Goal: Task Accomplishment & Management: Use online tool/utility

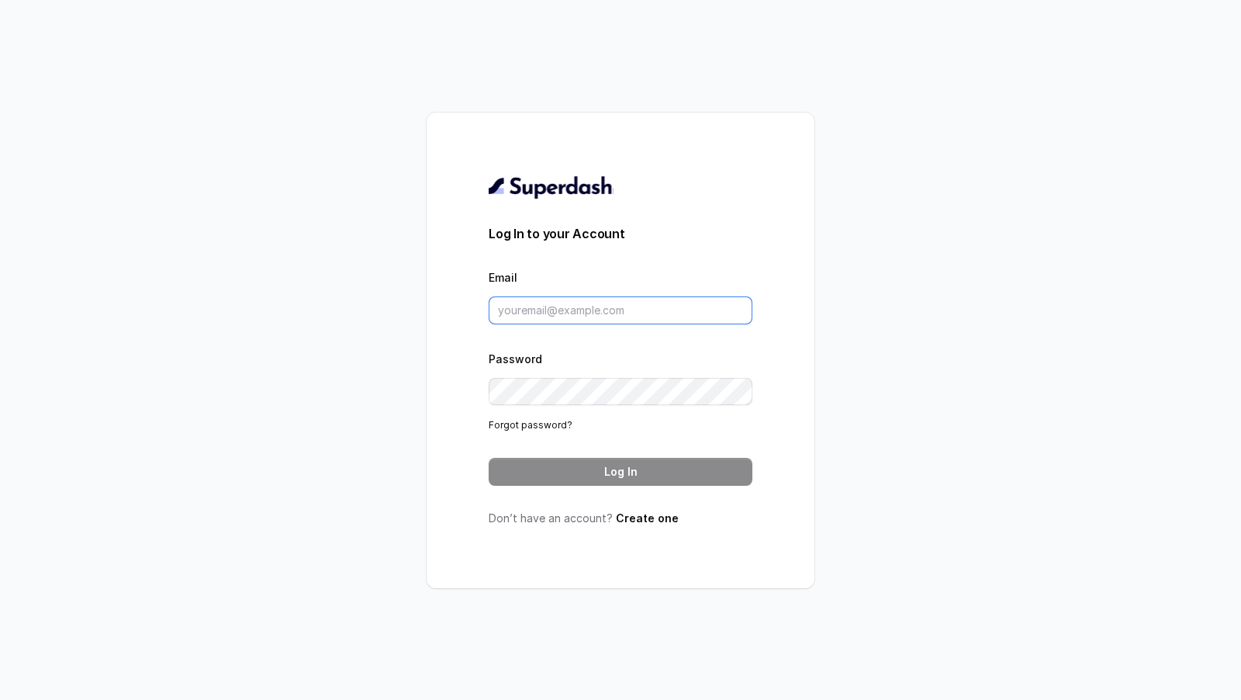
click at [626, 316] on input "Email" at bounding box center [621, 310] width 264 height 28
type input "pallavi.pr@lifecell.in"
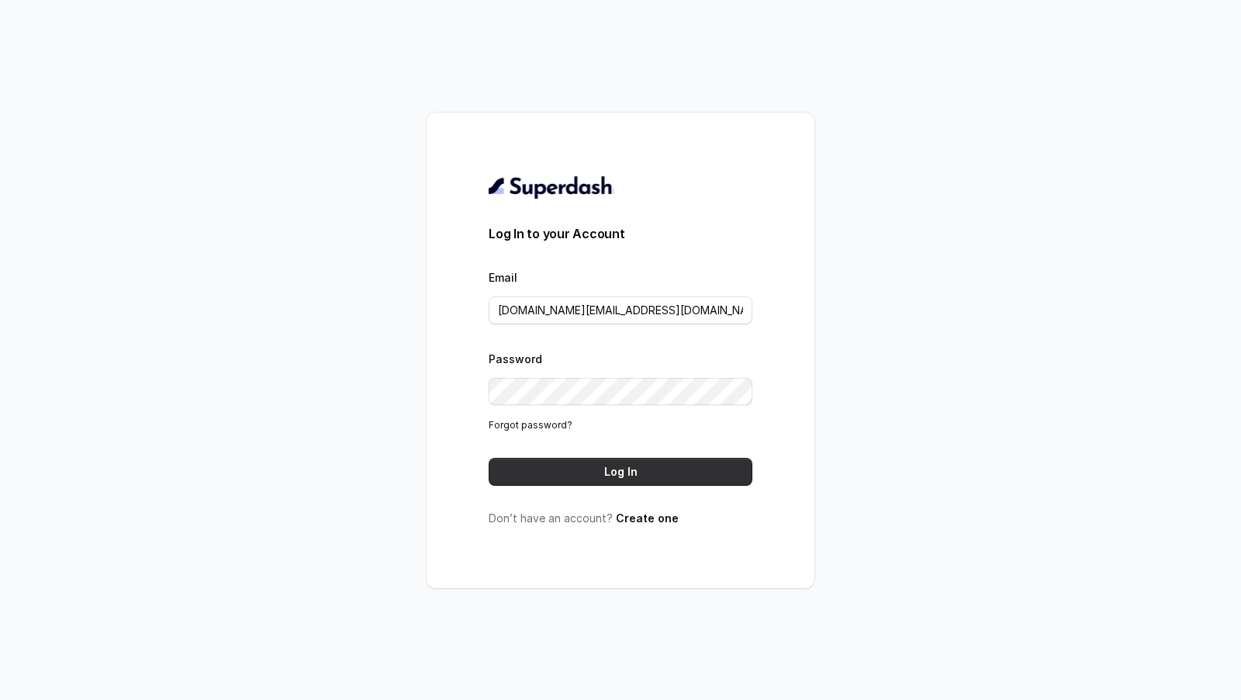
click at [586, 459] on button "Log In" at bounding box center [621, 472] width 264 height 28
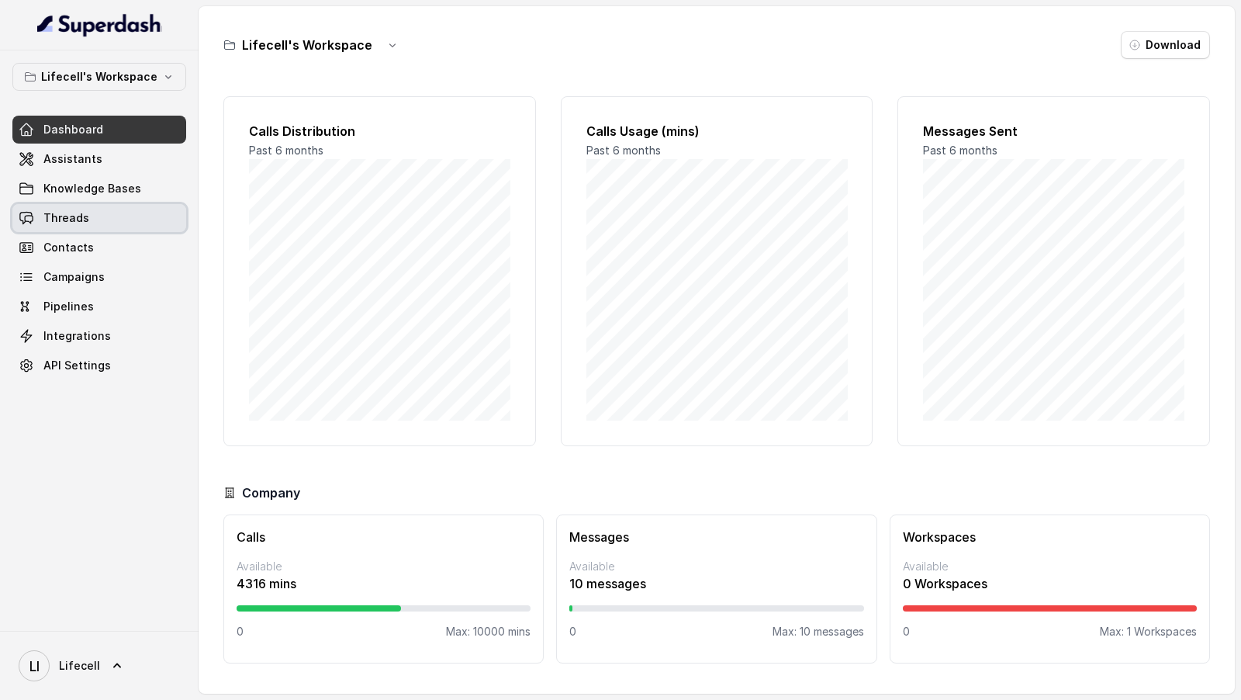
click at [89, 219] on link "Threads" at bounding box center [99, 218] width 174 height 28
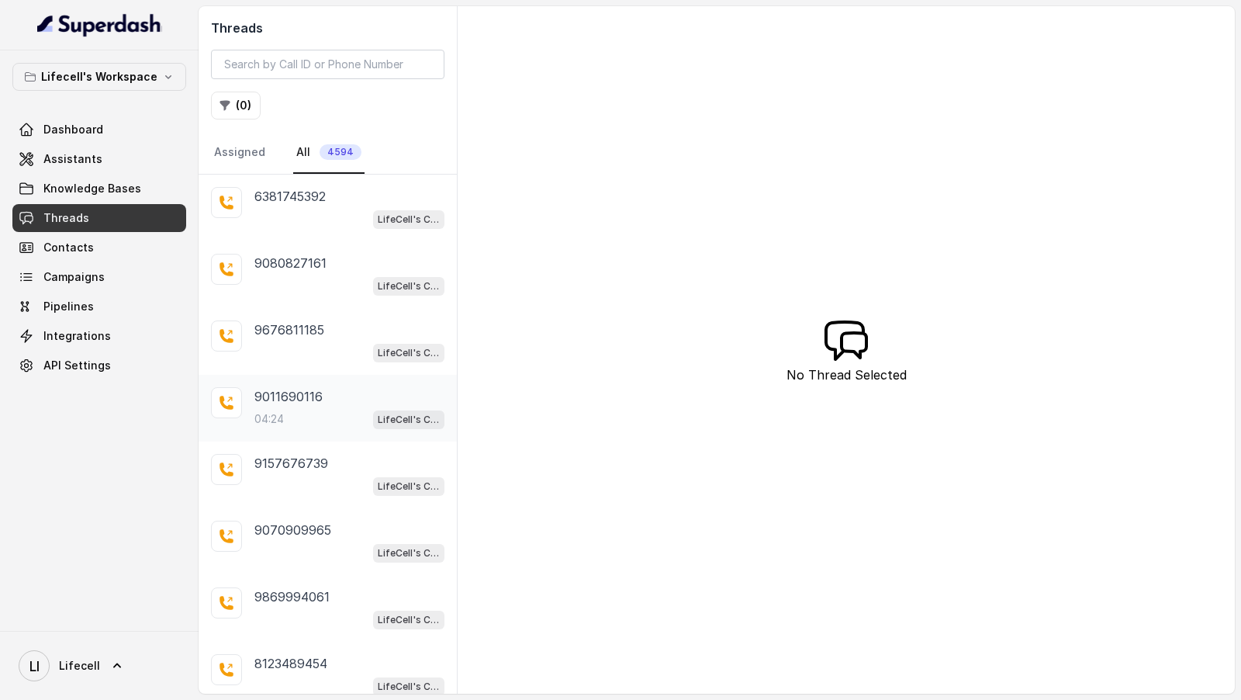
click at [324, 411] on div "04:24 LifeCell's Call Assistant" at bounding box center [349, 419] width 190 height 20
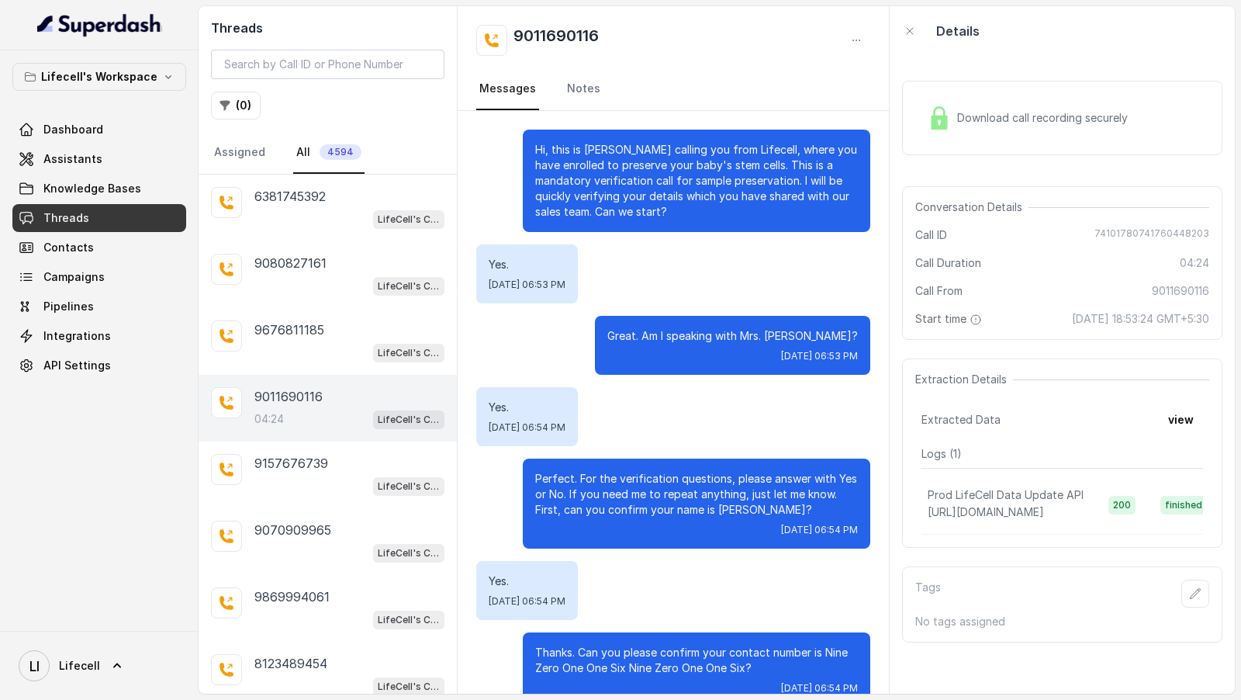
click at [1012, 106] on div "Download call recording securely" at bounding box center [1028, 118] width 213 height 36
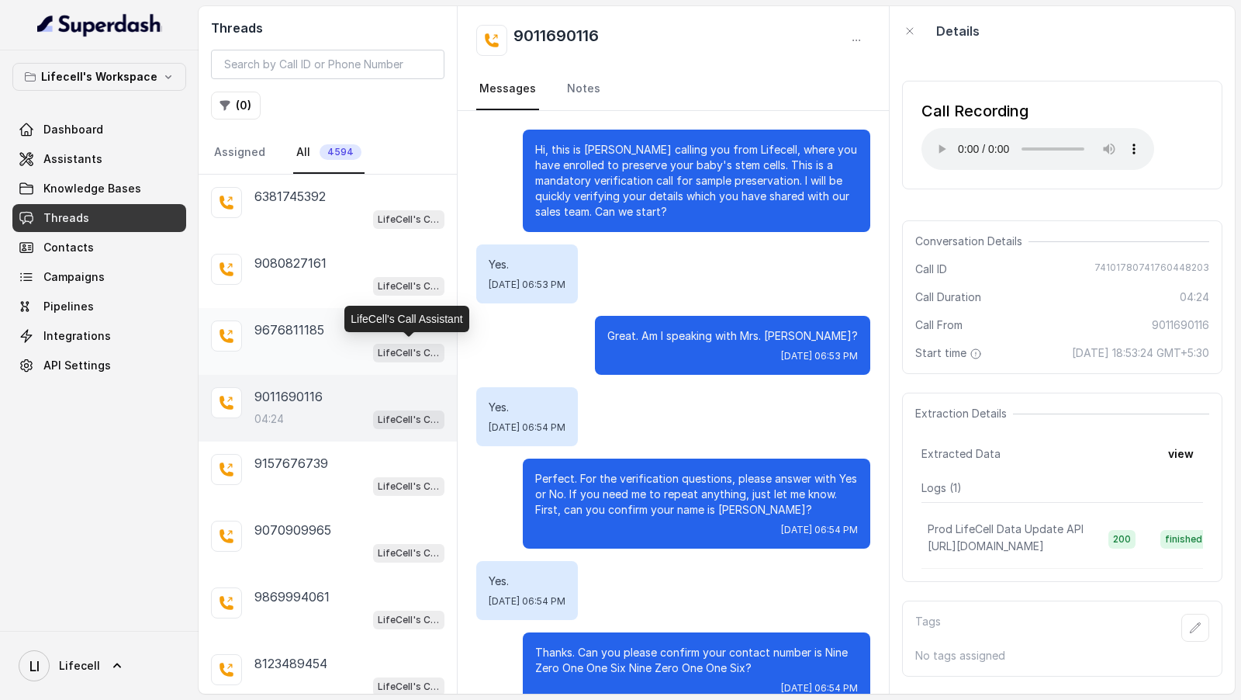
click at [379, 352] on p "LifeCell's Call Assistant" at bounding box center [409, 353] width 62 height 16
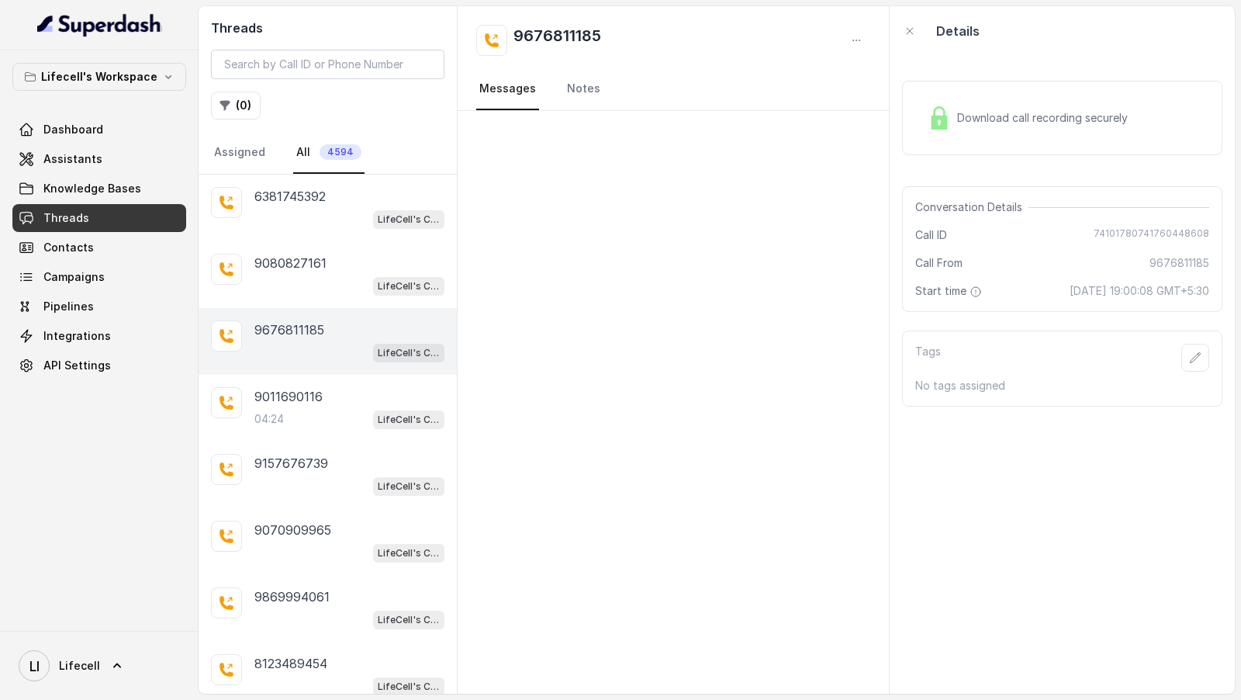
click at [985, 140] on div "Download call recording securely" at bounding box center [1062, 118] width 320 height 74
click at [373, 275] on div "LifeCell's Call Assistant" at bounding box center [408, 285] width 71 height 20
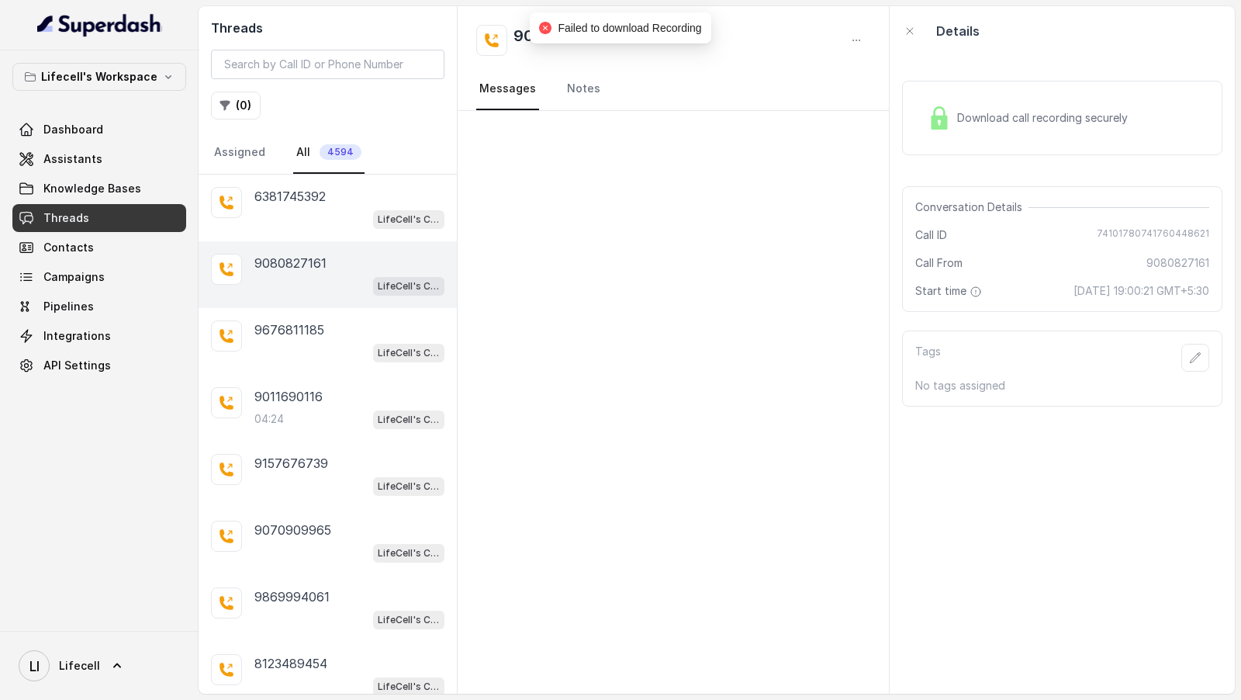
click at [1120, 78] on div "Download call recording securely" at bounding box center [1062, 117] width 320 height 99
click at [1084, 112] on span "Download call recording securely" at bounding box center [1045, 118] width 177 height 16
click at [322, 211] on div "LifeCell's Call Assistant" at bounding box center [349, 219] width 190 height 20
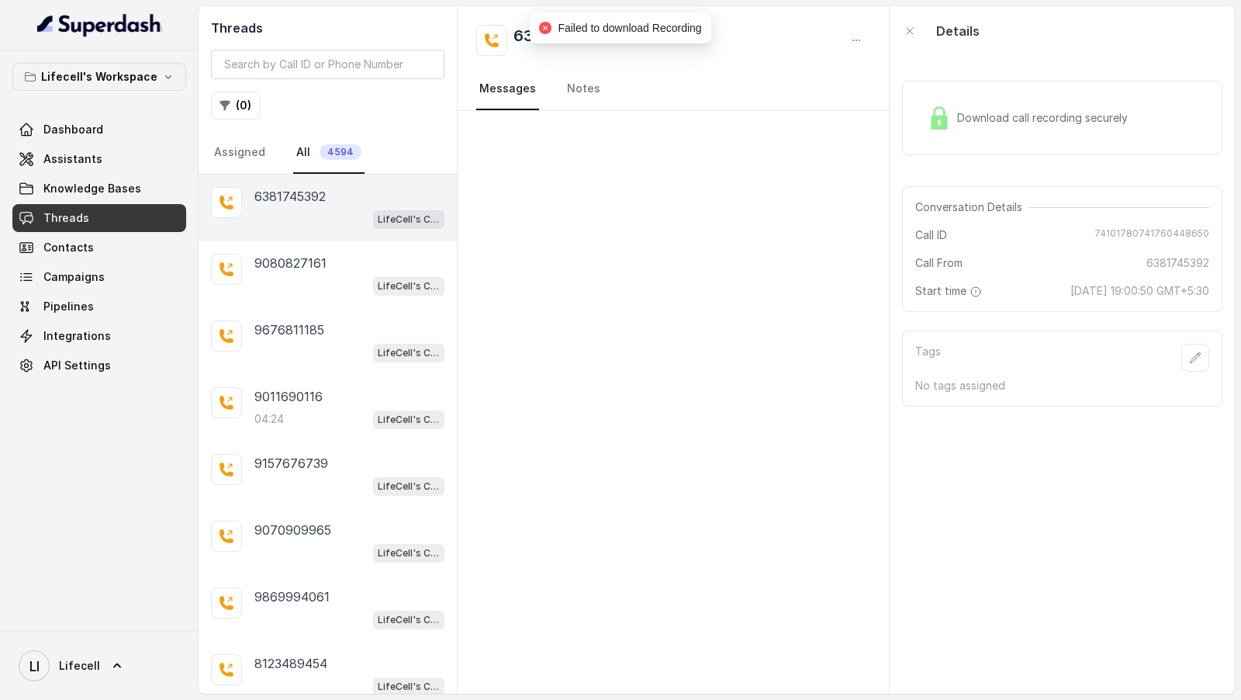
click at [977, 133] on div "Download call recording securely" at bounding box center [1028, 118] width 213 height 36
click at [308, 509] on div "9070909965 LifeCell's Call Assistant" at bounding box center [328, 541] width 258 height 67
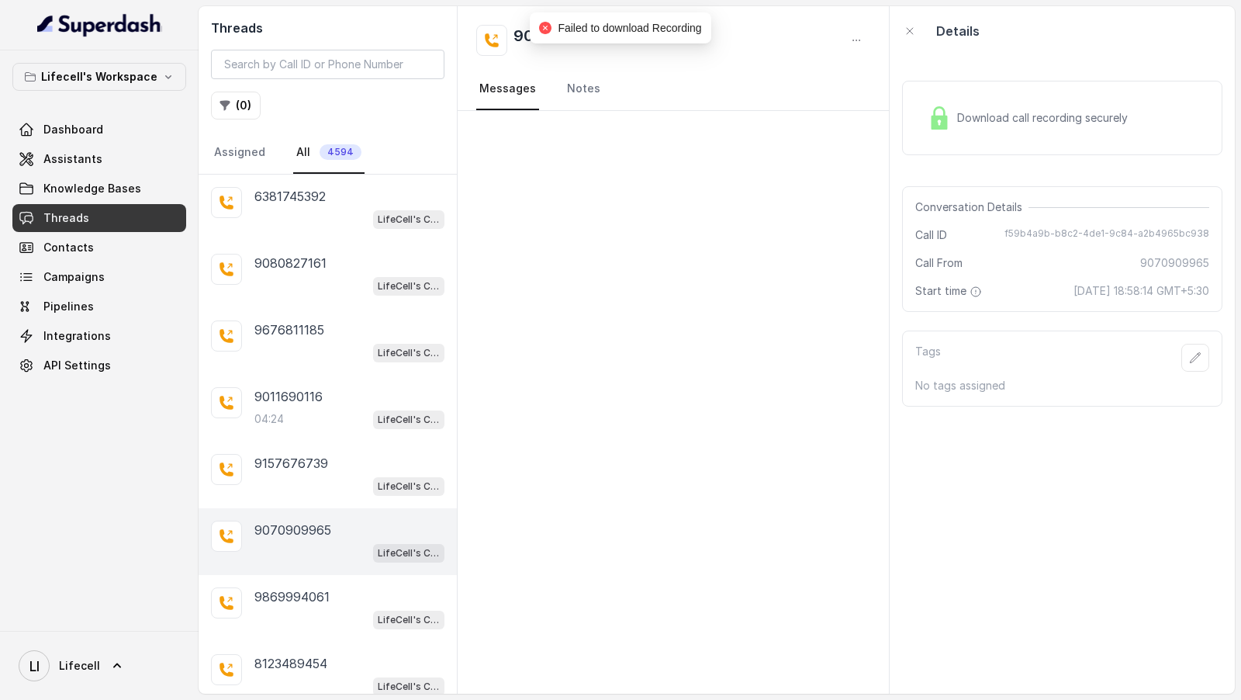
click at [1006, 136] on div "Download call recording securely" at bounding box center [1062, 118] width 320 height 74
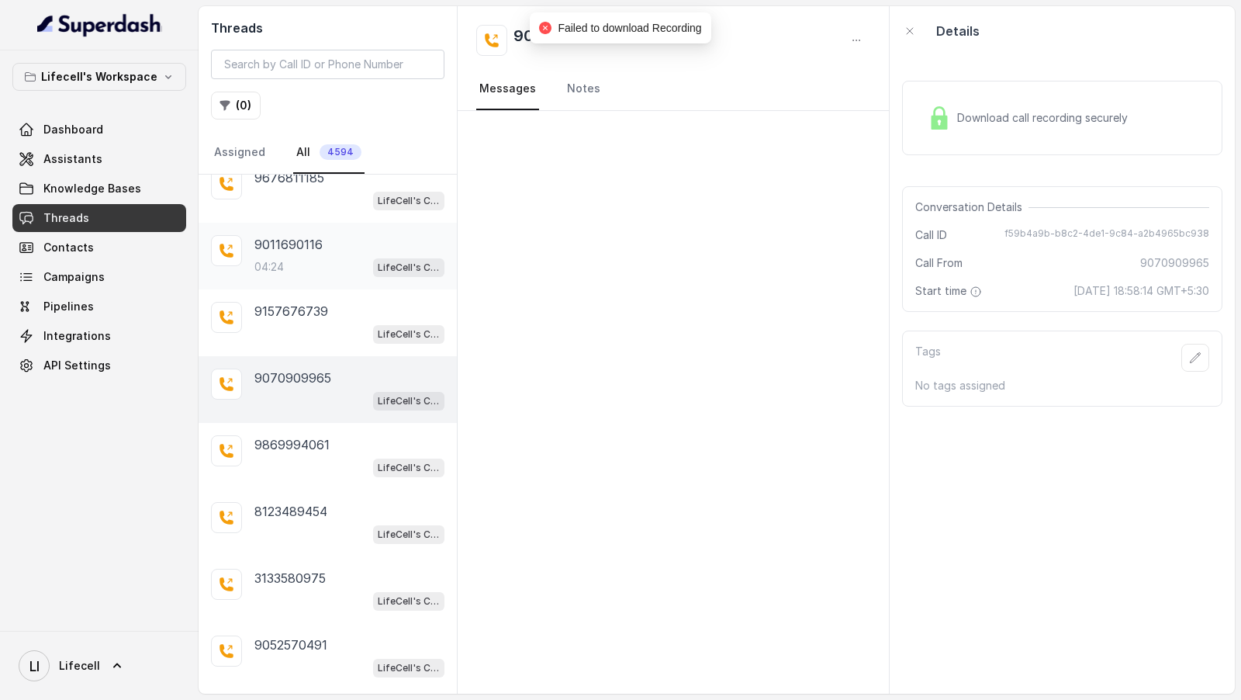
scroll to position [202, 0]
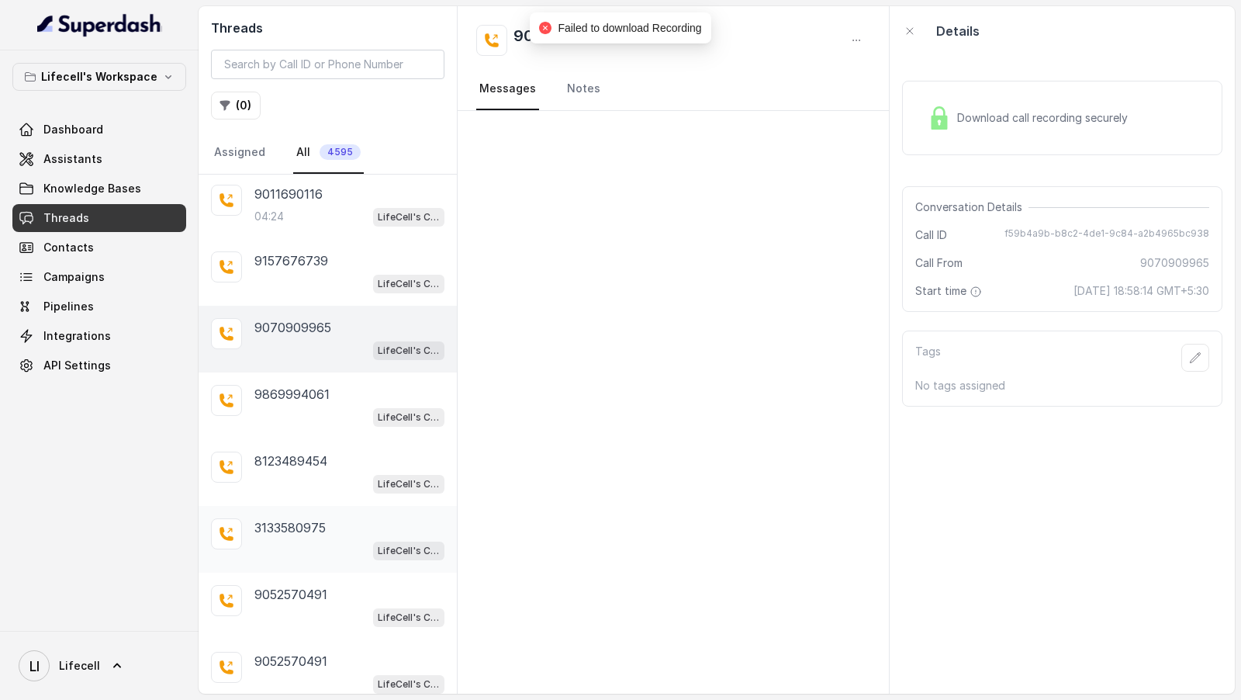
click at [310, 506] on div "3133580975 LifeCell's Call Assistant" at bounding box center [328, 539] width 258 height 67
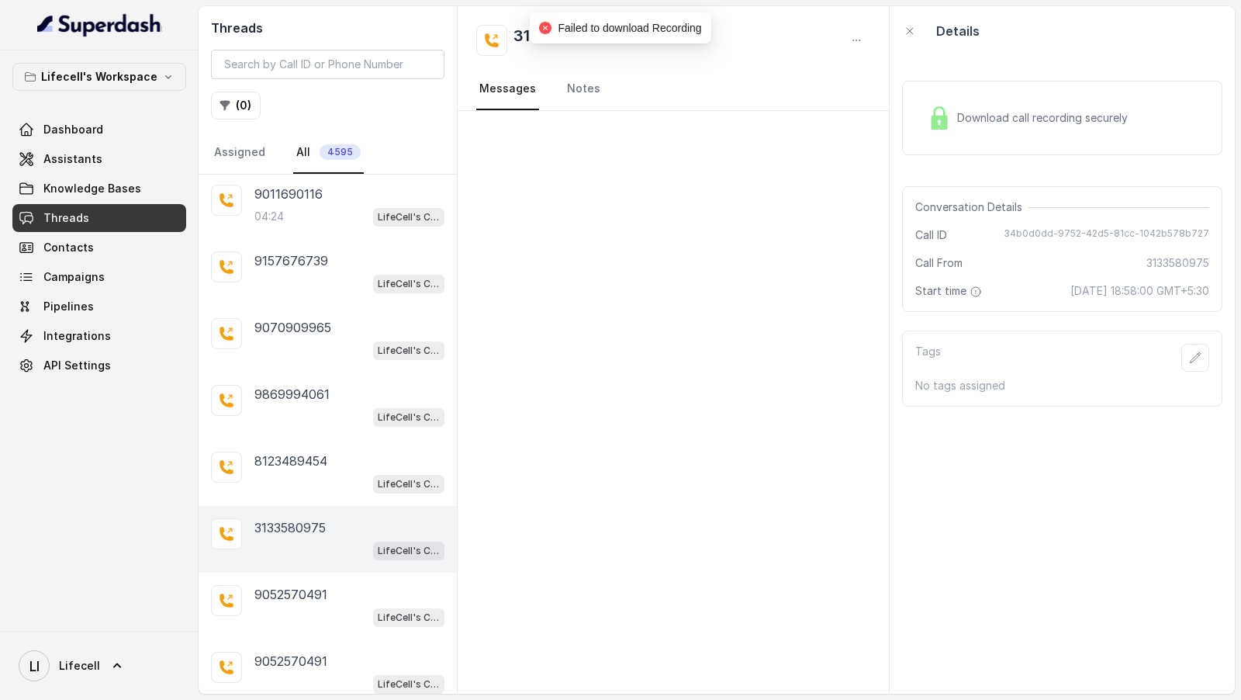
click at [990, 119] on span "Download call recording securely" at bounding box center [1045, 118] width 177 height 16
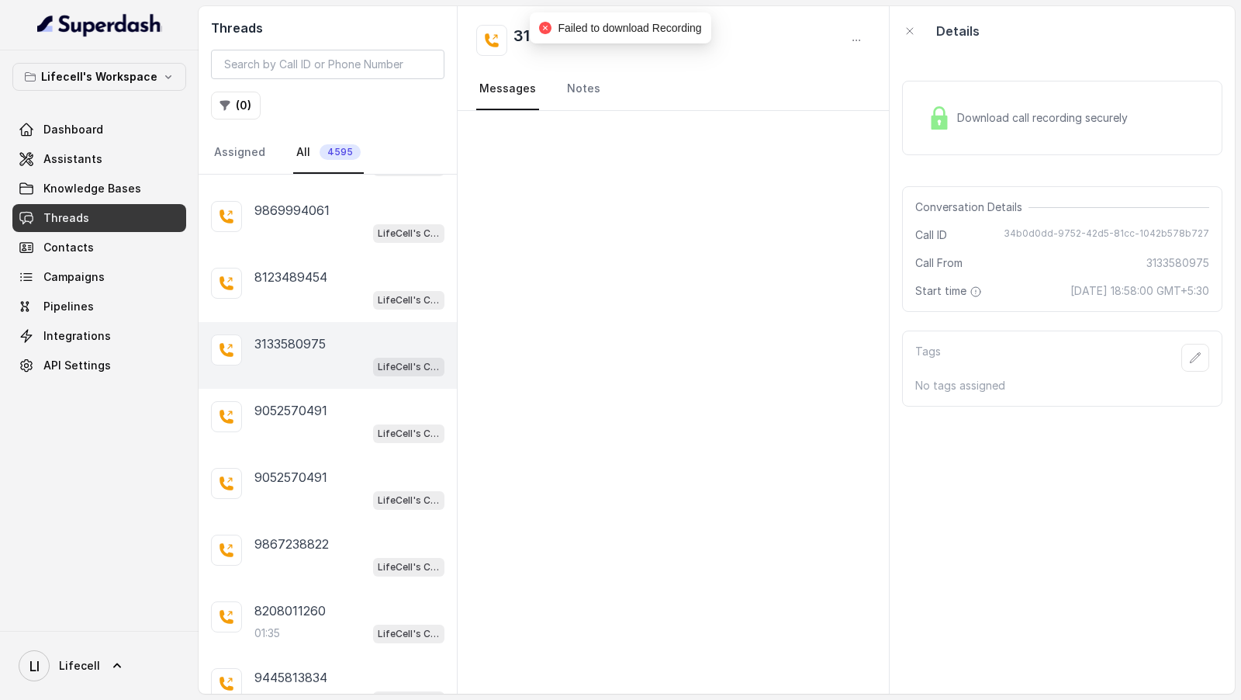
scroll to position [687, 0]
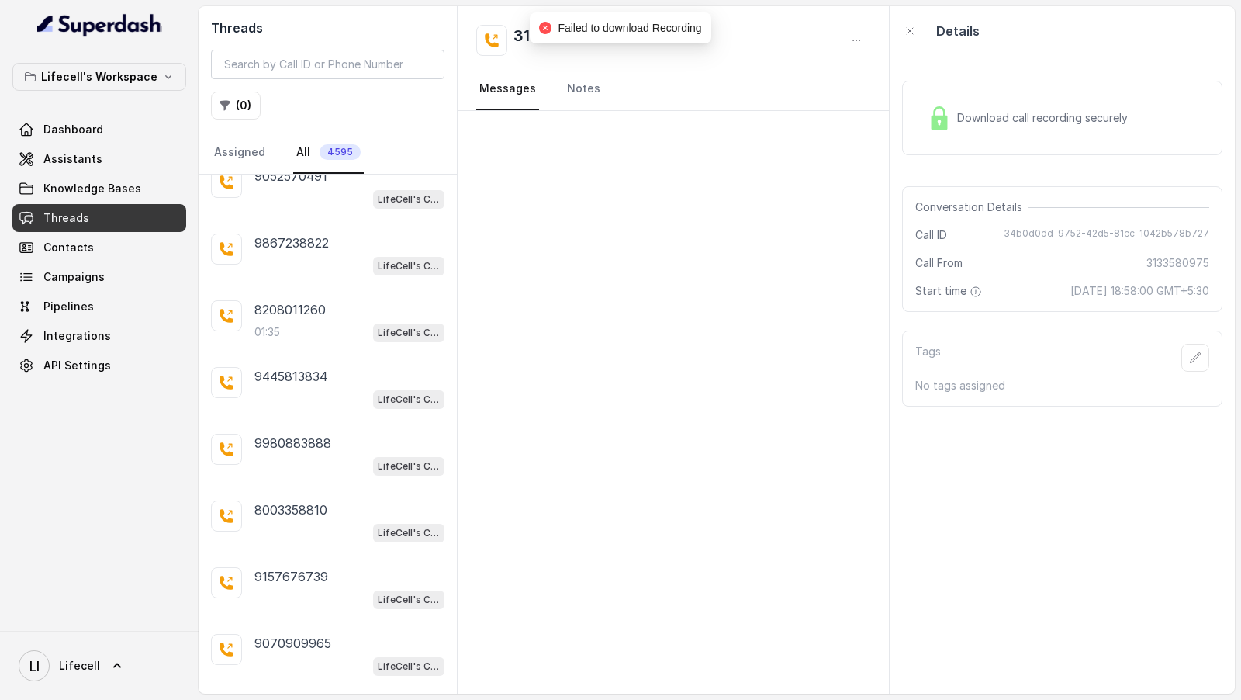
click at [359, 537] on div "8003358810 LifeCell's Call Assistant" at bounding box center [328, 521] width 258 height 67
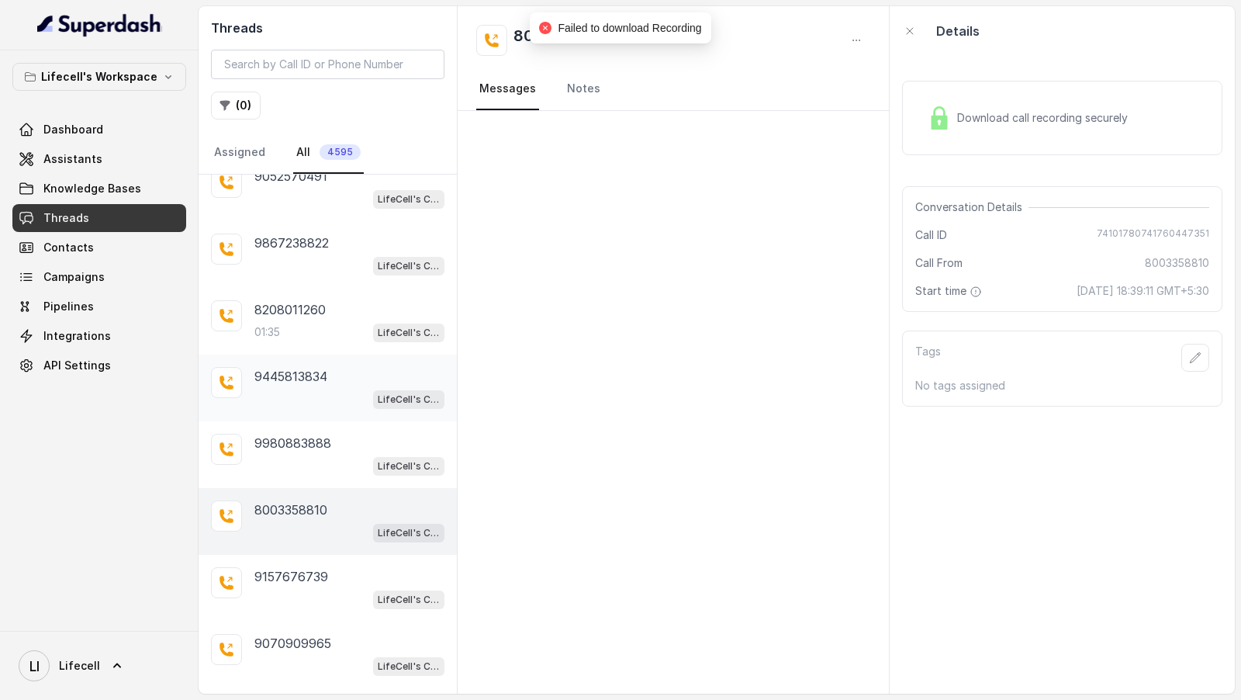
click at [295, 355] on div "9445813834 LifeCell's Call Assistant" at bounding box center [328, 388] width 258 height 67
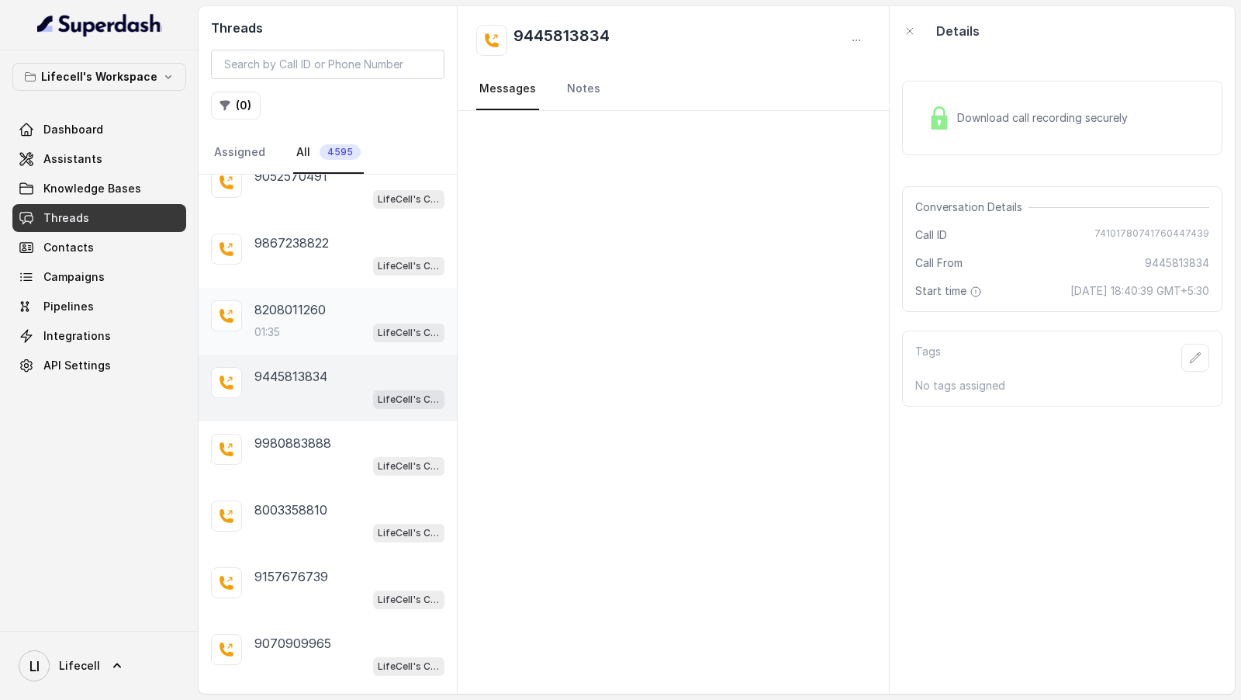
click at [340, 303] on div "8208011260" at bounding box center [349, 309] width 190 height 19
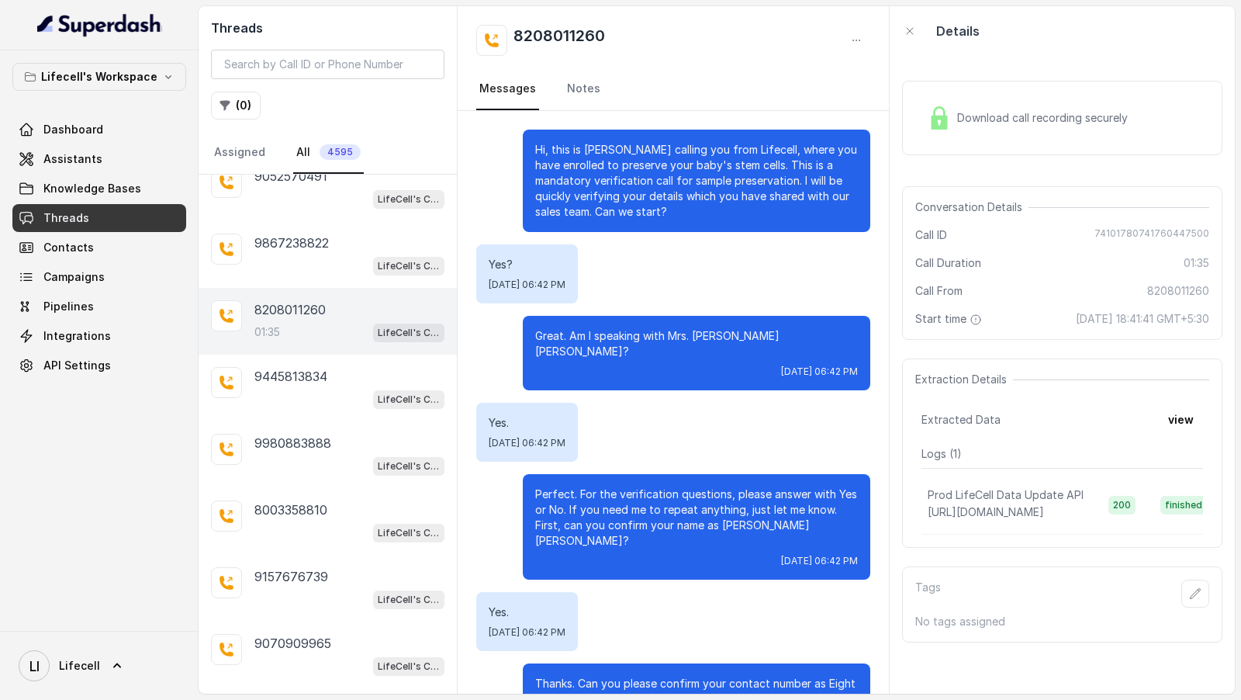
scroll to position [418, 0]
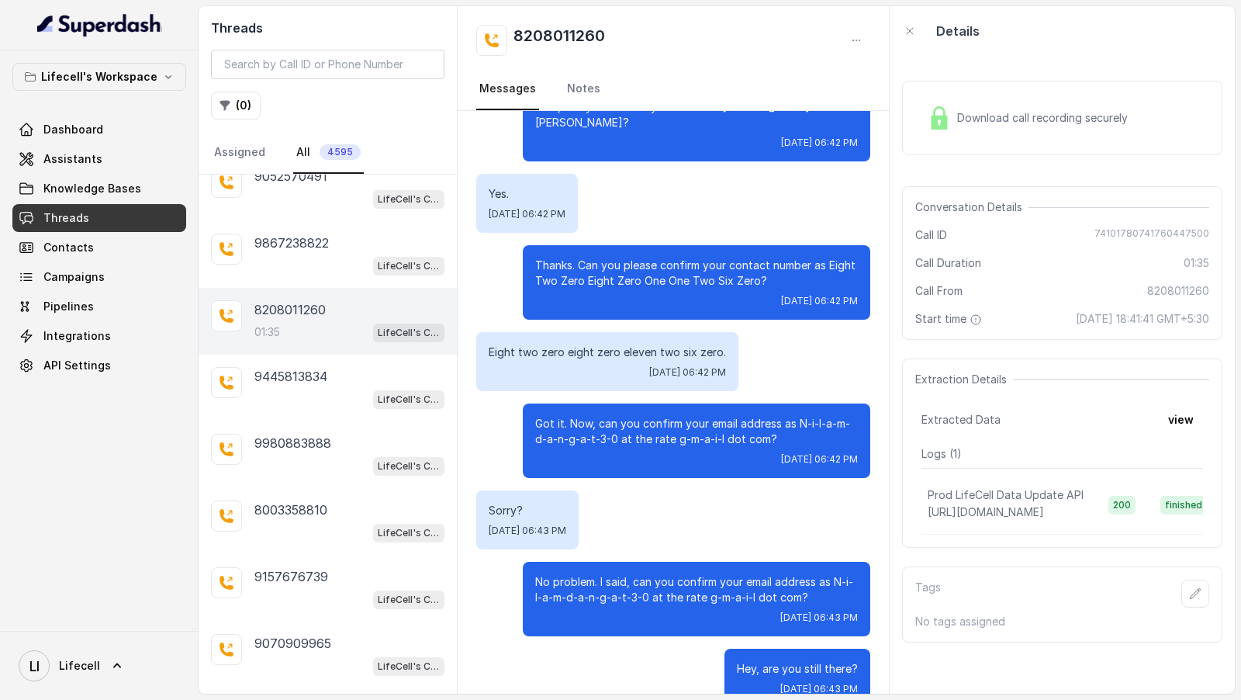
click at [1000, 139] on div "Download call recording securely" at bounding box center [1062, 118] width 320 height 74
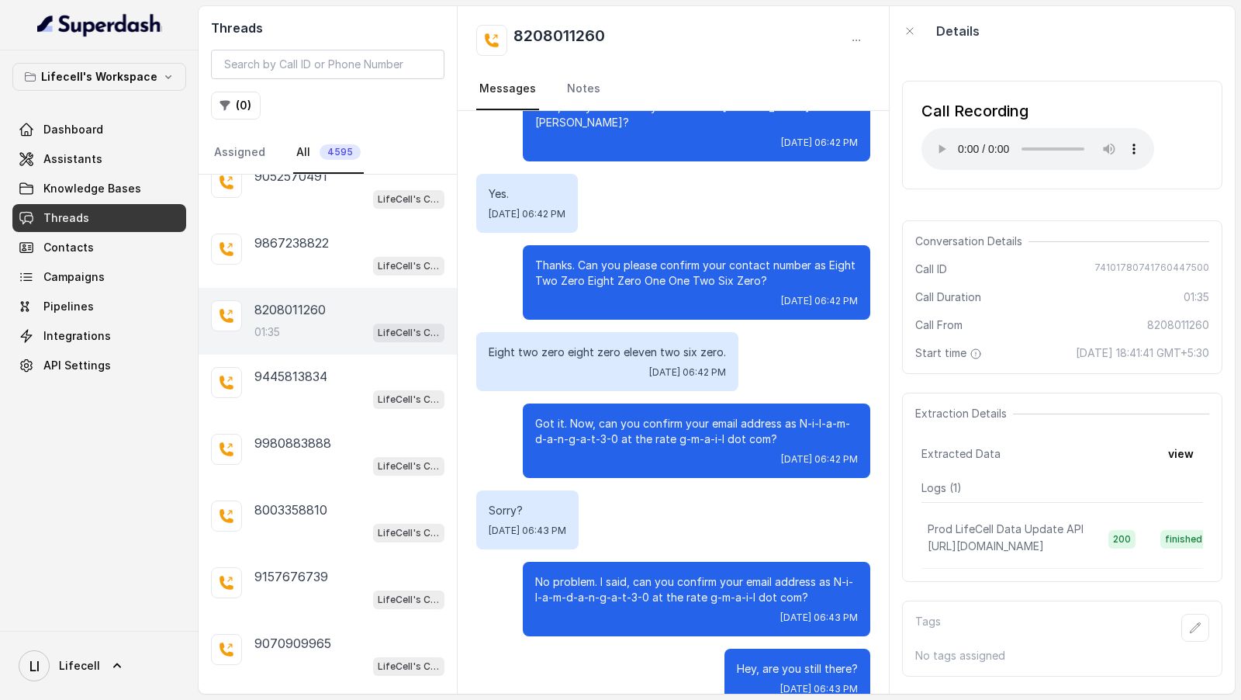
scroll to position [0, 0]
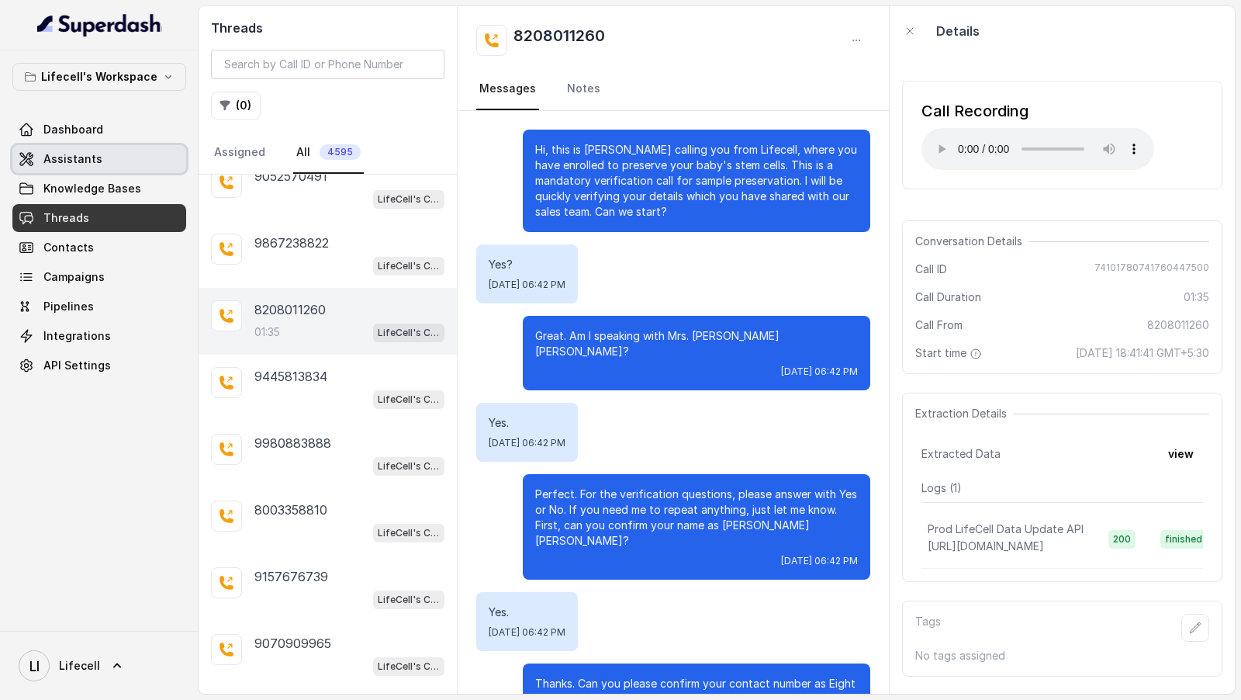
click at [112, 157] on link "Assistants" at bounding box center [99, 159] width 174 height 28
click at [345, 410] on div "9445813834 LifeCell's Call Assistant" at bounding box center [328, 388] width 258 height 67
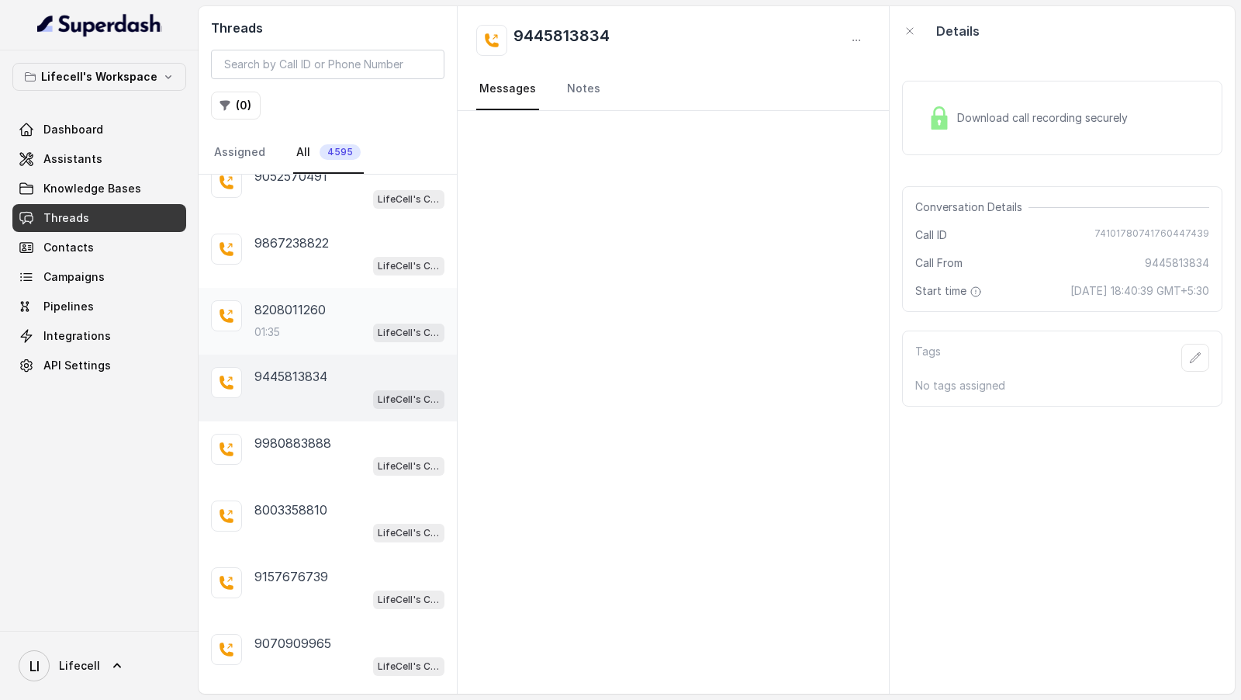
click at [349, 303] on div "8208011260" at bounding box center [349, 309] width 190 height 19
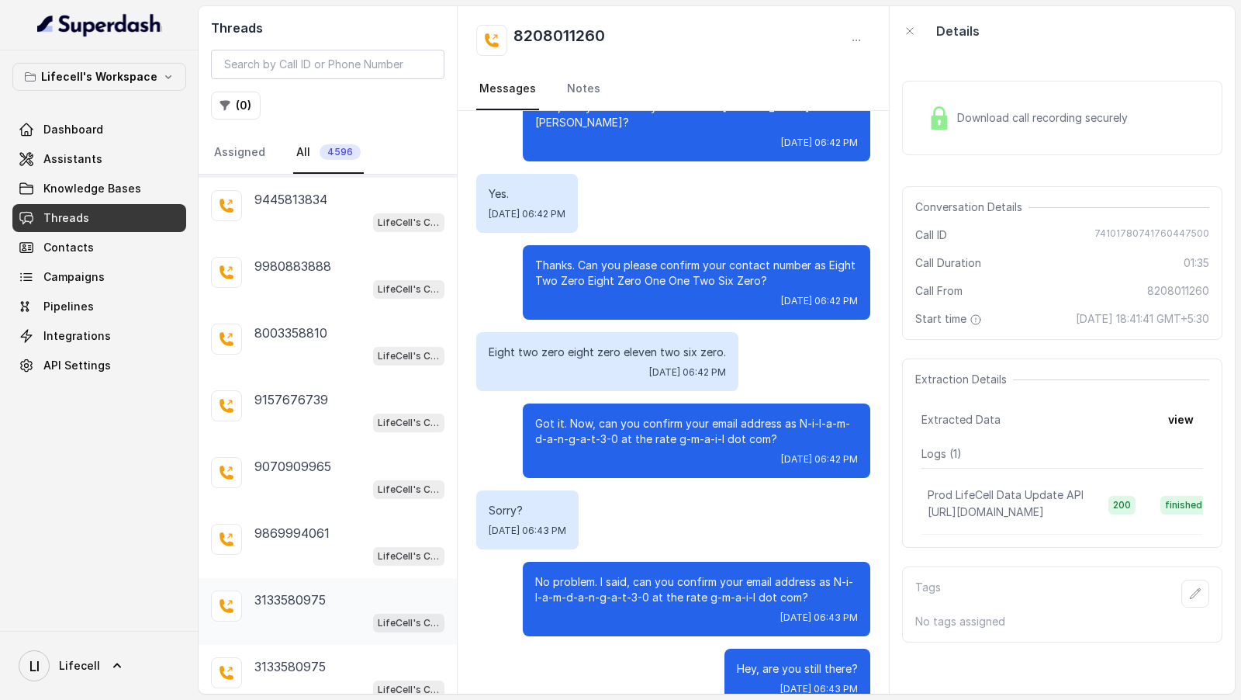
scroll to position [1156, 0]
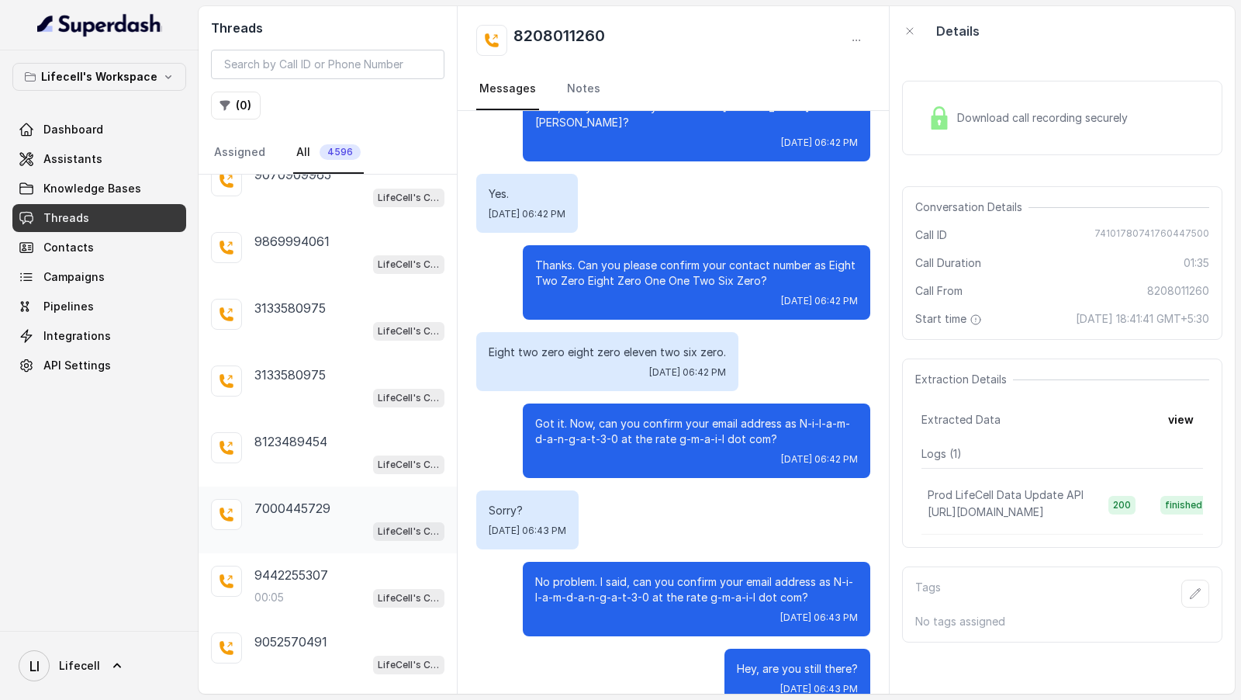
click at [326, 521] on div "LifeCell's Call Assistant" at bounding box center [349, 531] width 190 height 20
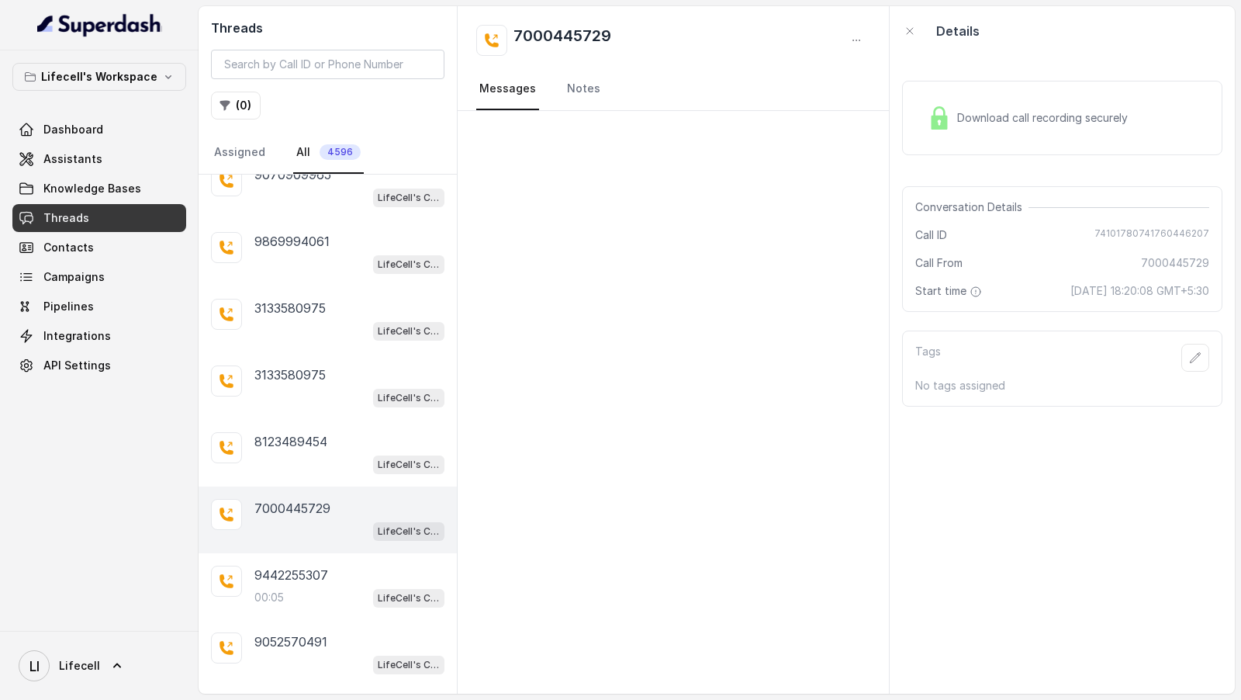
click at [1018, 126] on div "Download call recording securely" at bounding box center [1028, 118] width 213 height 36
click at [351, 499] on div "7000445729" at bounding box center [349, 508] width 190 height 19
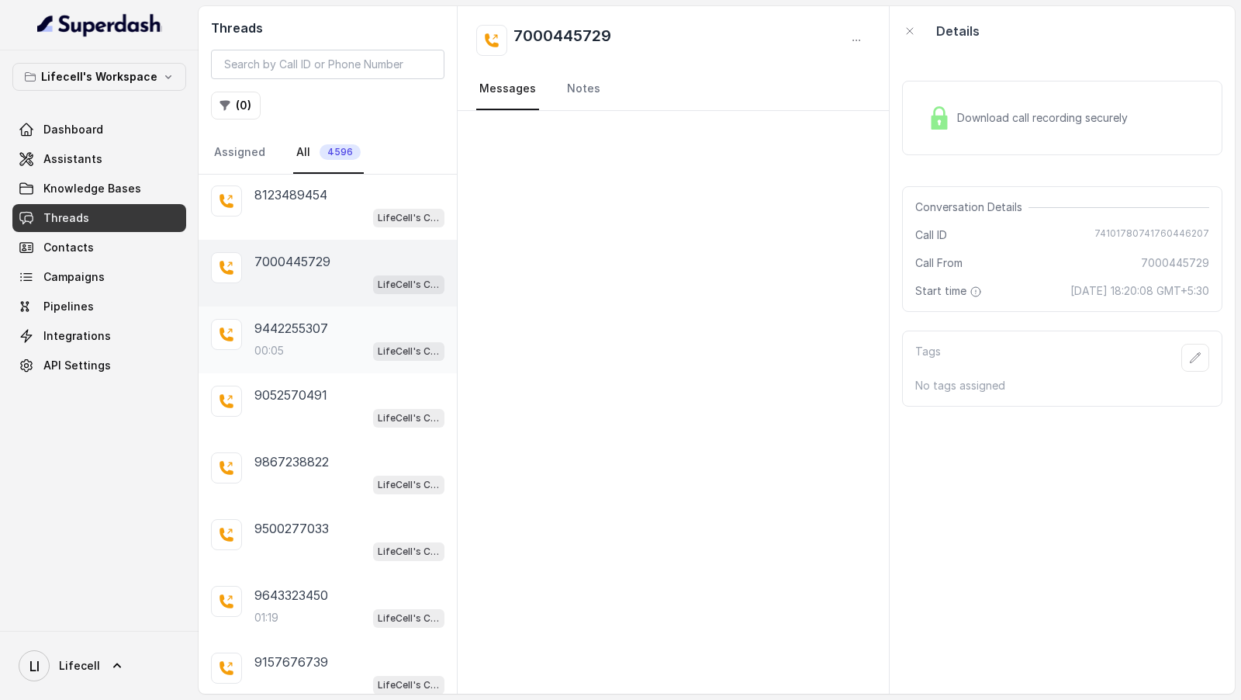
scroll to position [1413, 0]
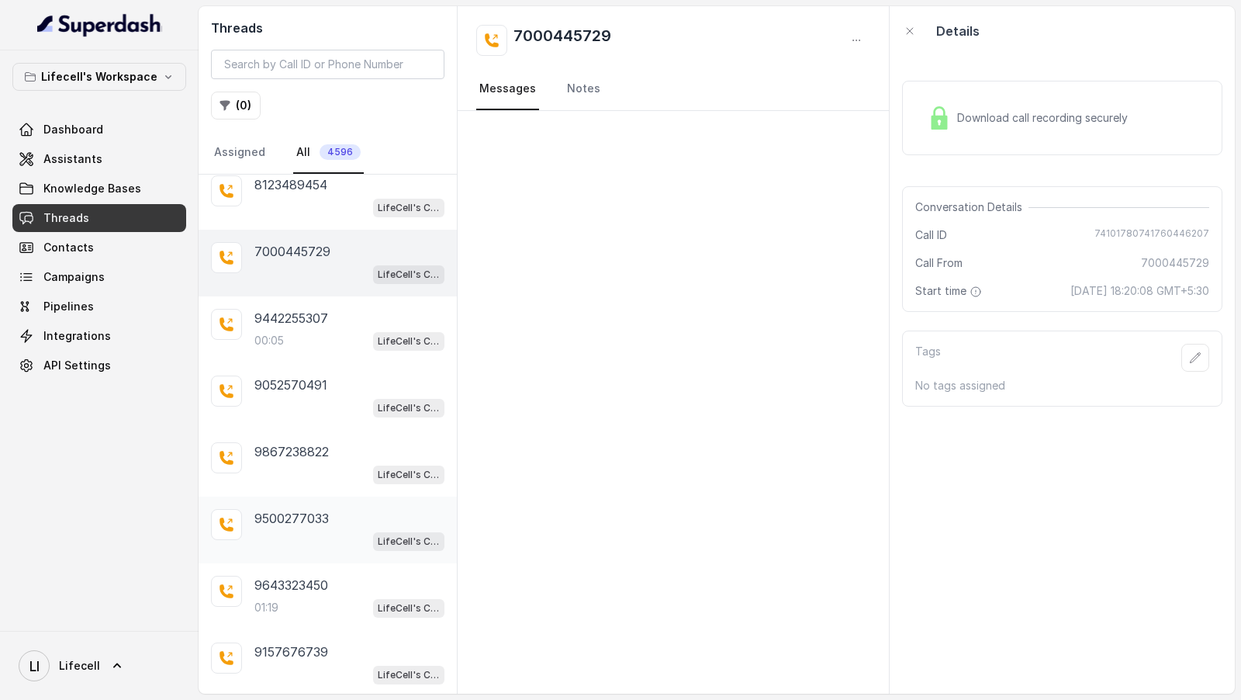
click at [322, 509] on p "9500277033" at bounding box center [291, 518] width 74 height 19
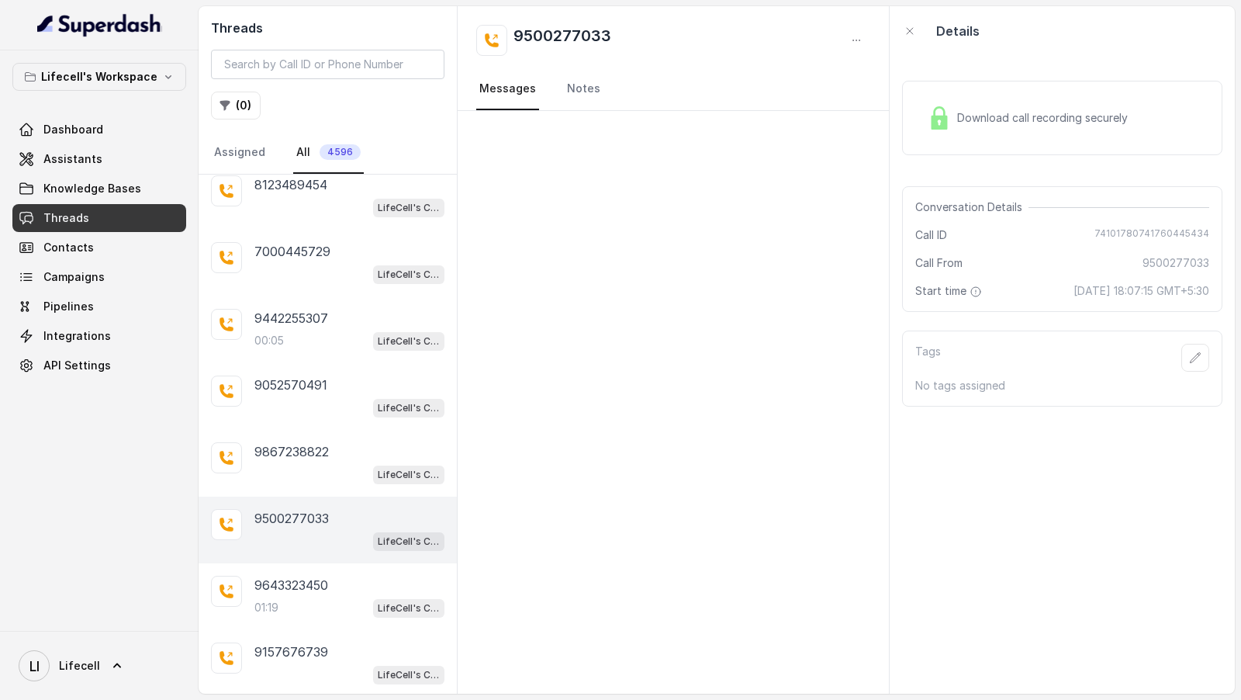
click at [1031, 122] on span "Download call recording securely" at bounding box center [1045, 118] width 177 height 16
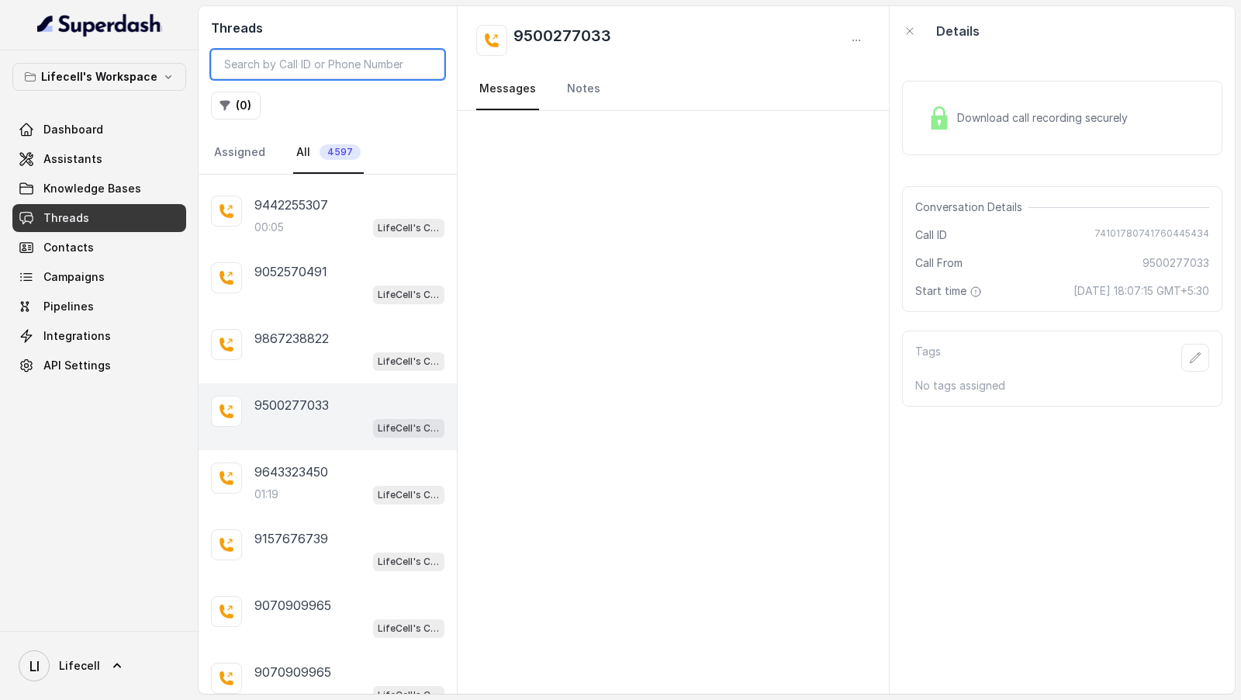
click at [320, 55] on input "search" at bounding box center [328, 64] width 234 height 29
paste input "9157676739"
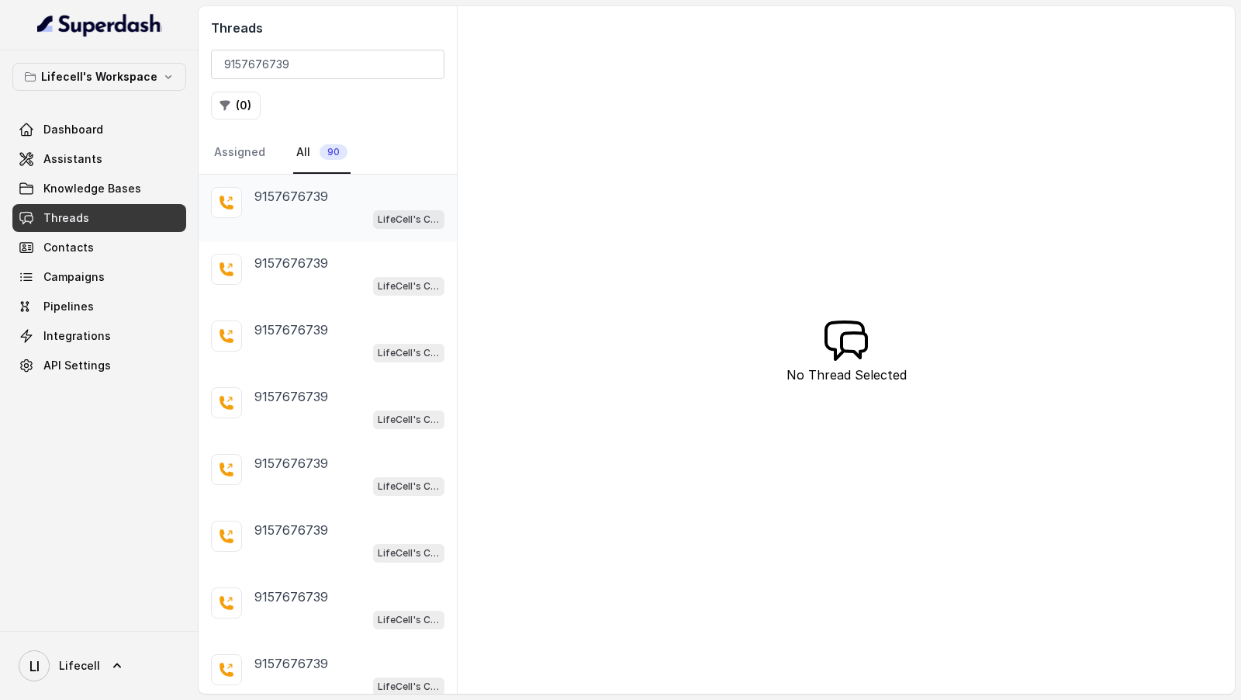
click at [339, 224] on div "LifeCell's Call Assistant" at bounding box center [349, 219] width 190 height 20
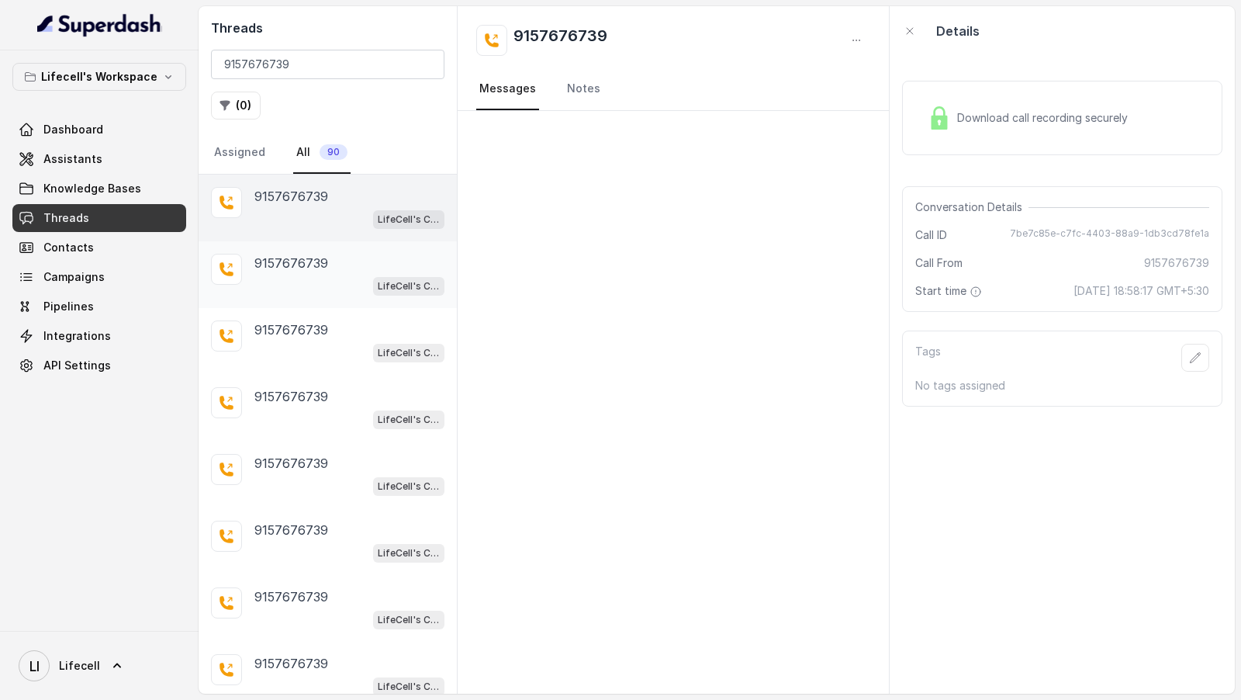
click at [311, 278] on div "LifeCell's Call Assistant" at bounding box center [349, 285] width 190 height 20
click at [344, 513] on div "9157676739 LifeCell's Call Assistant" at bounding box center [328, 541] width 258 height 67
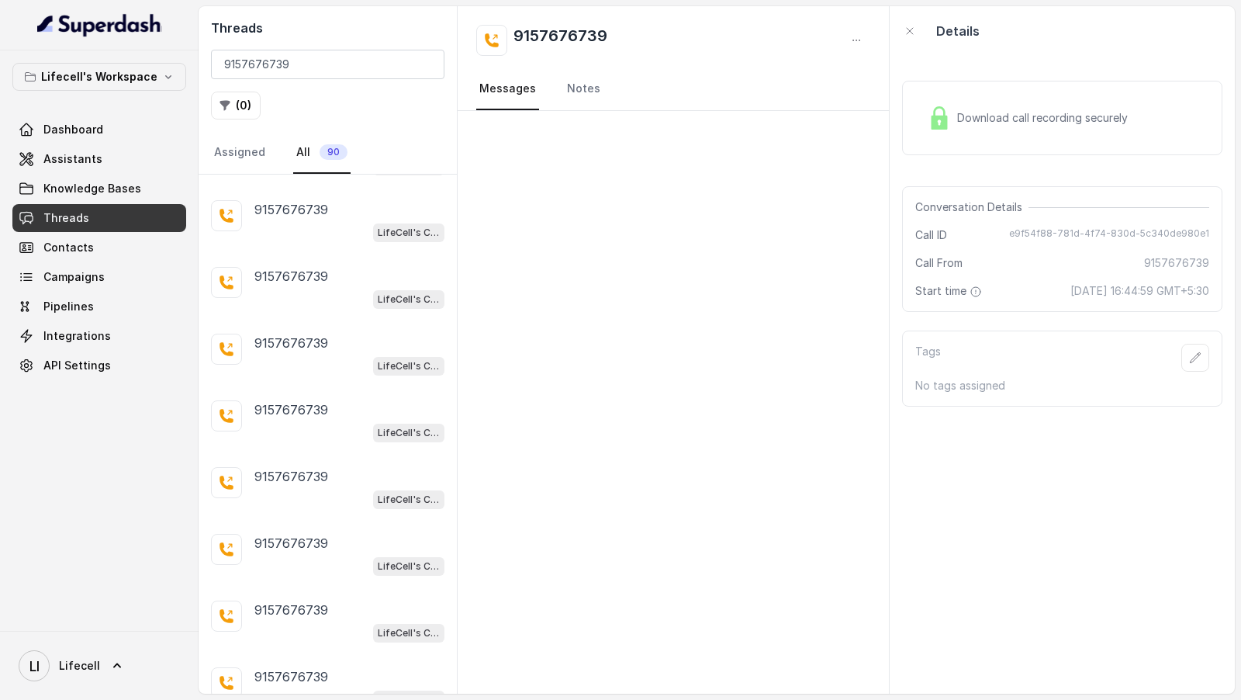
click at [344, 521] on div "9157676739 LifeCell's Call Assistant" at bounding box center [328, 554] width 258 height 67
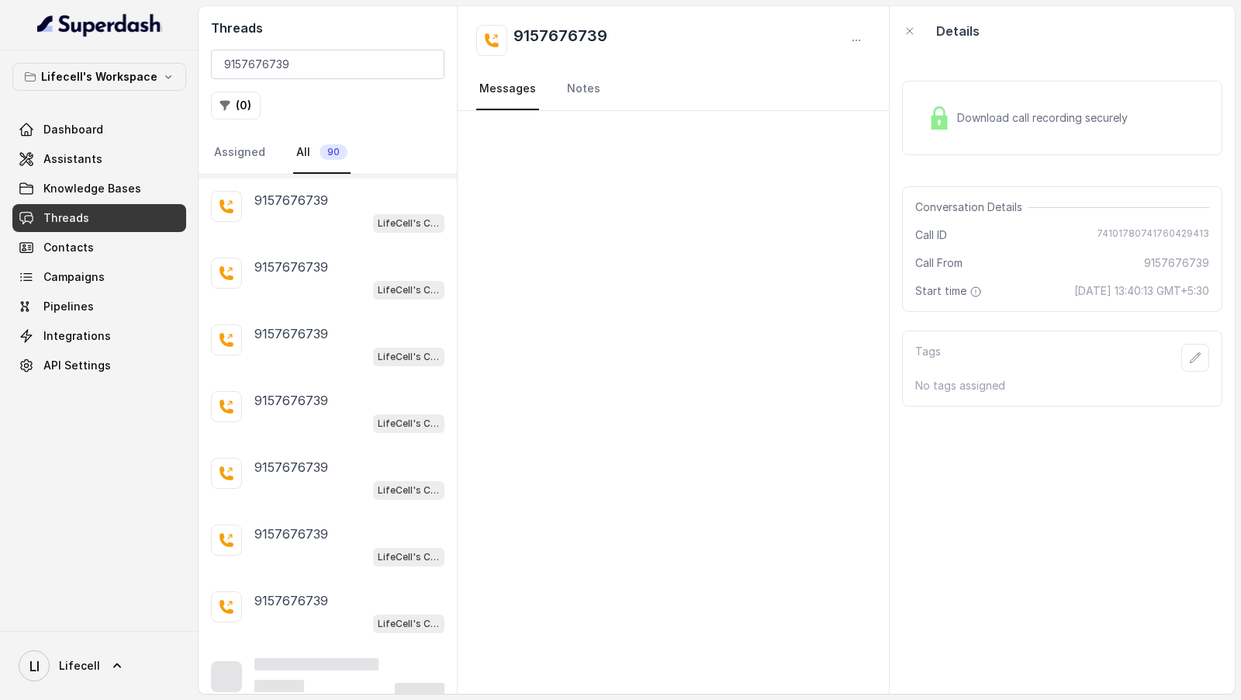
click at [344, 524] on div "9157676739" at bounding box center [349, 533] width 190 height 19
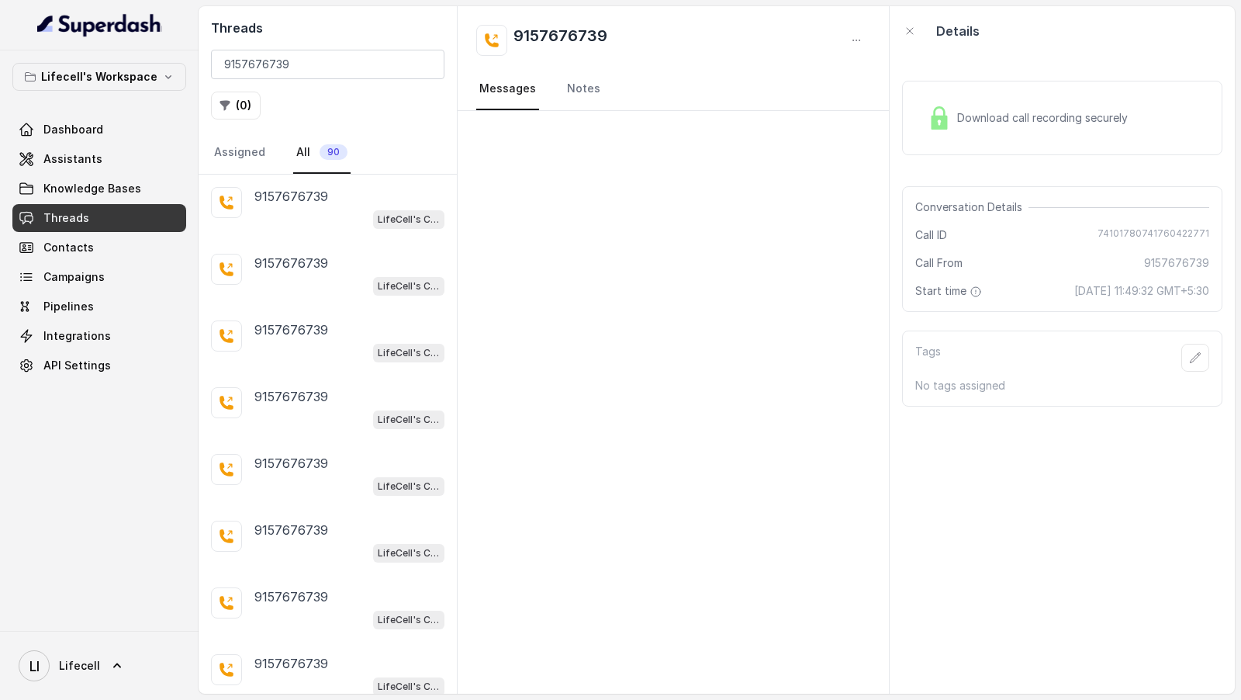
click at [344, 521] on div "9157676739" at bounding box center [349, 530] width 190 height 19
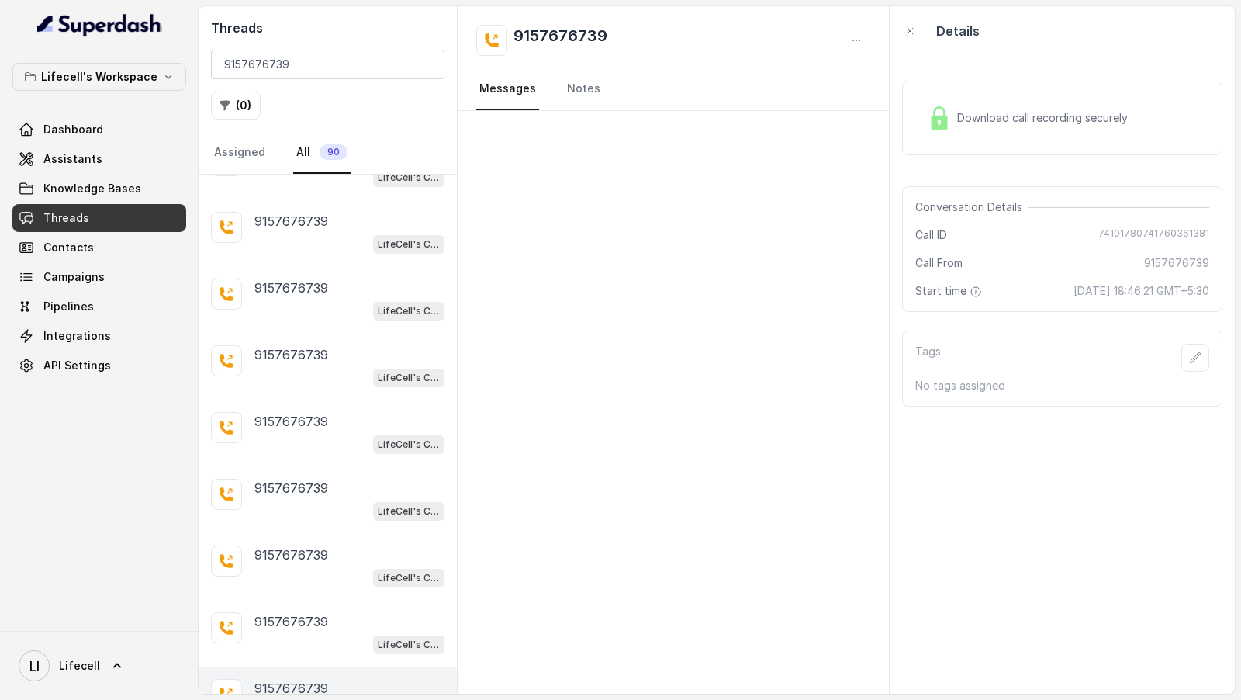
scroll to position [1174, 0]
click at [327, 480] on div "9157676739" at bounding box center [349, 489] width 190 height 19
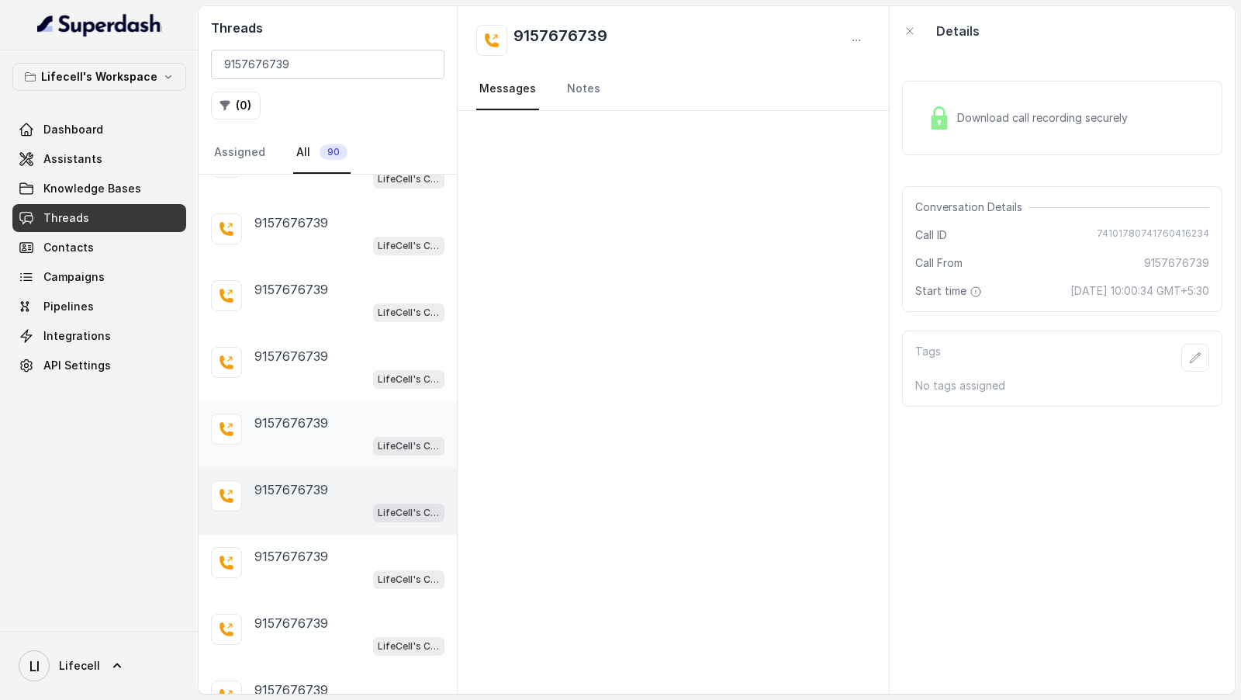
click at [344, 435] on div "LifeCell's Call Assistant" at bounding box center [349, 445] width 190 height 20
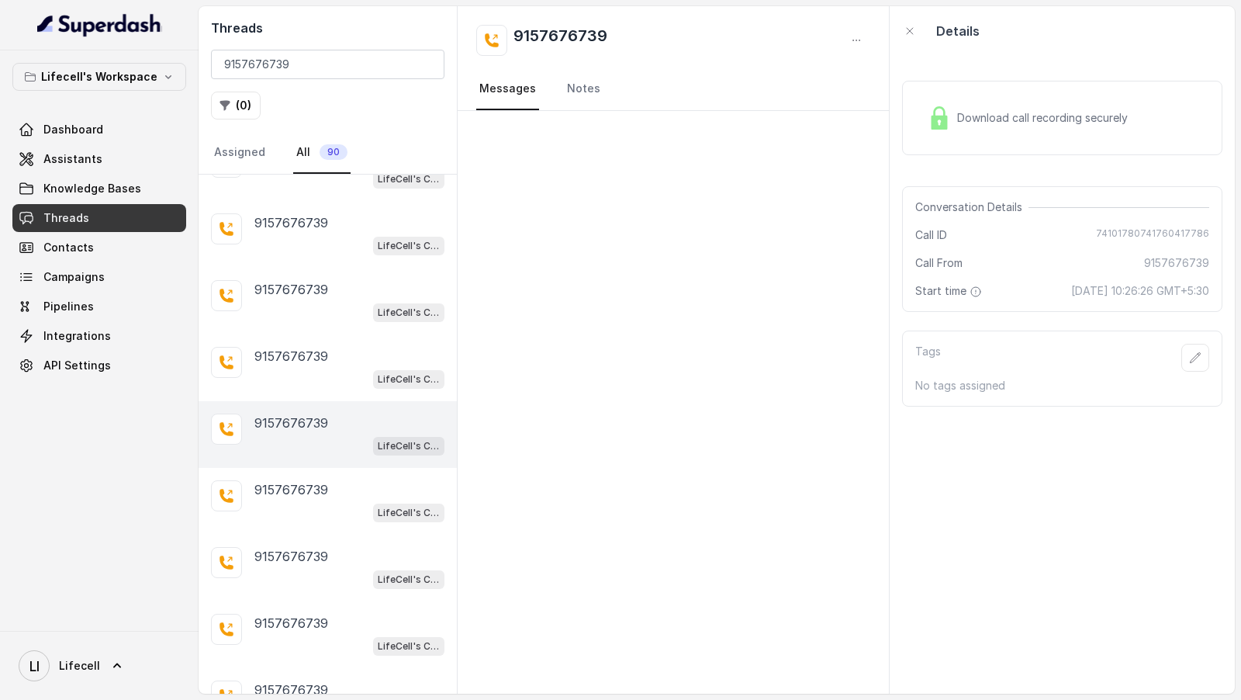
click at [1139, 230] on span "74101780741760417786" at bounding box center [1152, 235] width 113 height 16
click at [358, 502] on div "LifeCell's Call Assistant" at bounding box center [349, 512] width 190 height 20
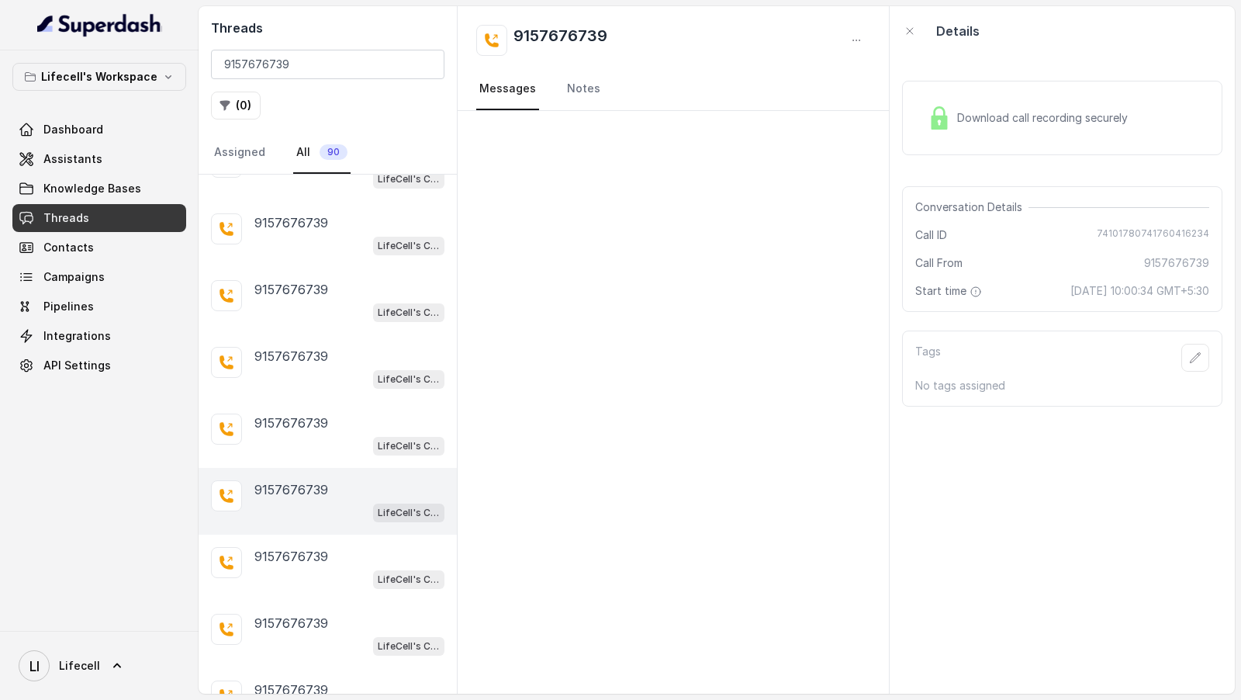
click at [1126, 227] on span "74101780741760416234" at bounding box center [1153, 235] width 112 height 16
copy span "74101780741760416234"
click at [1107, 109] on div "Download call recording securely" at bounding box center [1028, 118] width 213 height 36
click at [347, 413] on div "9157676739" at bounding box center [349, 422] width 190 height 19
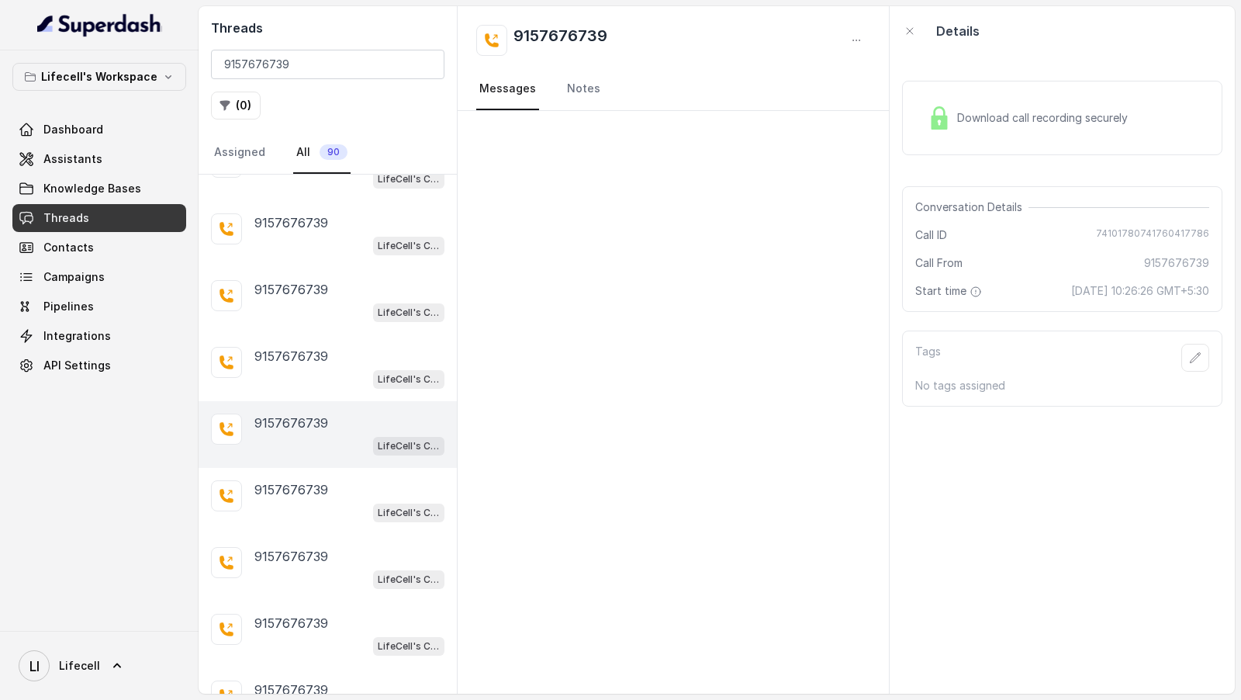
click at [1084, 126] on div "Download call recording securely" at bounding box center [1028, 118] width 213 height 36
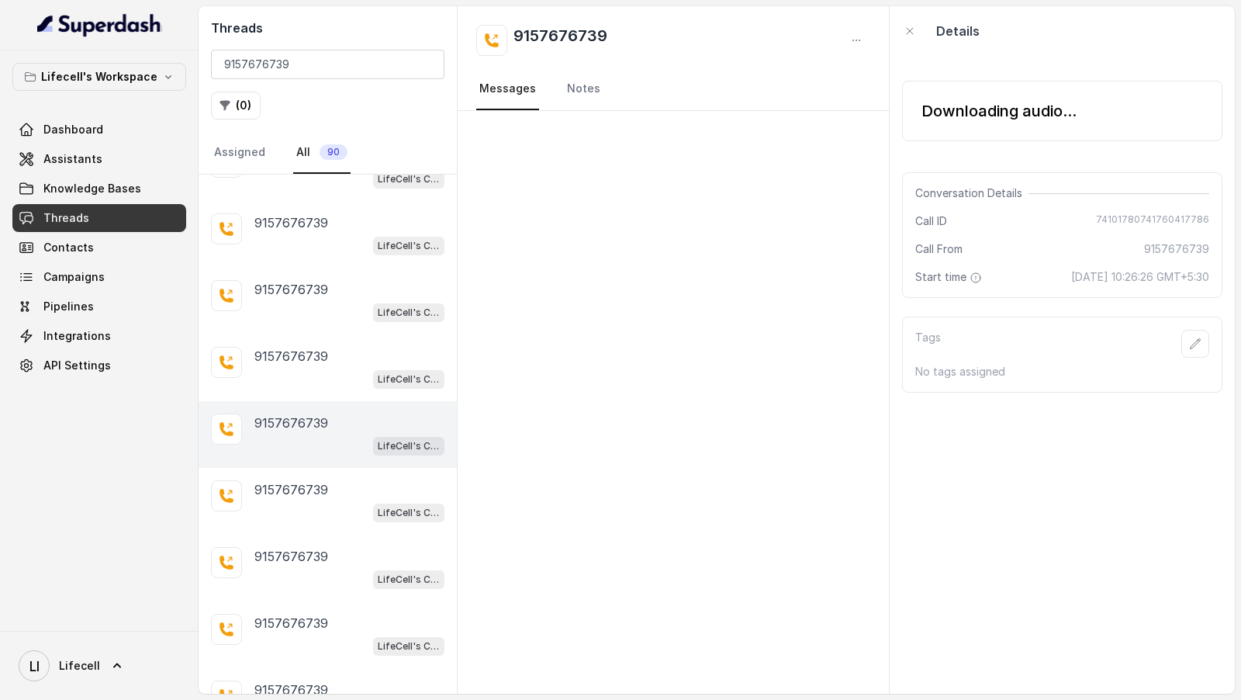
click at [1150, 214] on span "74101780741760417786" at bounding box center [1152, 221] width 113 height 16
copy span "74101780741760417786"
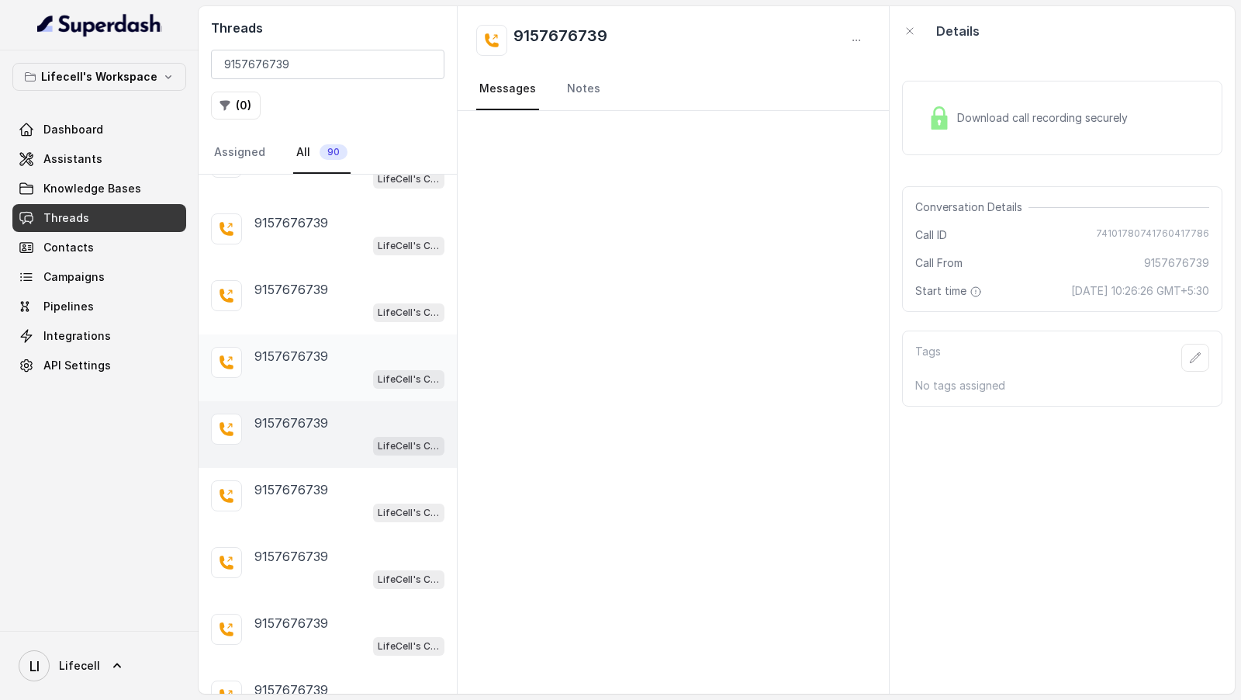
click at [337, 347] on div "9157676739" at bounding box center [349, 356] width 190 height 19
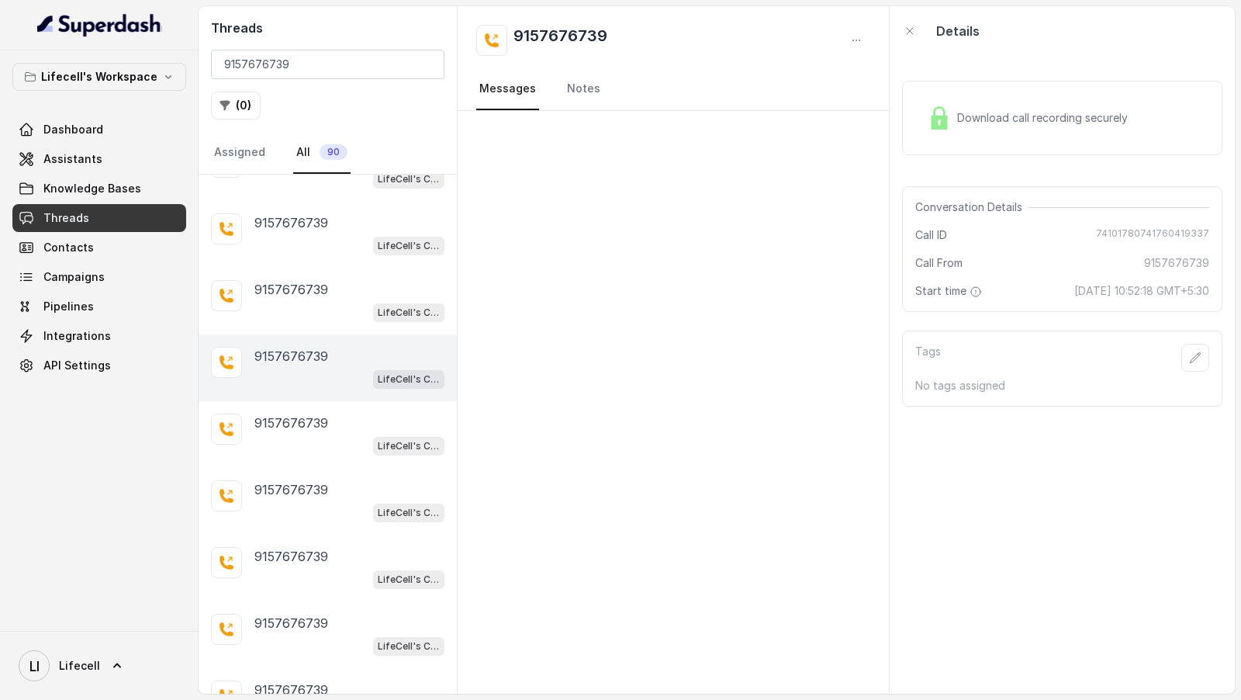
click at [1123, 103] on div "Download call recording securely" at bounding box center [1028, 118] width 213 height 36
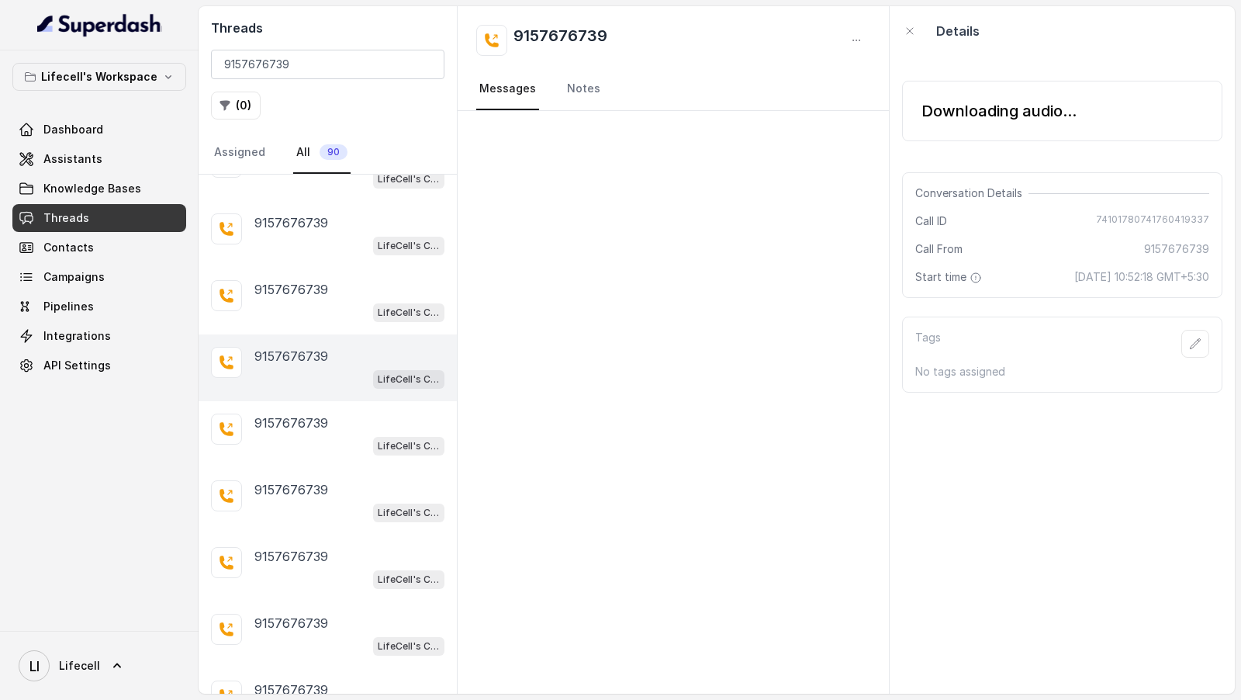
click at [1122, 216] on div "Conversation Details Call ID 74101780741760419337 Call From 9157676739 Start ti…" at bounding box center [1062, 235] width 320 height 126
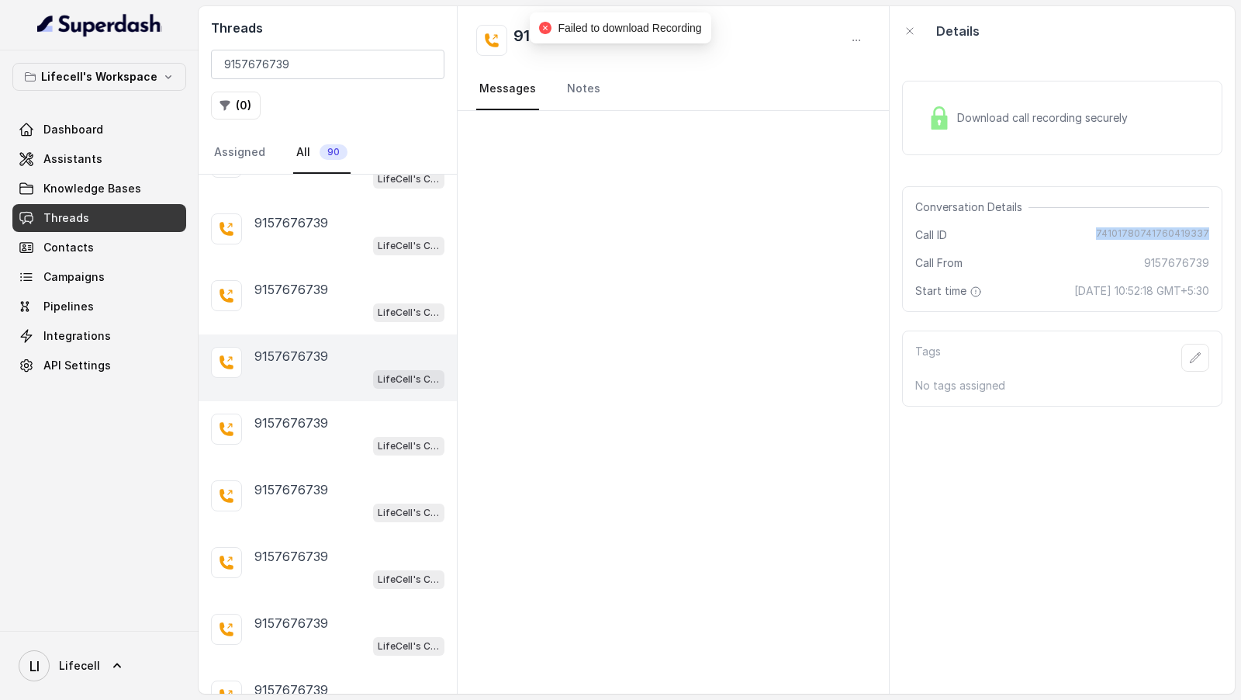
click at [1122, 216] on div "Conversation Details Call ID 74101780741760419337 Call From 9157676739 Start ti…" at bounding box center [1062, 249] width 320 height 126
copy span "74101780741760419337"
click at [337, 502] on div "LifeCell's Call Assistant" at bounding box center [349, 512] width 190 height 20
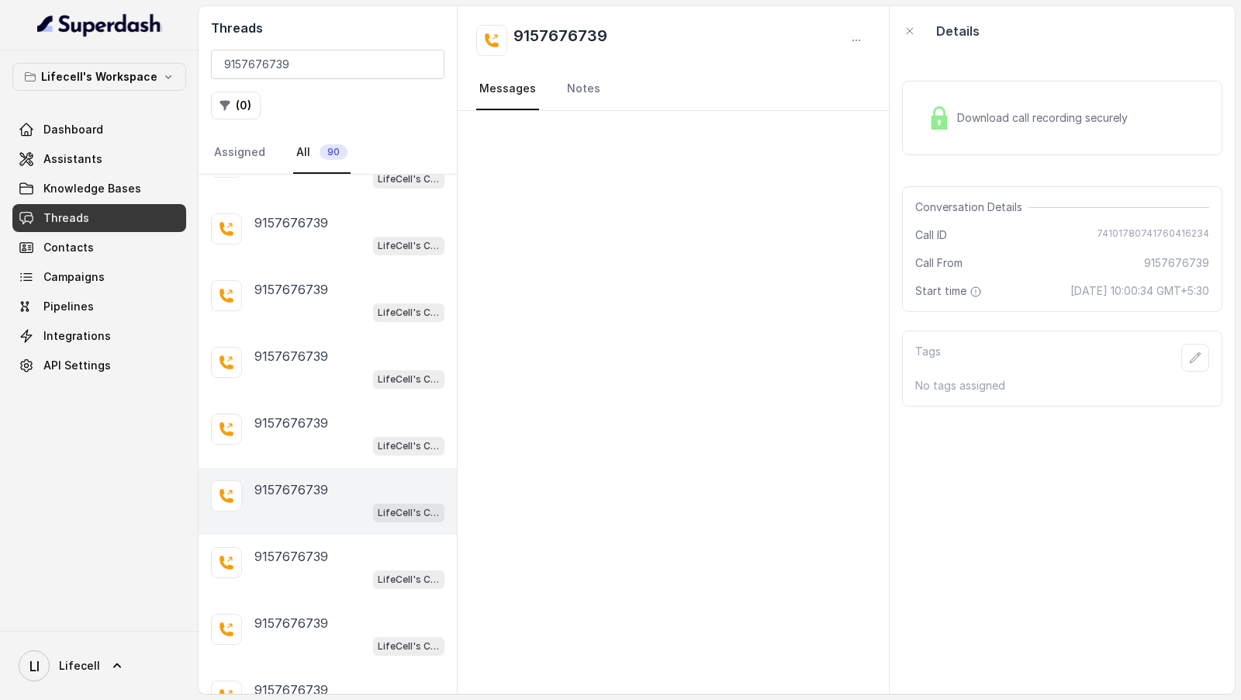
drag, startPoint x: 1036, startPoint y: 289, endPoint x: 1237, endPoint y: 289, distance: 200.9
click at [1237, 289] on main "Threads 9157676739 ( 0 ) Assigned All 90 9157676739 LifeCell's Call Assistant 9…" at bounding box center [620, 350] width 1241 height 700
copy span "14 Oct 2025, 10:00:34 GMT+5:30"
click at [312, 435] on div "LifeCell's Call Assistant" at bounding box center [349, 445] width 190 height 20
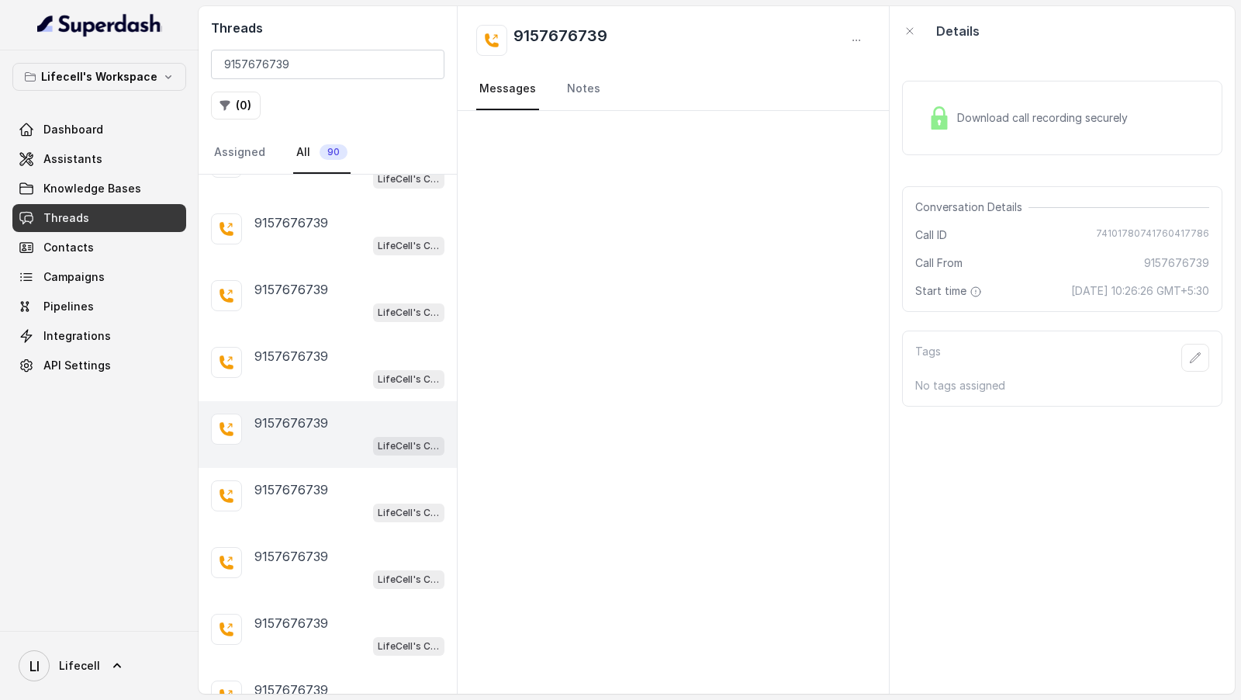
drag, startPoint x: 1033, startPoint y: 292, endPoint x: 1223, endPoint y: 291, distance: 190.8
click at [1223, 291] on div "Download call recording securely Conversation Details Call ID 74101780741760417…" at bounding box center [1062, 375] width 345 height 638
copy span "14 Oct 2025, 10:26:26 GMT+5:30"
click at [317, 348] on p "9157676739" at bounding box center [291, 356] width 74 height 19
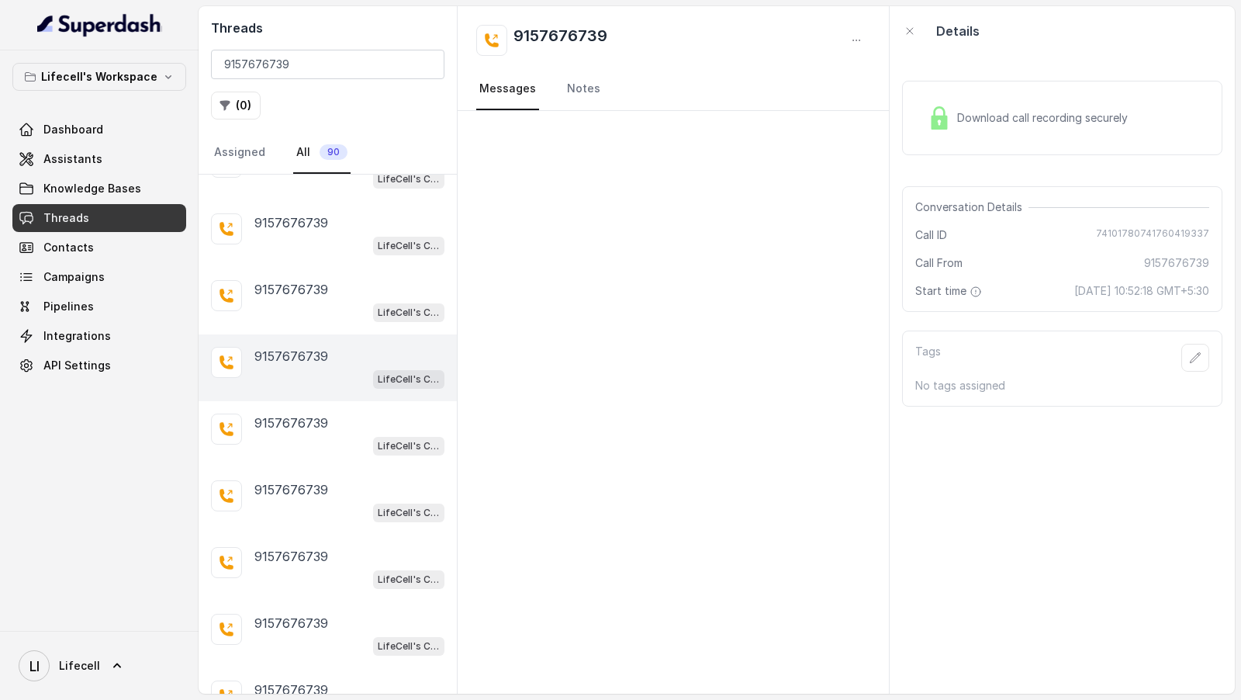
drag, startPoint x: 1037, startPoint y: 285, endPoint x: 1237, endPoint y: 285, distance: 200.1
click at [1237, 285] on main "Threads 9157676739 ( 0 ) Assigned All 90 9157676739 LifeCell's Call Assistant 9…" at bounding box center [620, 350] width 1241 height 700
copy span "14 Oct 2025, 10:52:18 GMT+5:30"
click at [297, 280] on p "9157676739" at bounding box center [291, 289] width 74 height 19
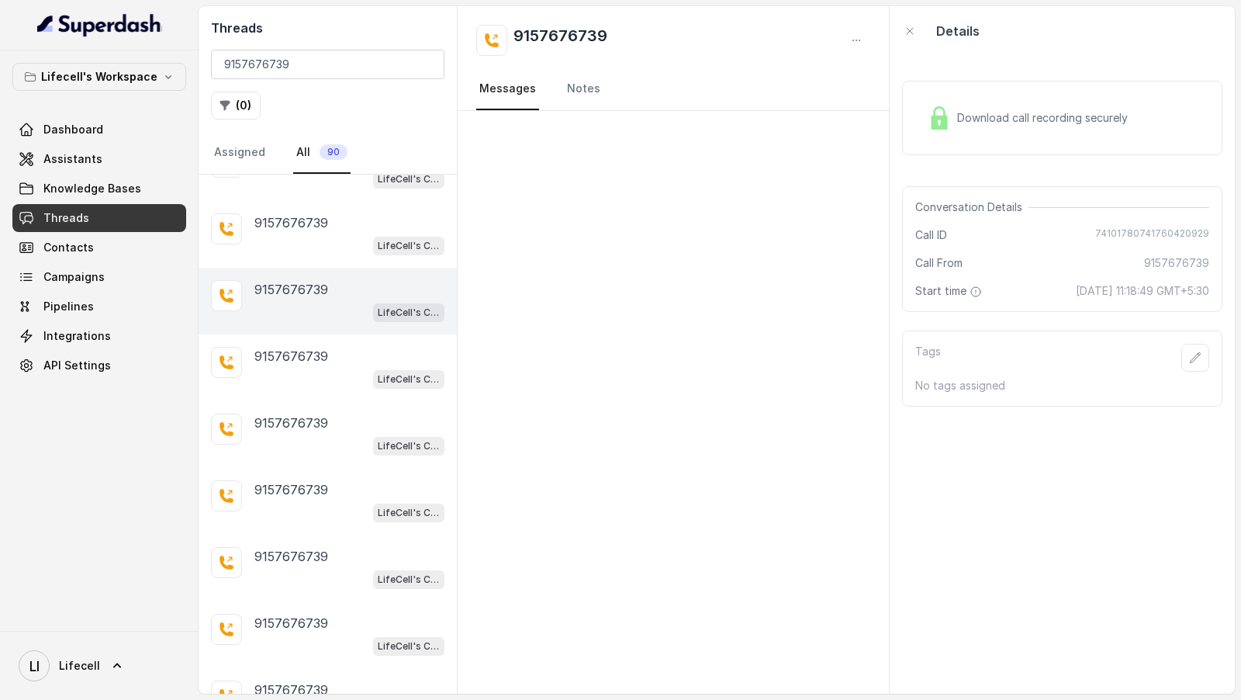
click at [1109, 229] on span "74101780741760420929" at bounding box center [1152, 235] width 114 height 16
copy span "74101780741760420929"
drag, startPoint x: 1040, startPoint y: 284, endPoint x: 1240, endPoint y: 284, distance: 200.1
click at [1240, 284] on main "Threads 9157676739 ( 0 ) Assigned All 90 9157676739 LifeCell's Call Assistant 9…" at bounding box center [620, 350] width 1241 height 700
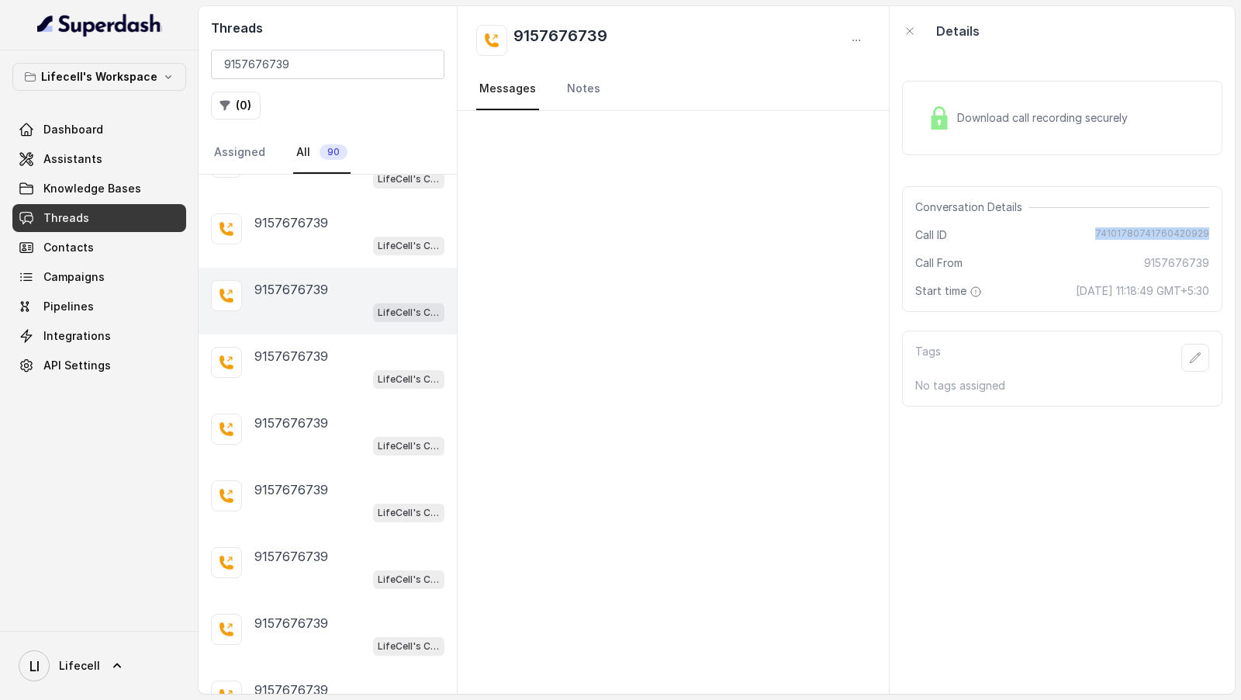
copy span "14 Oct 2025, 11:18:49 GMT+5:30"
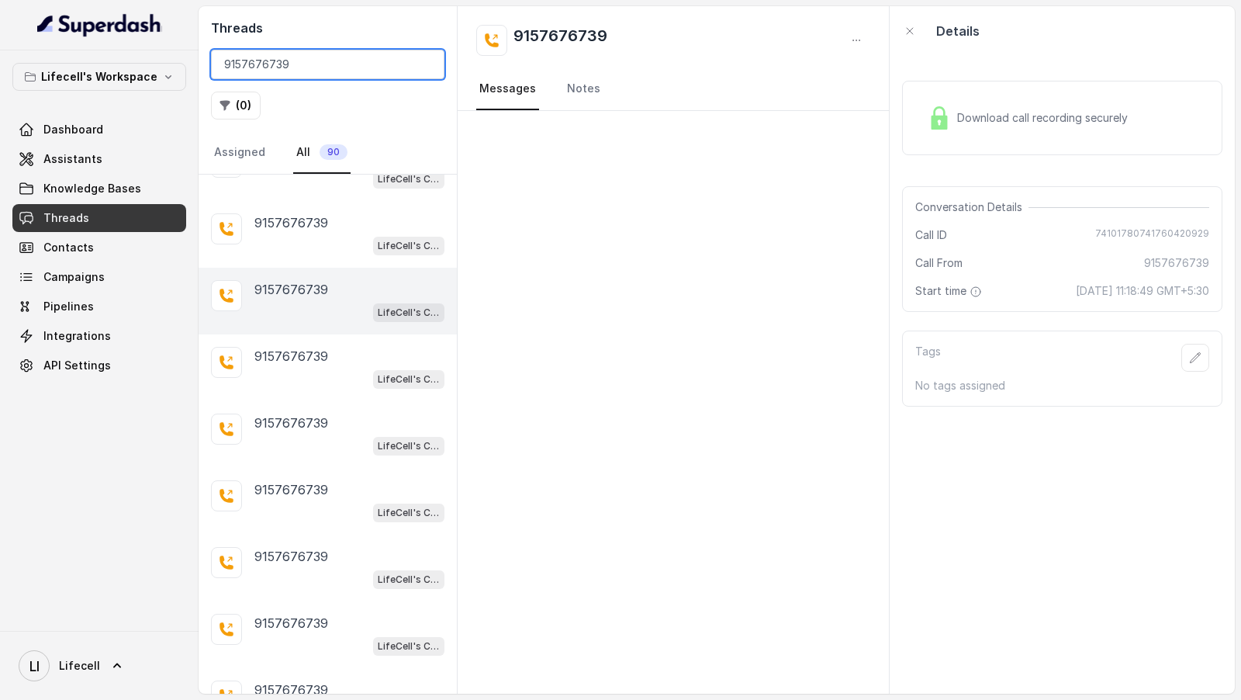
click at [324, 57] on input "9157676739" at bounding box center [328, 64] width 234 height 29
paste input "869994061"
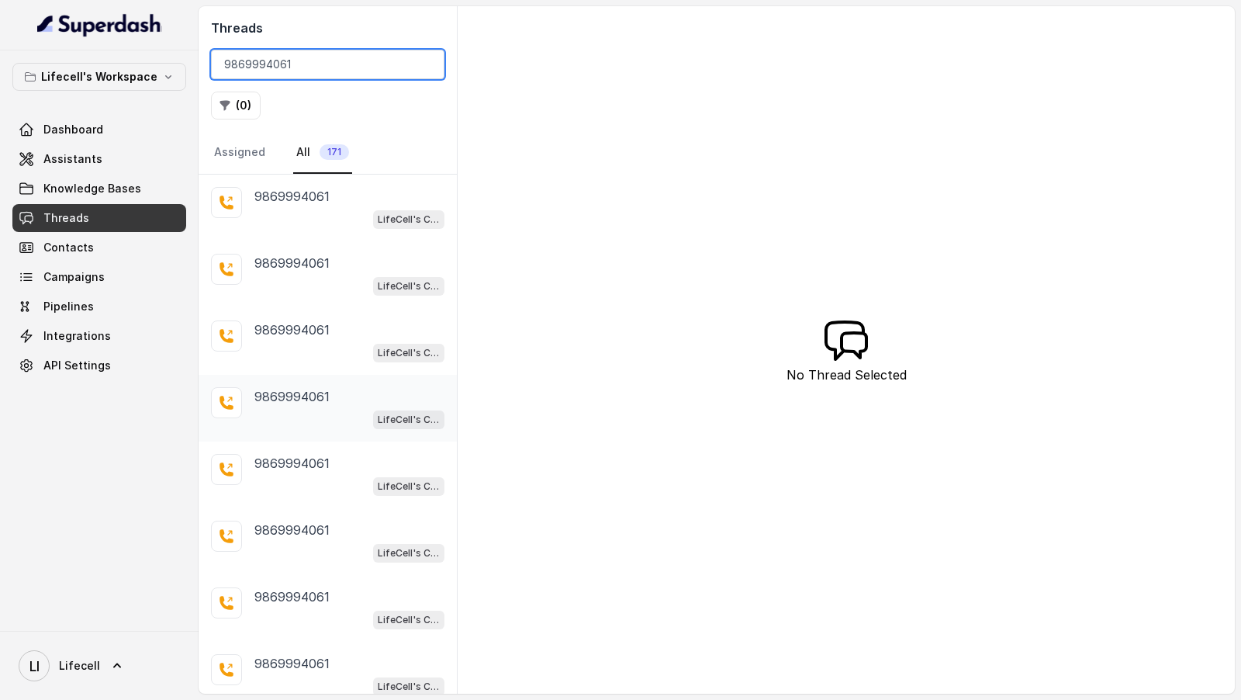
type input "9869994061"
click at [338, 395] on div "9869994061" at bounding box center [349, 396] width 190 height 19
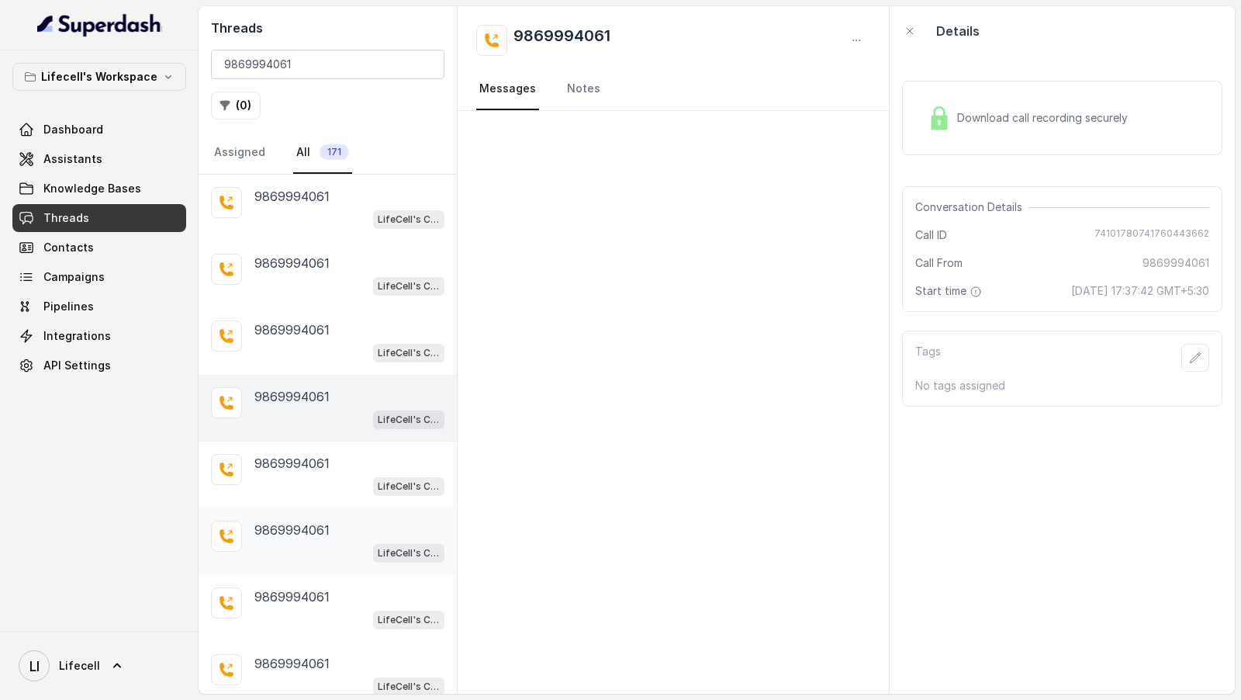
click at [377, 533] on div "9869994061" at bounding box center [349, 530] width 190 height 19
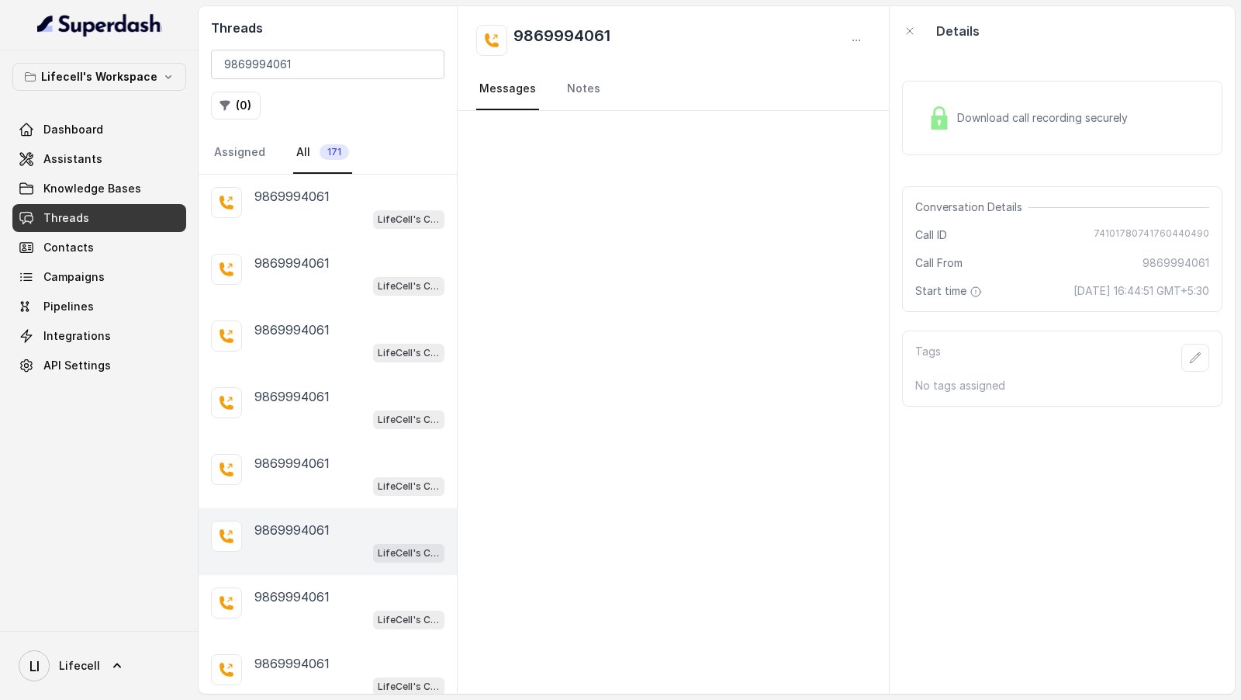
scroll to position [202, 0]
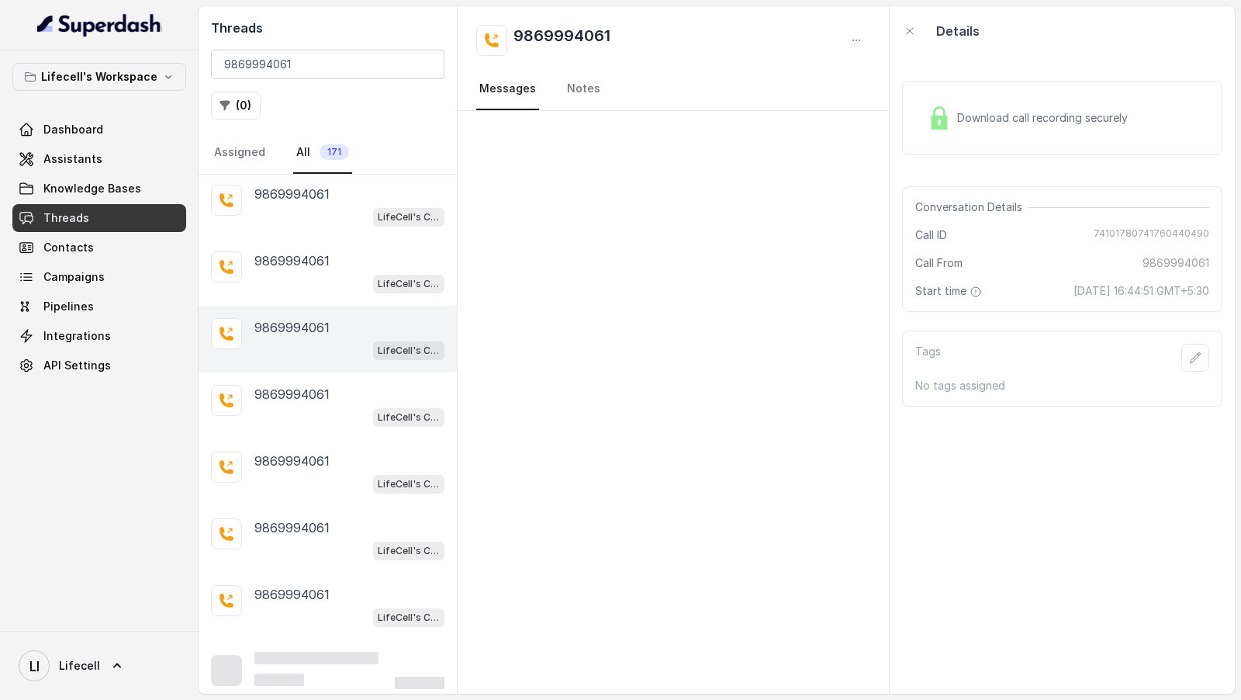
click at [377, 533] on div "9869994061 LifeCell's Call Assistant" at bounding box center [349, 539] width 190 height 42
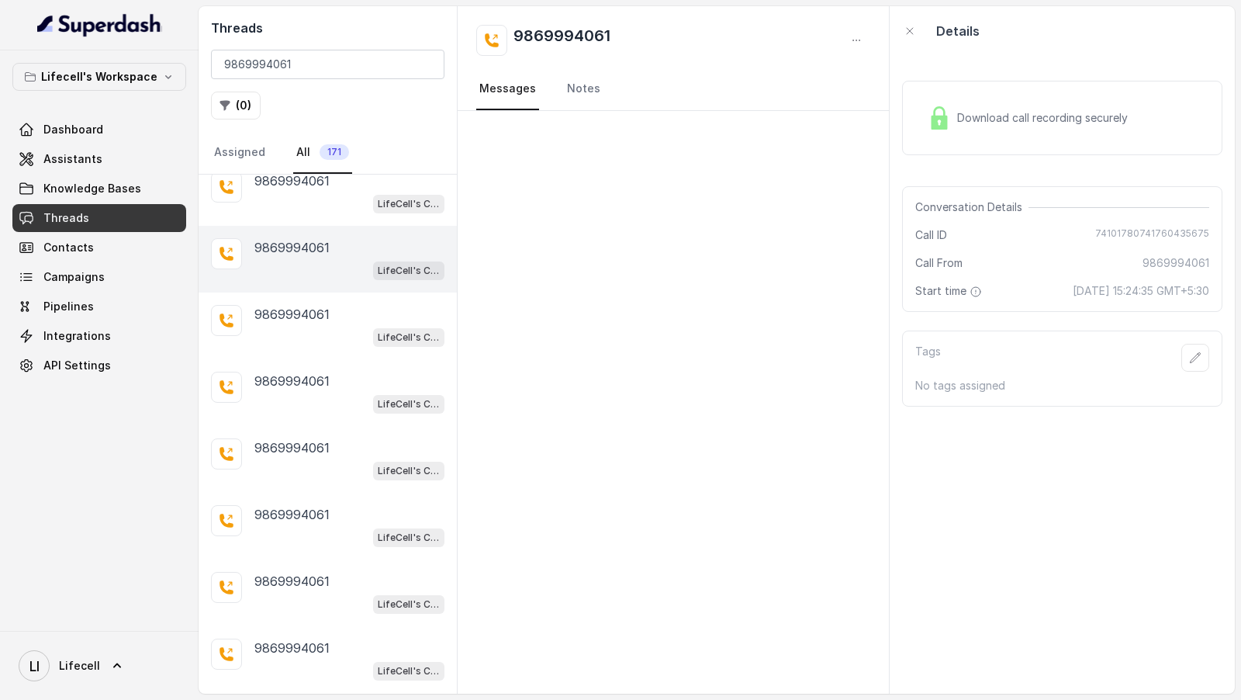
click at [377, 533] on span "LifeCell's Call Assistant" at bounding box center [408, 537] width 71 height 19
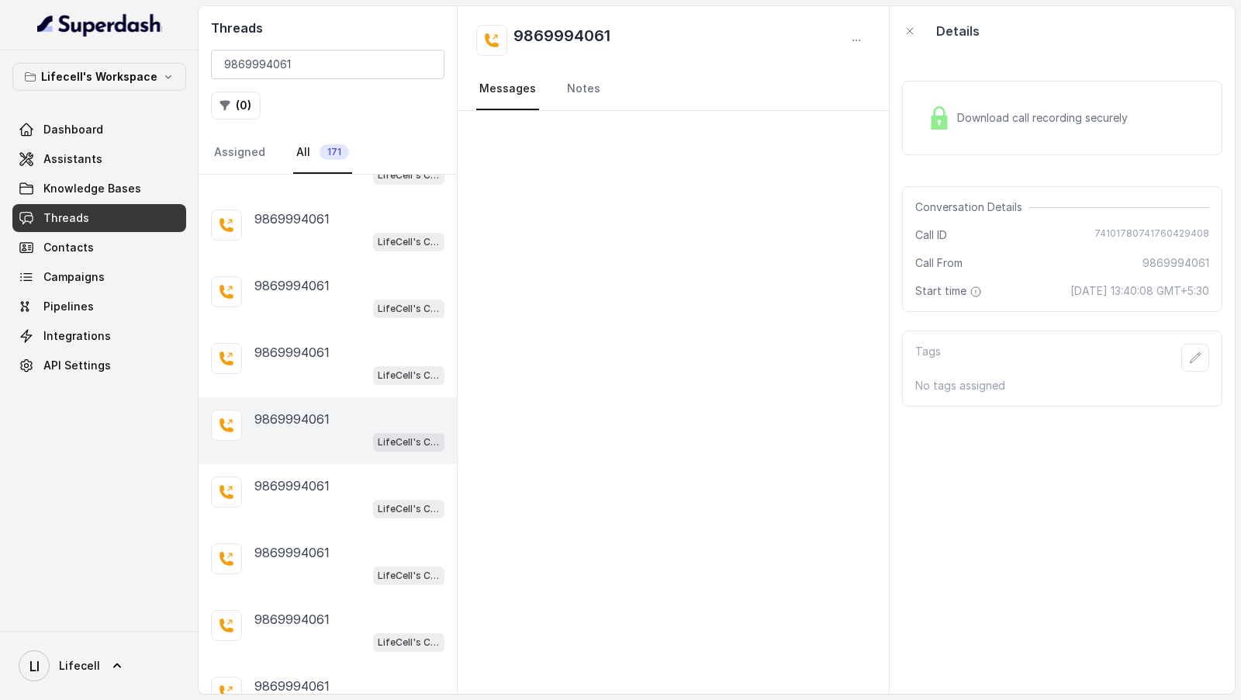
scroll to position [769, 0]
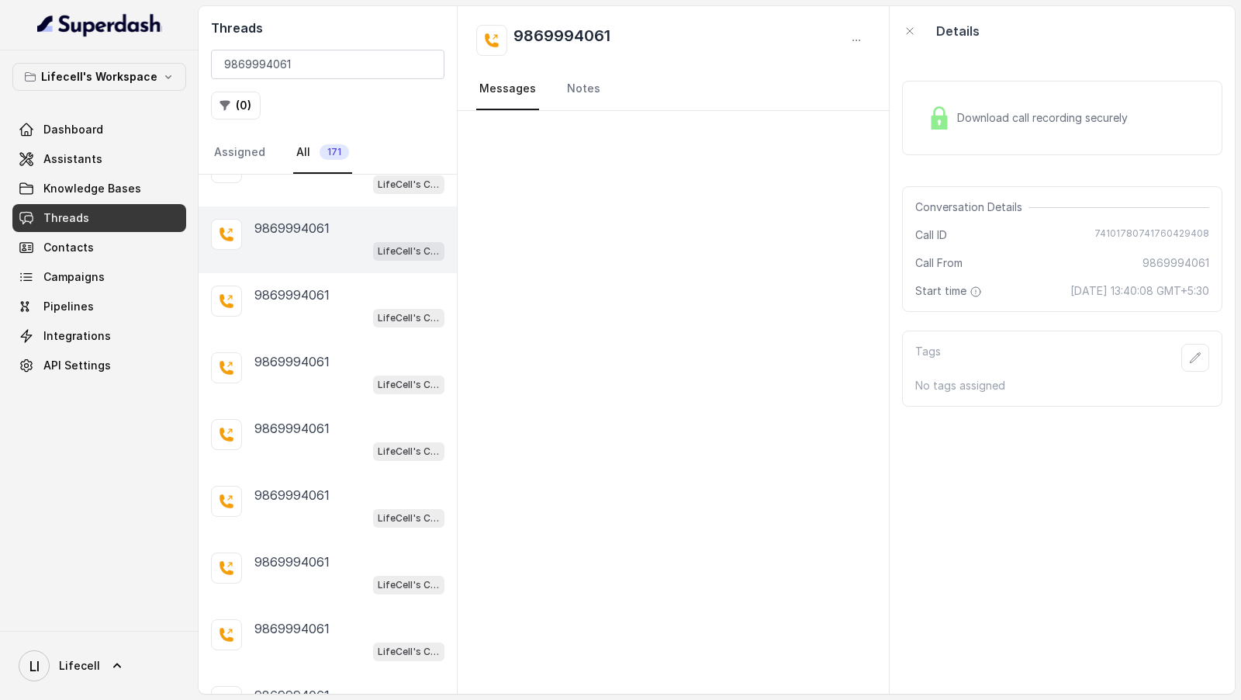
click at [377, 540] on div "9869994061 LifeCell's Call Assistant" at bounding box center [328, 573] width 258 height 67
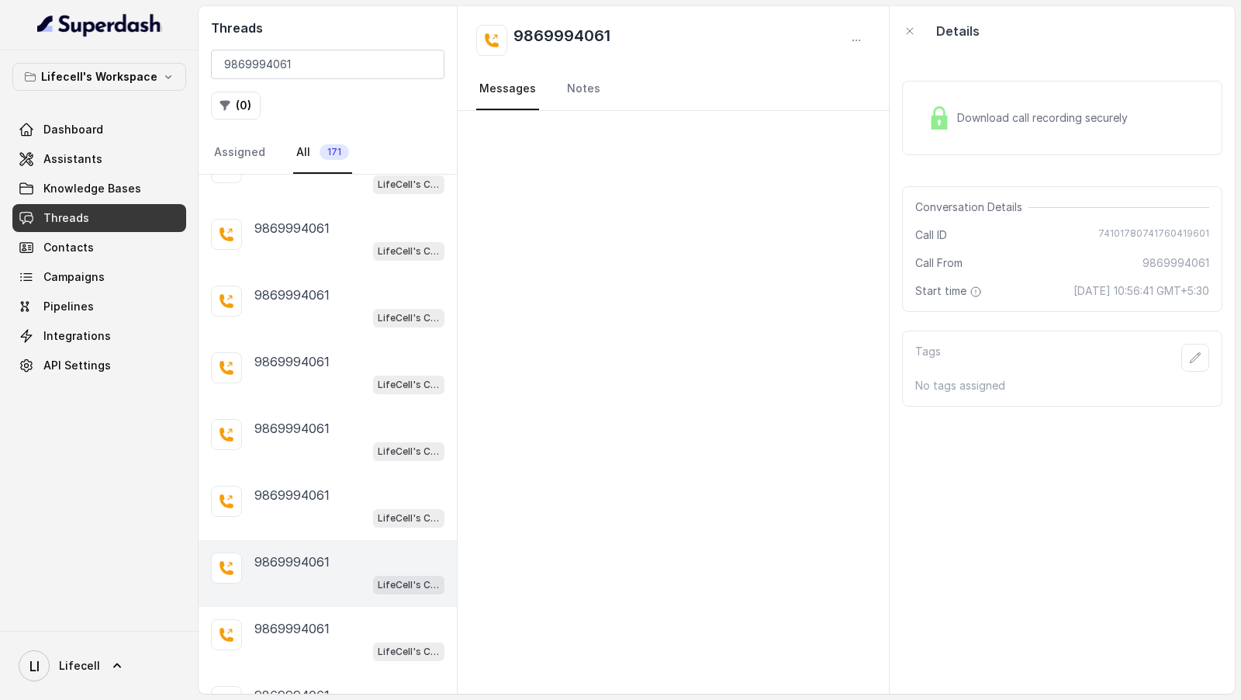
scroll to position [864, 0]
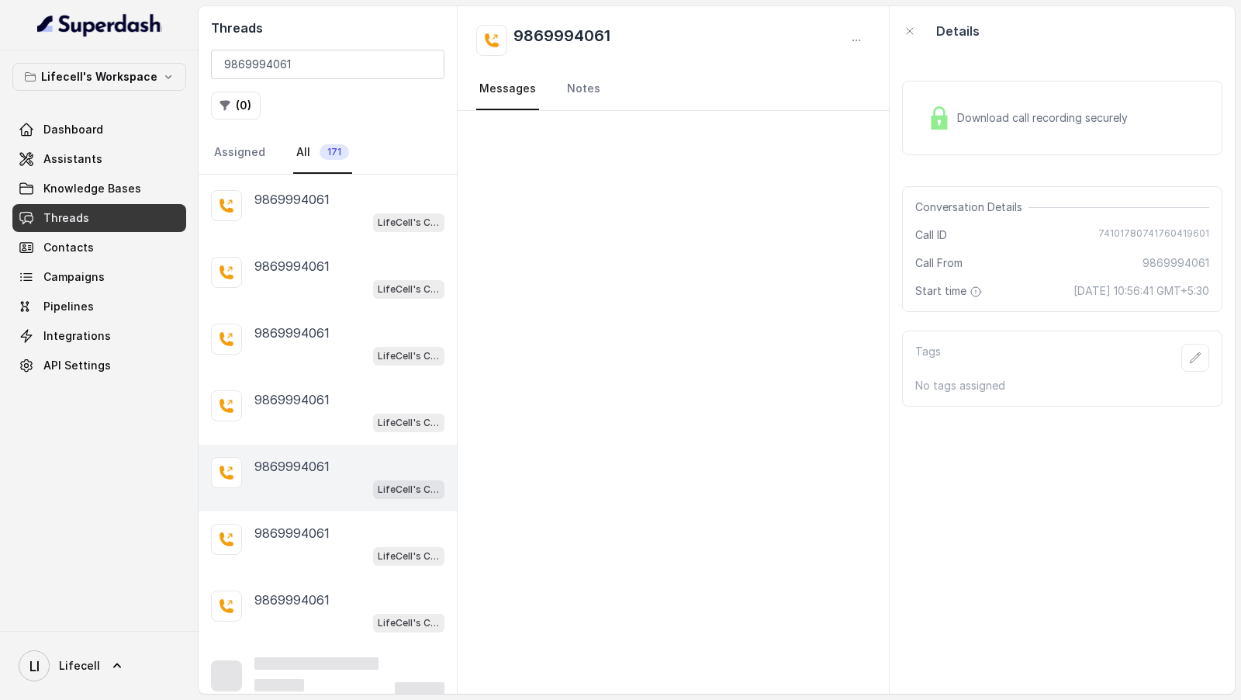
click at [377, 545] on div "LifeCell's Call Assistant" at bounding box center [408, 555] width 71 height 20
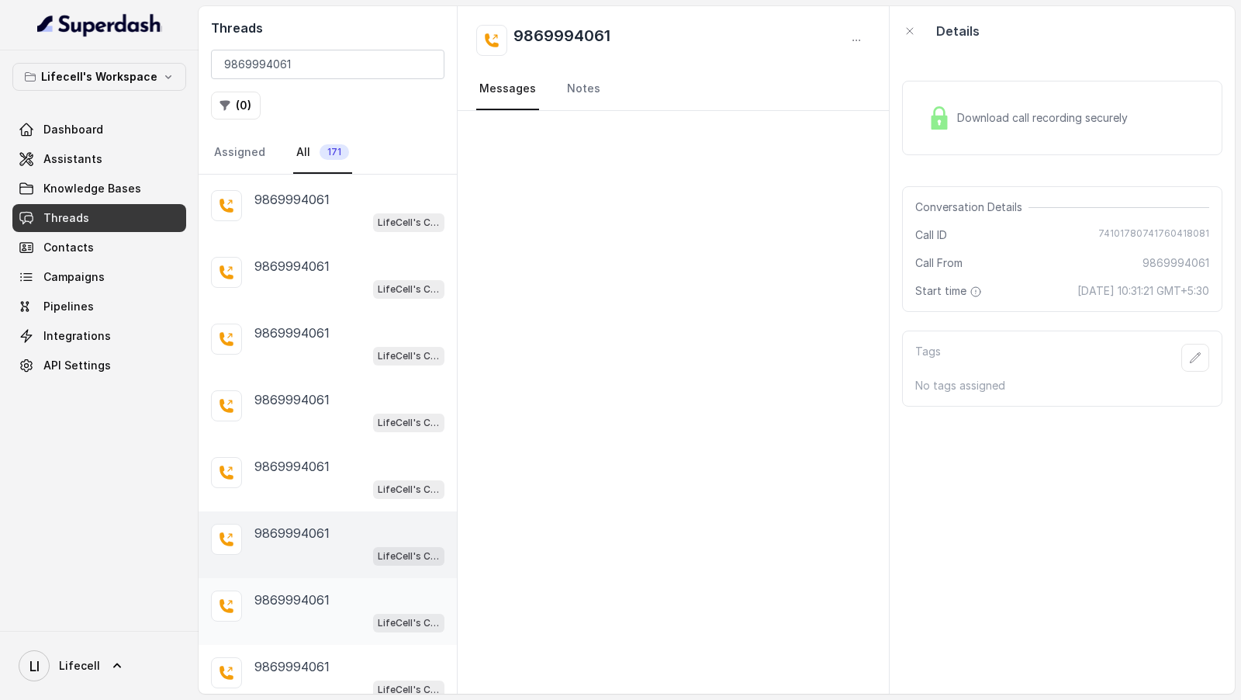
click at [361, 578] on div "9869994061 LifeCell's Call Assistant" at bounding box center [328, 611] width 258 height 67
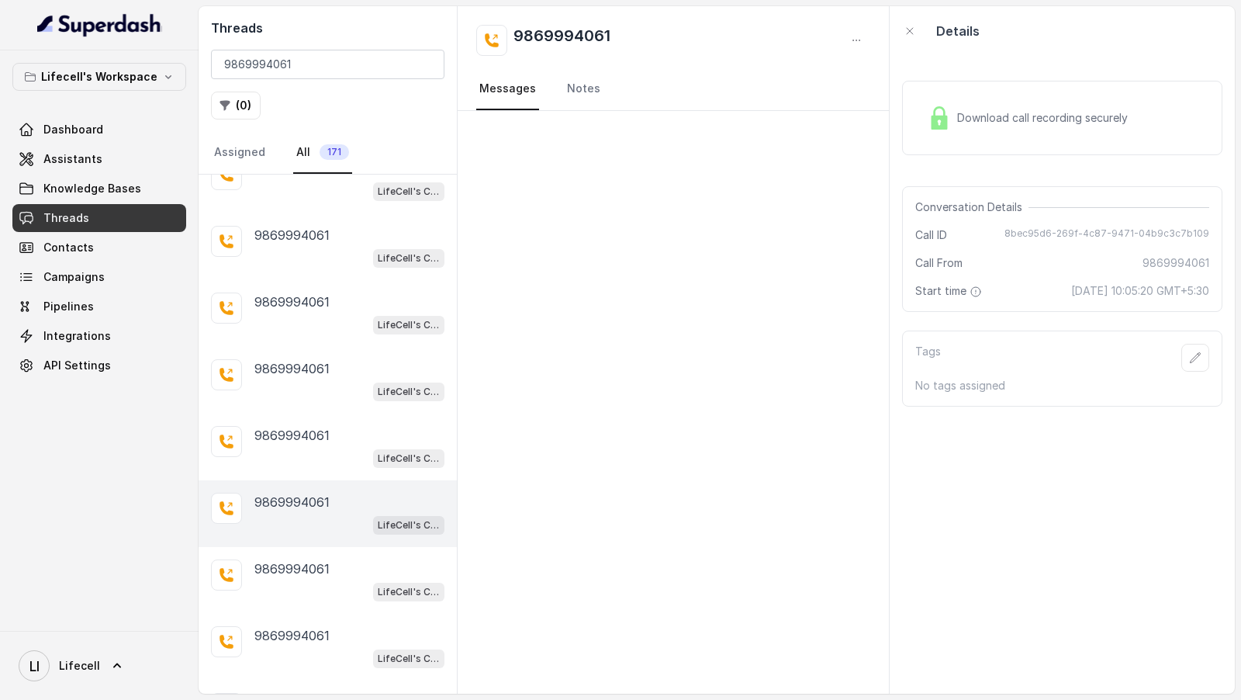
scroll to position [980, 0]
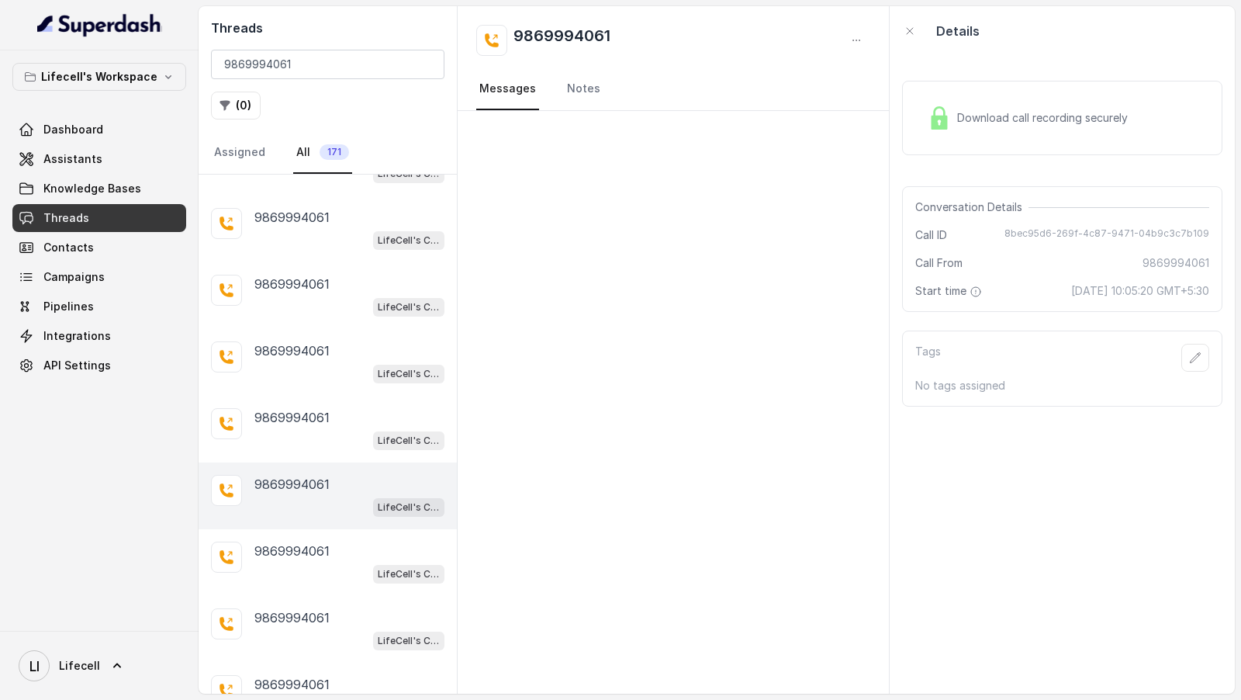
click at [361, 569] on div "LifeCell's Call Assistant" at bounding box center [349, 573] width 190 height 20
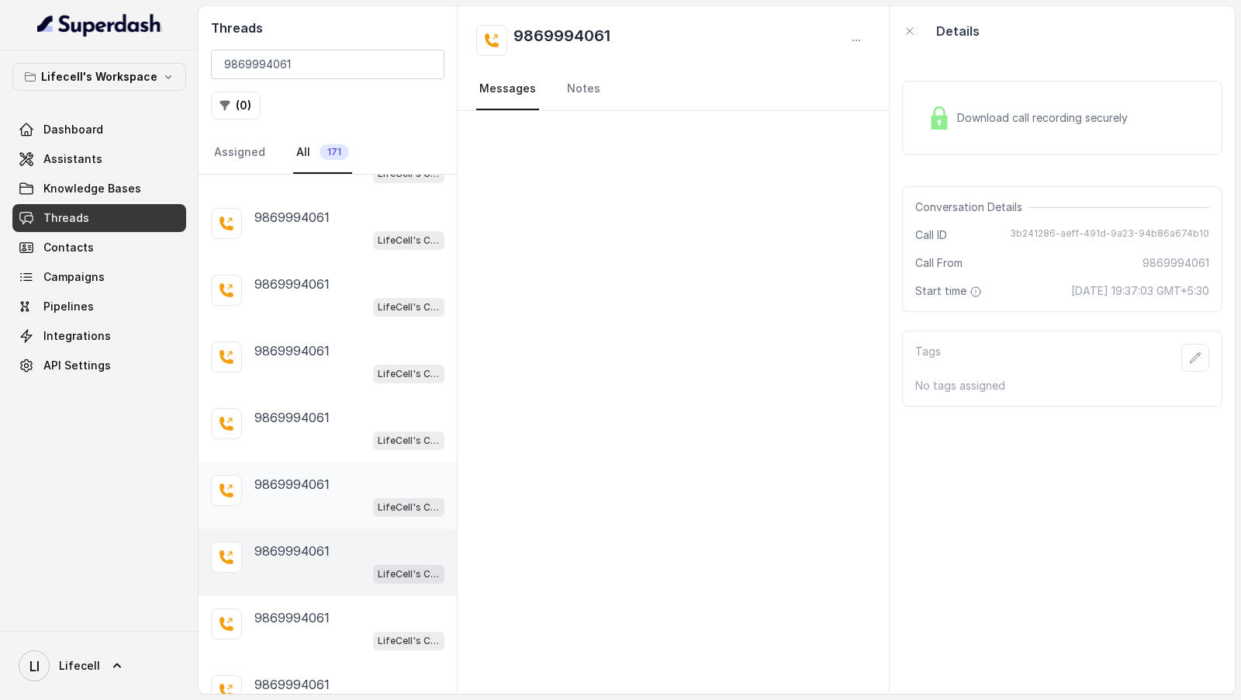
click at [349, 503] on div "LifeCell's Call Assistant" at bounding box center [349, 506] width 190 height 20
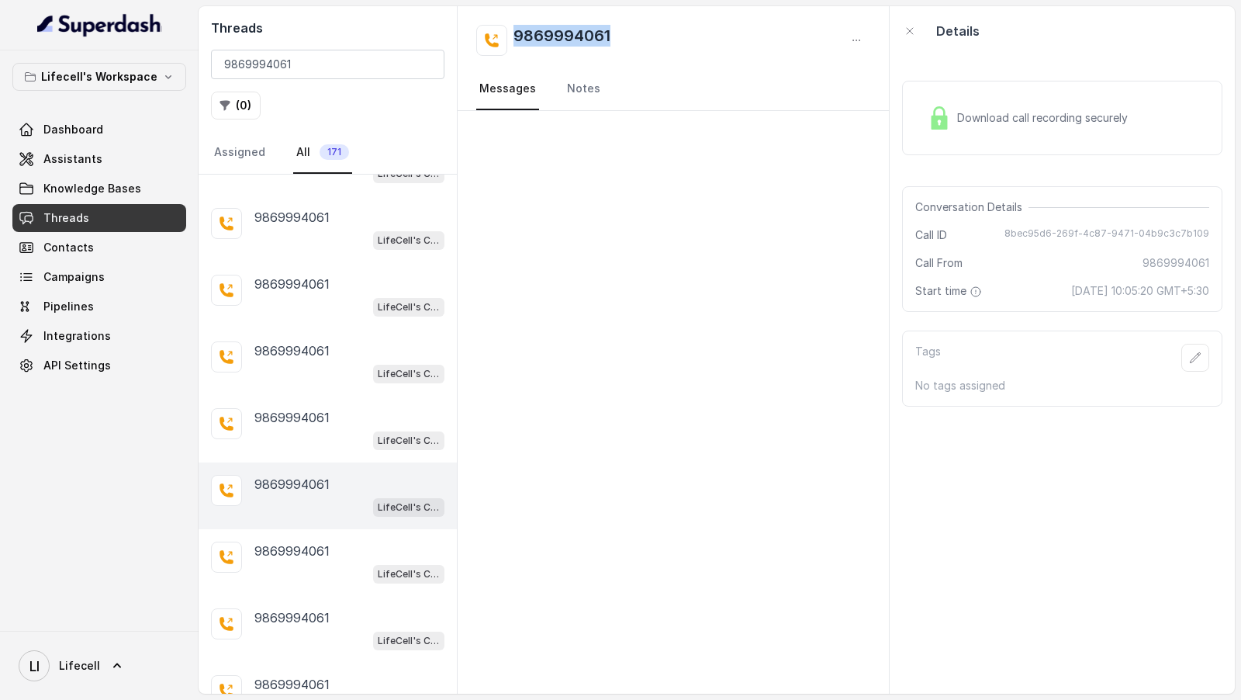
drag, startPoint x: 513, startPoint y: 36, endPoint x: 608, endPoint y: 39, distance: 95.4
click at [608, 39] on div "9869994061" at bounding box center [543, 40] width 134 height 31
copy h2 "9869994061"
drag, startPoint x: 1026, startPoint y: 289, endPoint x: 1233, endPoint y: 289, distance: 207.1
click at [1234, 289] on div "Download call recording securely Conversation Details Call ID 8bec95d6-269f-4c8…" at bounding box center [1062, 375] width 345 height 638
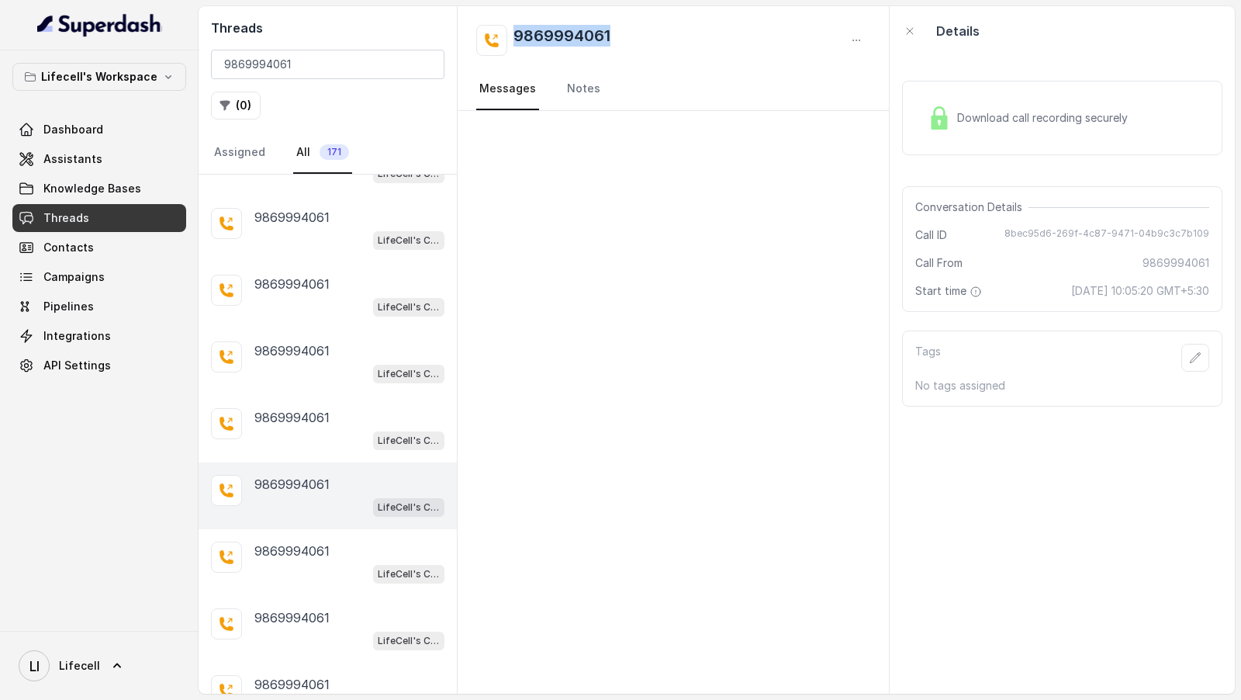
copy span "14 Oct 2025, 10:05:20 GMT+5:30"
drag, startPoint x: 1002, startPoint y: 237, endPoint x: 1240, endPoint y: 235, distance: 238.2
click at [1240, 235] on main "Threads 9869994061 ( 0 ) Assigned All 171 9869994061 LifeCell's Call Assistant …" at bounding box center [620, 350] width 1241 height 700
click at [1014, 118] on span "Download call recording securely" at bounding box center [1045, 118] width 177 height 16
click at [325, 430] on div "LifeCell's Call Assistant" at bounding box center [349, 440] width 190 height 20
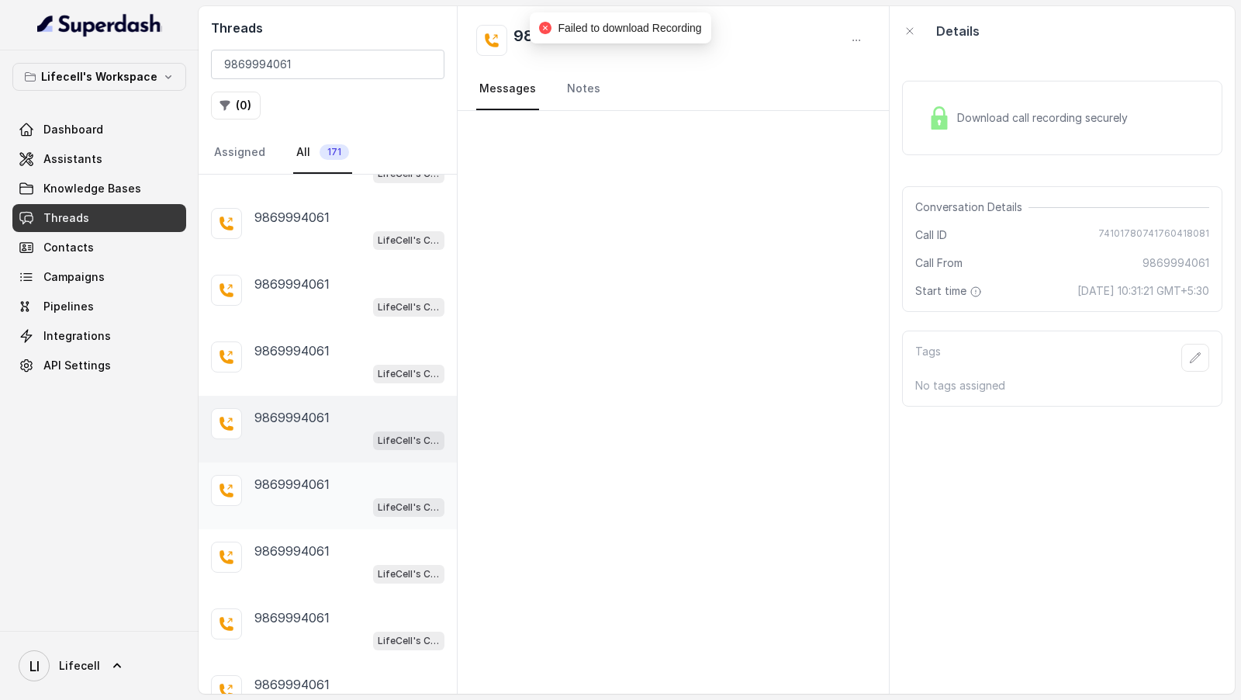
click at [341, 498] on div "LifeCell's Call Assistant" at bounding box center [349, 506] width 190 height 20
click at [344, 438] on div "9869994061 LifeCell's Call Assistant" at bounding box center [328, 429] width 258 height 67
drag, startPoint x: 1088, startPoint y: 234, endPoint x: 1222, endPoint y: 234, distance: 133.4
click at [1222, 234] on div "Conversation Details Call ID 74101780741760418081 Call From 9869994061 Start ti…" at bounding box center [1062, 249] width 320 height 126
drag, startPoint x: 1037, startPoint y: 292, endPoint x: 1240, endPoint y: 292, distance: 203.2
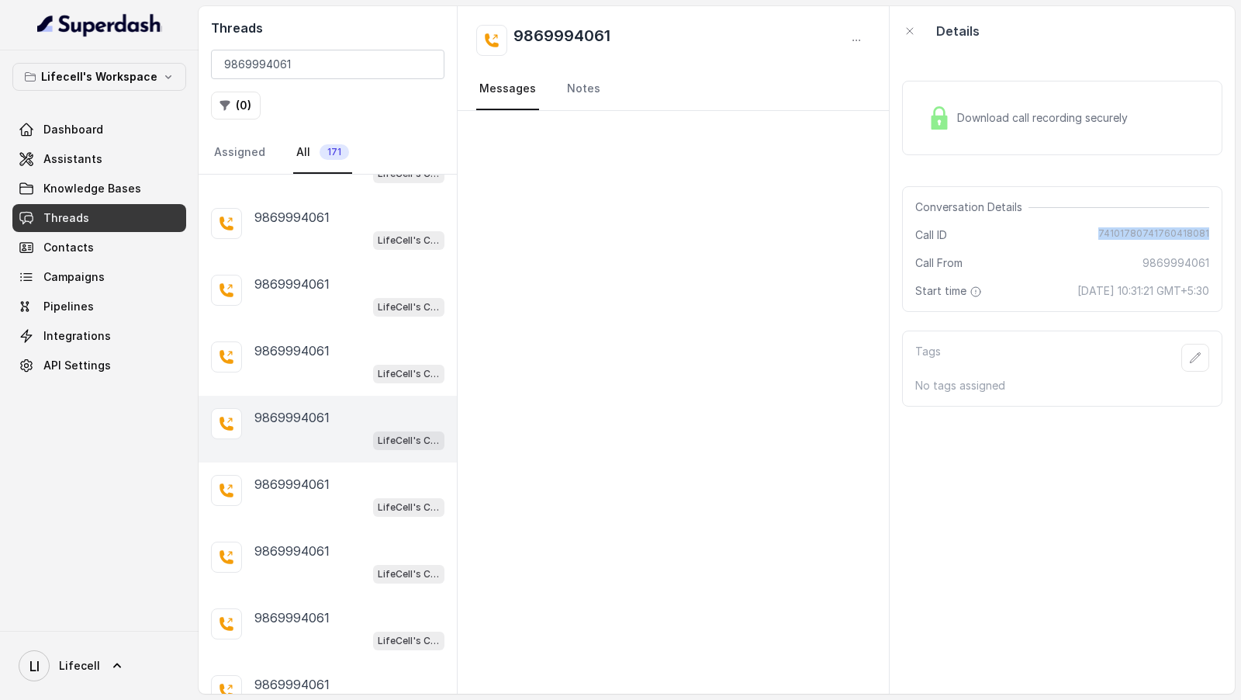
click at [1240, 292] on main "Threads 9869994061 ( 0 ) Assigned All 171 9869994061 LifeCell's Call Assistant …" at bounding box center [620, 350] width 1241 height 700
click at [356, 341] on div "9869994061" at bounding box center [349, 350] width 190 height 19
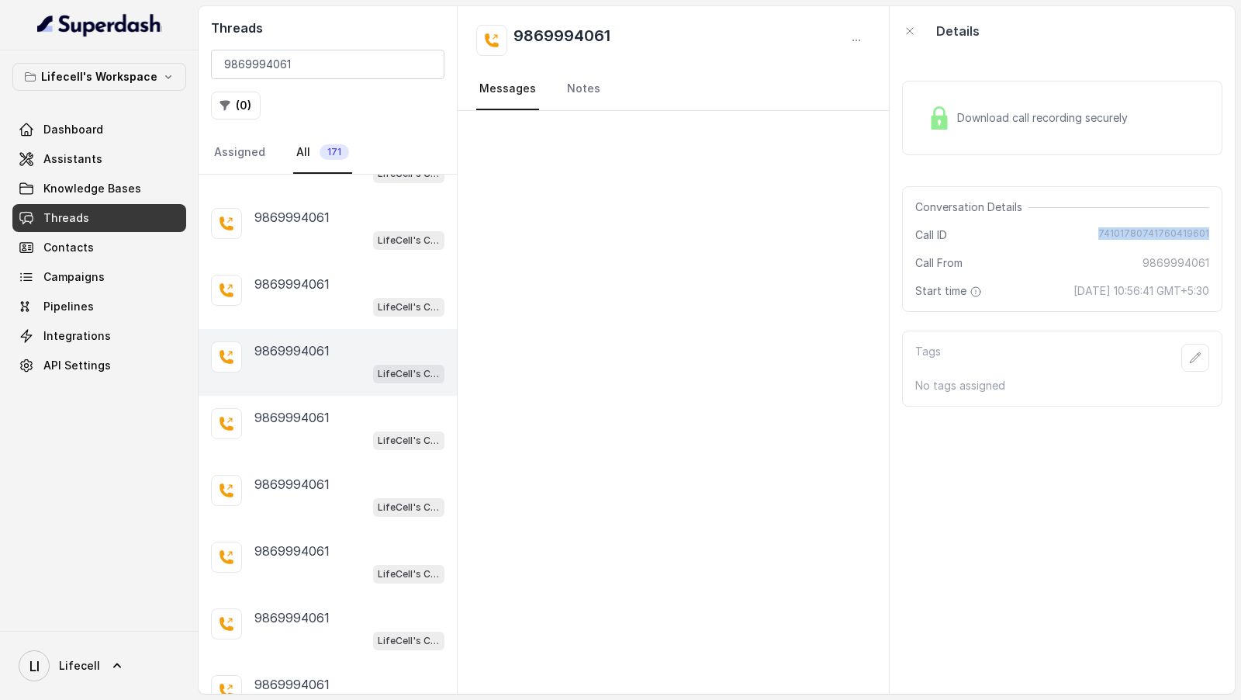
drag, startPoint x: 1082, startPoint y: 234, endPoint x: 1222, endPoint y: 233, distance: 139.6
click at [1222, 233] on div "Conversation Details Call ID 74101780741760419601 Call From 9869994061 Start ti…" at bounding box center [1062, 249] width 320 height 126
click at [1038, 145] on div "Download call recording securely" at bounding box center [1062, 118] width 320 height 74
drag, startPoint x: 1016, startPoint y: 289, endPoint x: 1239, endPoint y: 288, distance: 222.6
click at [1239, 288] on main "Threads 9869994061 ( 0 ) Assigned All 171 9869994061 LifeCell's Call Assistant …" at bounding box center [620, 350] width 1241 height 700
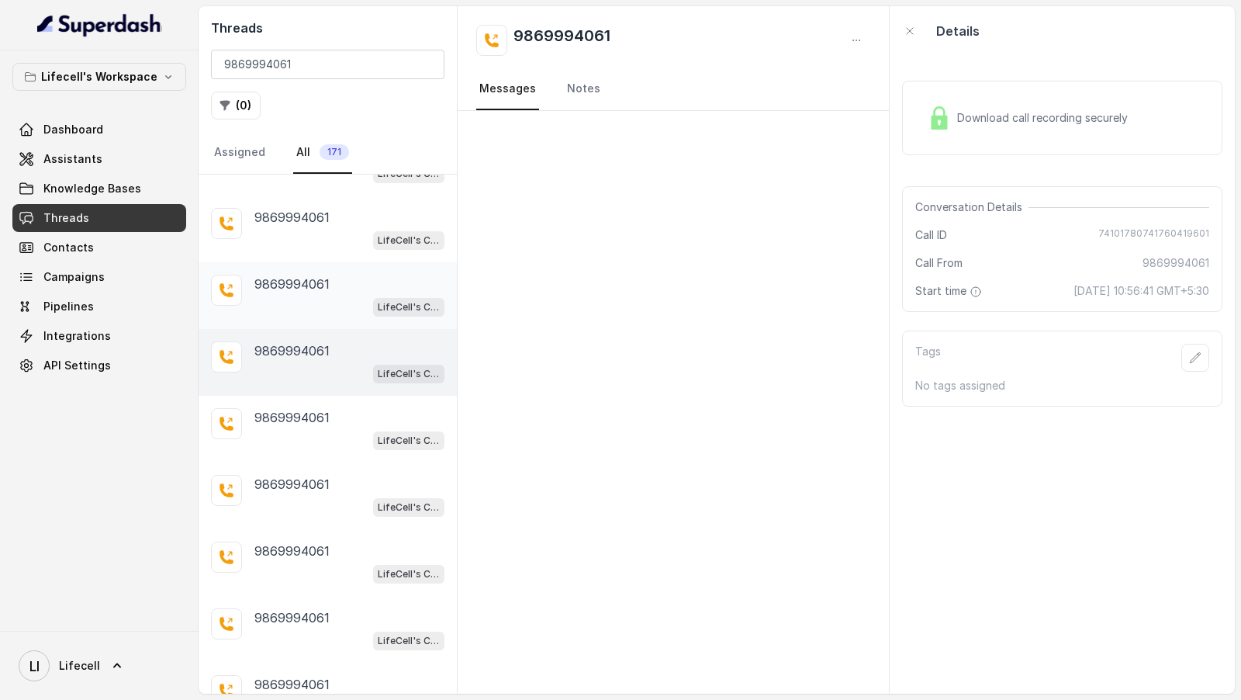
click at [313, 275] on p "9869994061" at bounding box center [291, 284] width 75 height 19
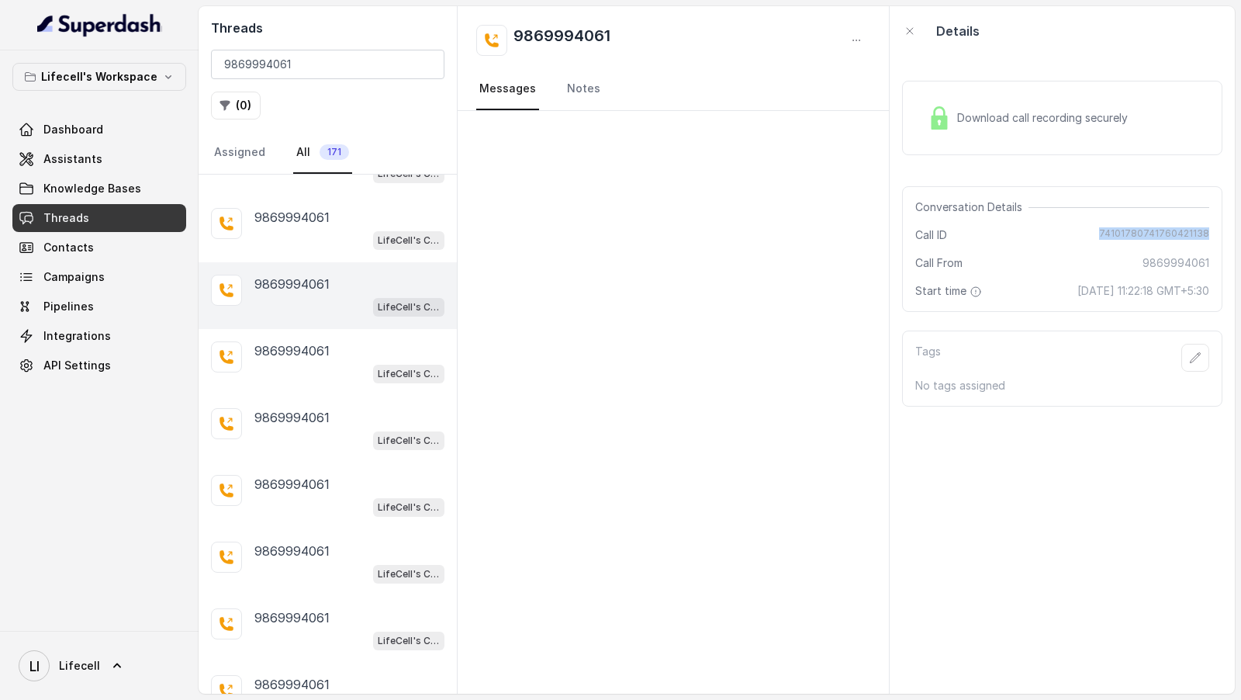
drag, startPoint x: 1090, startPoint y: 235, endPoint x: 1227, endPoint y: 235, distance: 137.3
click at [1227, 236] on div "Download call recording securely Conversation Details Call ID 74101780741760421…" at bounding box center [1062, 375] width 345 height 638
drag, startPoint x: 1042, startPoint y: 282, endPoint x: 1240, endPoint y: 282, distance: 197.8
click at [1240, 282] on main "Threads 9869994061 ( 0 ) Assigned All 171 9869994061 LifeCell's Call Assistant …" at bounding box center [620, 350] width 1241 height 700
click at [334, 213] on div "9869994061" at bounding box center [349, 217] width 190 height 19
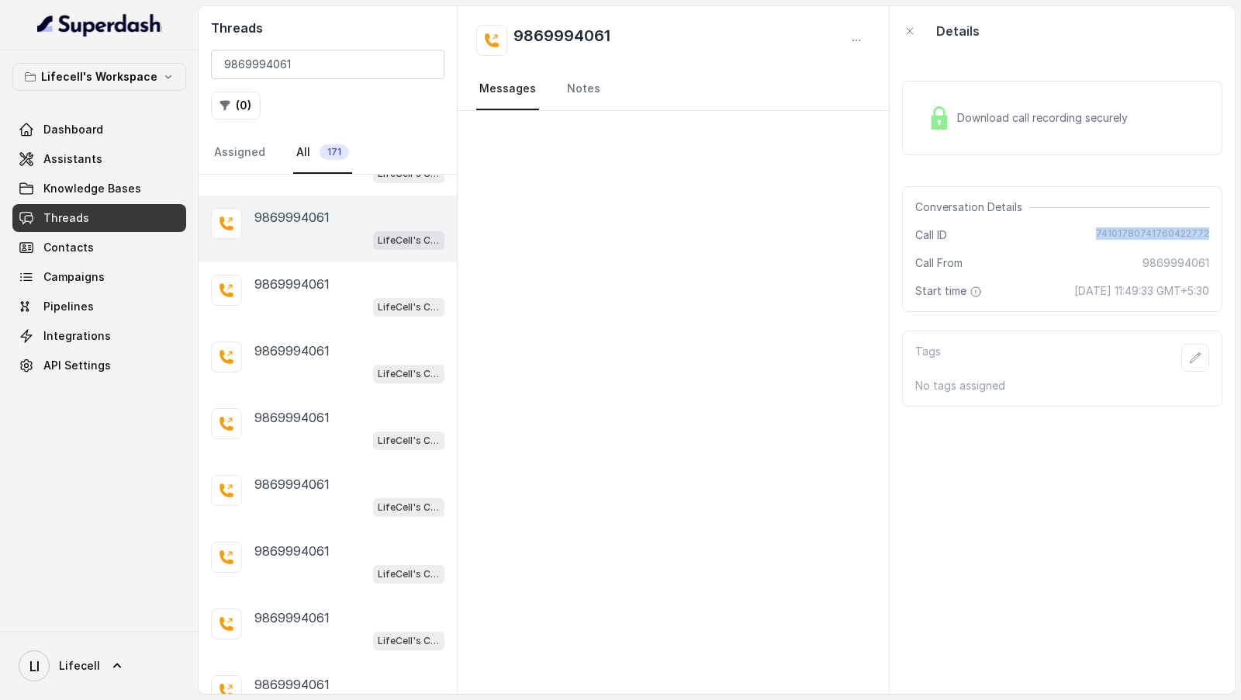
drag, startPoint x: 1095, startPoint y: 230, endPoint x: 1238, endPoint y: 234, distance: 142.8
click at [1240, 234] on main "Threads 9869994061 ( 0 ) Assigned All 171 9869994061 LifeCell's Call Assistant …" at bounding box center [620, 350] width 1241 height 700
click at [1046, 132] on div "Download call recording securely" at bounding box center [1028, 118] width 213 height 36
drag, startPoint x: 1040, startPoint y: 276, endPoint x: 1238, endPoint y: 274, distance: 198.6
click at [1239, 274] on main "Threads 9869994061 ( 0 ) Assigned All 171 9869994061 LifeCell's Call Assistant …" at bounding box center [620, 350] width 1241 height 700
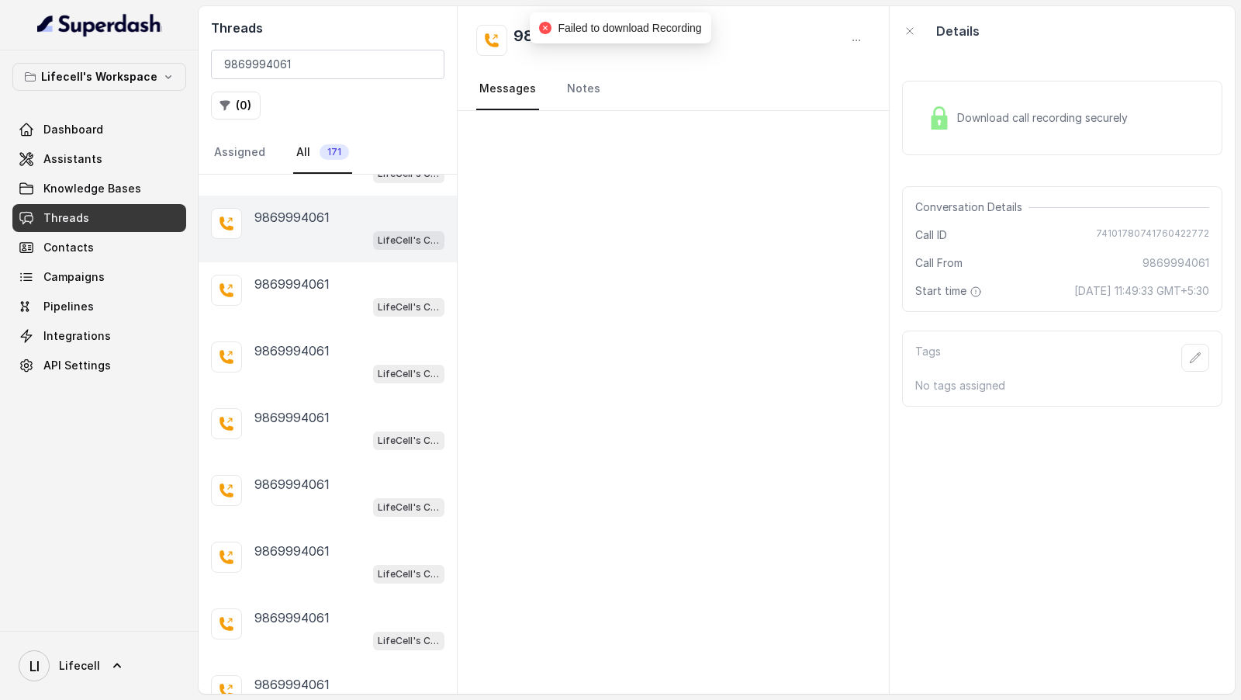
drag, startPoint x: 1026, startPoint y: 285, endPoint x: 1221, endPoint y: 287, distance: 194.7
click at [1221, 287] on div "Conversation Details Call ID 74101780741760422772 Call From 9869994061 Start ti…" at bounding box center [1062, 249] width 320 height 126
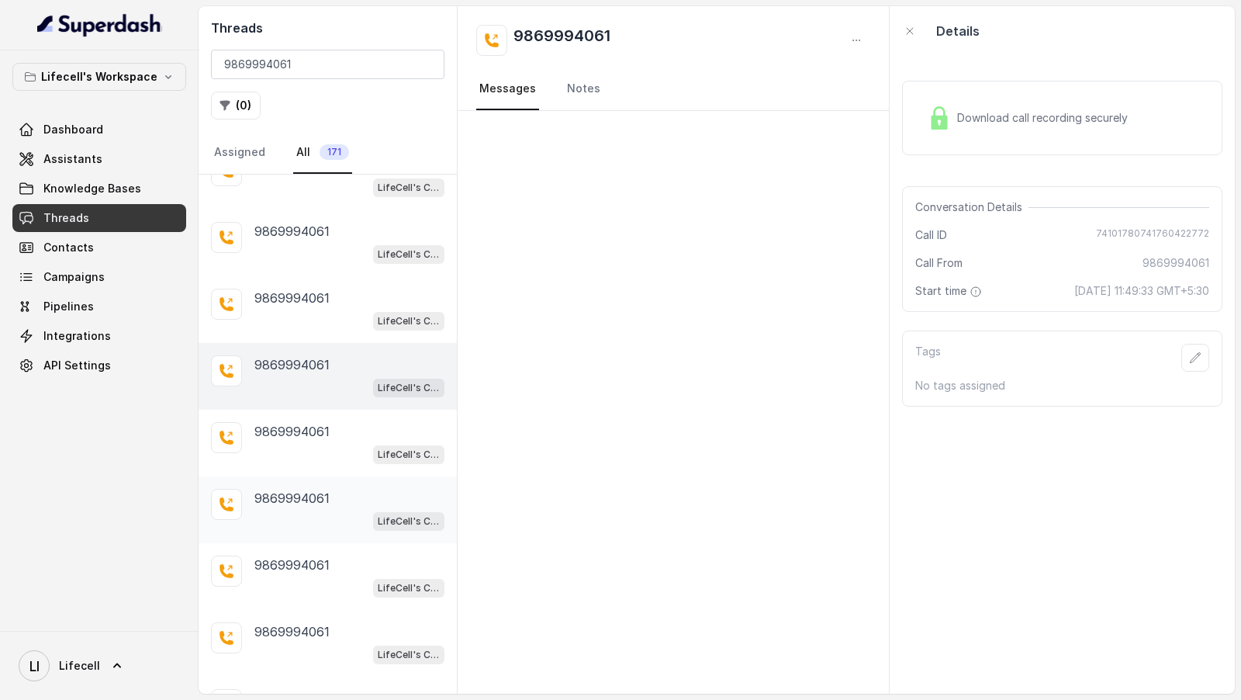
scroll to position [832, 0]
click at [348, 62] on input "9869994061" at bounding box center [328, 64] width 234 height 29
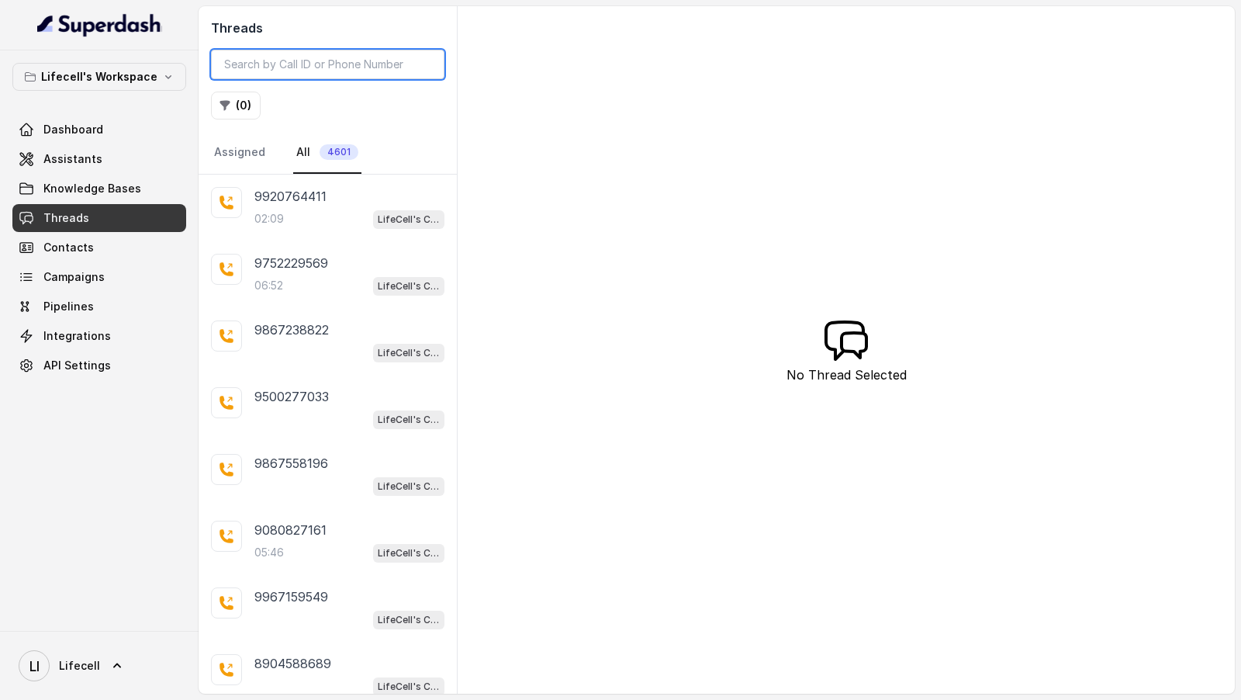
click at [361, 65] on input "search" at bounding box center [328, 64] width 234 height 29
paste input "9869994061"
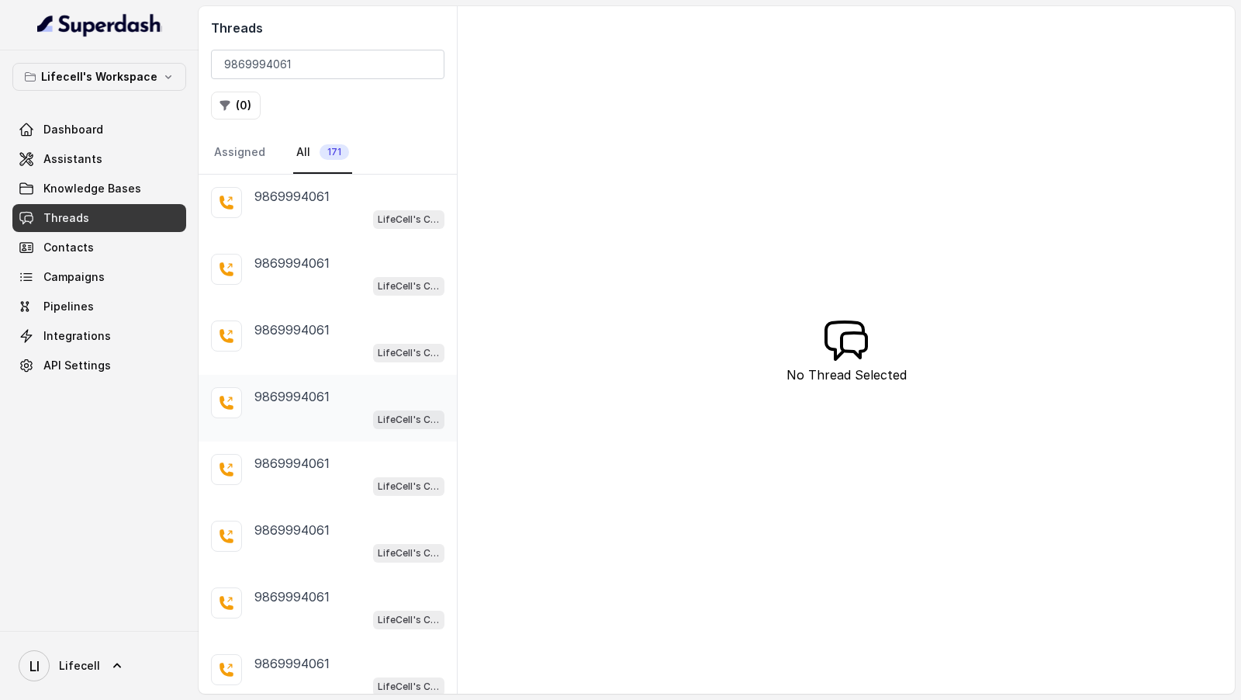
click at [330, 398] on div "9869994061" at bounding box center [349, 396] width 190 height 19
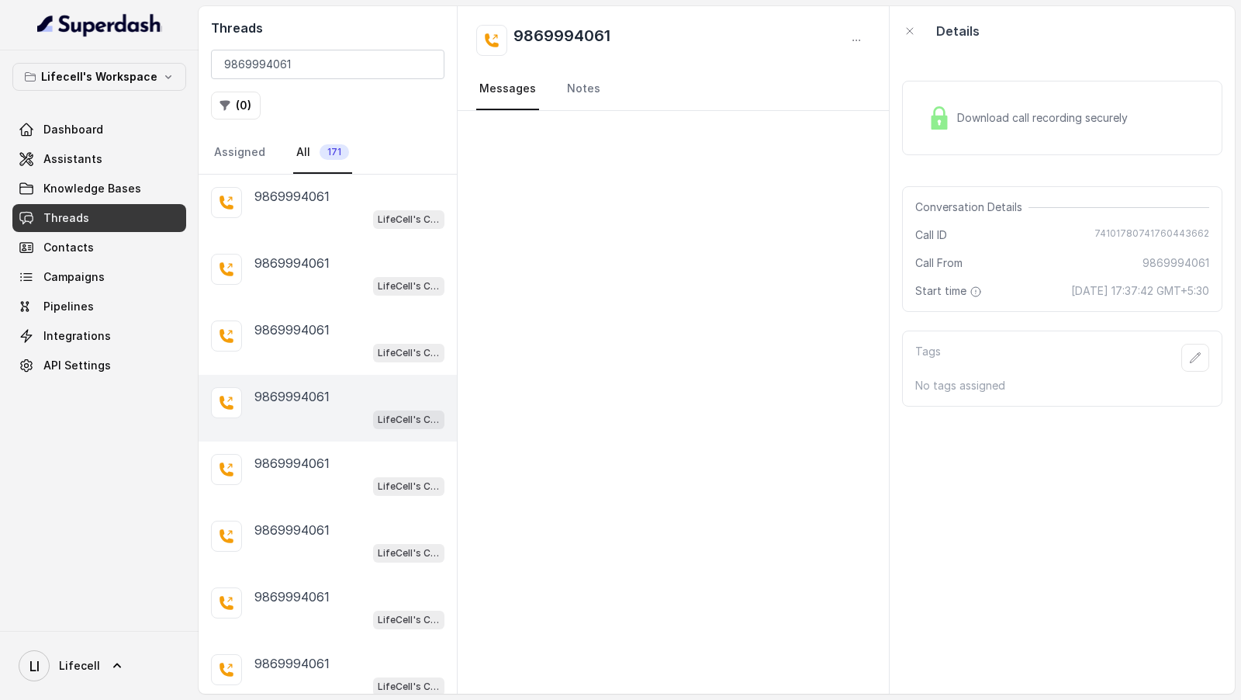
scroll to position [202, 0]
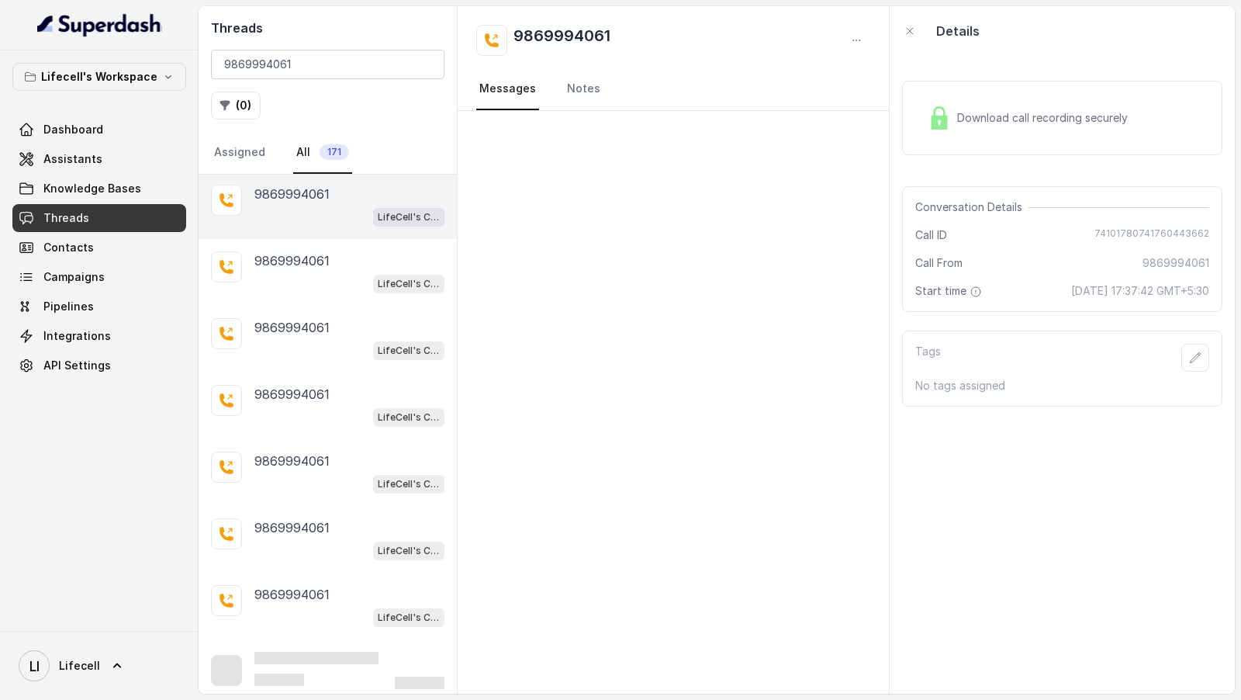
click at [330, 398] on div "9869994061 LifeCell's Call Assistant" at bounding box center [349, 406] width 190 height 42
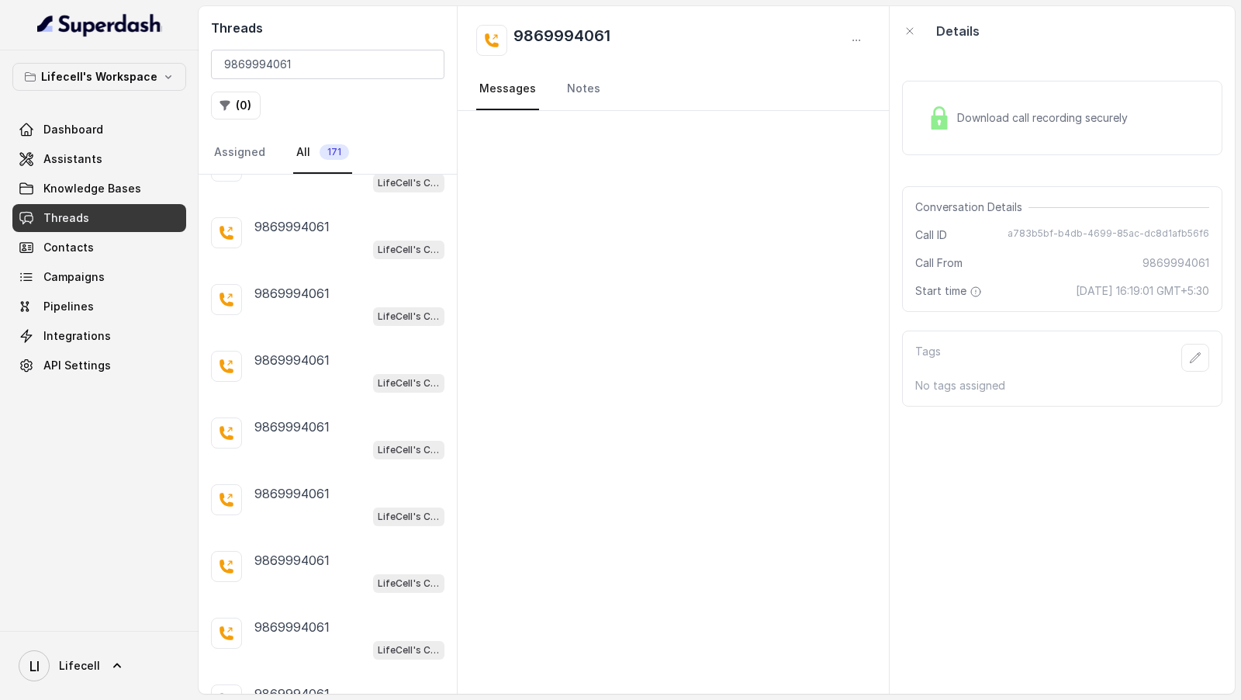
scroll to position [694, 0]
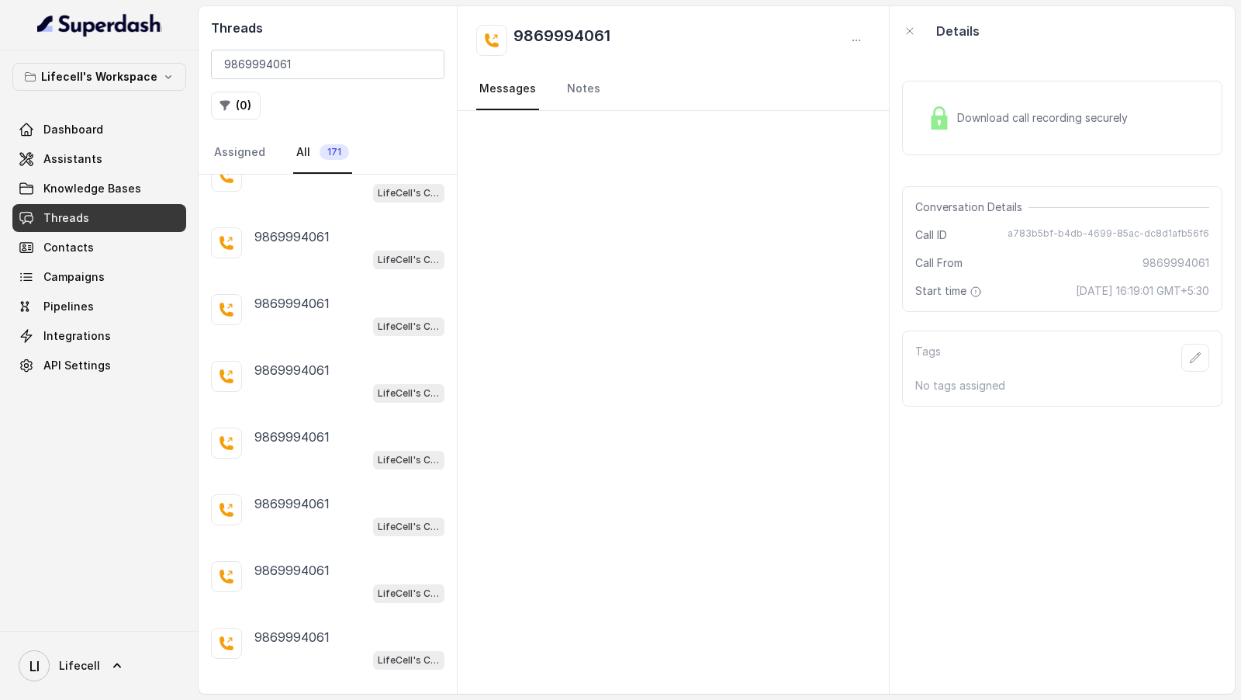
click at [330, 398] on div "9869994061 LifeCell's Call Assistant" at bounding box center [328, 381] width 258 height 67
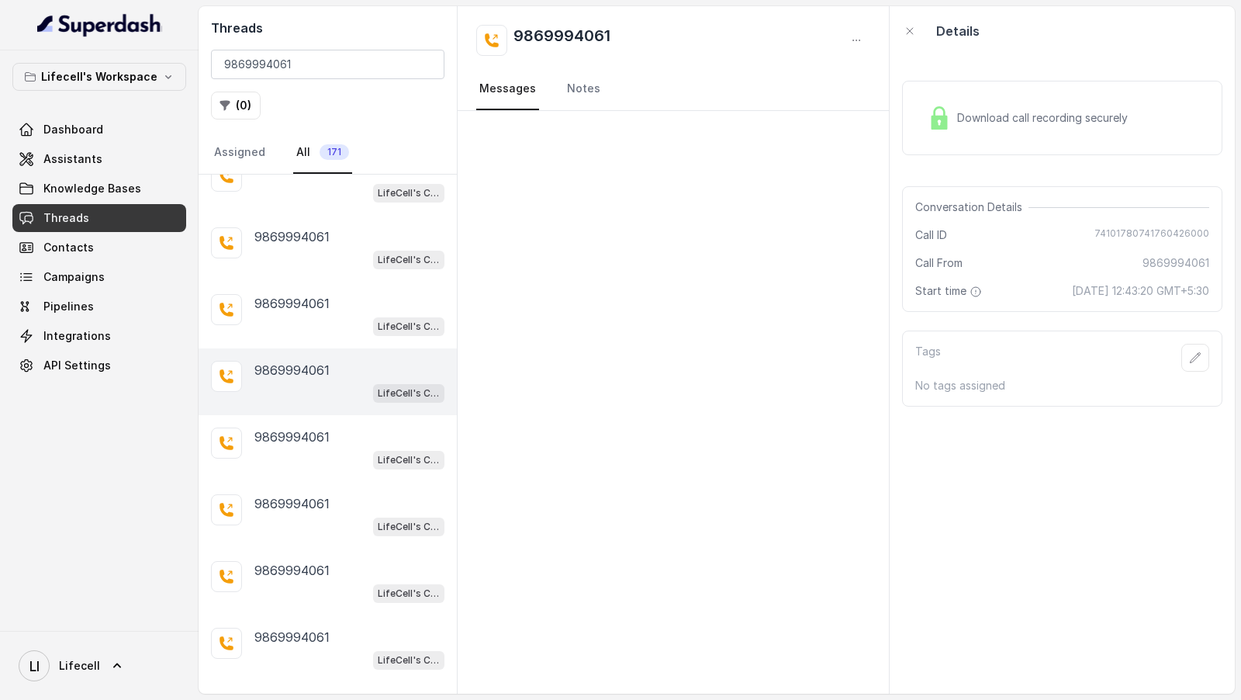
scroll to position [864, 0]
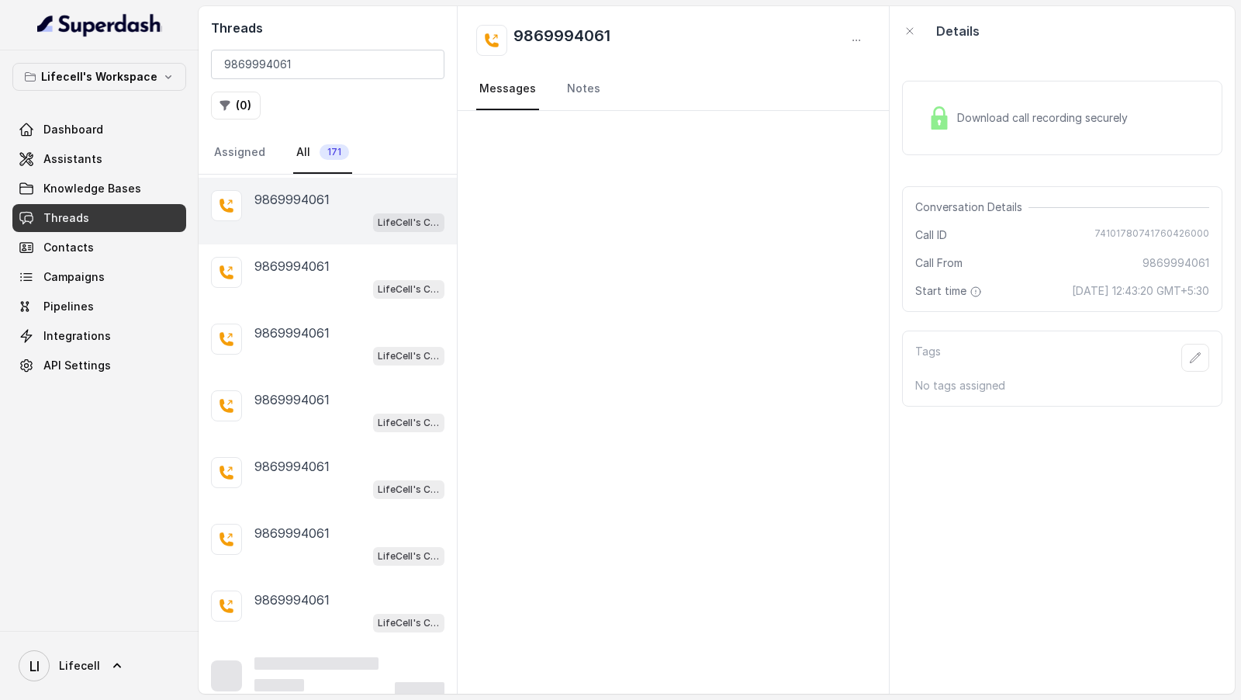
click at [330, 398] on div "9869994061 LifeCell's Call Assistant" at bounding box center [349, 411] width 190 height 42
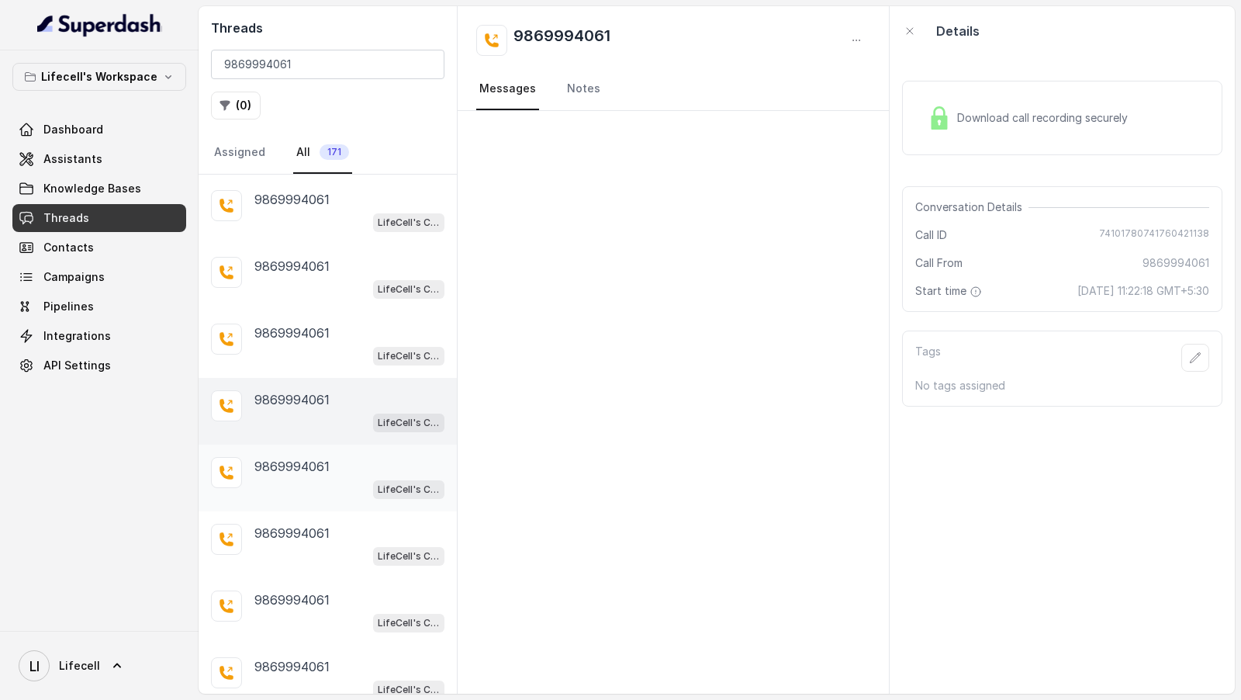
click at [302, 457] on p "9869994061" at bounding box center [291, 466] width 75 height 19
click at [333, 390] on div "9869994061" at bounding box center [349, 399] width 190 height 19
drag, startPoint x: 625, startPoint y: 34, endPoint x: 513, endPoint y: 34, distance: 112.5
click at [513, 34] on div "9869994061" at bounding box center [673, 40] width 394 height 31
click at [1141, 233] on span "74101780741760421138" at bounding box center [1154, 235] width 110 height 16
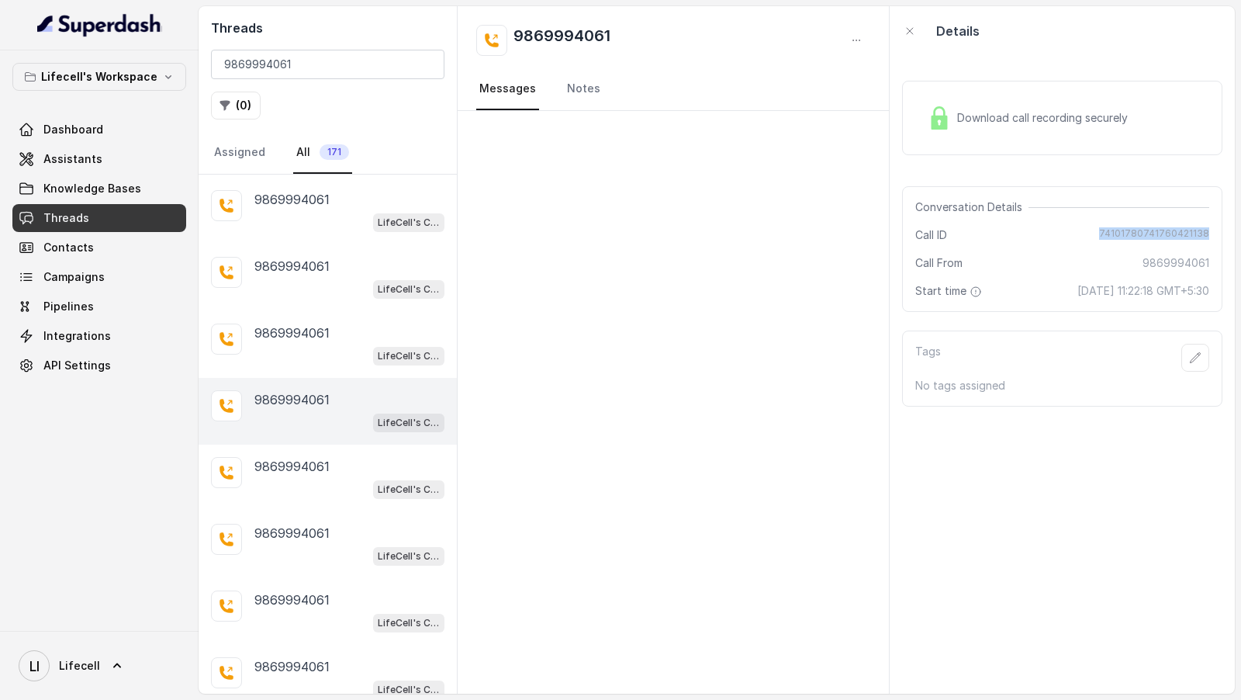
click at [1141, 233] on span "74101780741760421138" at bounding box center [1154, 235] width 110 height 16
click at [272, 466] on div "9869994061 LifeCell's Call Assistant" at bounding box center [349, 478] width 190 height 42
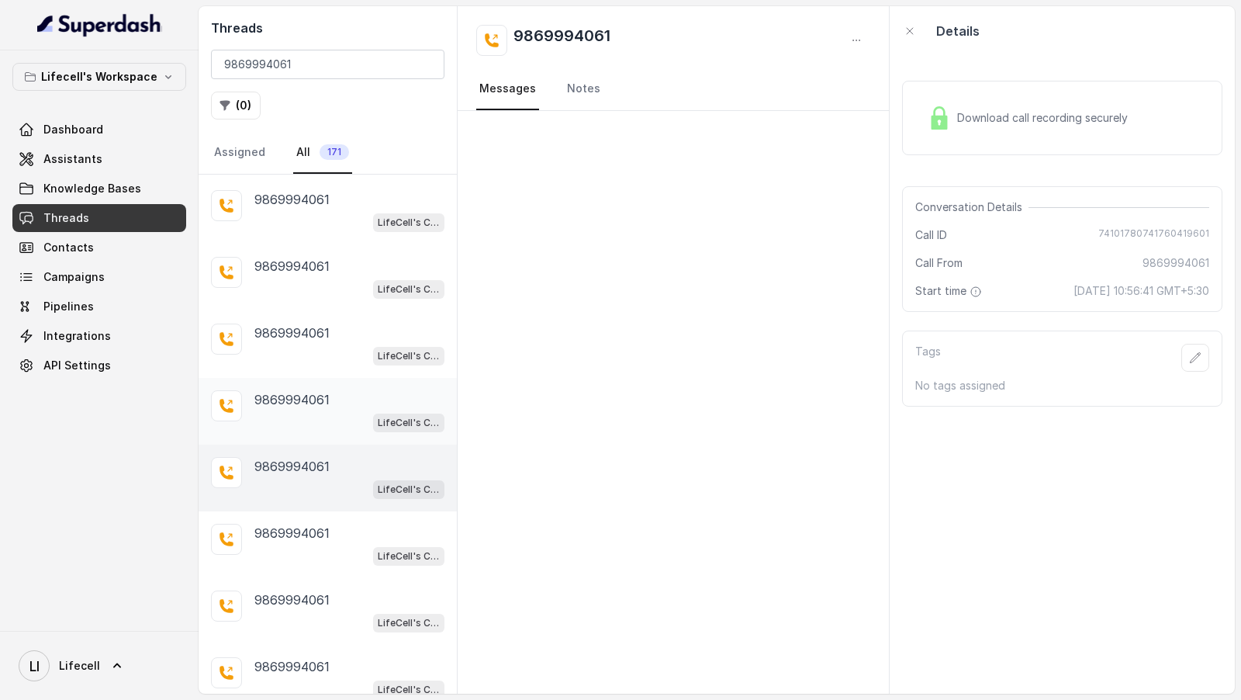
click at [311, 400] on div "9869994061 LifeCell's Call Assistant" at bounding box center [349, 411] width 190 height 42
drag, startPoint x: 1028, startPoint y: 285, endPoint x: 1220, endPoint y: 280, distance: 192.5
click at [1220, 280] on div "Conversation Details Call ID 74101780741760421138 Call From 9869994061 Start ti…" at bounding box center [1062, 249] width 320 height 126
drag, startPoint x: 1042, startPoint y: 289, endPoint x: 1206, endPoint y: 301, distance: 164.2
click at [1206, 302] on div "Conversation Details Call ID 74101780741760421138 Call From 9869994061 Start ti…" at bounding box center [1062, 249] width 320 height 126
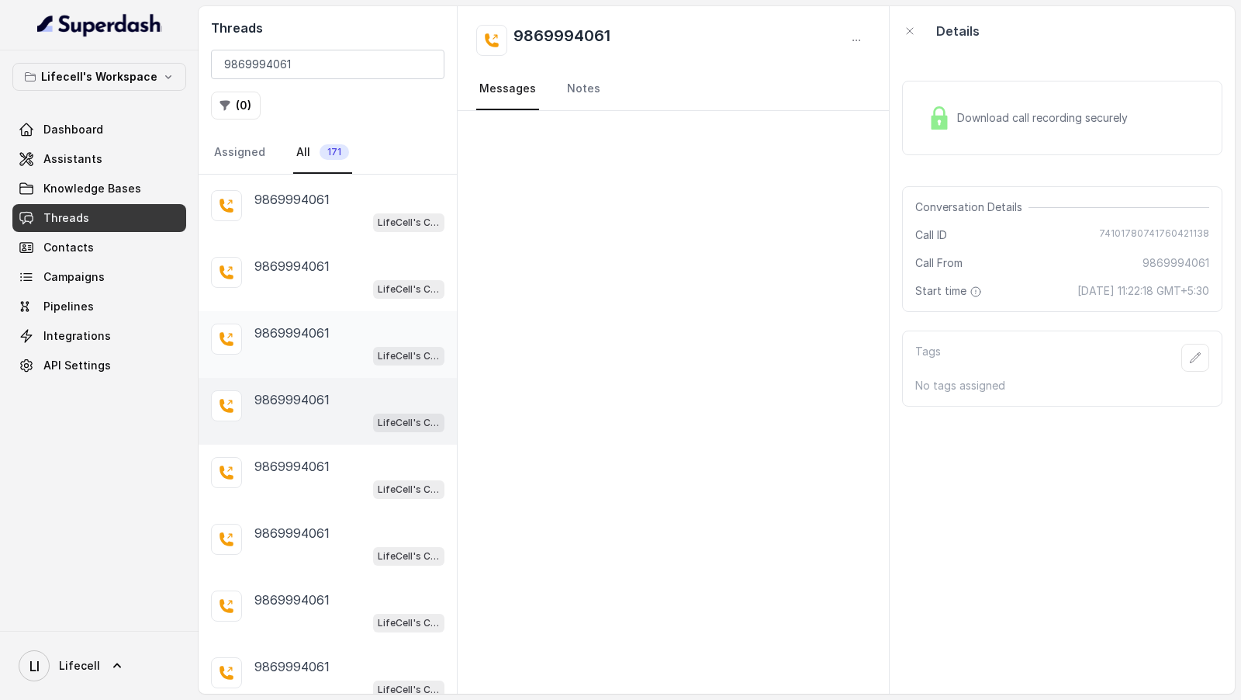
click at [315, 345] on div "LifeCell's Call Assistant" at bounding box center [349, 355] width 190 height 20
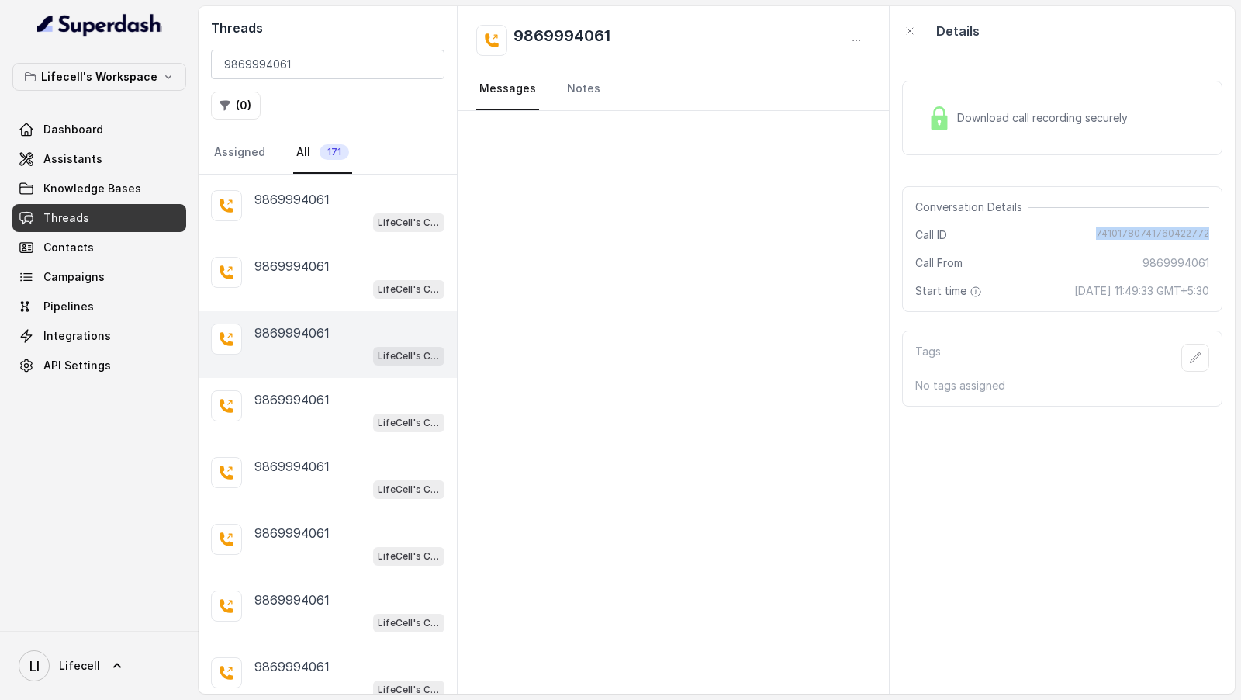
drag, startPoint x: 1095, startPoint y: 232, endPoint x: 1240, endPoint y: 232, distance: 145.8
click at [1240, 232] on main "Threads 9869994061 ( 0 ) Assigned All 171 9869994061 LifeCell's Call Assistant …" at bounding box center [620, 350] width 1241 height 700
drag, startPoint x: 1038, startPoint y: 293, endPoint x: 1073, endPoint y: 307, distance: 37.6
click at [1074, 307] on div "Conversation Details Call ID 74101780741760422772 Call From 9869994061 Start ti…" at bounding box center [1062, 249] width 320 height 126
click at [299, 268] on div "9869994061 LifeCell's Call Assistant" at bounding box center [349, 278] width 190 height 42
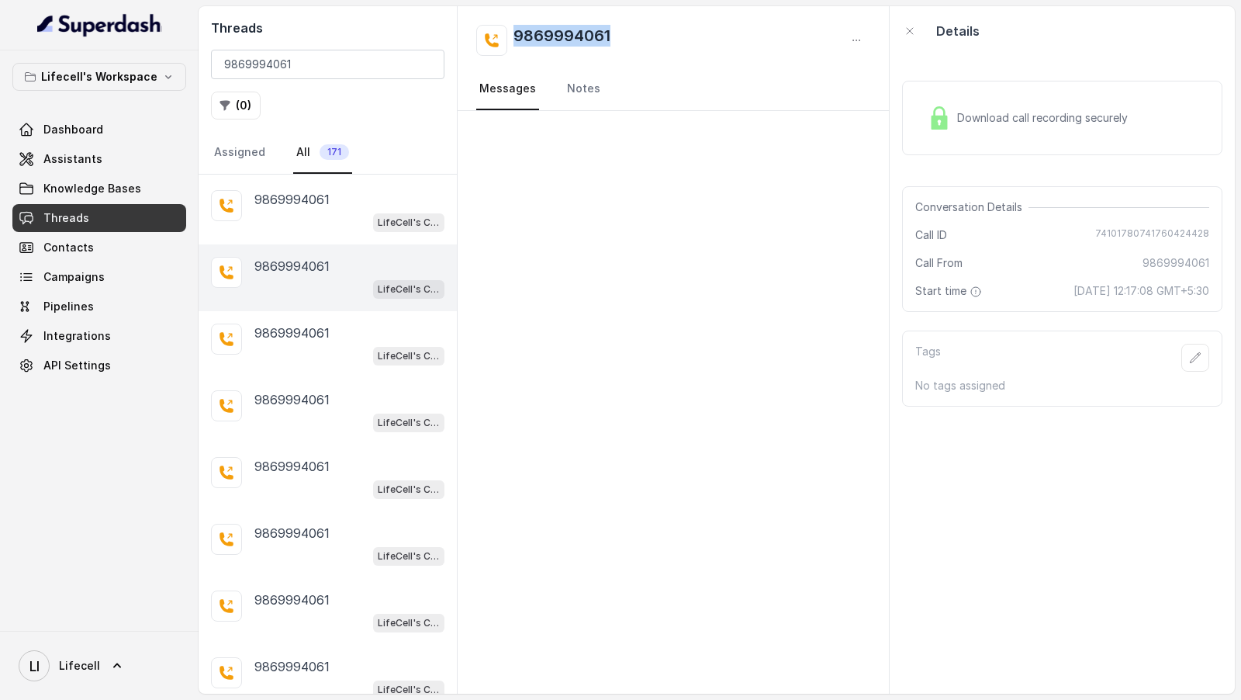
drag, startPoint x: 512, startPoint y: 23, endPoint x: 629, endPoint y: 33, distance: 117.6
click at [630, 33] on div "9869994061 Messages Notes" at bounding box center [673, 58] width 431 height 105
drag, startPoint x: 1094, startPoint y: 232, endPoint x: 1240, endPoint y: 229, distance: 145.9
click at [1240, 229] on main "Threads 9869994061 ( 0 ) Assigned All 171 9869994061 LifeCell's Call Assistant …" at bounding box center [620, 350] width 1241 height 700
click at [1036, 112] on span "Download call recording securely" at bounding box center [1045, 118] width 177 height 16
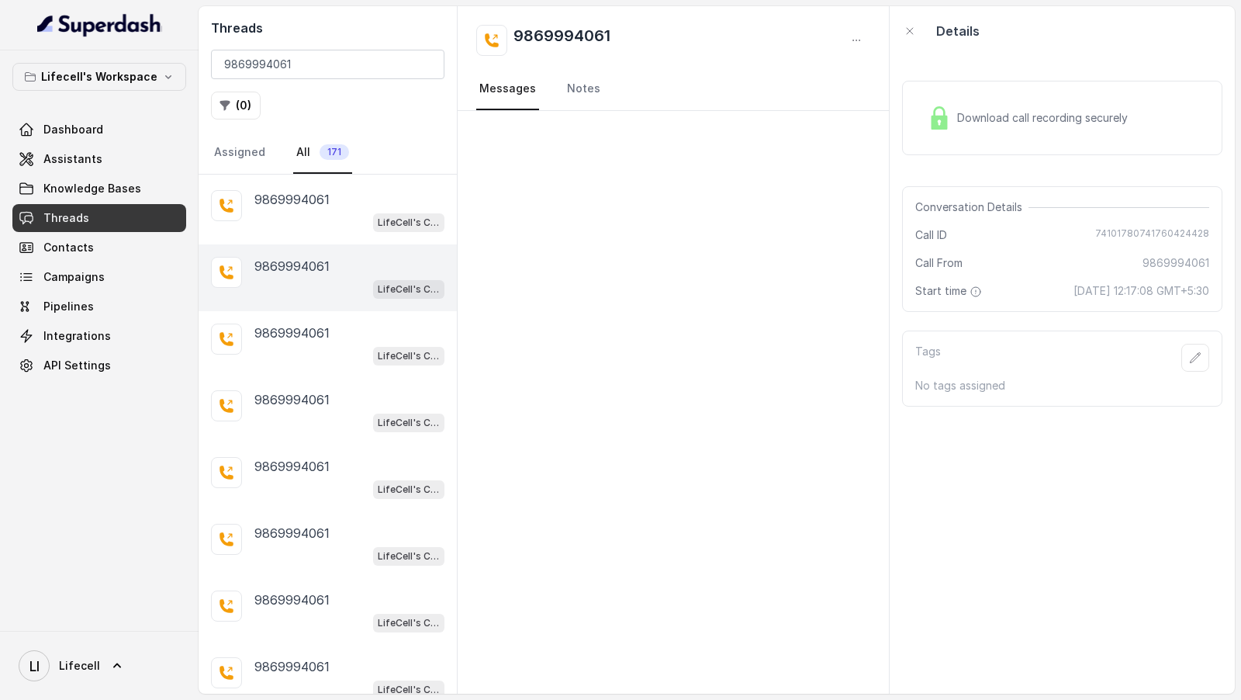
drag, startPoint x: 1036, startPoint y: 295, endPoint x: 1239, endPoint y: 293, distance: 203.3
click at [1240, 292] on main "Threads 9869994061 ( 0 ) Assigned All 171 9869994061 LifeCell's Call Assistant …" at bounding box center [620, 350] width 1241 height 700
click at [986, 105] on div "Download call recording securely" at bounding box center [1028, 118] width 213 height 36
click at [291, 327] on p "9869994061" at bounding box center [291, 332] width 75 height 19
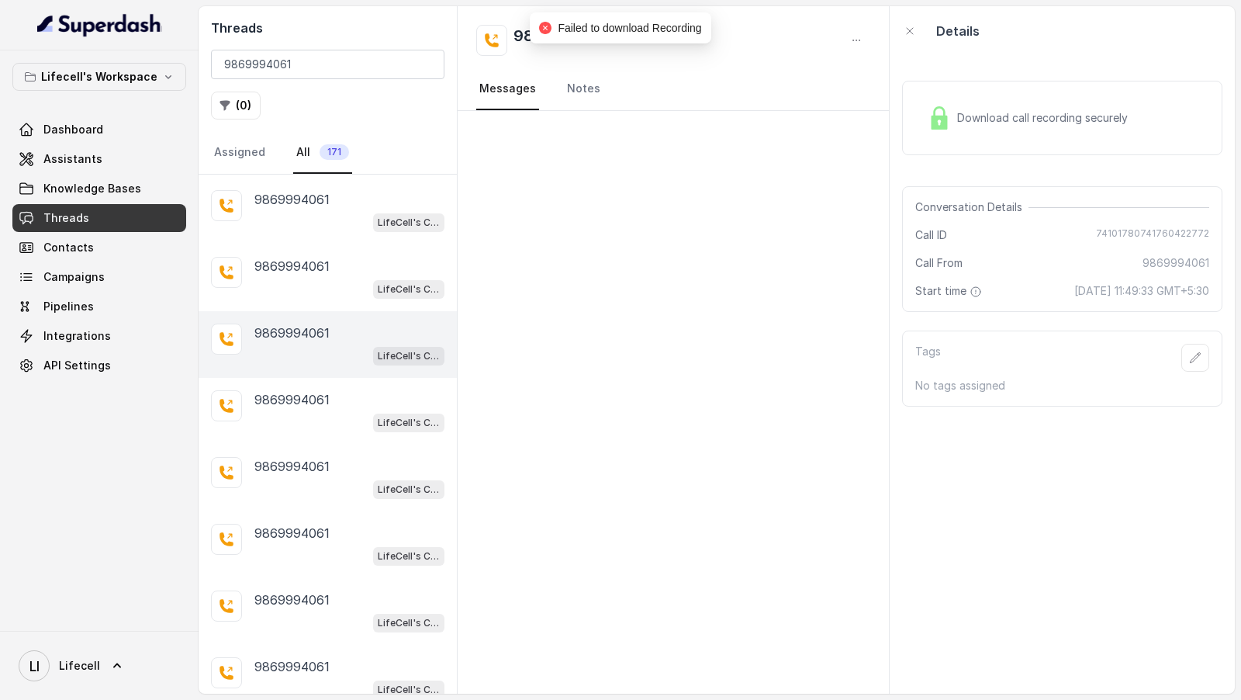
click at [986, 103] on div "Download call recording securely" at bounding box center [1028, 118] width 213 height 36
click at [313, 412] on div "LifeCell's Call Assistant" at bounding box center [349, 422] width 190 height 20
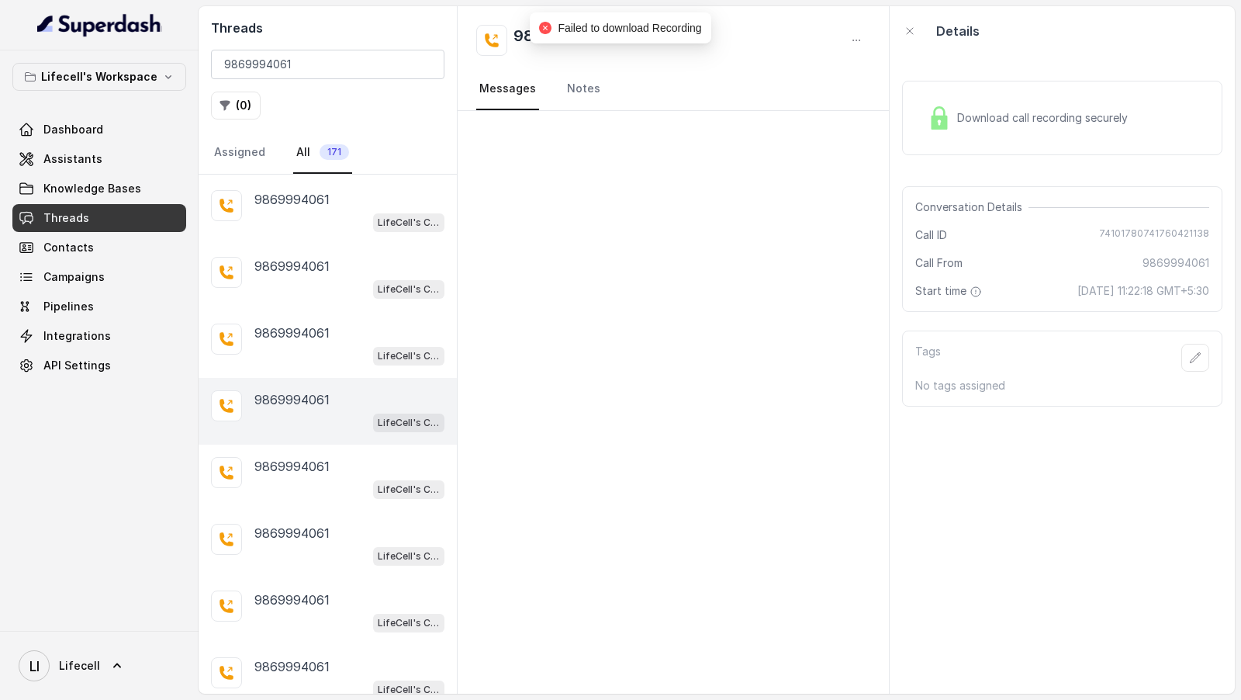
click at [990, 125] on span "Download call recording securely" at bounding box center [1045, 118] width 177 height 16
click at [353, 213] on div "LifeCell's Call Assistant" at bounding box center [349, 222] width 190 height 20
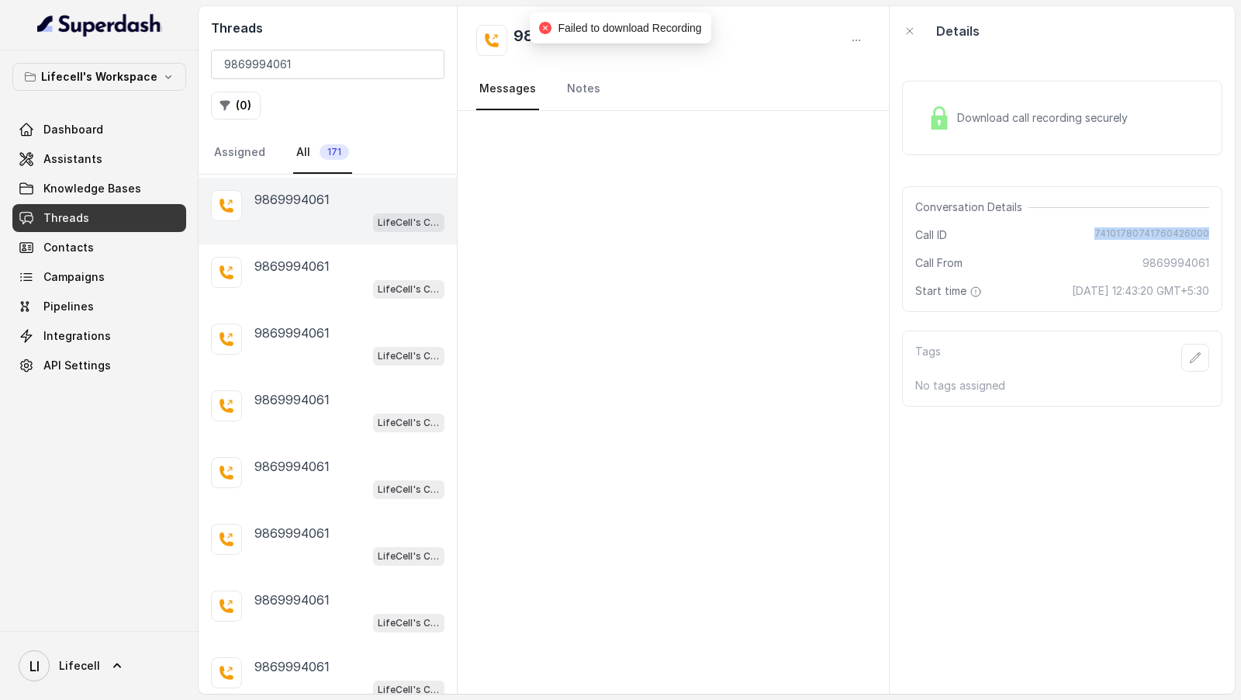
drag, startPoint x: 1090, startPoint y: 234, endPoint x: 1240, endPoint y: 234, distance: 150.5
click at [1240, 234] on main "Threads 9869994061 ( 0 ) Assigned All 171 9869994061 LifeCell's Call Assistant …" at bounding box center [620, 350] width 1241 height 700
click at [296, 545] on div "LifeCell's Call Assistant" at bounding box center [349, 555] width 190 height 20
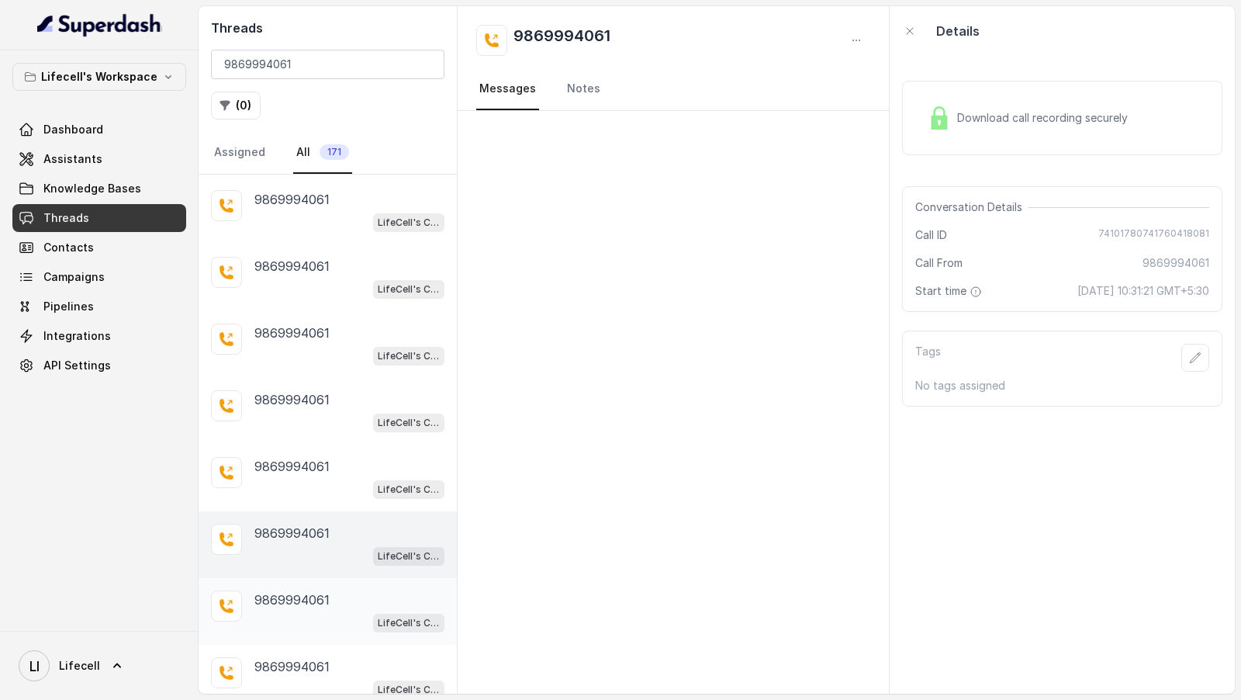
click at [281, 590] on p "9869994061" at bounding box center [291, 599] width 75 height 19
drag, startPoint x: 995, startPoint y: 228, endPoint x: 1223, endPoint y: 224, distance: 228.1
click at [1225, 226] on div "Download call recording securely Conversation Details Call ID 8bec95d6-269f-4c8…" at bounding box center [1062, 375] width 345 height 638
drag, startPoint x: 994, startPoint y: 232, endPoint x: 1238, endPoint y: 232, distance: 244.4
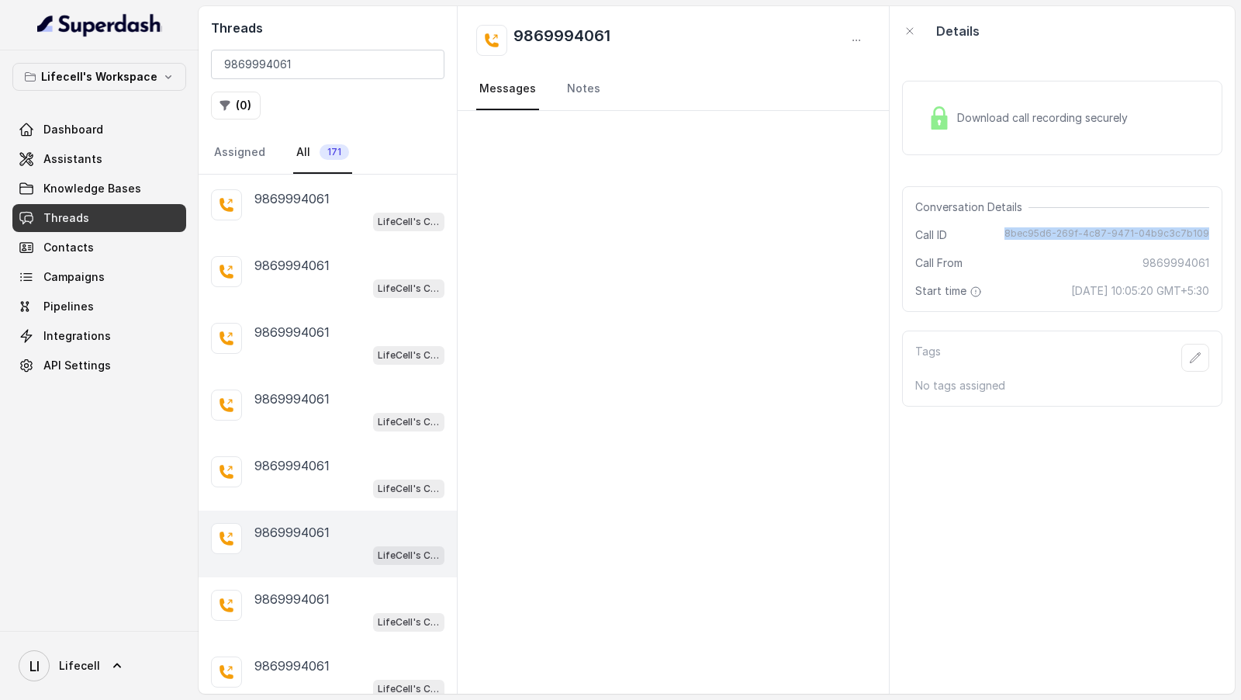
click at [1238, 232] on main "Threads 9869994061 ( 0 ) Assigned All 171 9869994061 LifeCell's Call Assistant …" at bounding box center [620, 350] width 1241 height 700
drag, startPoint x: 1026, startPoint y: 290, endPoint x: 1238, endPoint y: 289, distance: 212.6
click at [1238, 289] on main "Threads 9869994061 ( 0 ) Assigned All 171 9869994061 LifeCell's Call Assistant …" at bounding box center [620, 350] width 1241 height 700
click at [972, 101] on div "Download call recording securely" at bounding box center [1028, 118] width 213 height 36
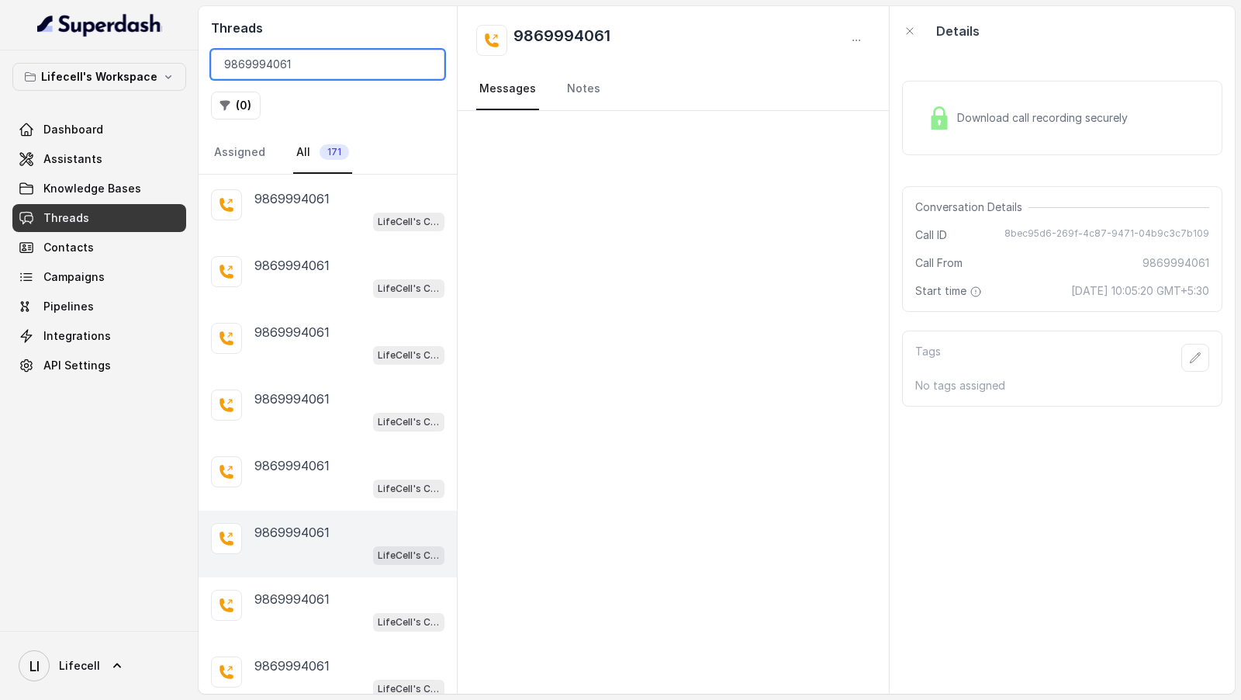
click at [287, 66] on input "9869994061" at bounding box center [328, 64] width 234 height 29
paste input "779911777"
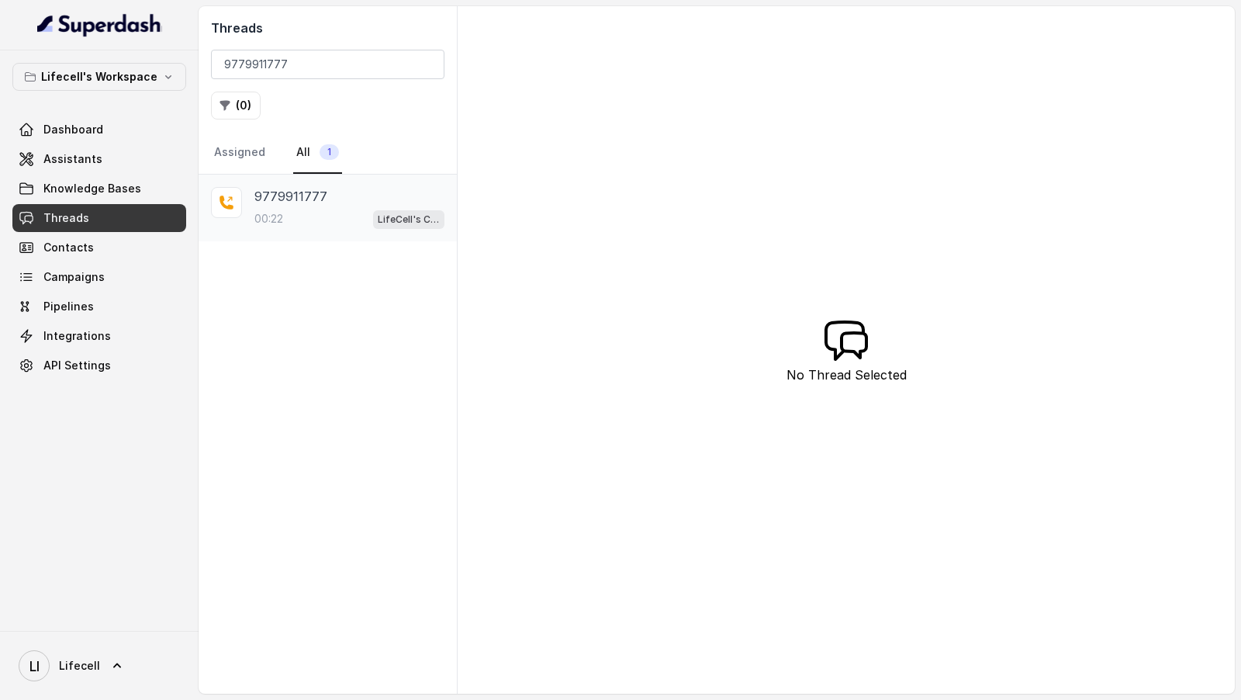
click at [309, 216] on div "00:22 LifeCell's Call Assistant" at bounding box center [349, 219] width 190 height 20
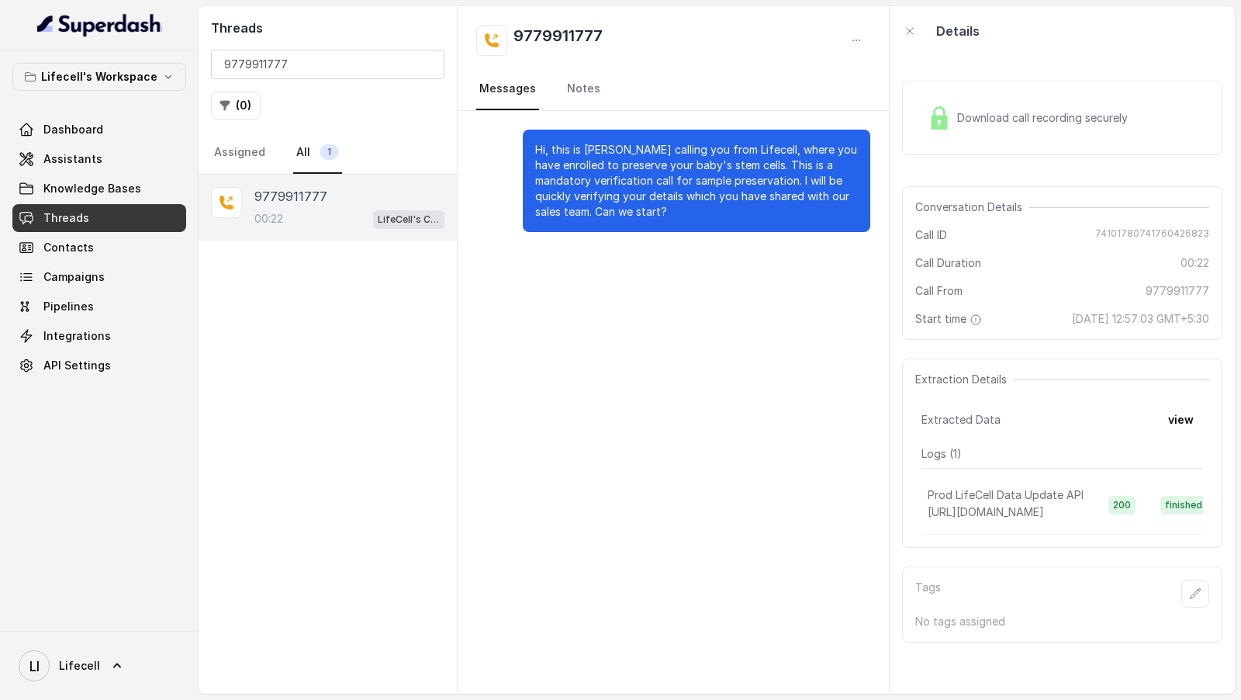
click at [1107, 234] on span "74101780741760426823" at bounding box center [1152, 235] width 114 height 16
drag, startPoint x: 611, startPoint y: 42, endPoint x: 486, endPoint y: 42, distance: 124.9
click at [486, 42] on div "9779911777" at bounding box center [673, 40] width 394 height 31
drag, startPoint x: 1020, startPoint y: 319, endPoint x: 1233, endPoint y: 317, distance: 213.3
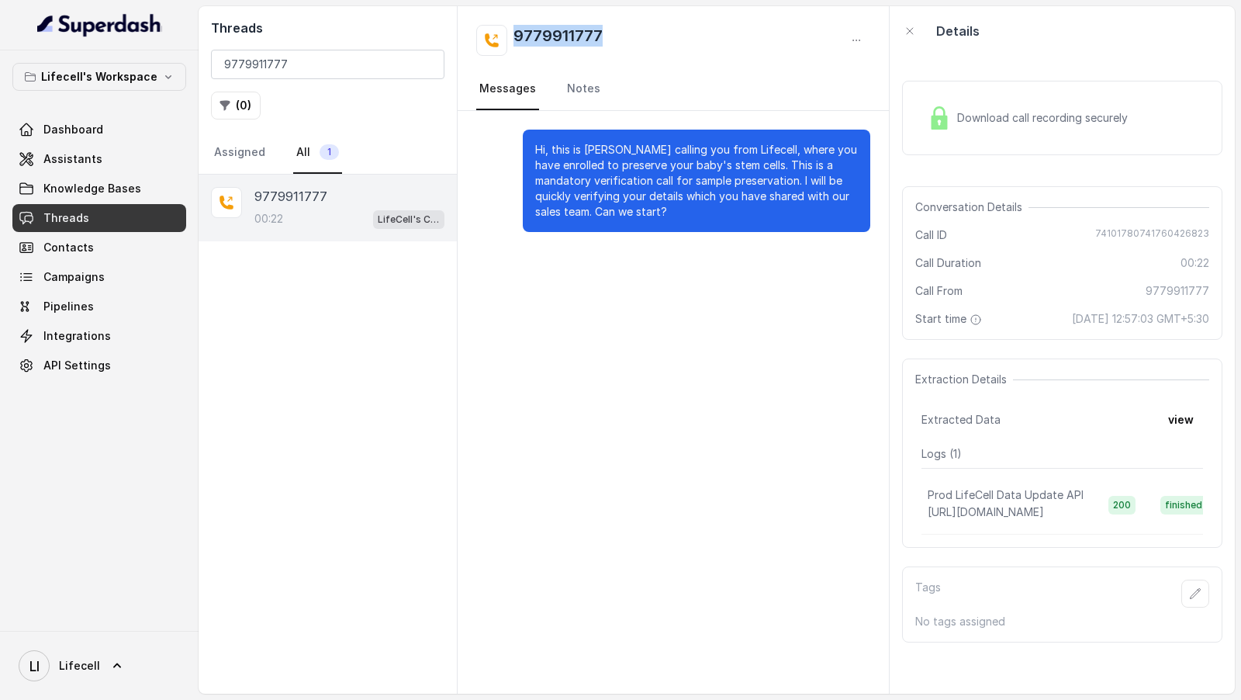
click at [1235, 317] on main "Threads 9779911777 ( 0 ) Assigned All 1 9779911777 00:22 LifeCell's Call Assist…" at bounding box center [620, 350] width 1241 height 700
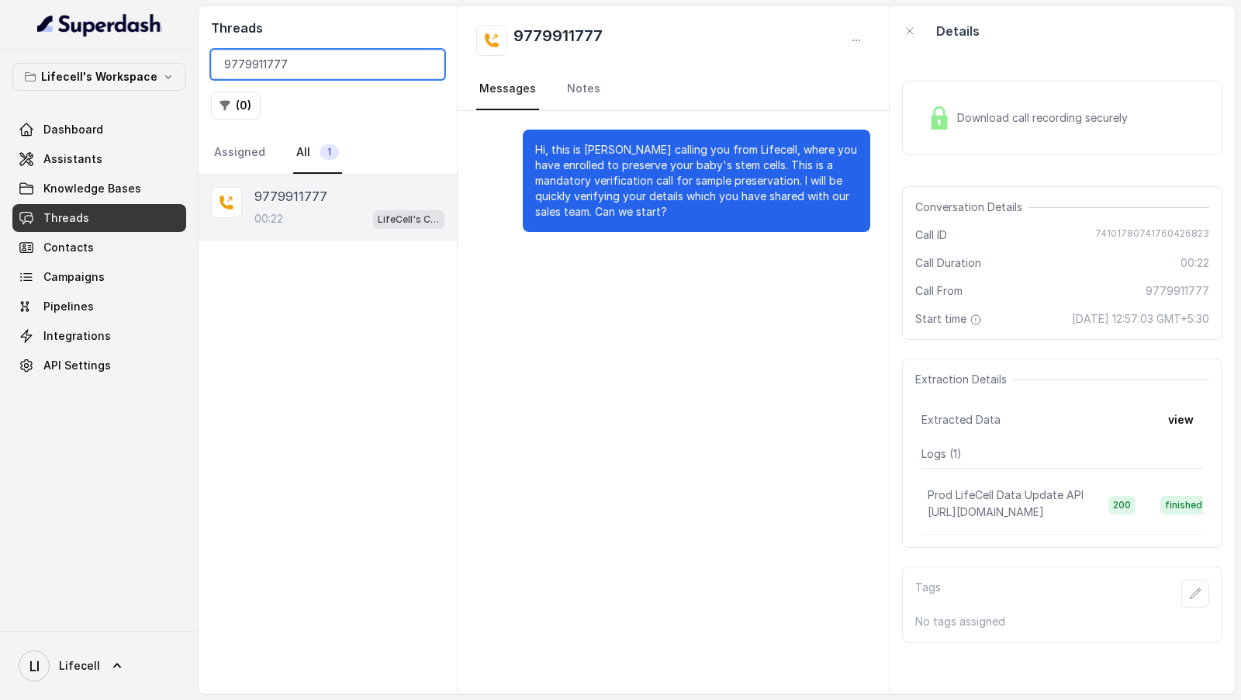
click at [313, 71] on input "9779911777" at bounding box center [328, 64] width 234 height 29
paste input "40833699"
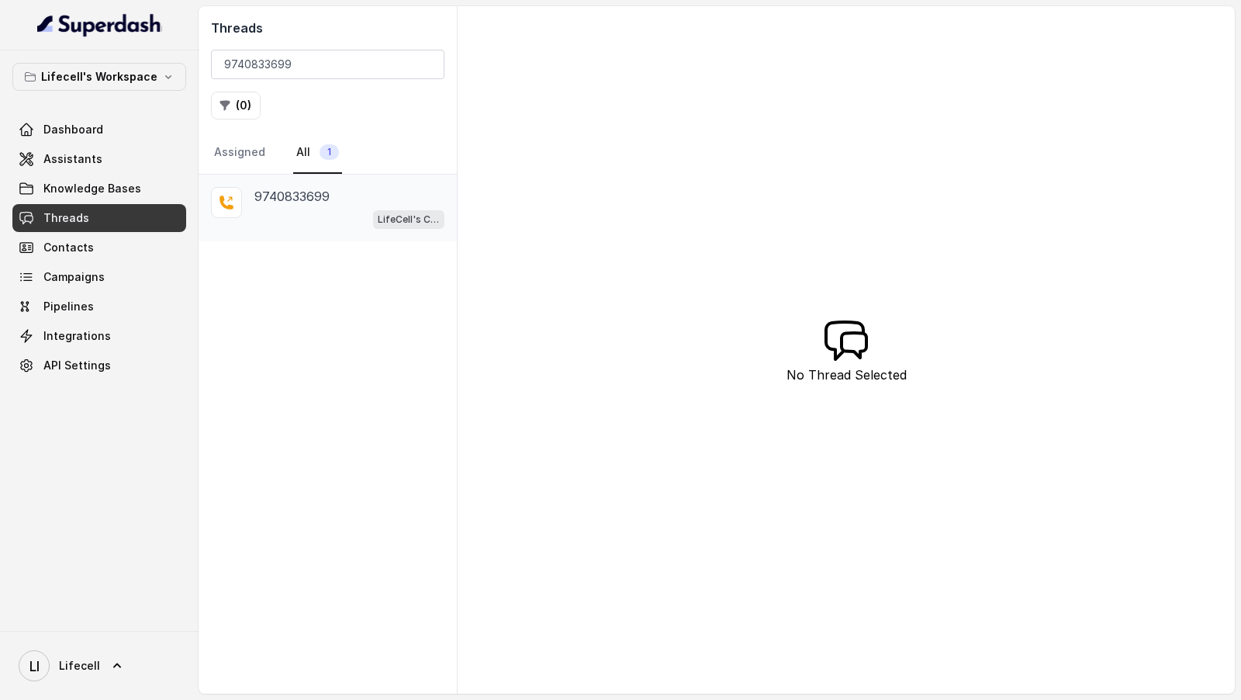
click at [313, 192] on p "9740833699" at bounding box center [291, 196] width 75 height 19
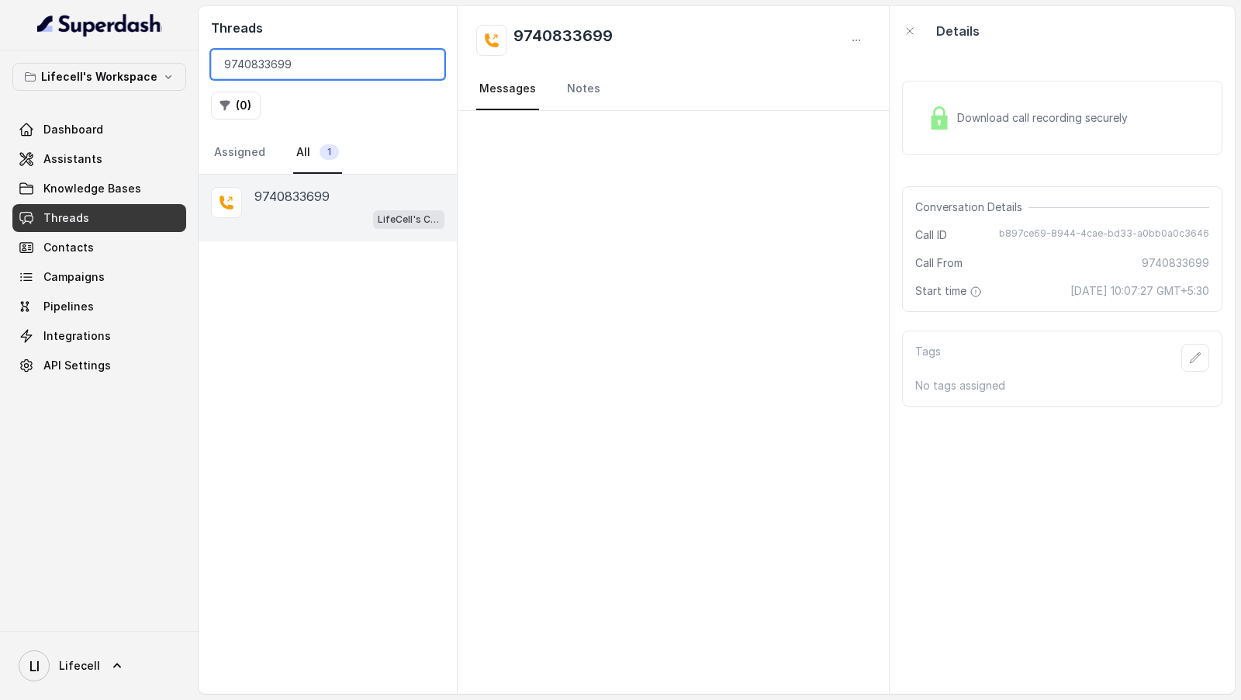
click at [306, 67] on input "9740833699" at bounding box center [328, 64] width 234 height 29
paste input "8178199257"
click at [306, 67] on input "9740833699" at bounding box center [328, 64] width 234 height 29
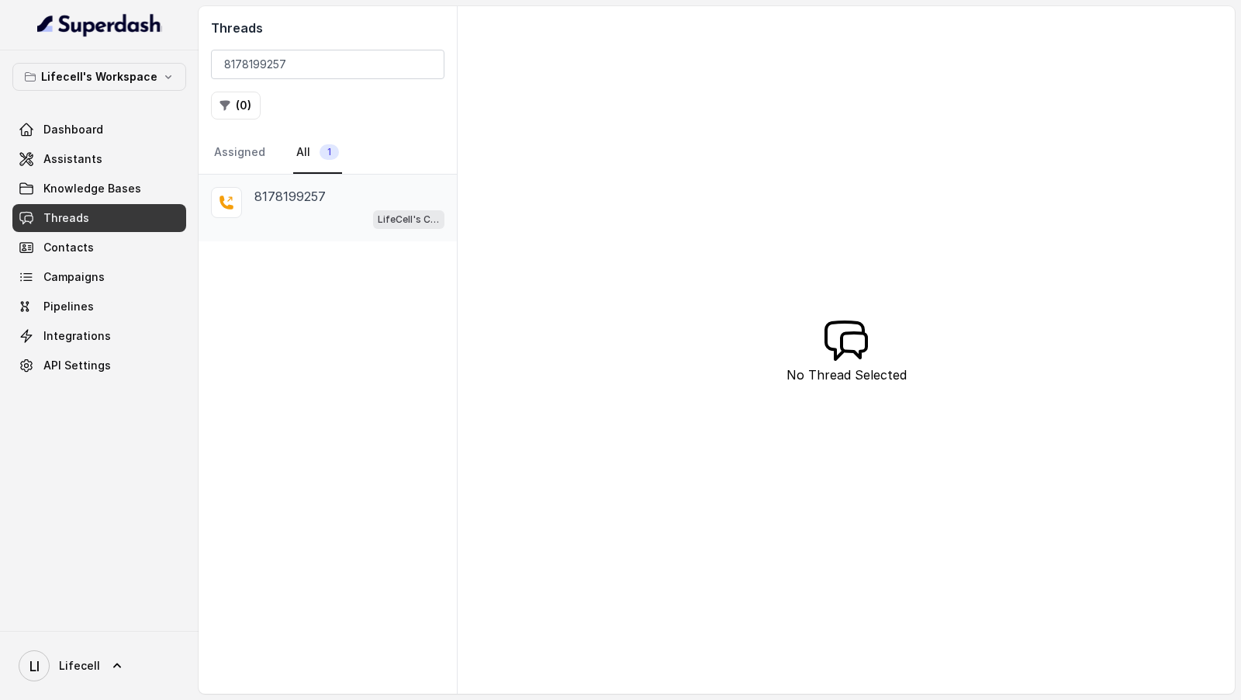
click at [290, 205] on div "8178199257 LifeCell's Call Assistant" at bounding box center [349, 208] width 190 height 42
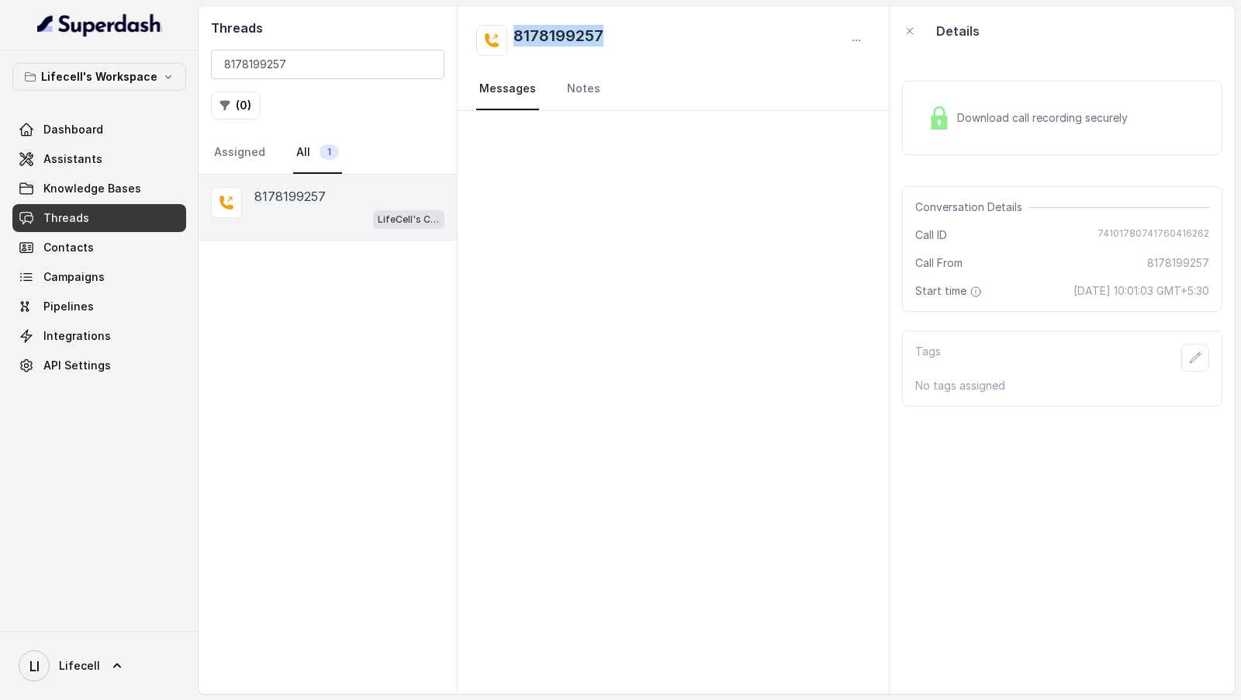
drag, startPoint x: 637, startPoint y: 41, endPoint x: 516, endPoint y: 40, distance: 121.0
click at [516, 40] on div "8178199257" at bounding box center [673, 40] width 394 height 31
drag, startPoint x: 1086, startPoint y: 232, endPoint x: 1240, endPoint y: 232, distance: 154.4
click at [1240, 233] on main "Threads 8178199257 ( 0 ) Assigned All 1 8178199257 LifeCell's Call Assistant 81…" at bounding box center [620, 350] width 1241 height 700
click at [1074, 120] on span "Download call recording securely" at bounding box center [1045, 118] width 177 height 16
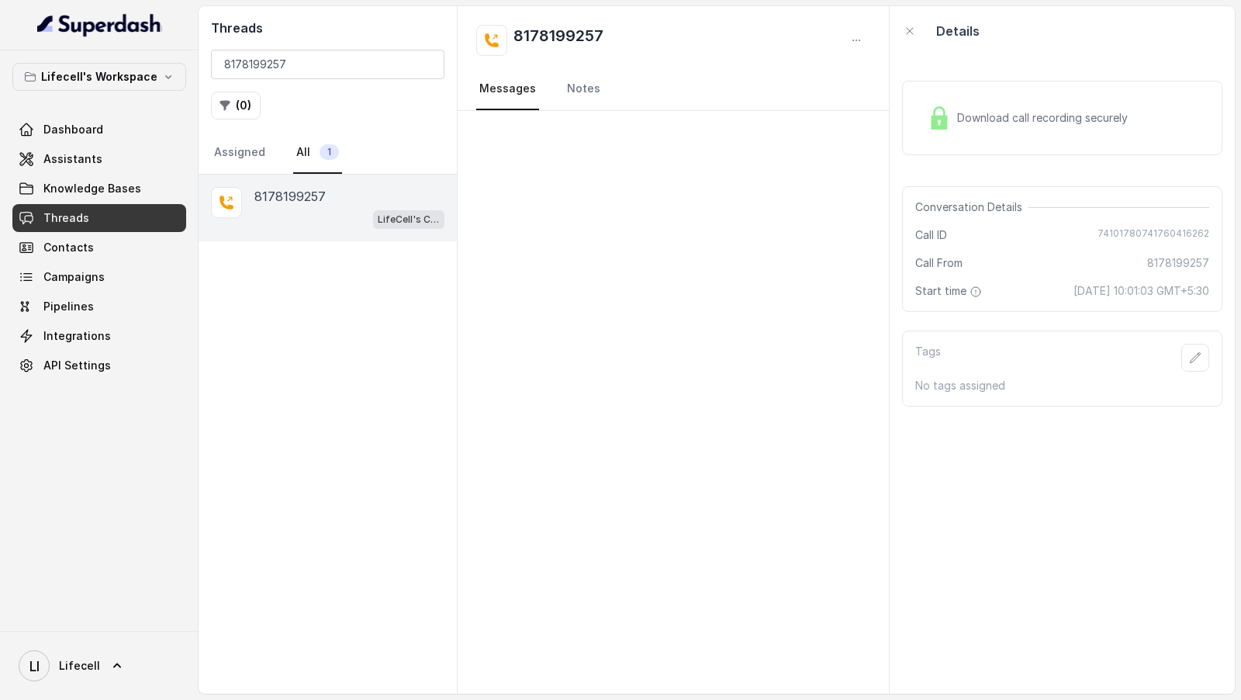
drag, startPoint x: 1030, startPoint y: 290, endPoint x: 1240, endPoint y: 291, distance: 210.2
click at [1240, 291] on main "Threads 8178199257 ( 0 ) Assigned All 1 8178199257 LifeCell's Call Assistant 81…" at bounding box center [620, 350] width 1241 height 700
click at [361, 62] on input "8178199257" at bounding box center [328, 64] width 234 height 29
paste input "971979449"
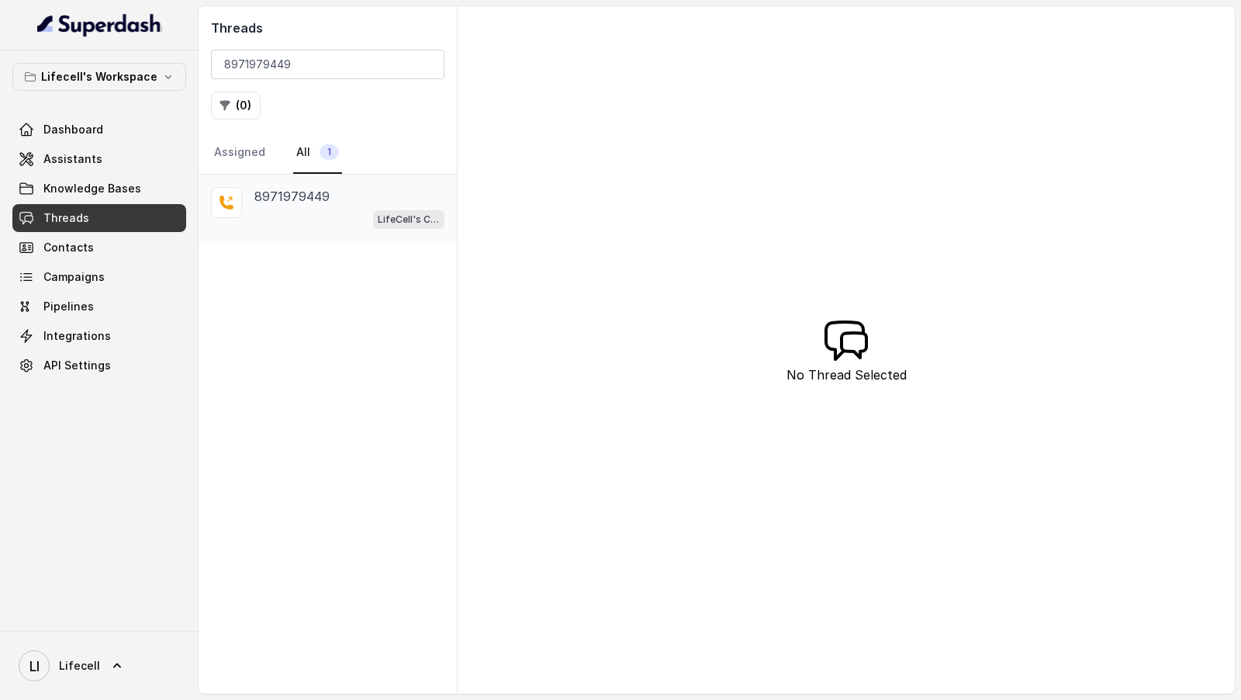
click at [352, 226] on div "LifeCell's Call Assistant" at bounding box center [349, 219] width 190 height 20
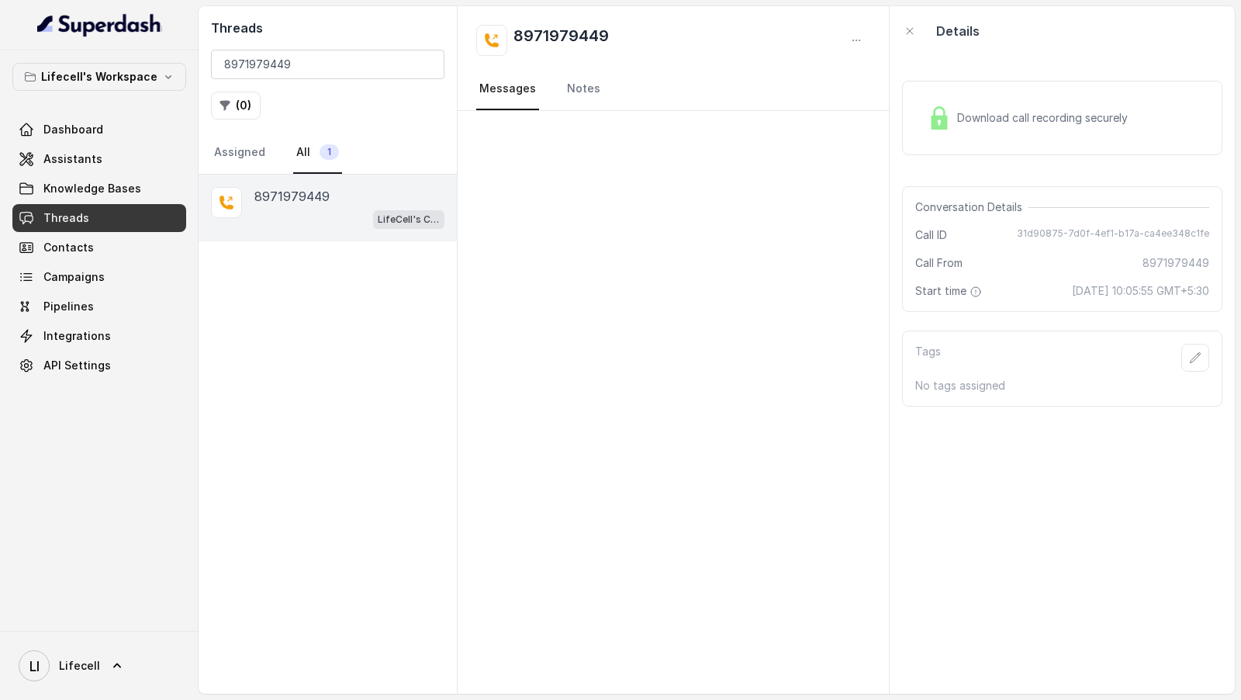
click at [1067, 230] on span "31d90875-7d0f-4ef1-b17a-ca4ee348c1fe" at bounding box center [1113, 235] width 192 height 16
drag, startPoint x: 1023, startPoint y: 289, endPoint x: 1240, endPoint y: 289, distance: 217.2
click at [1240, 289] on main "Threads 8971979449 ( 0 ) Assigned All 1 8971979449 LifeCell's Call Assistant 89…" at bounding box center [620, 350] width 1241 height 700
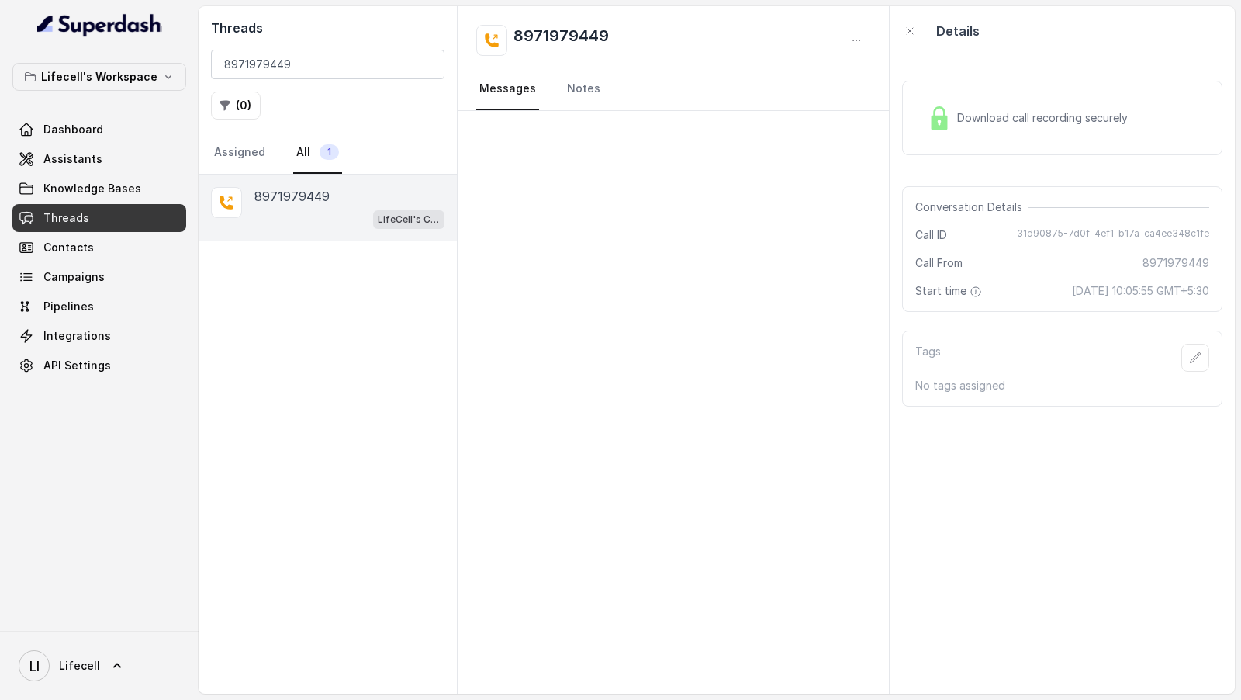
click at [1088, 81] on div "Download call recording securely" at bounding box center [1062, 118] width 320 height 74
click at [330, 79] on div "Threads 8971979449 ( 0 ) Assigned All 1" at bounding box center [328, 90] width 258 height 168
click at [337, 76] on input "8971979449" at bounding box center [328, 64] width 234 height 29
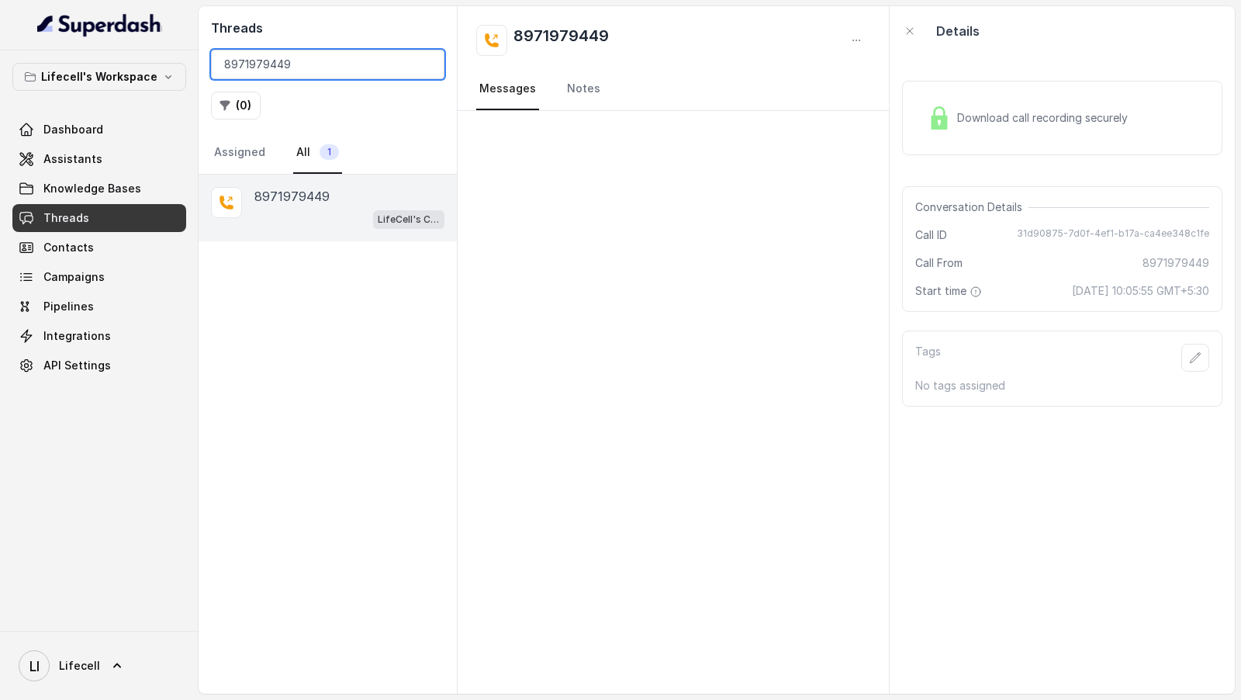
paste input "9869994061"
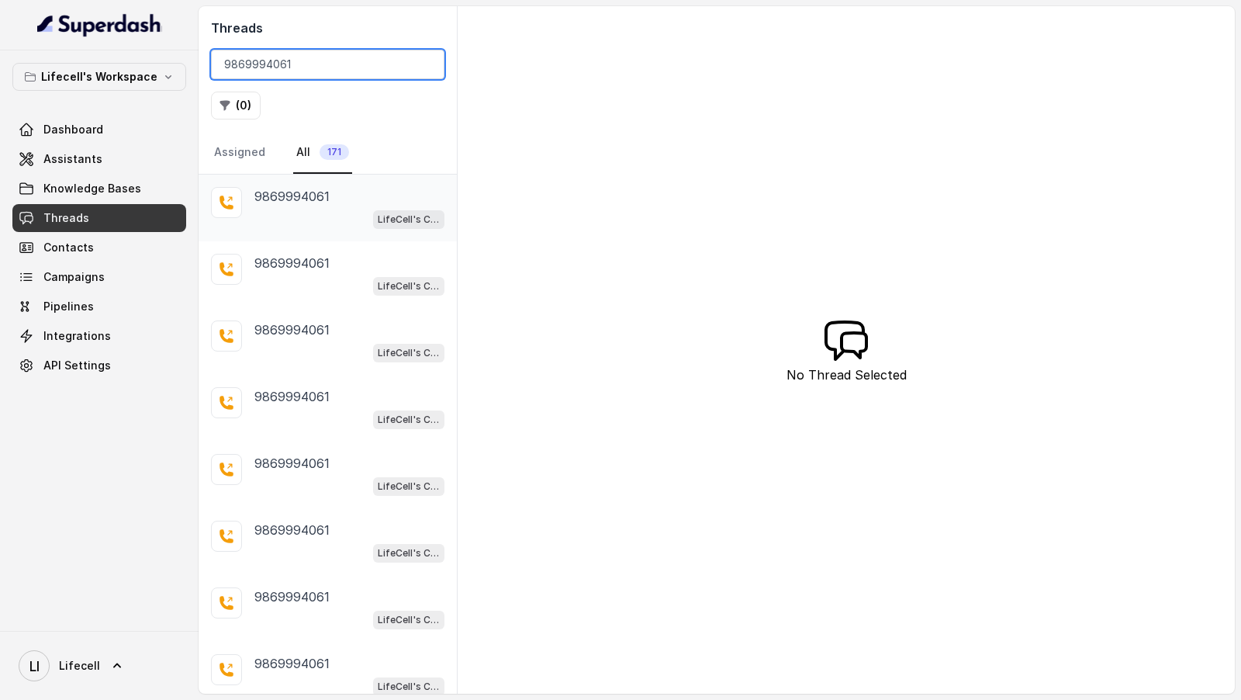
scroll to position [202, 0]
click at [299, 60] on input "9869994061" at bounding box center [328, 64] width 234 height 29
paste input "2907009"
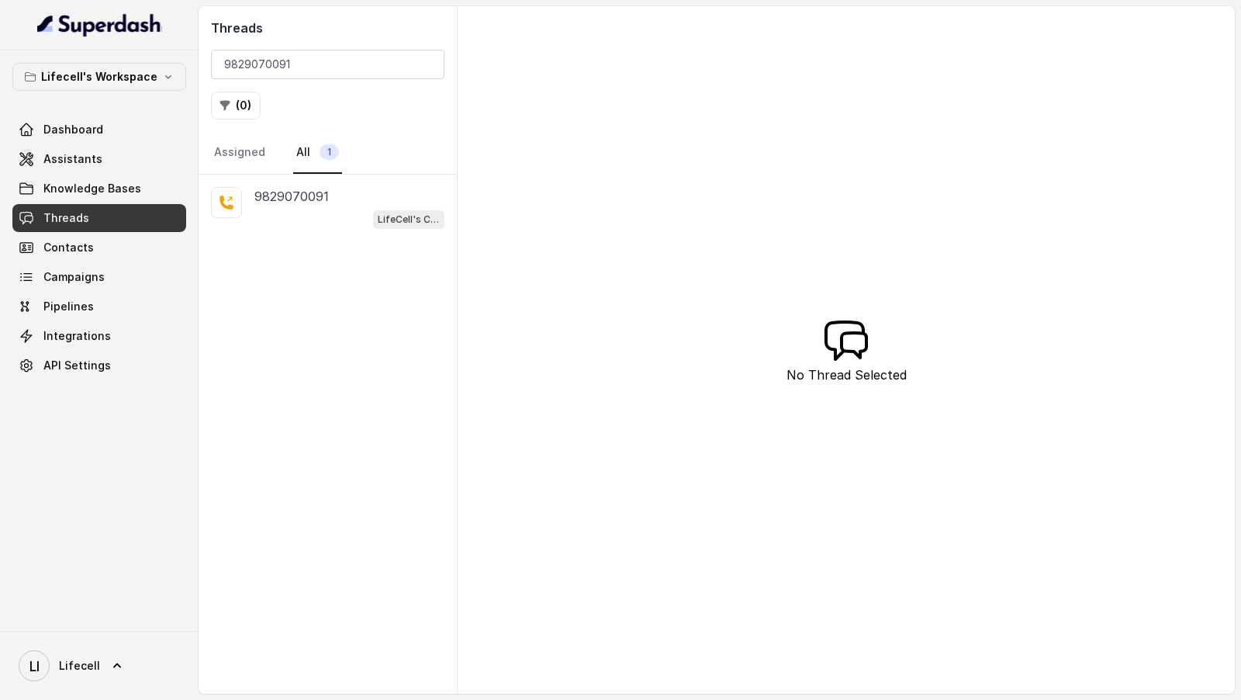
click at [333, 238] on div "9829070091 LifeCell's Call Assistant" at bounding box center [328, 434] width 258 height 519
click at [306, 195] on p "9829070091" at bounding box center [291, 196] width 74 height 19
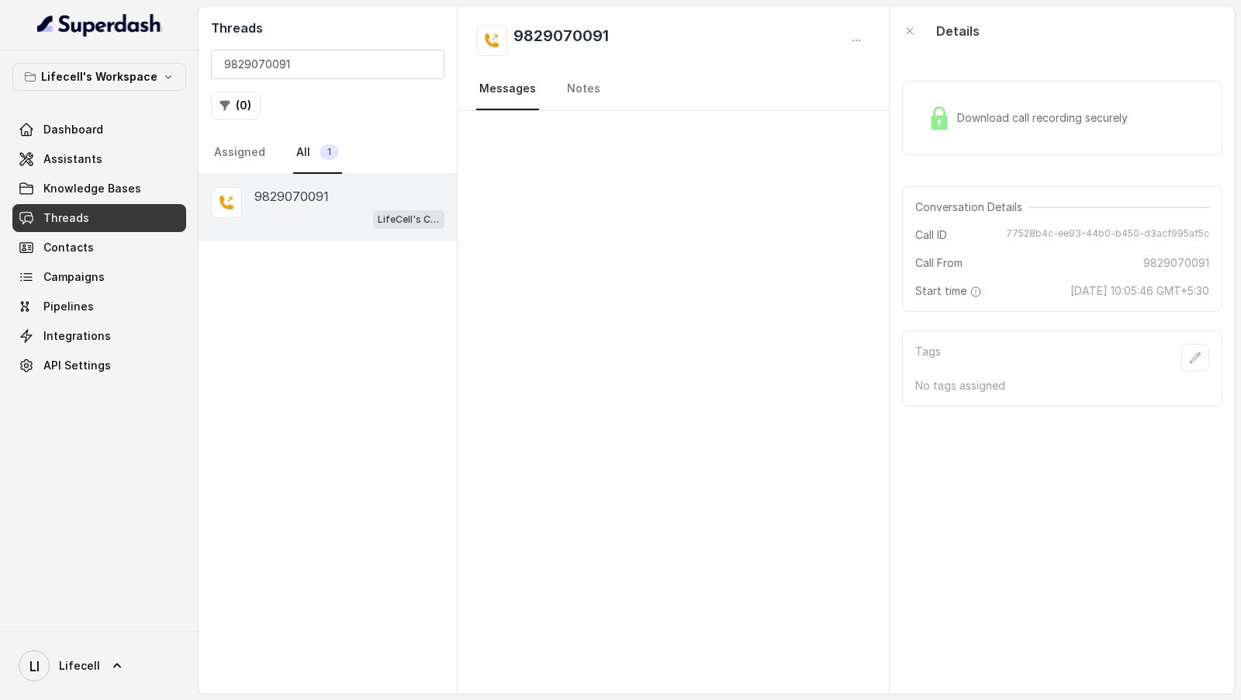
click at [1131, 145] on div "Download call recording securely" at bounding box center [1062, 118] width 320 height 74
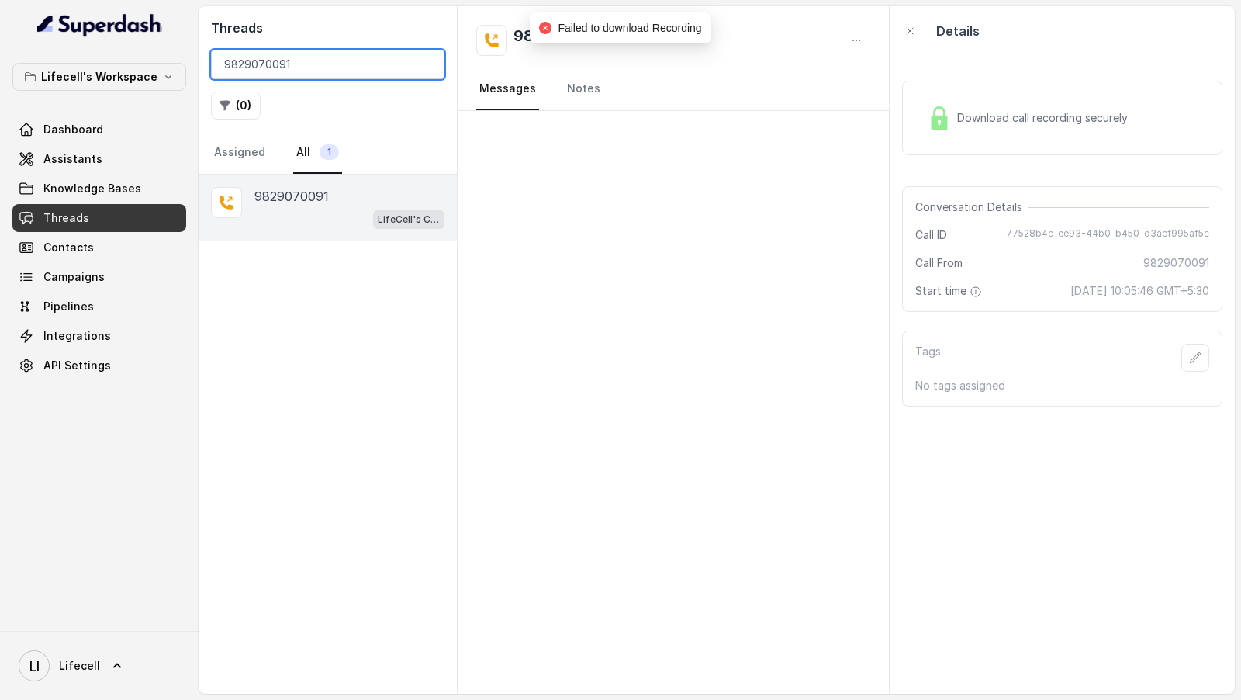
drag, startPoint x: 315, startPoint y: 68, endPoint x: 121, endPoint y: 67, distance: 193.9
click at [121, 67] on div "Lifecell's Workspace Dashboard Assistants Knowledge Bases Threads Contacts Camp…" at bounding box center [620, 350] width 1241 height 700
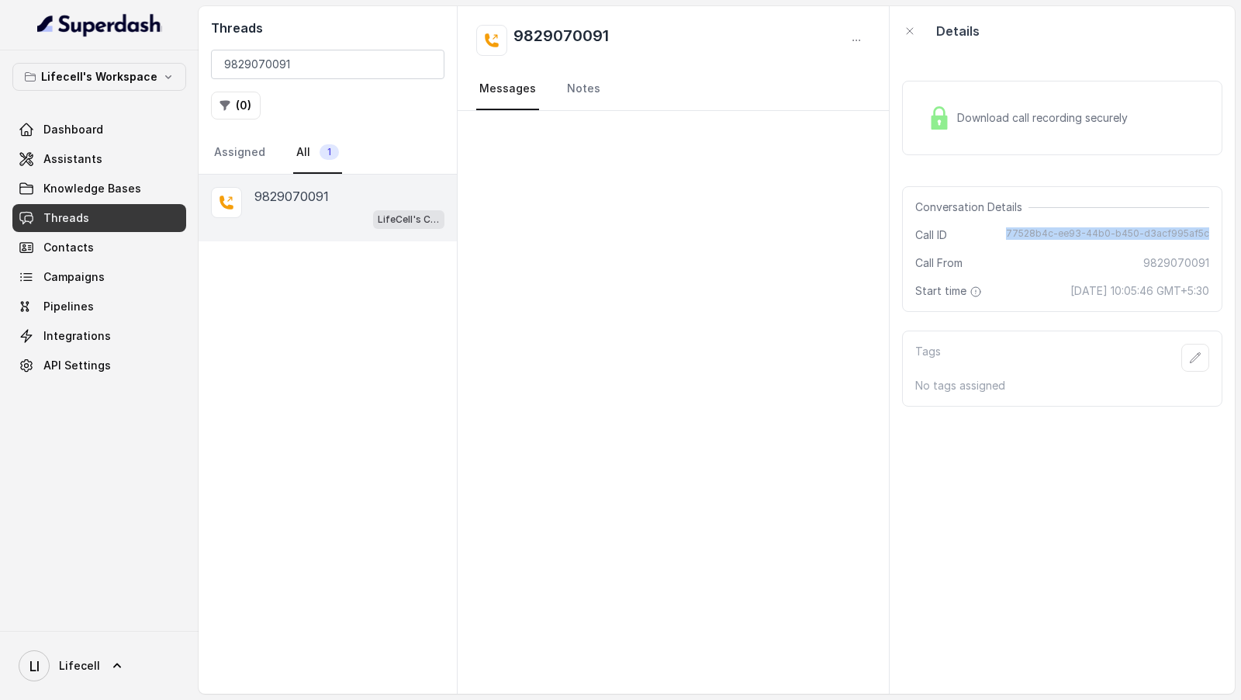
drag, startPoint x: 1034, startPoint y: 232, endPoint x: 1233, endPoint y: 234, distance: 198.6
click at [1233, 234] on div "Download call recording securely Conversation Details Call ID 77528b4c-ee93-44b…" at bounding box center [1062, 375] width 345 height 638
drag, startPoint x: 1036, startPoint y: 290, endPoint x: 1240, endPoint y: 290, distance: 204.0
click at [1240, 290] on main "Threads 9829070091 ( 0 ) Assigned All 1 9829070091 LifeCell's Call Assistant 98…" at bounding box center [620, 350] width 1241 height 700
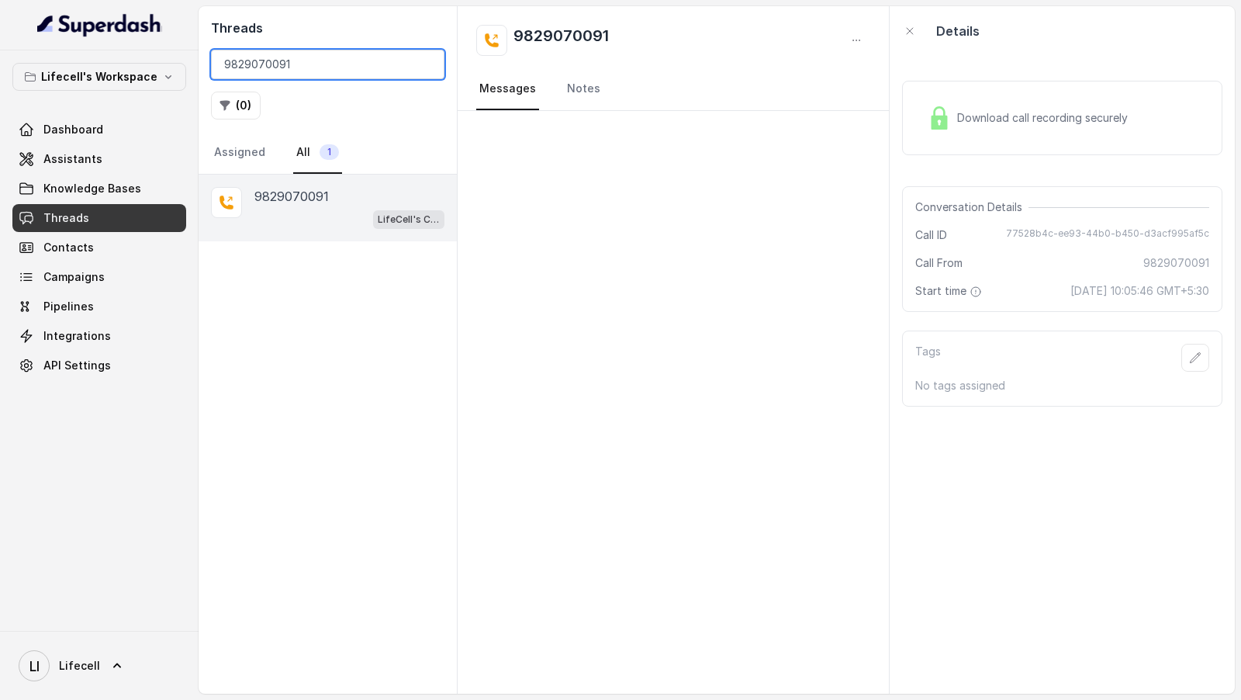
click at [299, 56] on input "9829070091" at bounding box center [328, 64] width 234 height 29
paste input "096301748"
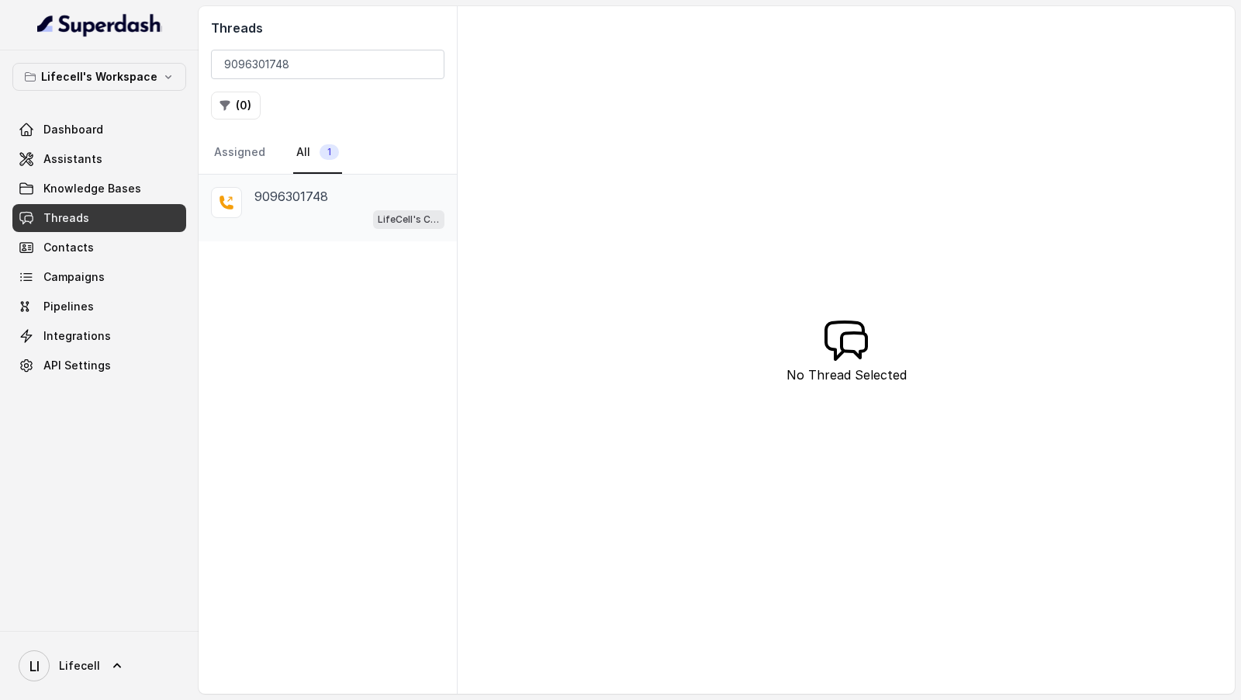
click at [351, 213] on div "LifeCell's Call Assistant" at bounding box center [349, 219] width 190 height 20
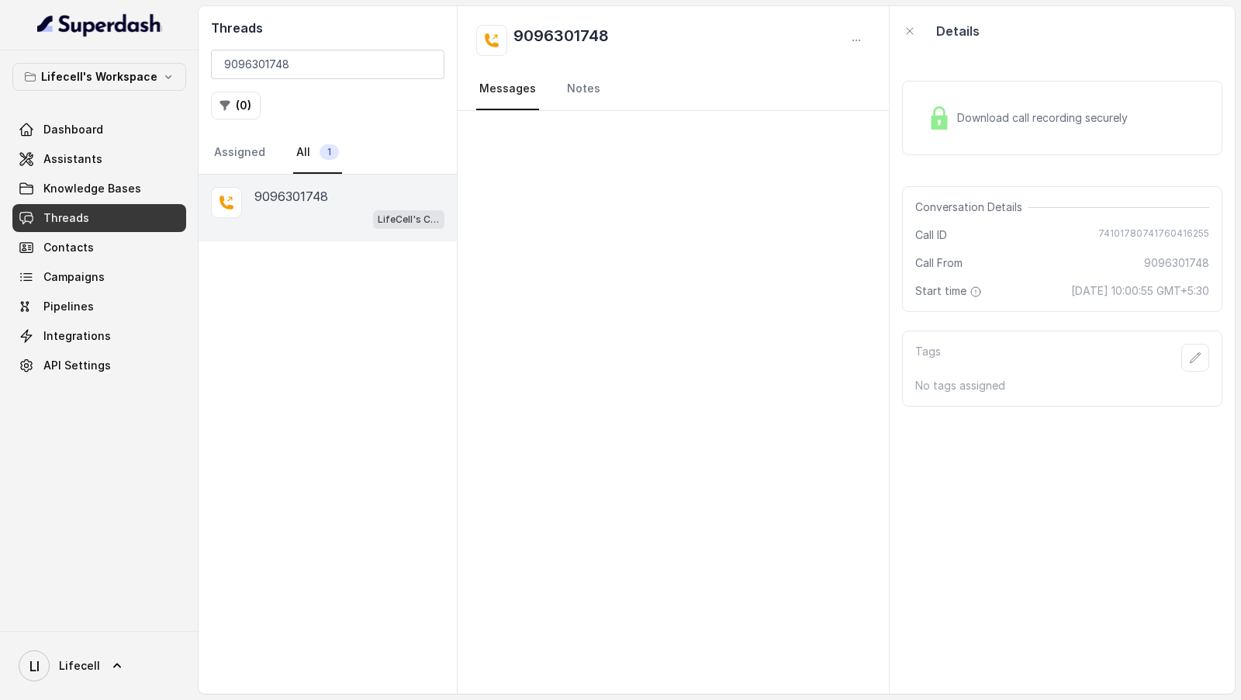
click at [1003, 116] on span "Download call recording securely" at bounding box center [1045, 118] width 177 height 16
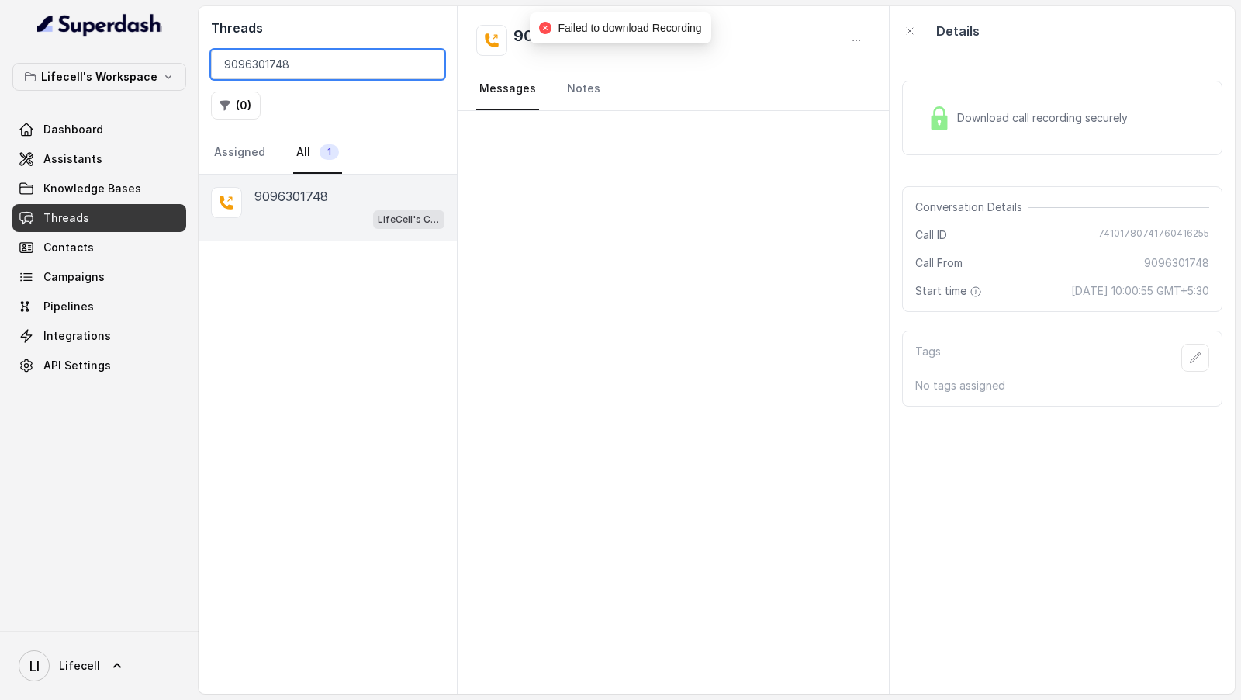
click at [306, 62] on input "9096301748" at bounding box center [328, 64] width 234 height 29
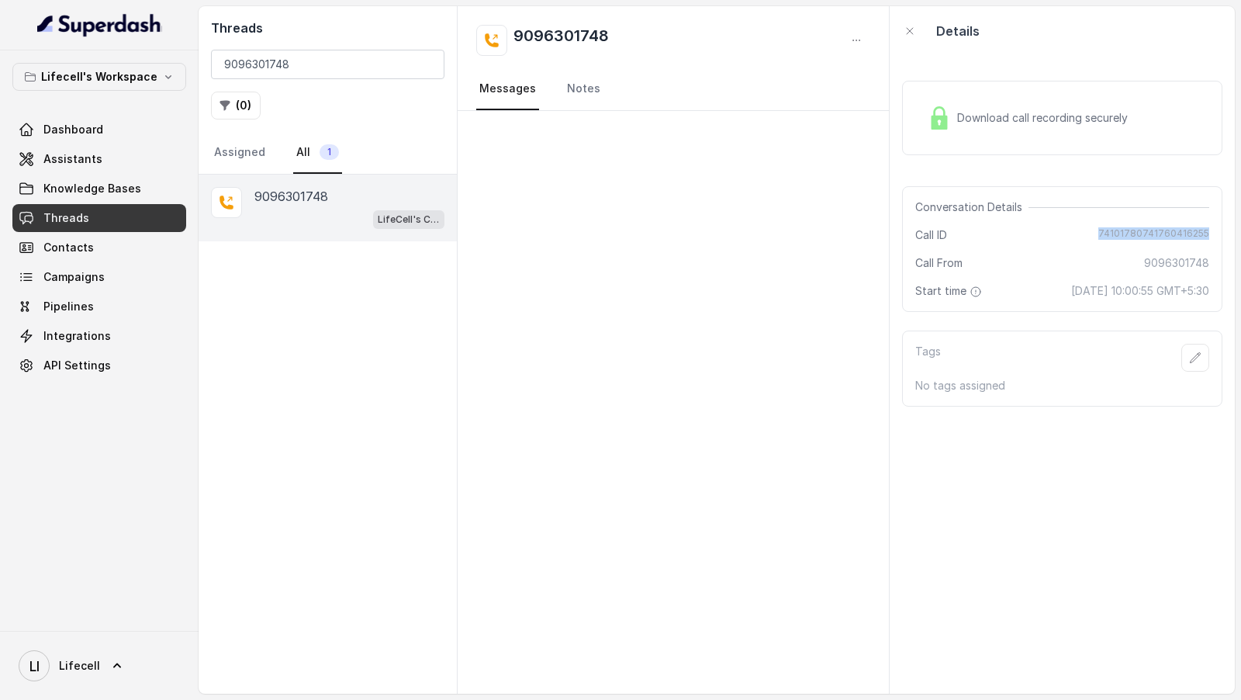
drag, startPoint x: 1116, startPoint y: 234, endPoint x: 1238, endPoint y: 234, distance: 122.6
click at [1238, 234] on main "Threads 9096301748 ( 0 ) Assigned All 1 9096301748 LifeCell's Call Assistant 90…" at bounding box center [620, 350] width 1241 height 700
drag, startPoint x: 1041, startPoint y: 291, endPoint x: 1239, endPoint y: 296, distance: 197.9
click at [1239, 296] on main "Threads 9096301748 ( 0 ) Assigned All 1 9096301748 LifeCell's Call Assistant 90…" at bounding box center [620, 350] width 1241 height 700
click at [988, 116] on span "Download call recording securely" at bounding box center [1045, 118] width 177 height 16
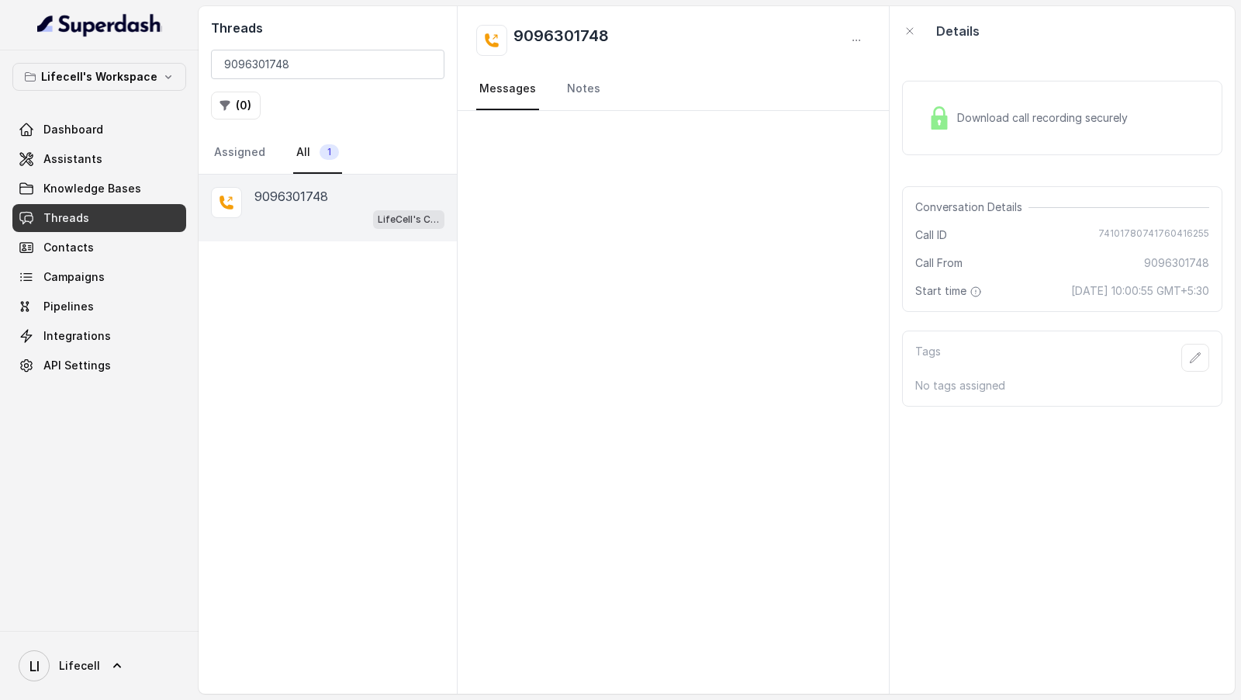
click at [330, 38] on div "Threads 9096301748 ( 0 ) Assigned All 1" at bounding box center [328, 90] width 258 height 168
click at [306, 67] on input "9096301748" at bounding box center [328, 64] width 234 height 29
paste input "8178199257"
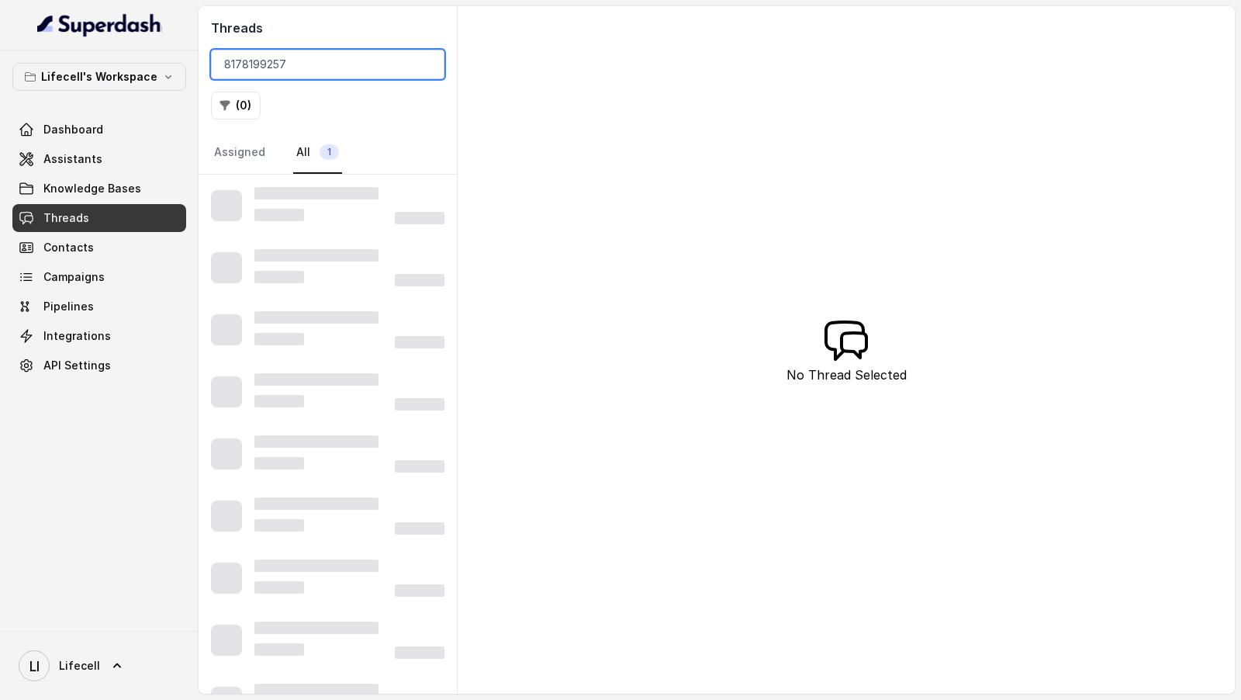
type input "8178199257"
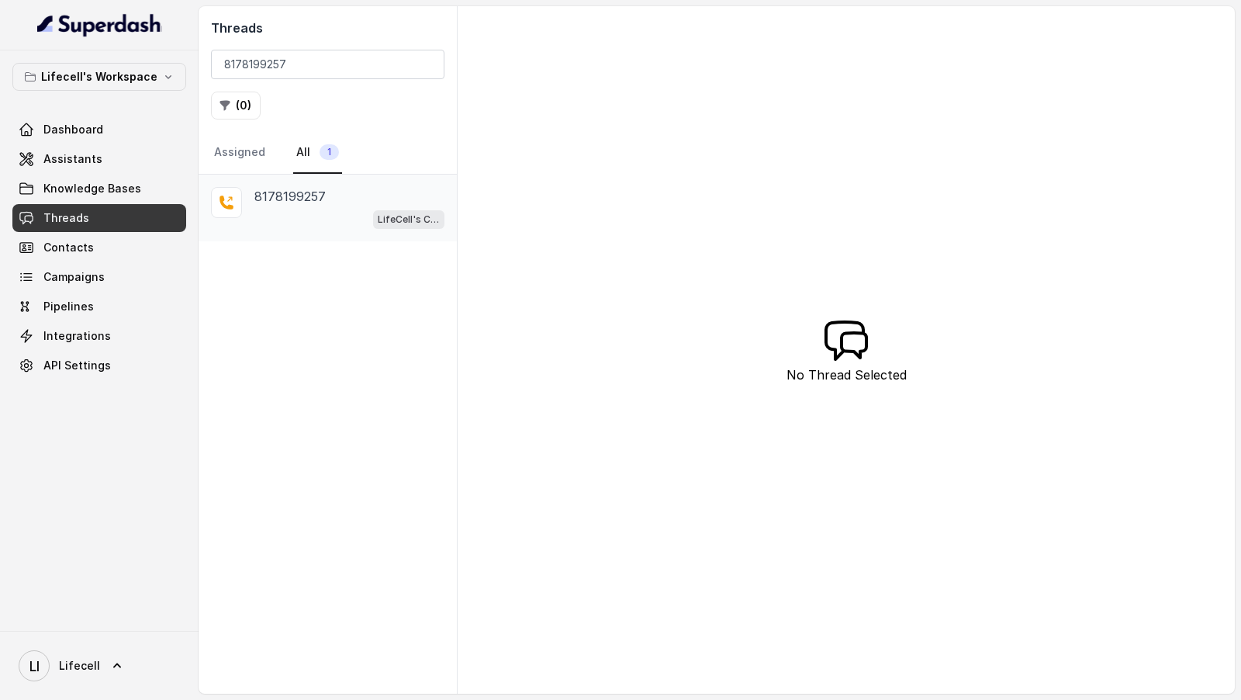
click at [320, 215] on div "LifeCell's Call Assistant" at bounding box center [349, 219] width 190 height 20
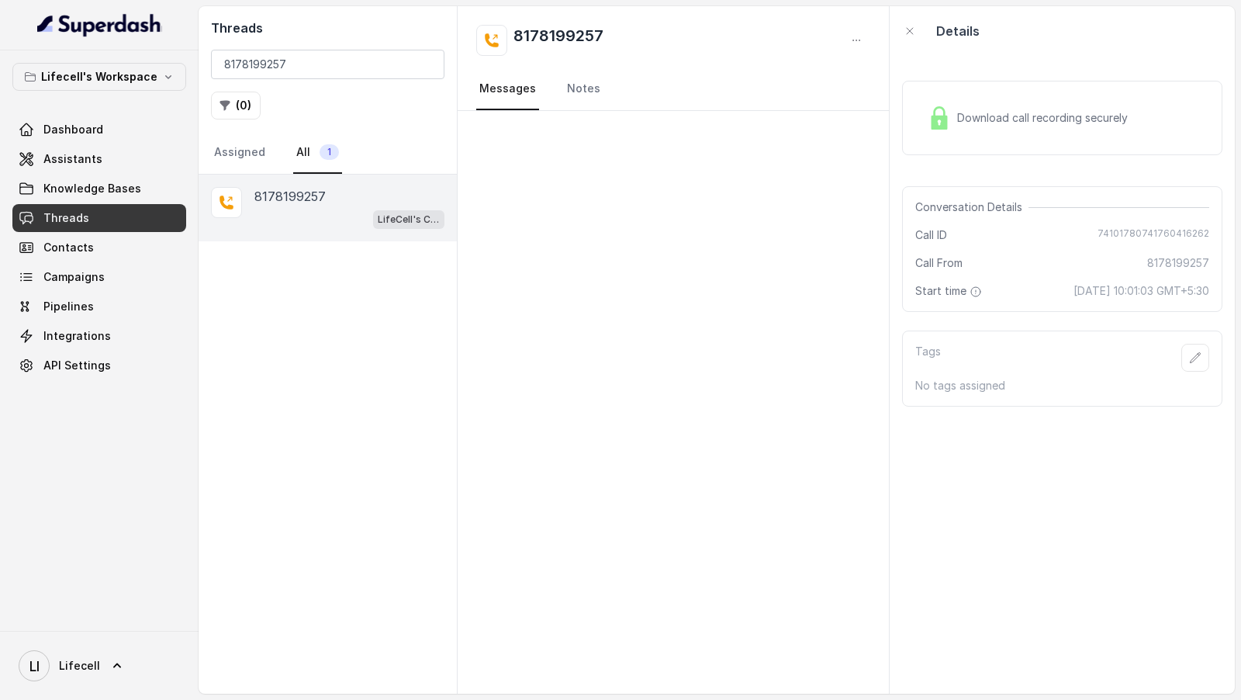
click at [1119, 241] on div "Conversation Details Call ID 74101780741760416262 Call From 8178199257 Start ti…" at bounding box center [1062, 249] width 320 height 126
click at [1129, 230] on span "74101780741760416262" at bounding box center [1154, 235] width 112 height 16
drag, startPoint x: 1039, startPoint y: 293, endPoint x: 1229, endPoint y: 292, distance: 190.1
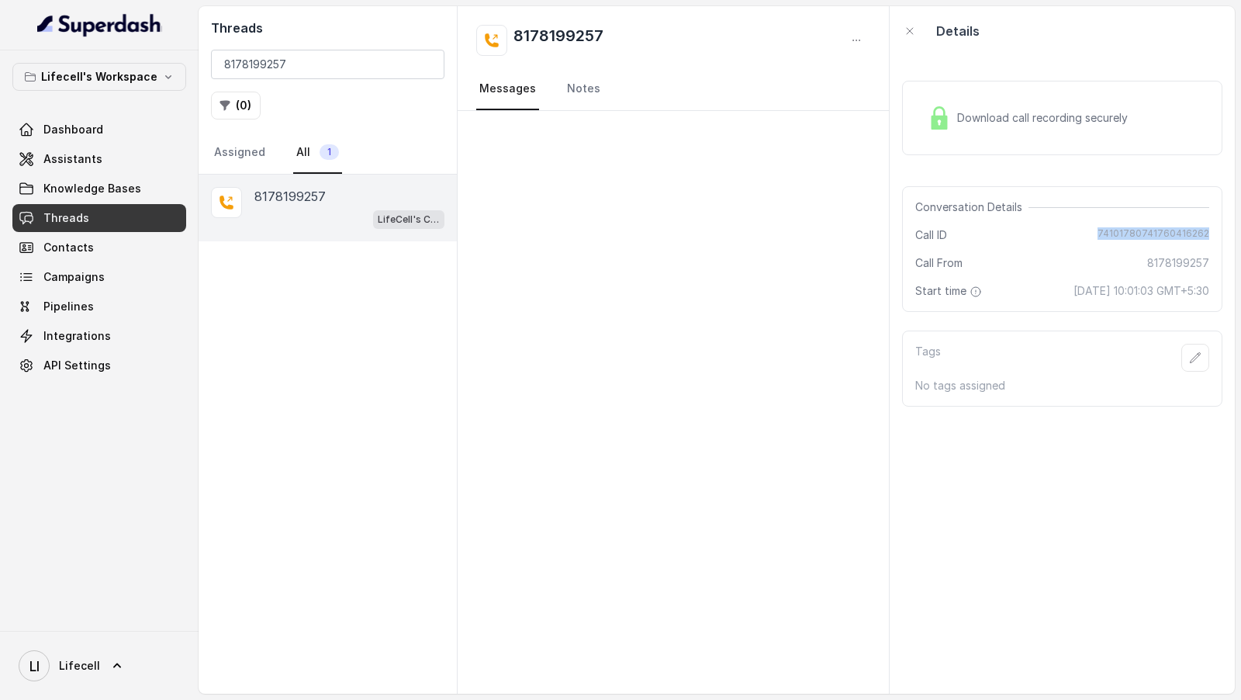
click at [1229, 292] on div "Download call recording securely Conversation Details Call ID 74101780741760416…" at bounding box center [1062, 375] width 345 height 638
click at [1122, 95] on div "Download call recording securely" at bounding box center [1062, 118] width 320 height 74
click at [108, 166] on link "Assistants" at bounding box center [99, 159] width 174 height 28
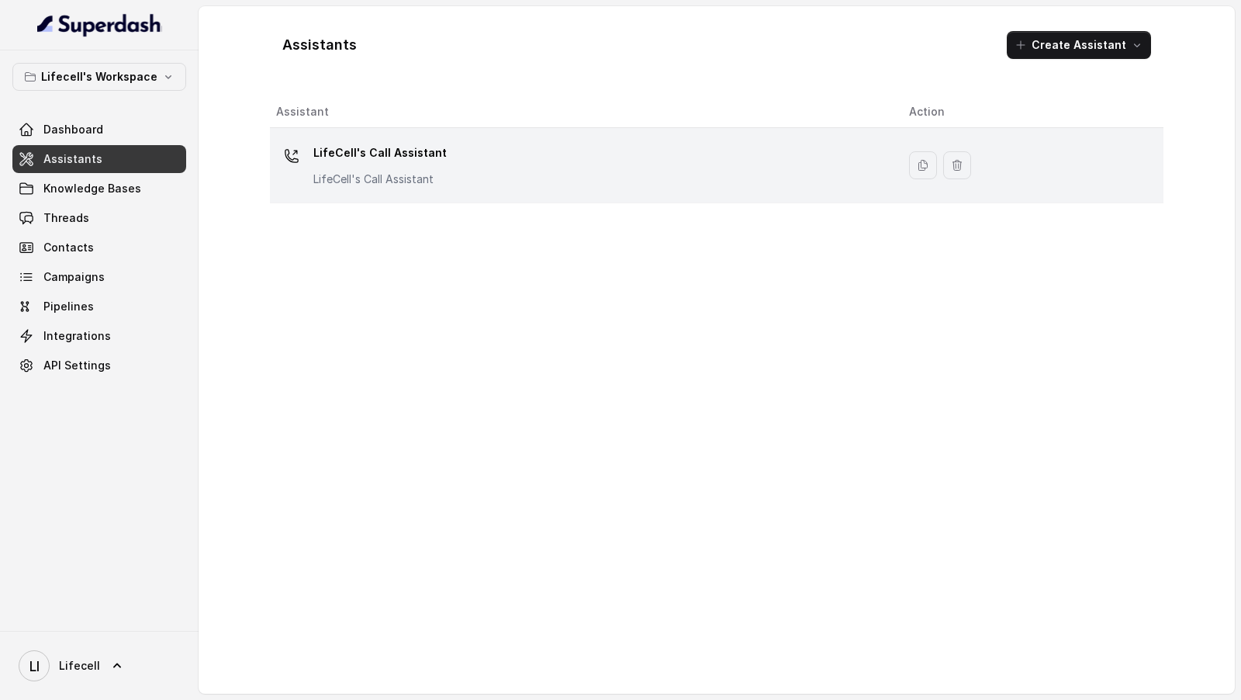
click at [700, 182] on div "LifeCell's Call Assistant LifeCell's Call Assistant" at bounding box center [580, 165] width 608 height 50
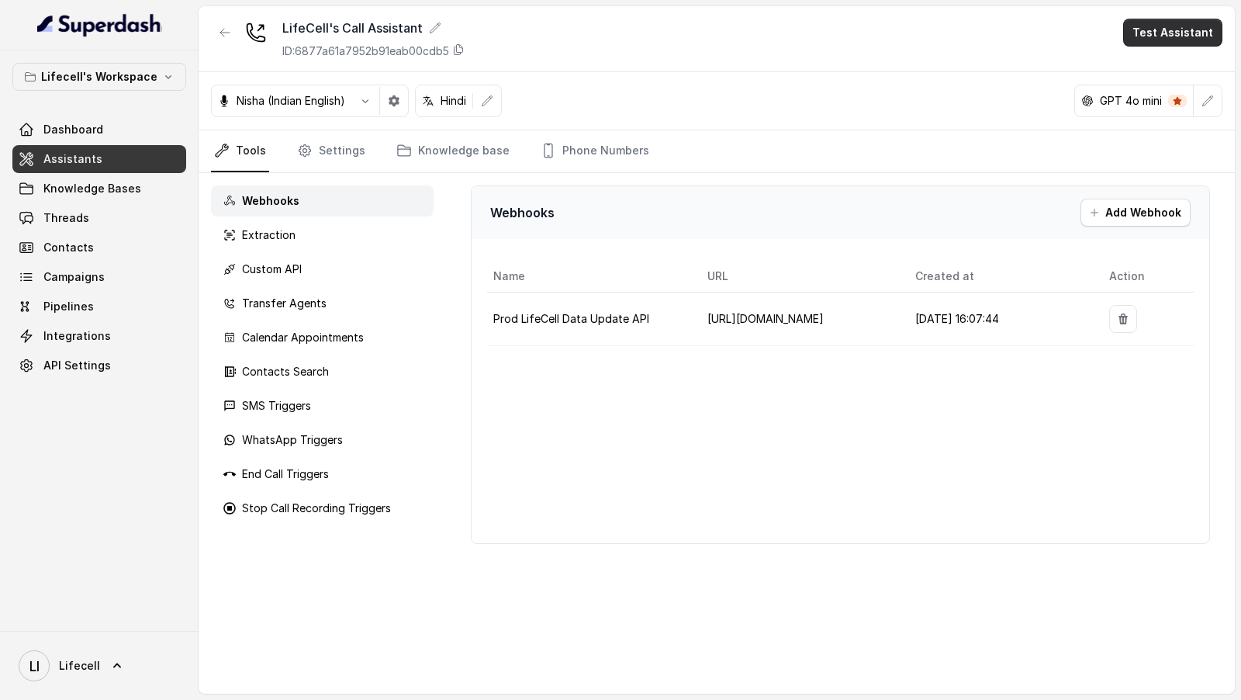
click at [1176, 26] on button "Test Assistant" at bounding box center [1172, 33] width 99 height 28
click at [1157, 48] on div "LifeCell's Call Assistant ID: 6877a61a7952b91eab00cdb5 Test Assistant" at bounding box center [717, 39] width 1036 height 66
click at [1153, 71] on div "LifeCell's Call Assistant ID: 6877a61a7952b91eab00cdb5 Test Assistant" at bounding box center [717, 39] width 1036 height 66
click at [1174, 26] on button "Test Assistant" at bounding box center [1172, 33] width 99 height 28
click at [1126, 57] on div "Phone Call Chat" at bounding box center [1176, 83] width 104 height 62
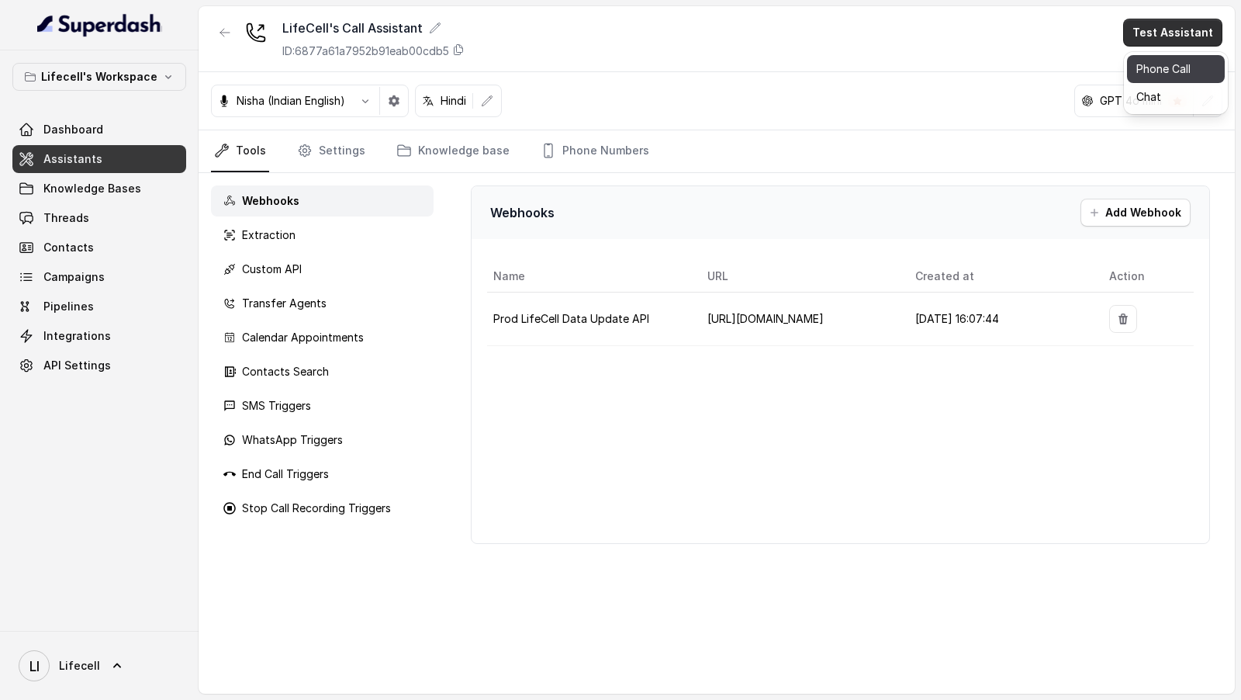
click at [1142, 68] on button "Phone Call" at bounding box center [1176, 69] width 98 height 28
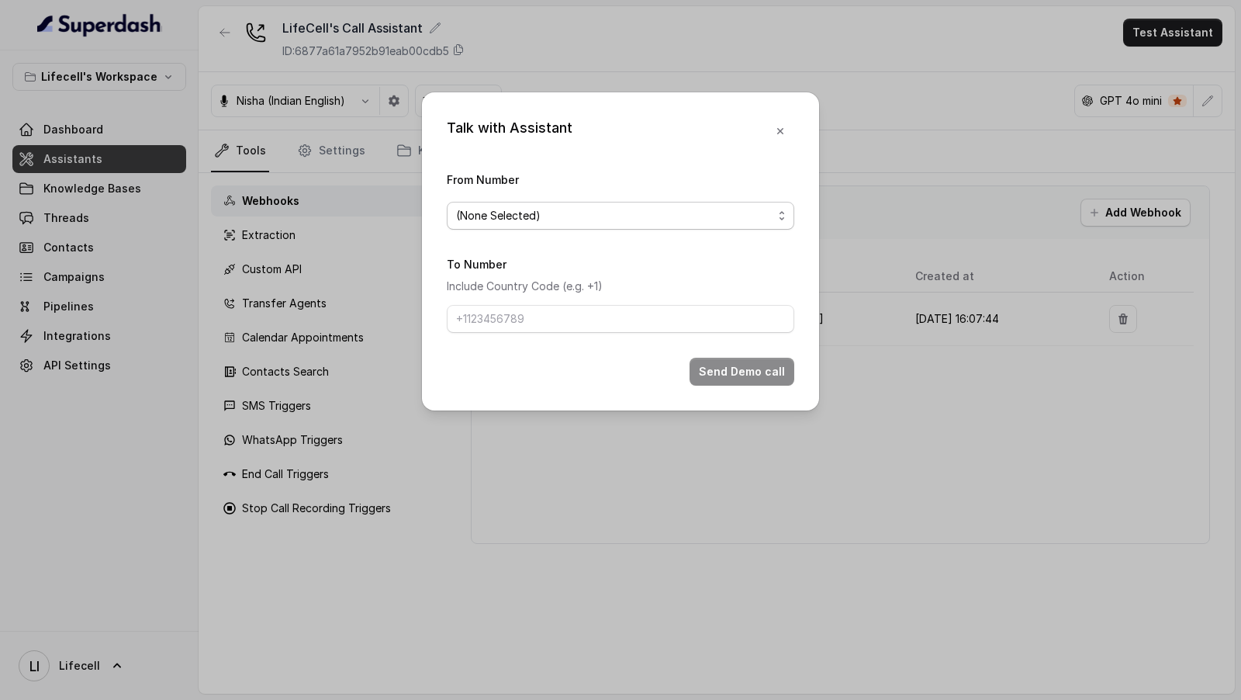
click at [516, 221] on span "(None Selected)" at bounding box center [614, 215] width 317 height 19
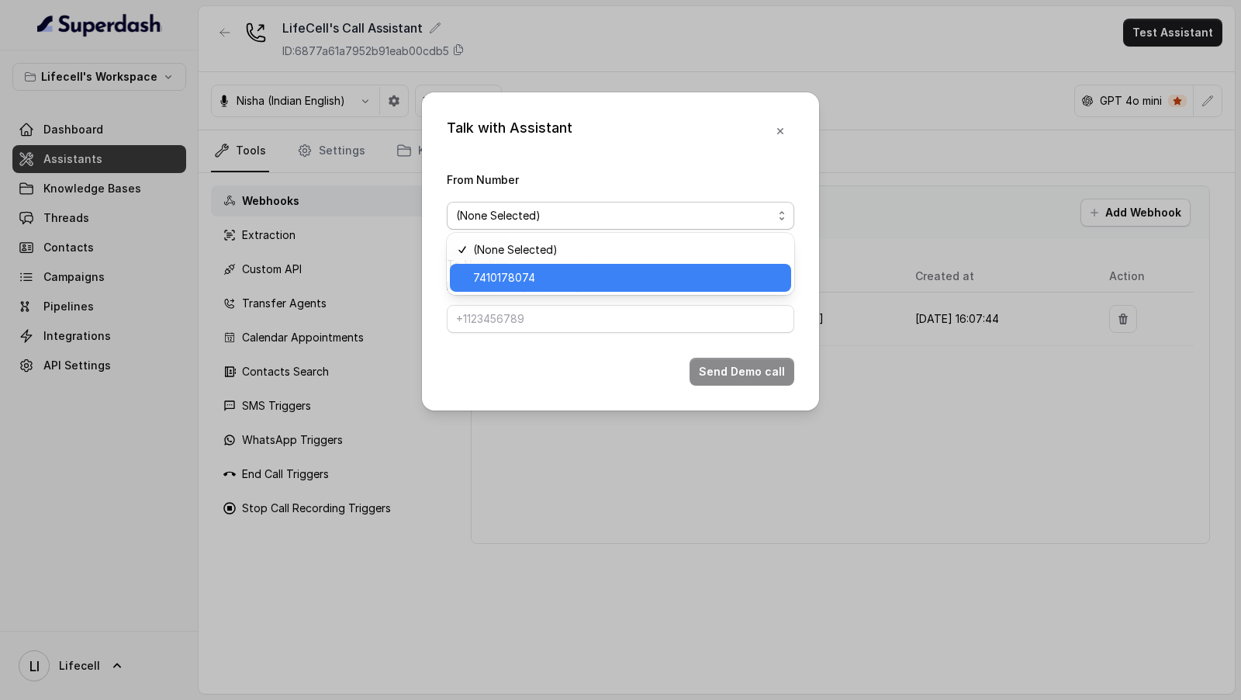
click at [527, 273] on span "7410178074" at bounding box center [627, 277] width 309 height 19
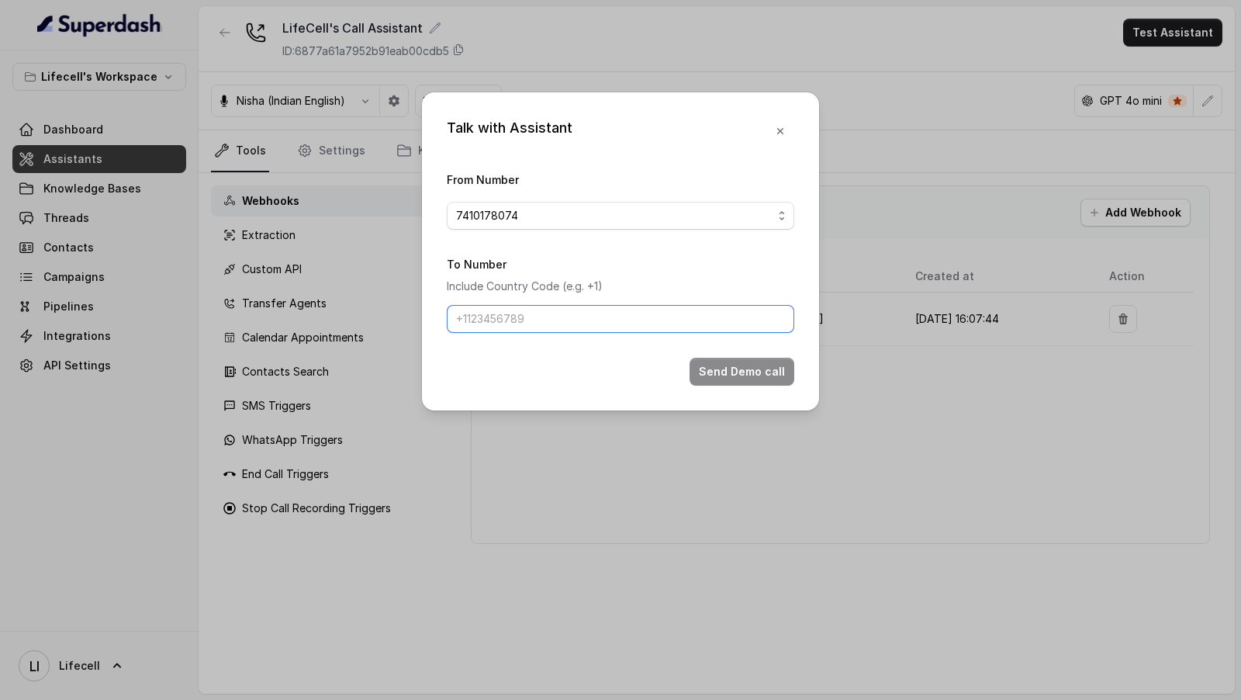
click at [534, 317] on input "To Number" at bounding box center [621, 319] width 348 height 28
drag, startPoint x: 474, startPoint y: 325, endPoint x: 424, endPoint y: 325, distance: 49.6
click at [424, 325] on div "Talk with Assistant From Number 7410178074 To Number Include Country Code (e.g.…" at bounding box center [620, 251] width 397 height 318
type input "9967159549"
click at [704, 374] on button "Send Demo call" at bounding box center [742, 372] width 105 height 28
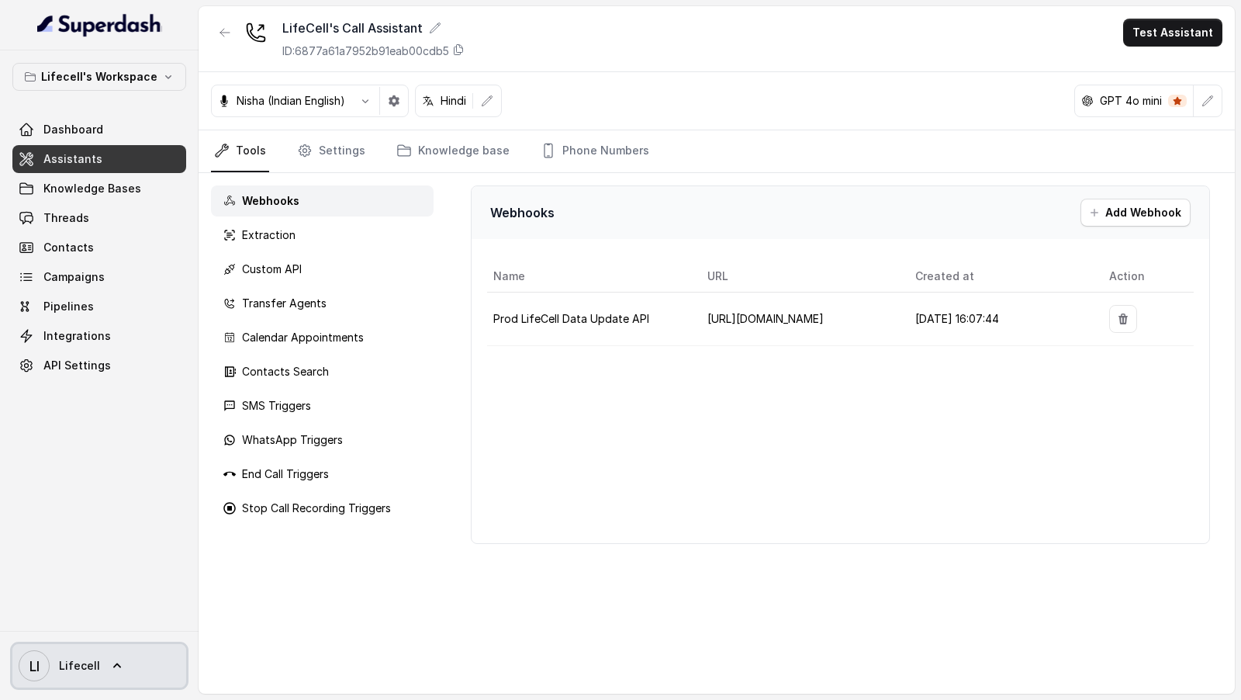
click at [92, 658] on span "Lifecell" at bounding box center [79, 666] width 41 height 16
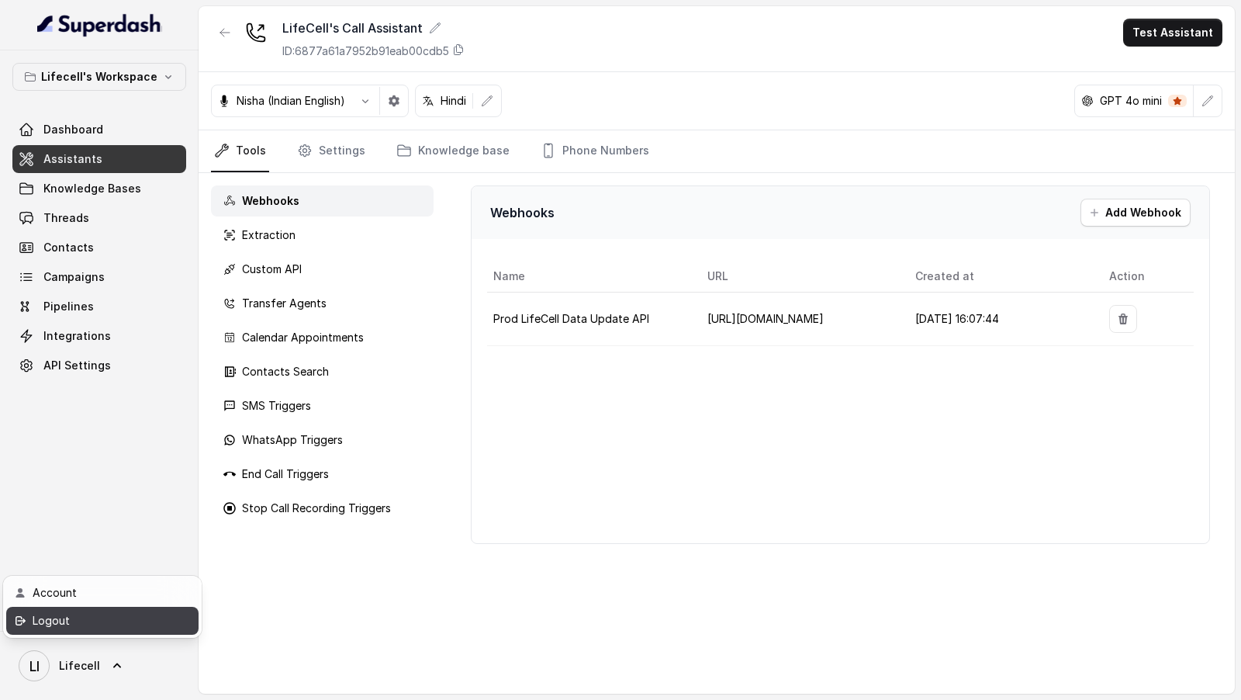
click at [123, 618] on div "Logout" at bounding box center [99, 620] width 132 height 19
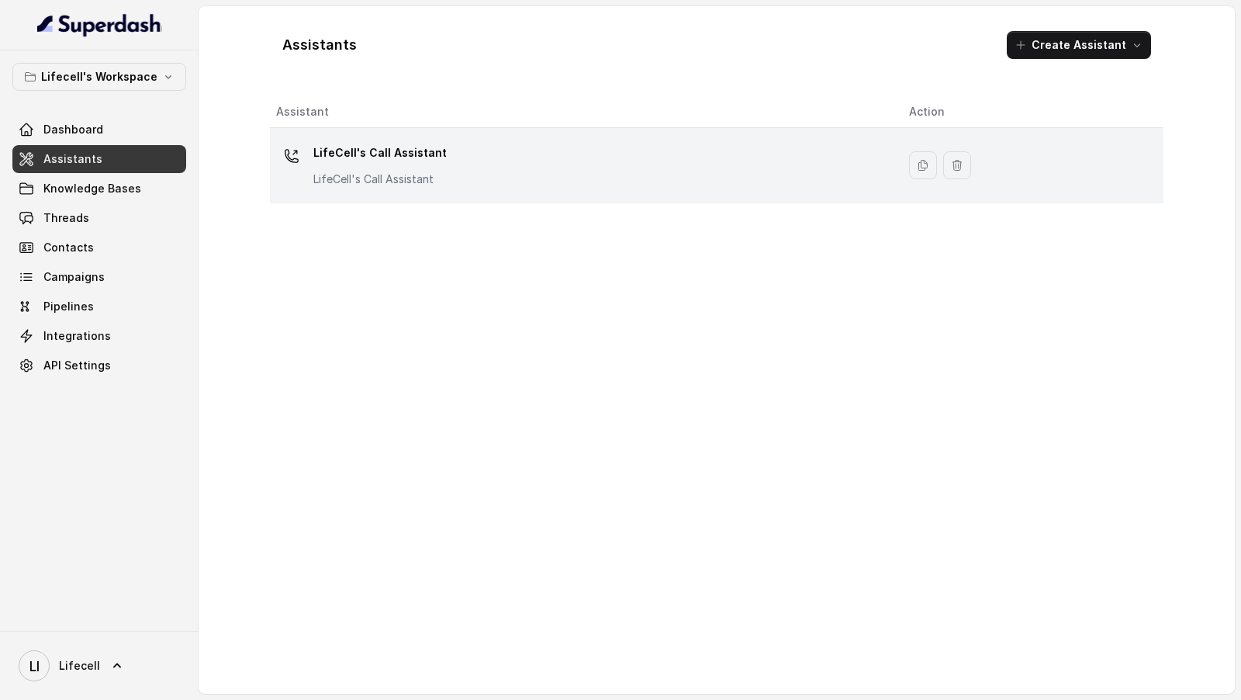
click at [515, 185] on div "LifeCell's Call Assistant LifeCell's Call Assistant" at bounding box center [580, 165] width 608 height 50
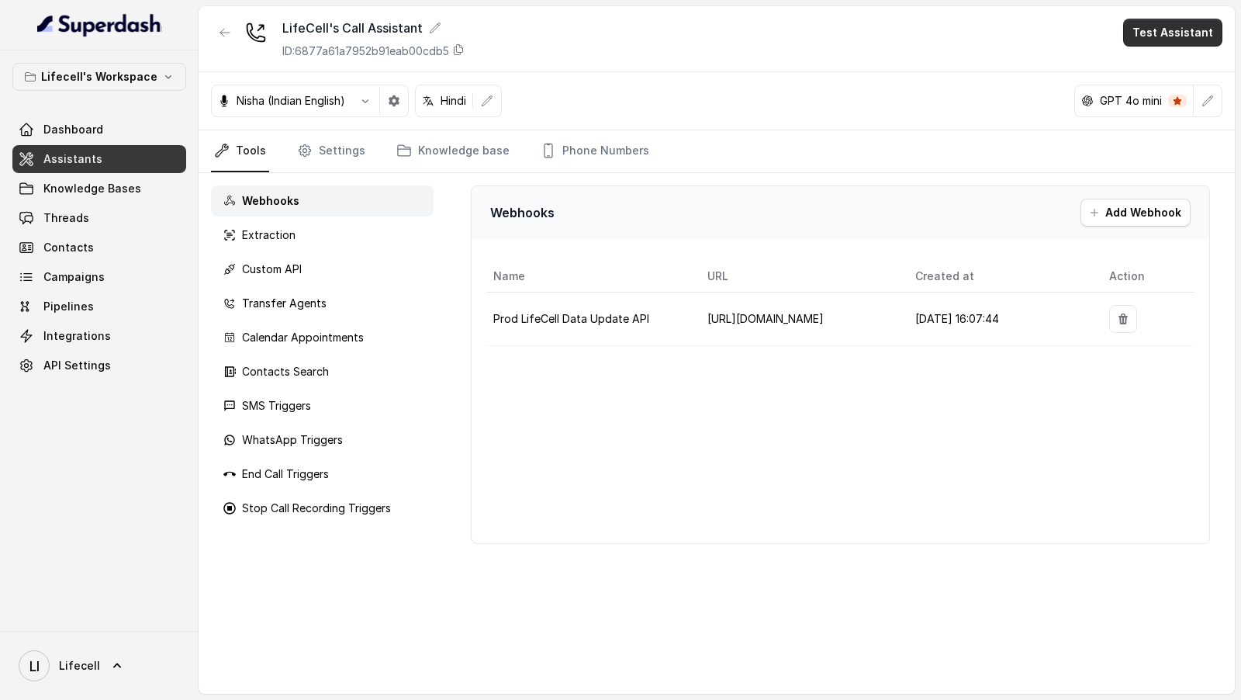
click at [1199, 27] on button "Test Assistant" at bounding box center [1172, 33] width 99 height 28
click at [1168, 71] on button "Phone Call" at bounding box center [1176, 69] width 98 height 28
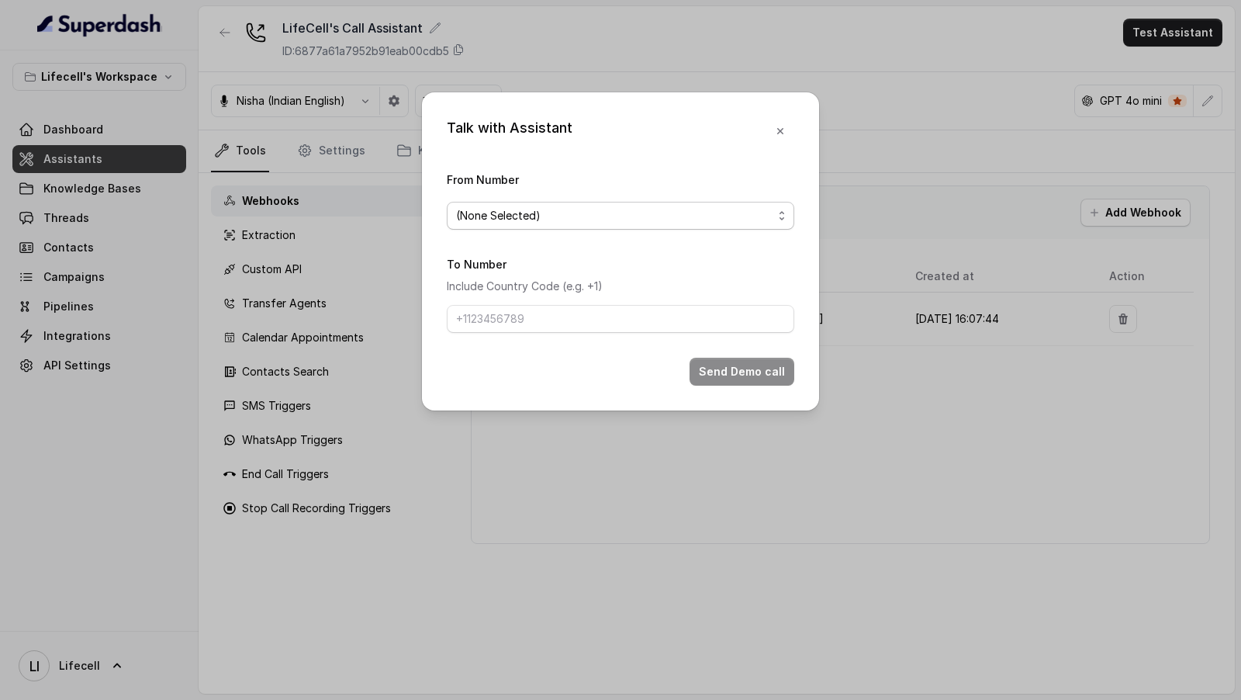
click at [576, 209] on span "(None Selected)" at bounding box center [614, 215] width 317 height 19
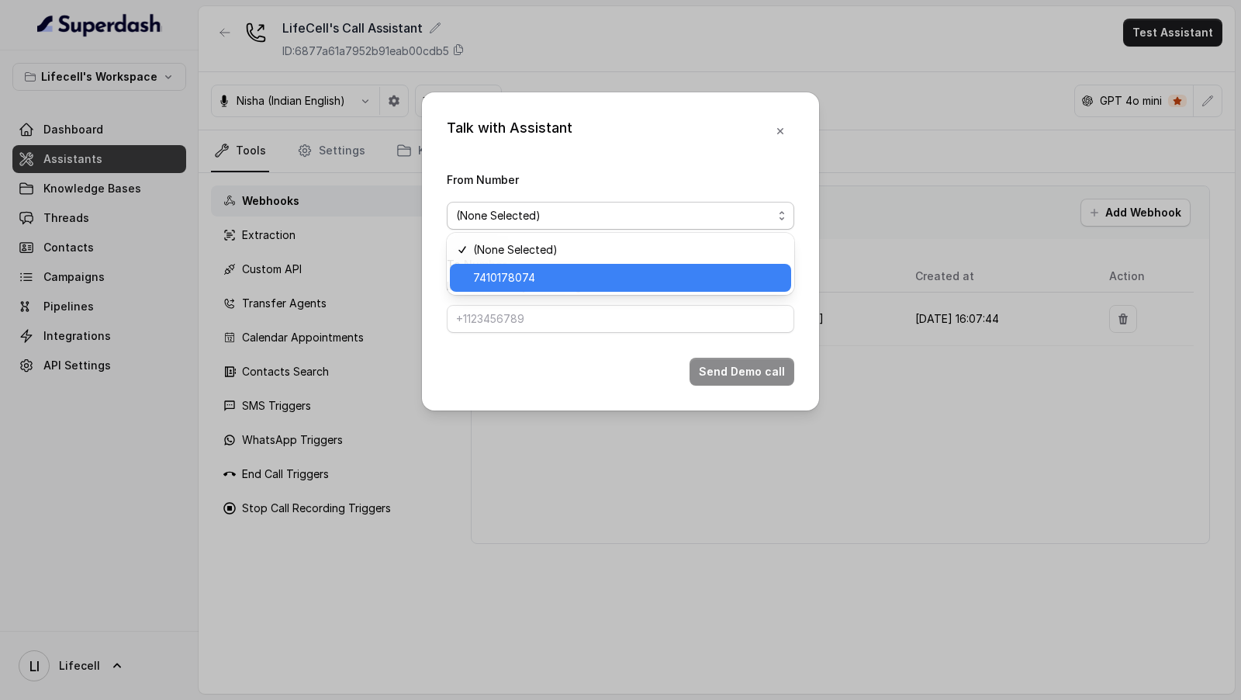
click at [559, 277] on span "7410178074" at bounding box center [627, 277] width 309 height 19
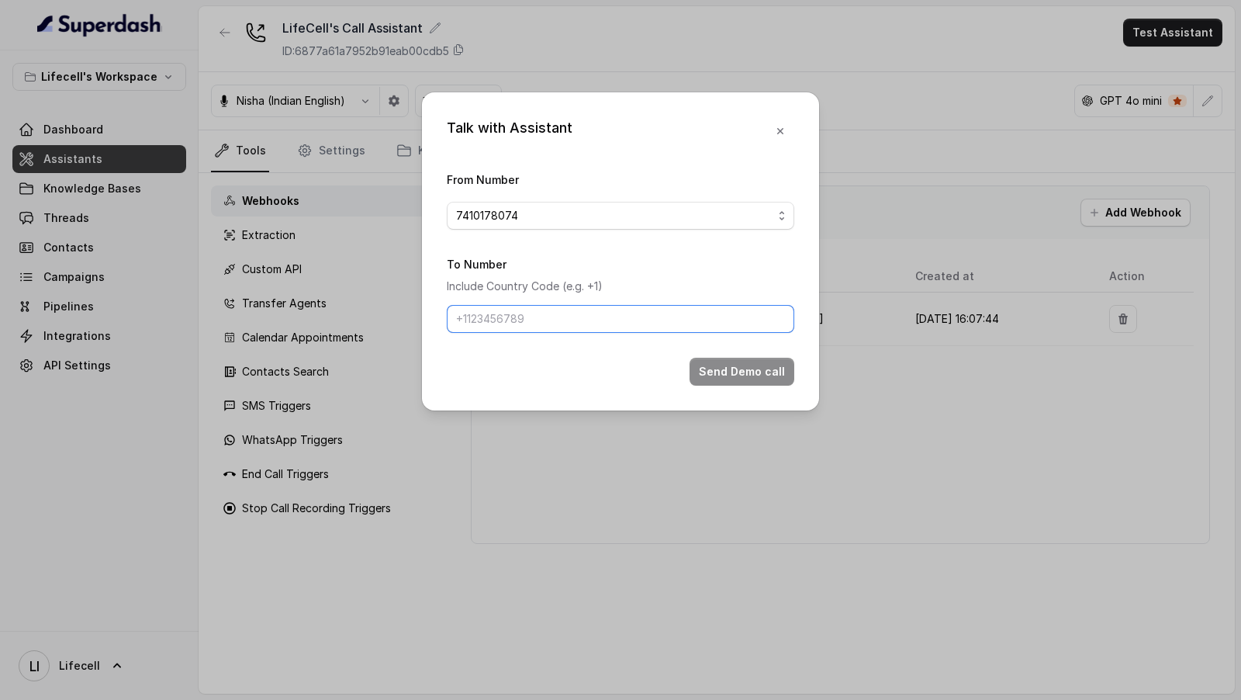
click at [531, 327] on input "To Number" at bounding box center [621, 319] width 348 height 28
drag, startPoint x: 476, startPoint y: 323, endPoint x: 396, endPoint y: 323, distance: 80.7
click at [396, 323] on div "Talk with Assistant From Number 7410178074 To Number Include Country Code (e.g.…" at bounding box center [620, 350] width 1241 height 700
type input "9967159549"
click at [760, 381] on button "Send Demo call" at bounding box center [742, 372] width 105 height 28
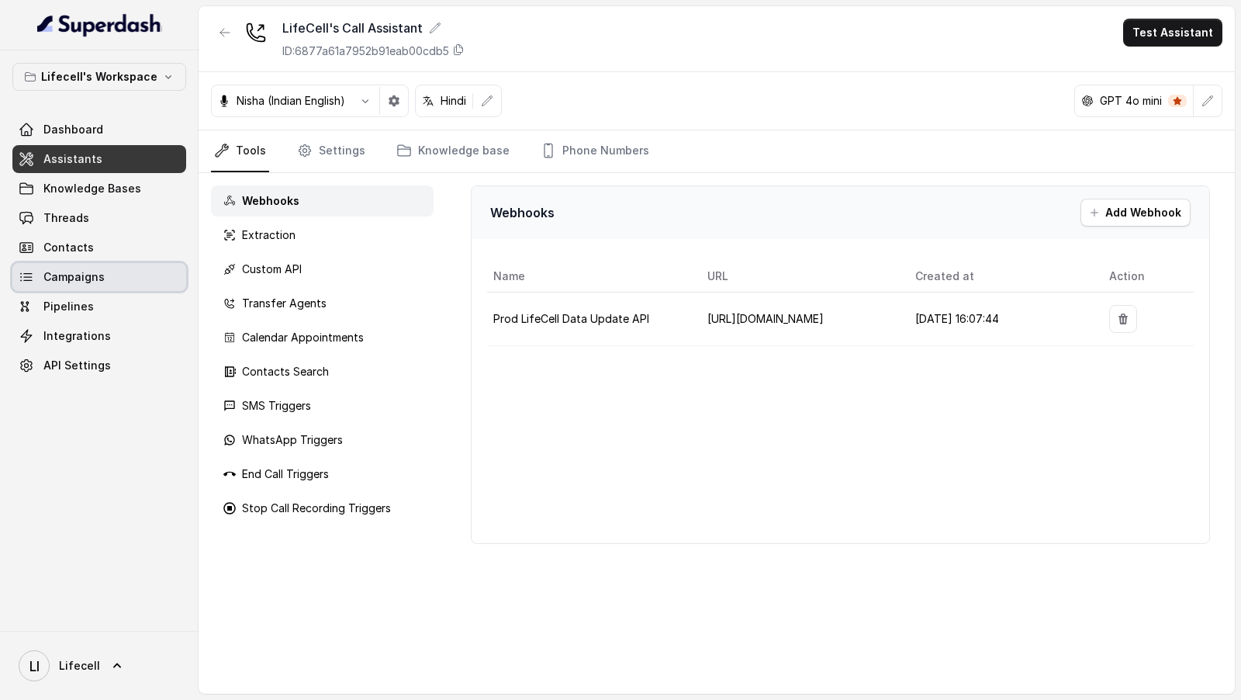
click at [97, 275] on span "Campaigns" at bounding box center [73, 277] width 61 height 16
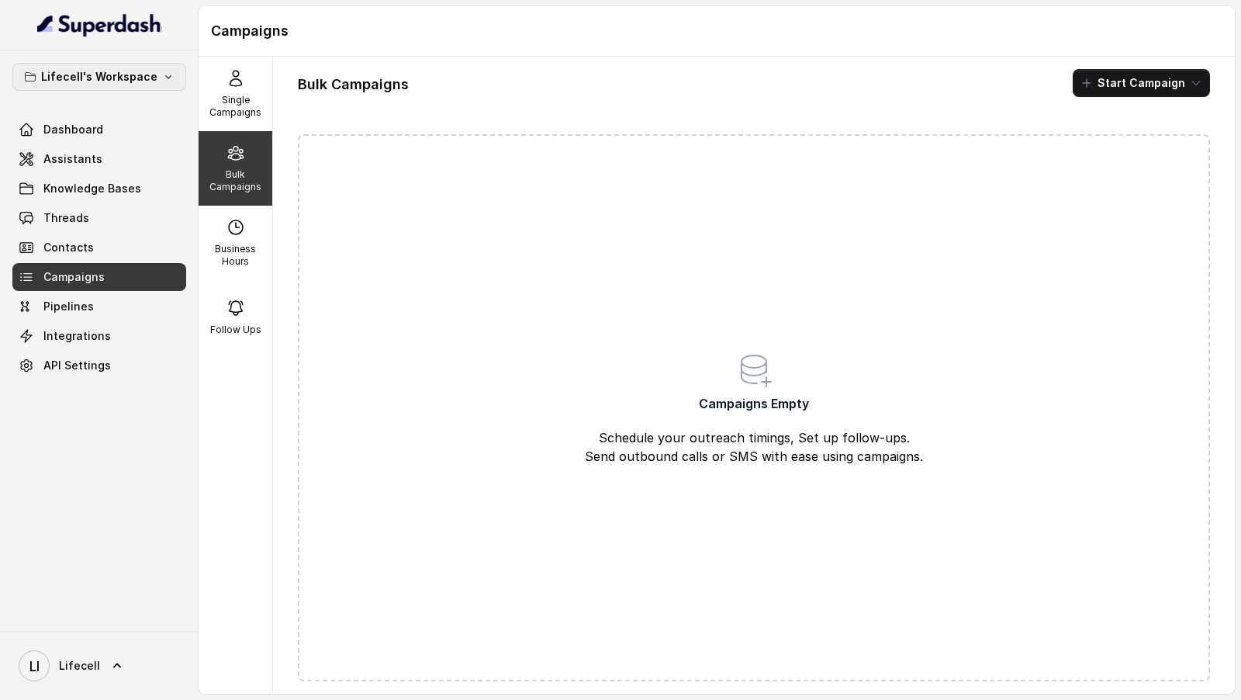
click at [147, 88] on button "Lifecell's Workspace" at bounding box center [99, 77] width 174 height 28
click at [240, 88] on div "Lifecell's Workspace Dashboard Assistants Knowledge Bases Threads Contacts Camp…" at bounding box center [620, 350] width 1241 height 700
click at [240, 88] on div "Single Campaigns" at bounding box center [236, 94] width 74 height 74
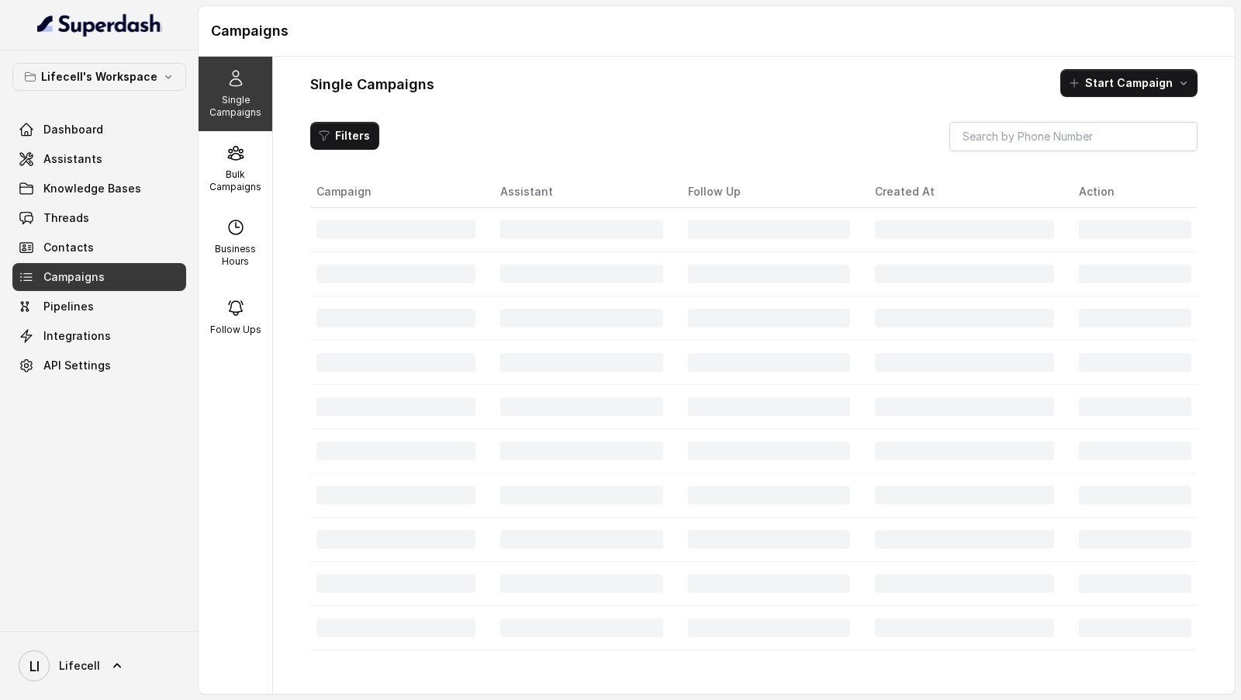
click at [482, 271] on td at bounding box center [399, 274] width 178 height 44
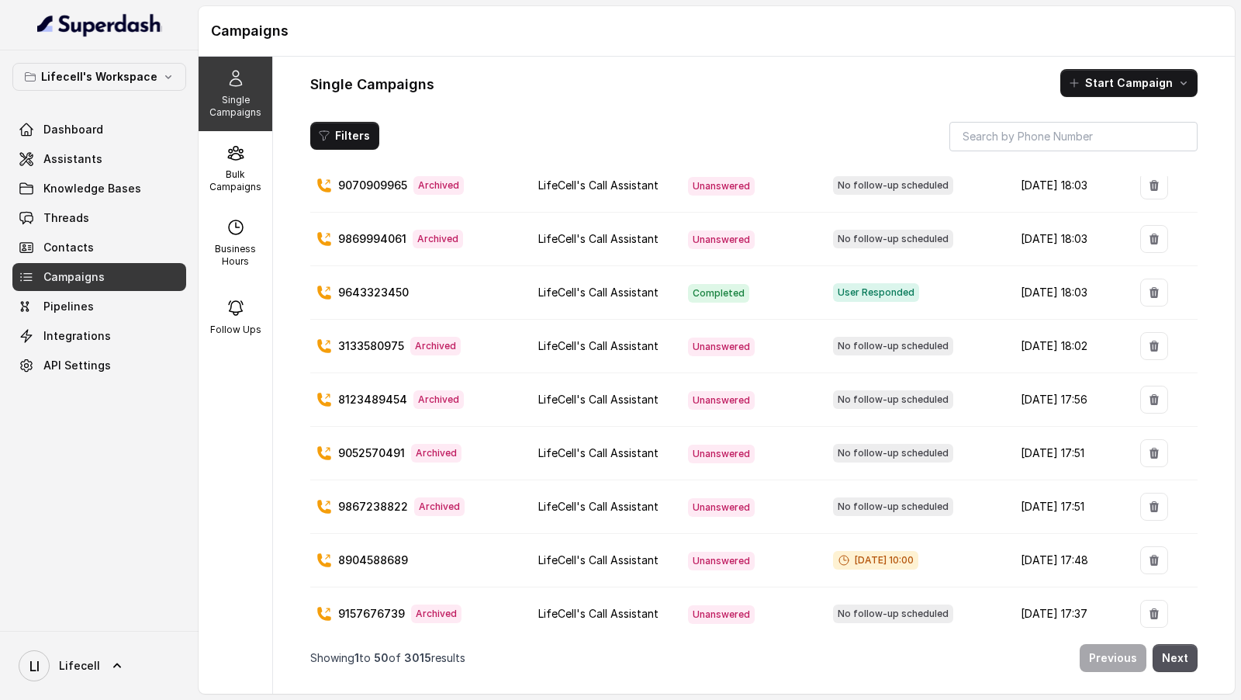
scroll to position [2200, 0]
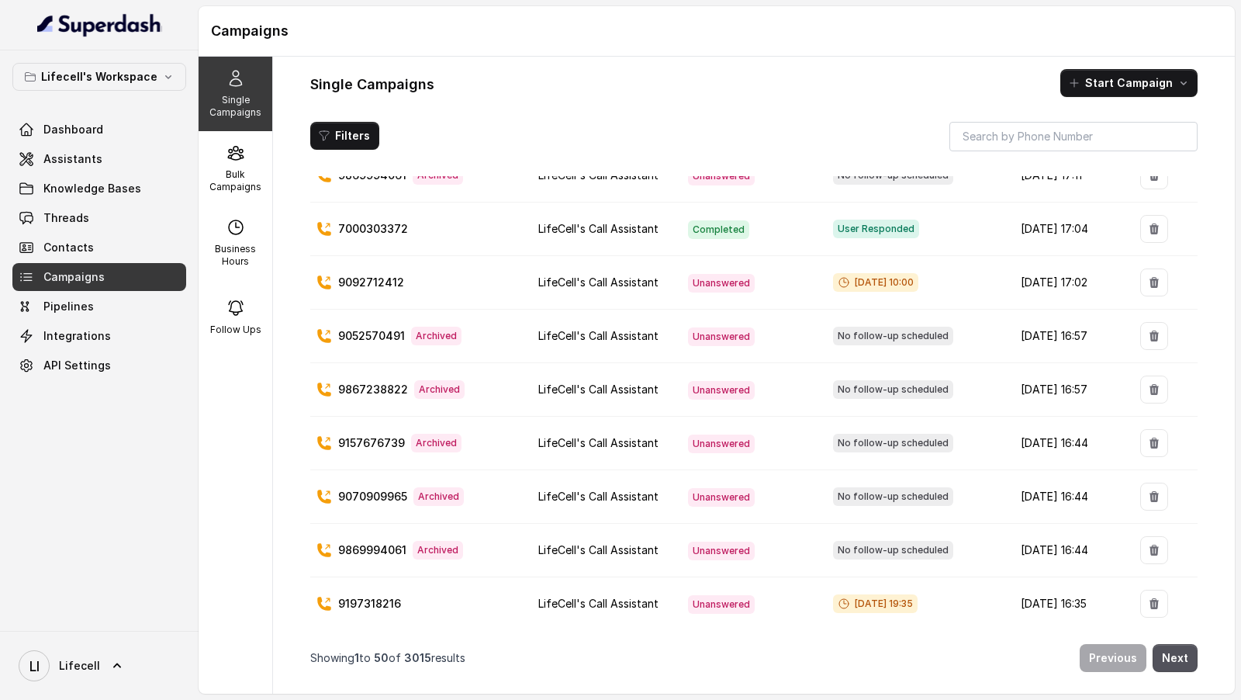
click at [364, 596] on p "9197318216" at bounding box center [369, 604] width 63 height 16
copy p "9197318216"
click at [349, 131] on button "Filters" at bounding box center [344, 136] width 69 height 28
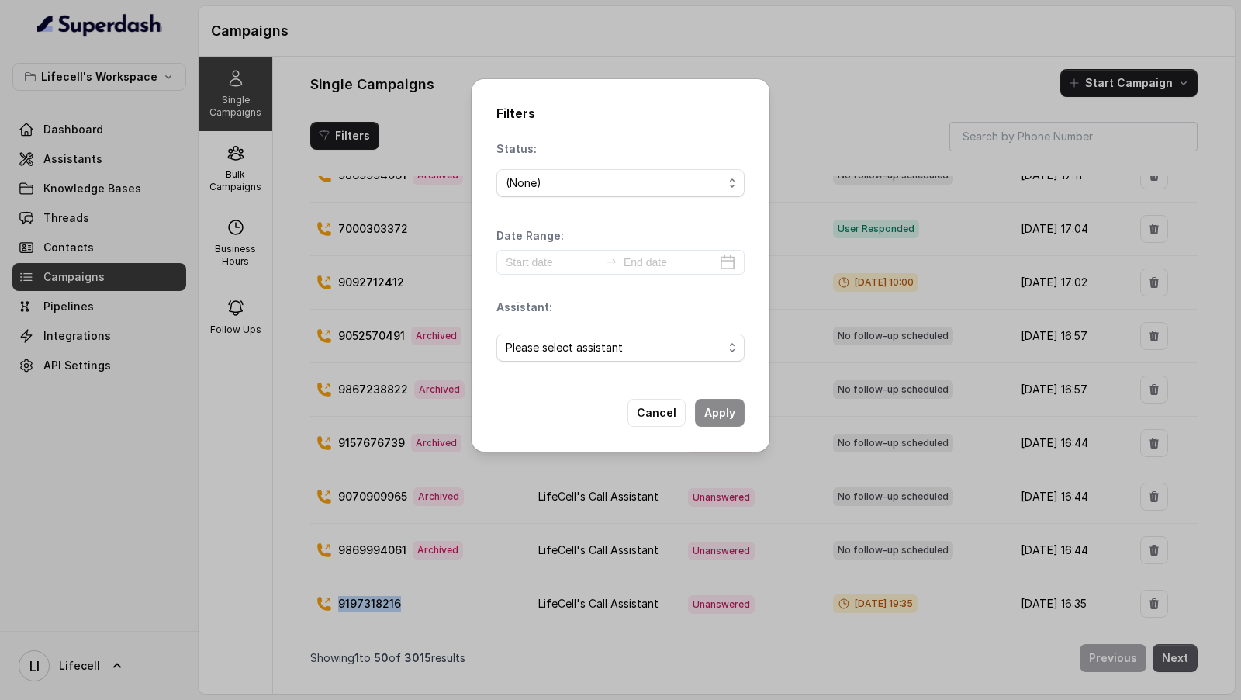
click at [571, 185] on div "(None)" at bounding box center [614, 183] width 217 height 19
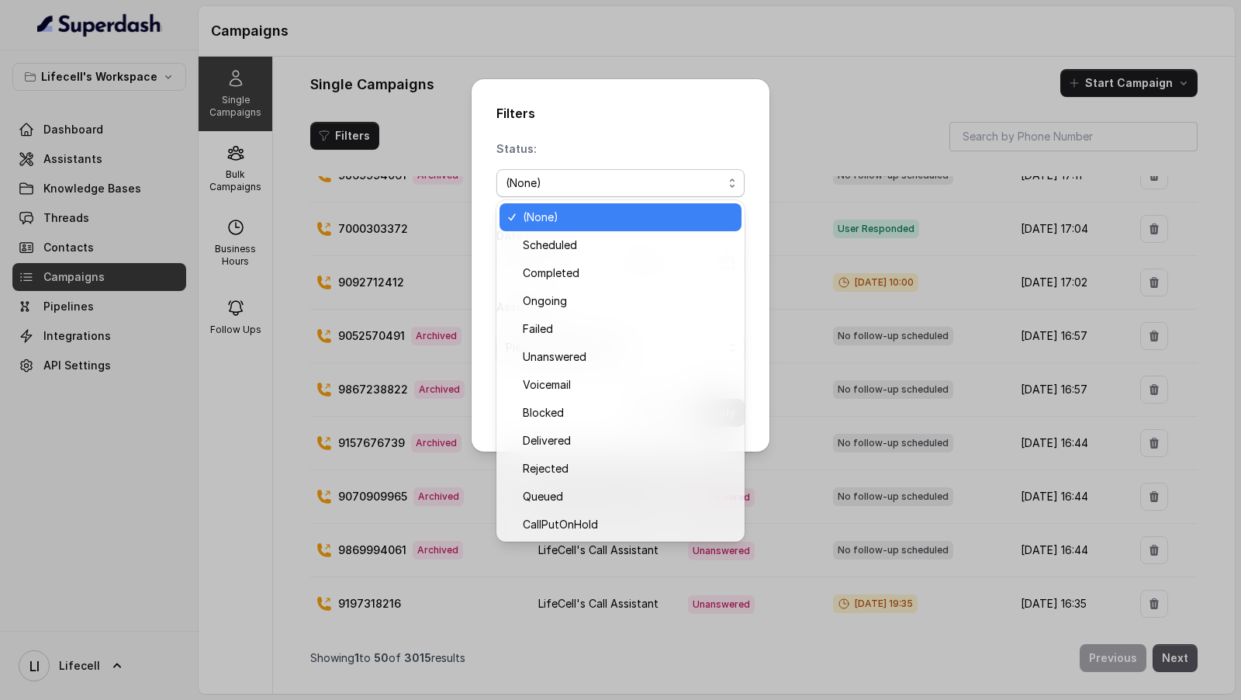
click at [597, 153] on div "Status: (None)" at bounding box center [620, 172] width 248 height 62
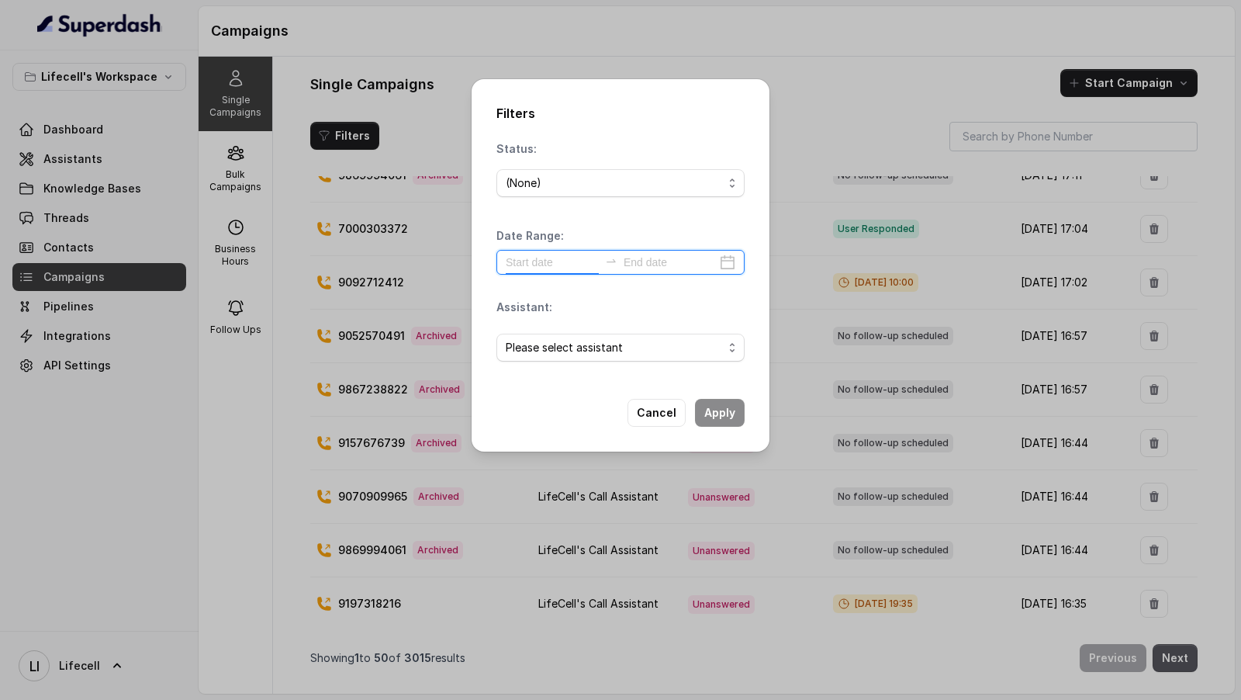
click at [568, 265] on input at bounding box center [552, 262] width 93 height 17
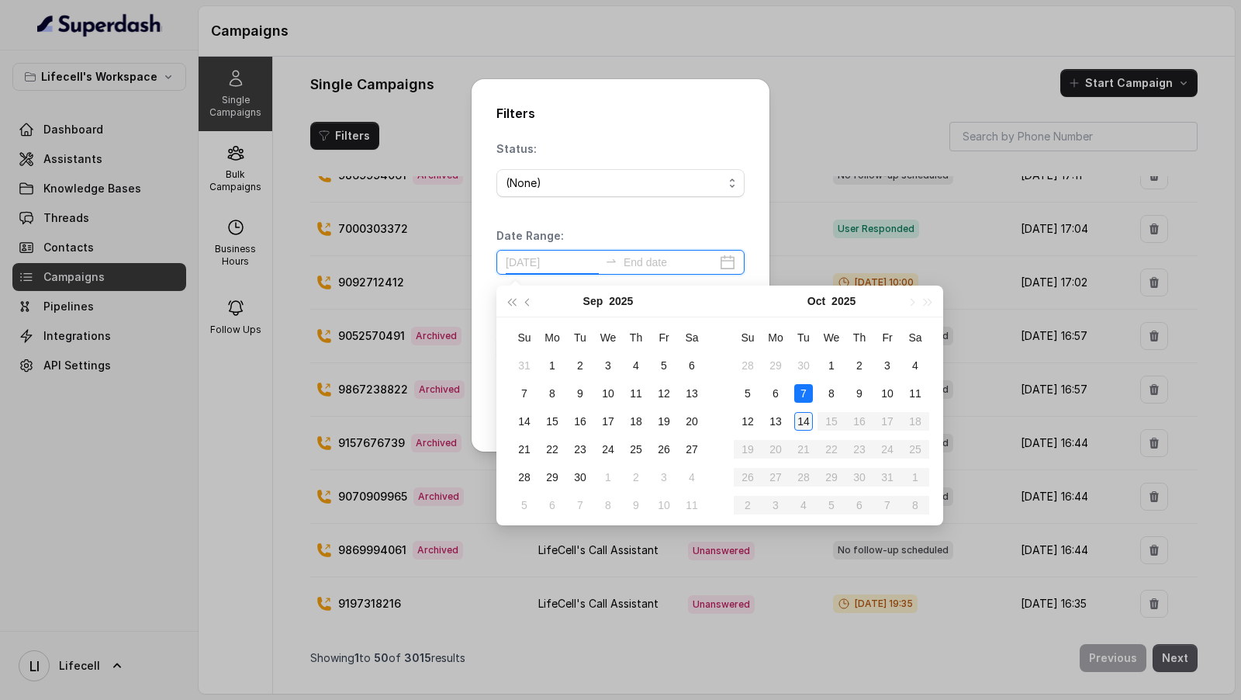
type input "2025-10-14"
click at [799, 417] on div "14" at bounding box center [803, 421] width 19 height 19
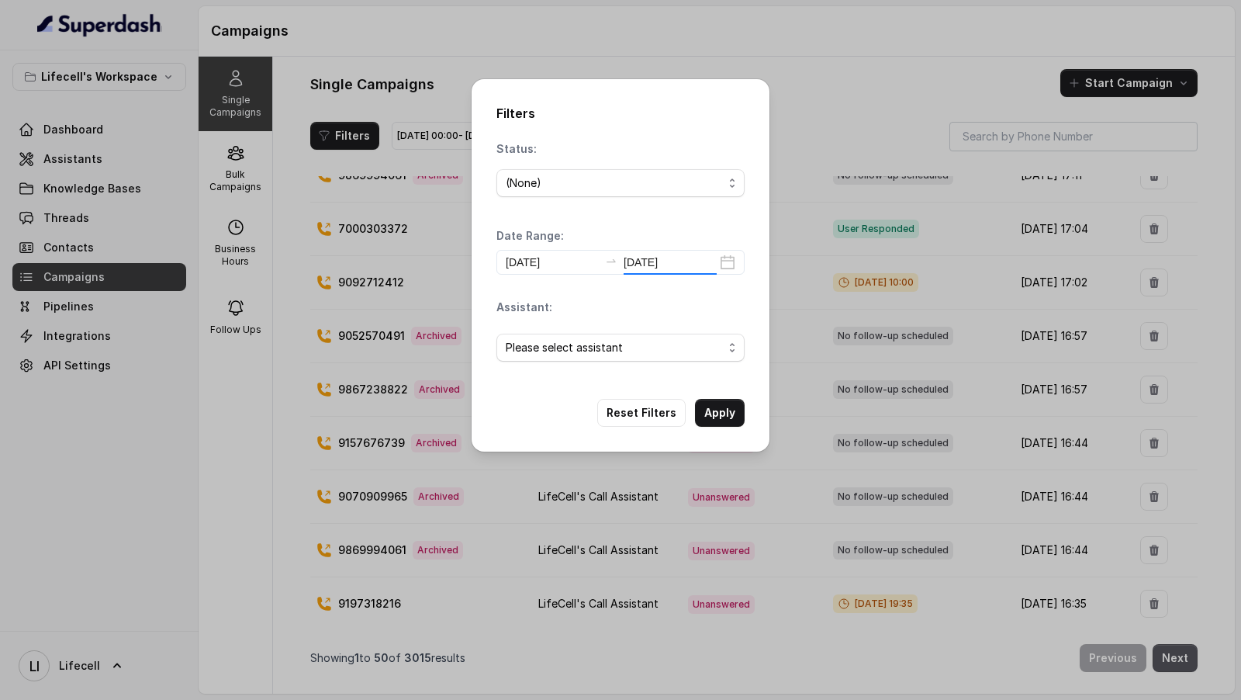
type input "2025-10-14"
click at [586, 191] on div "(None)" at bounding box center [614, 183] width 217 height 19
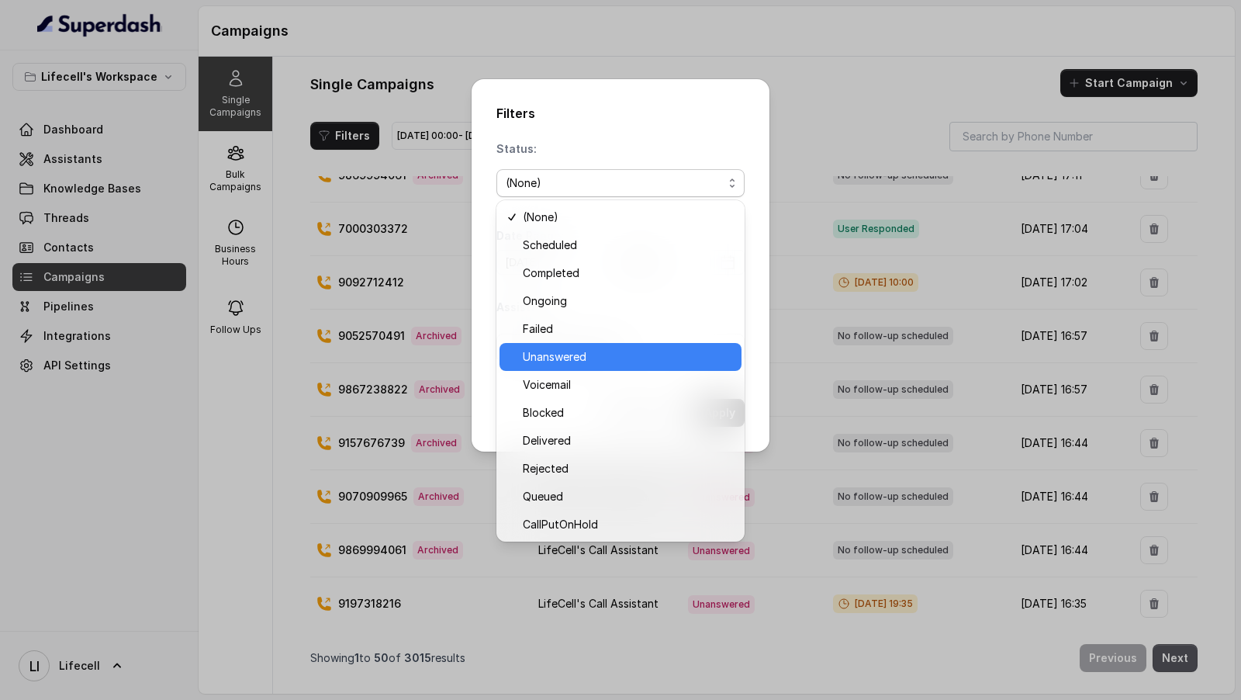
click at [579, 358] on span "Unanswered" at bounding box center [627, 357] width 209 height 19
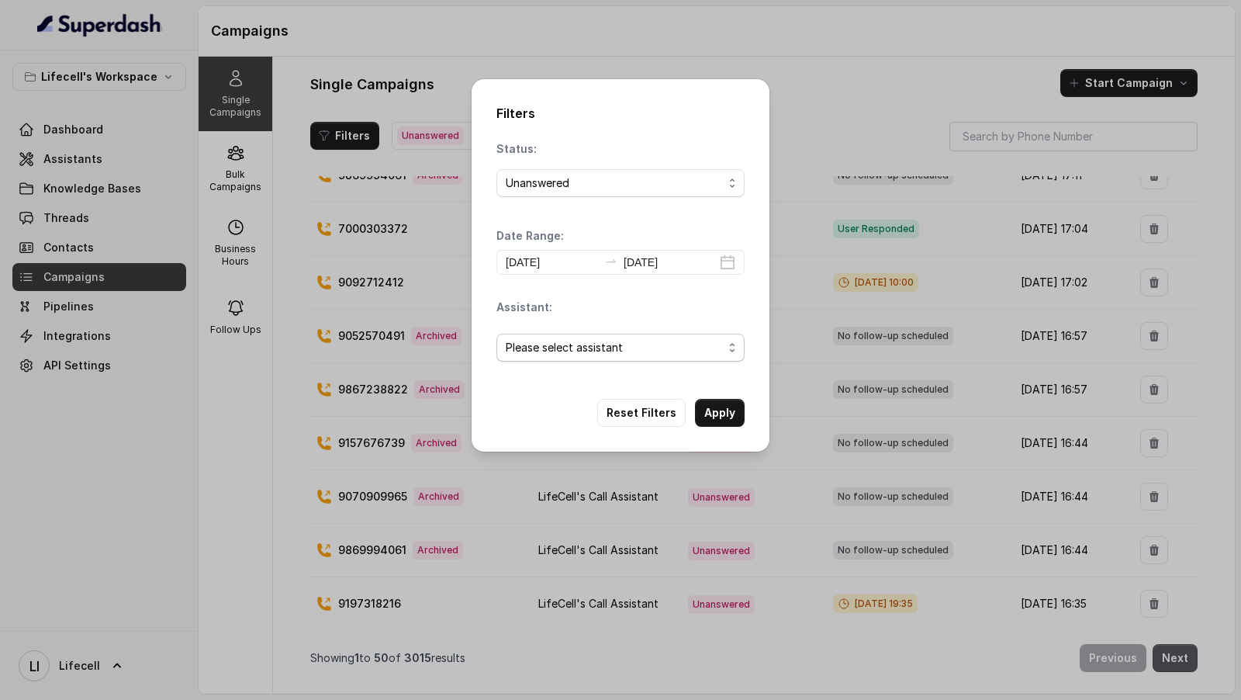
click at [581, 347] on span "Please select assistant" at bounding box center [614, 347] width 217 height 19
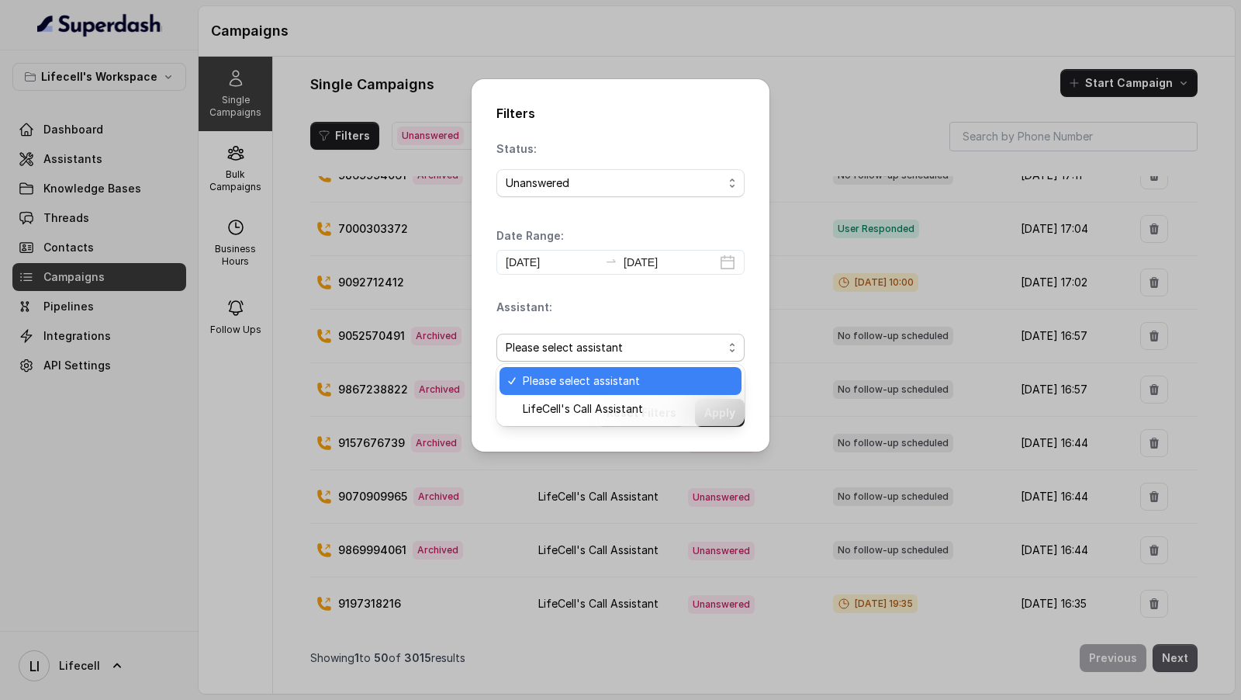
click at [593, 177] on div "Status: Unanswered Date Range: 2025-10-14 2025-10-14 Assistant: Please select a…" at bounding box center [620, 257] width 248 height 233
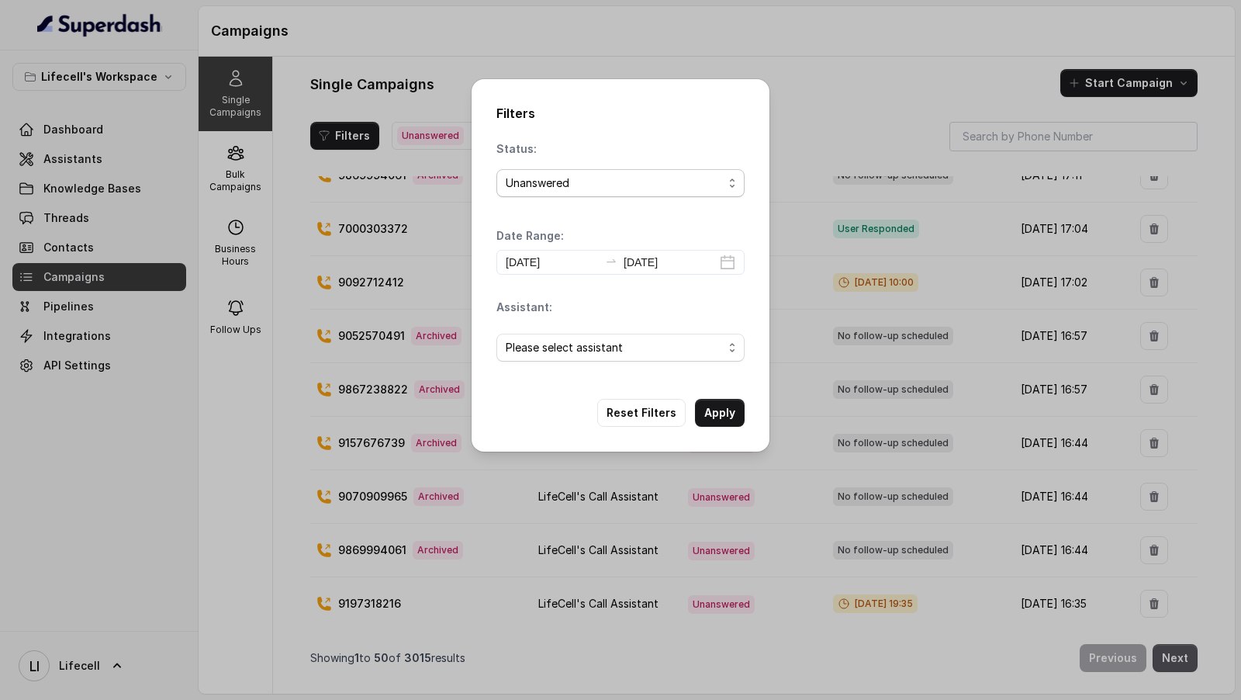
click at [593, 177] on div "Unanswered" at bounding box center [614, 183] width 217 height 19
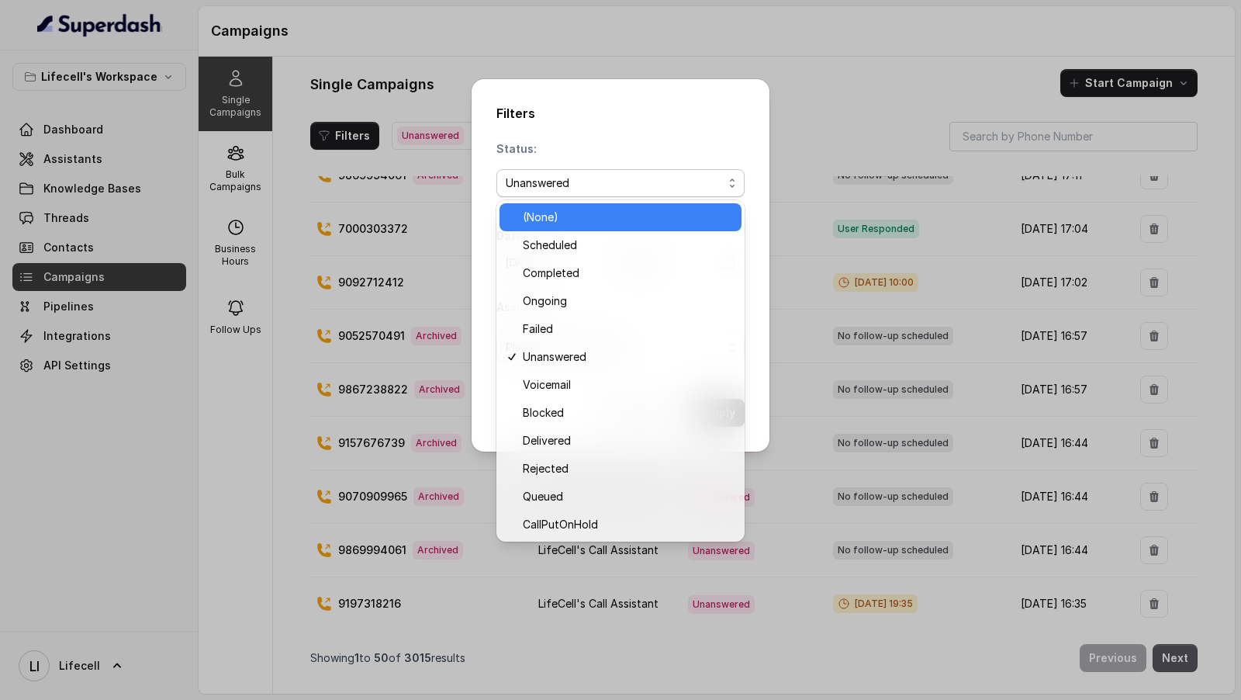
click at [573, 218] on span "(None)" at bounding box center [627, 217] width 209 height 19
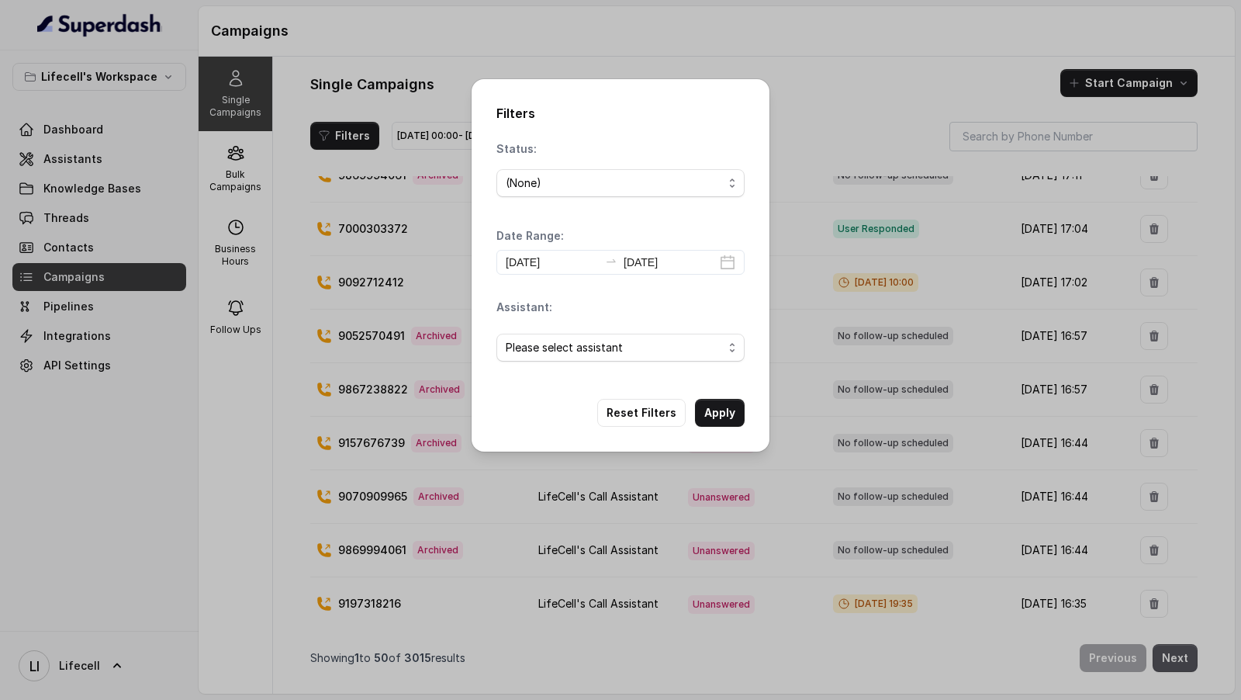
click at [579, 371] on div "Please select assistant" at bounding box center [620, 347] width 248 height 53
click at [588, 360] on span "Please select assistant" at bounding box center [620, 348] width 248 height 28
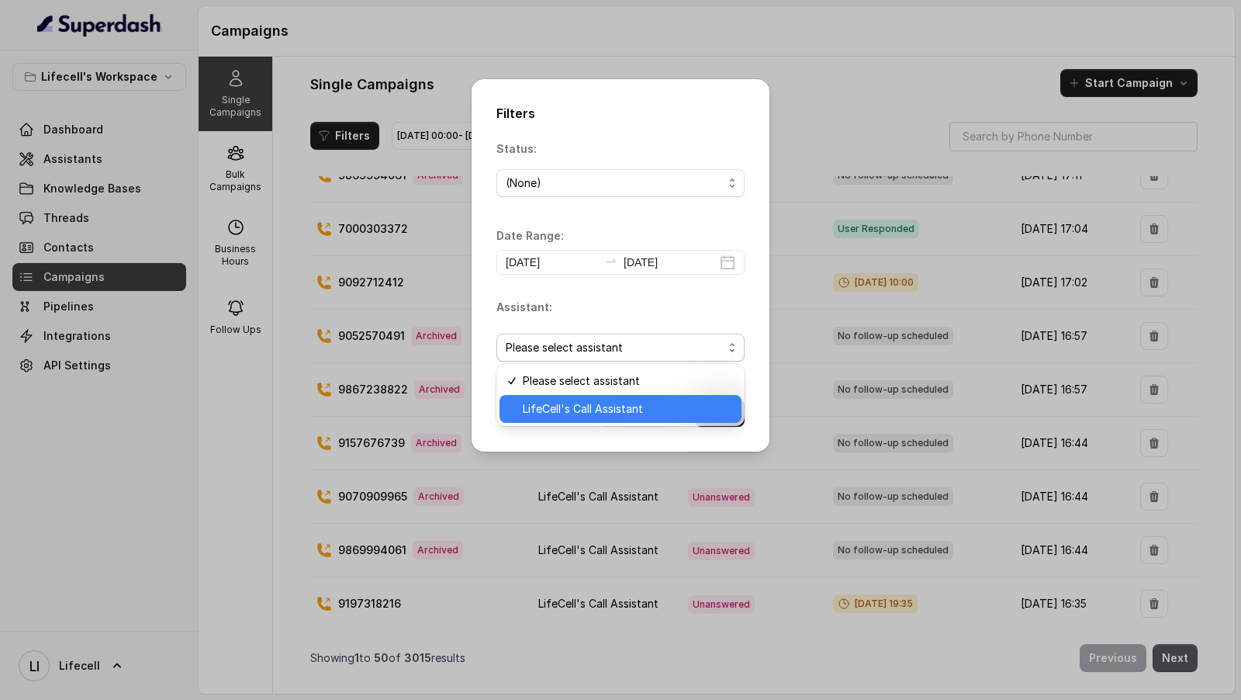
click at [576, 404] on span "LifeCell's Call Assistant" at bounding box center [627, 409] width 209 height 19
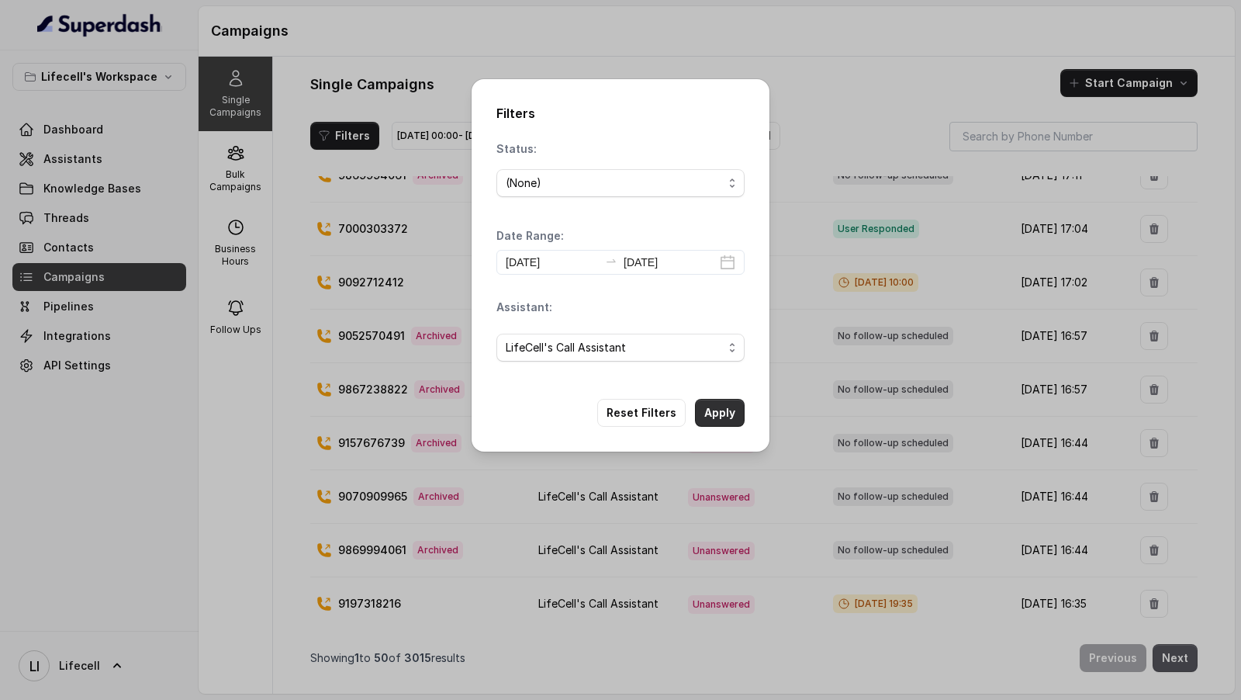
click at [730, 406] on button "Apply" at bounding box center [720, 413] width 50 height 28
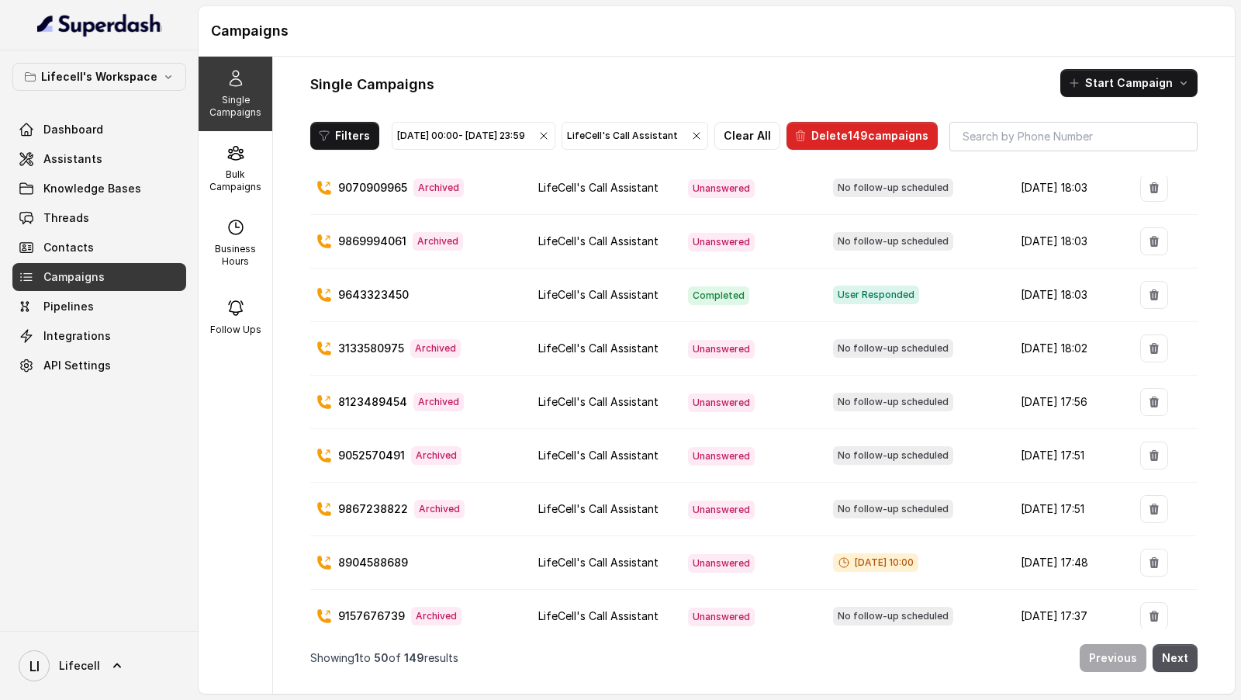
scroll to position [1319, 0]
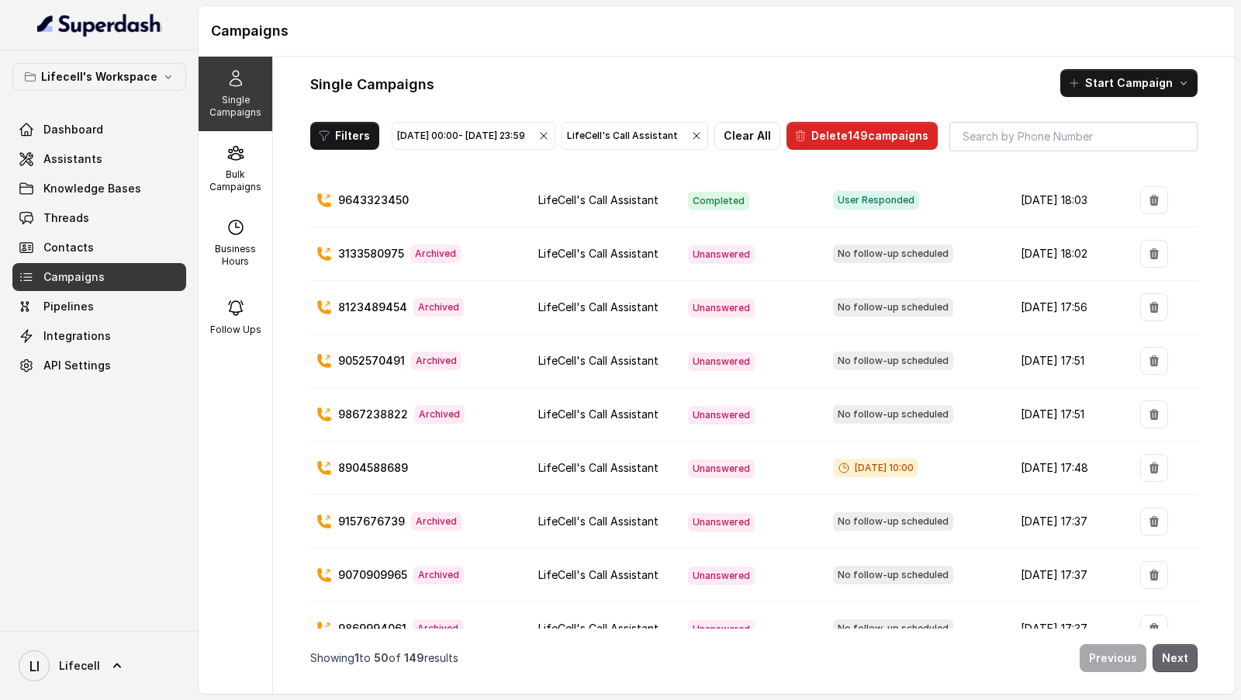
click at [1170, 656] on button "Next" at bounding box center [1175, 658] width 45 height 28
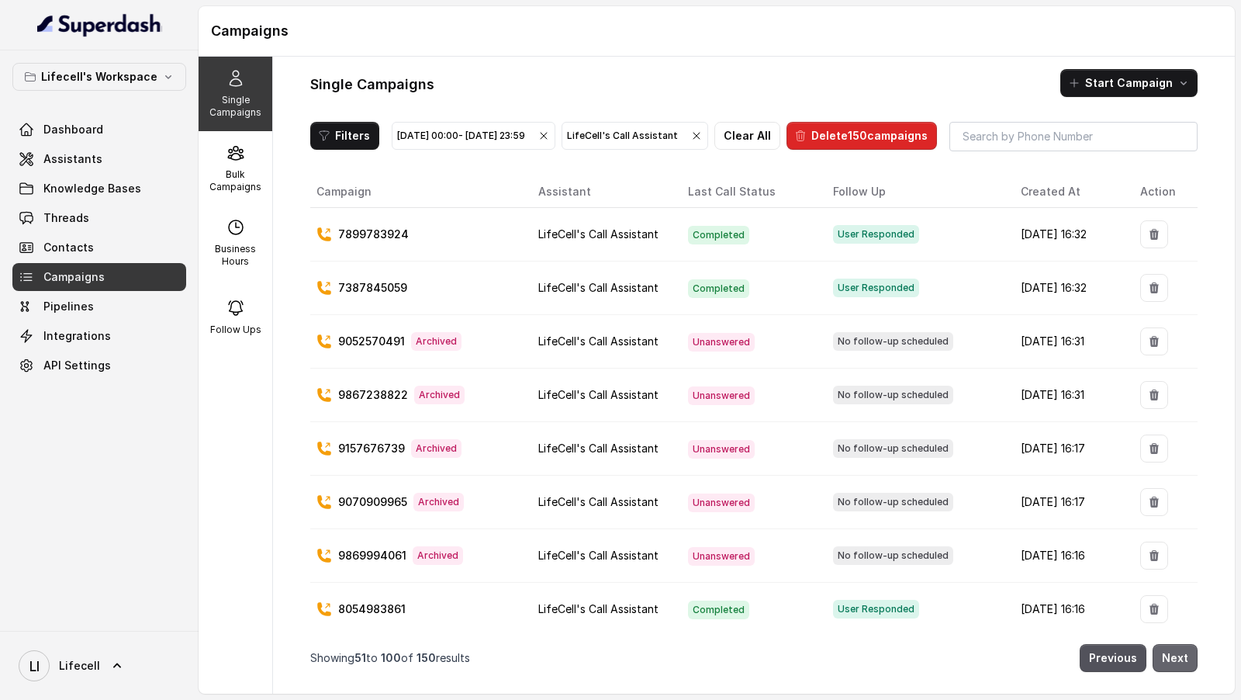
click at [1170, 656] on button "Next" at bounding box center [1175, 658] width 45 height 28
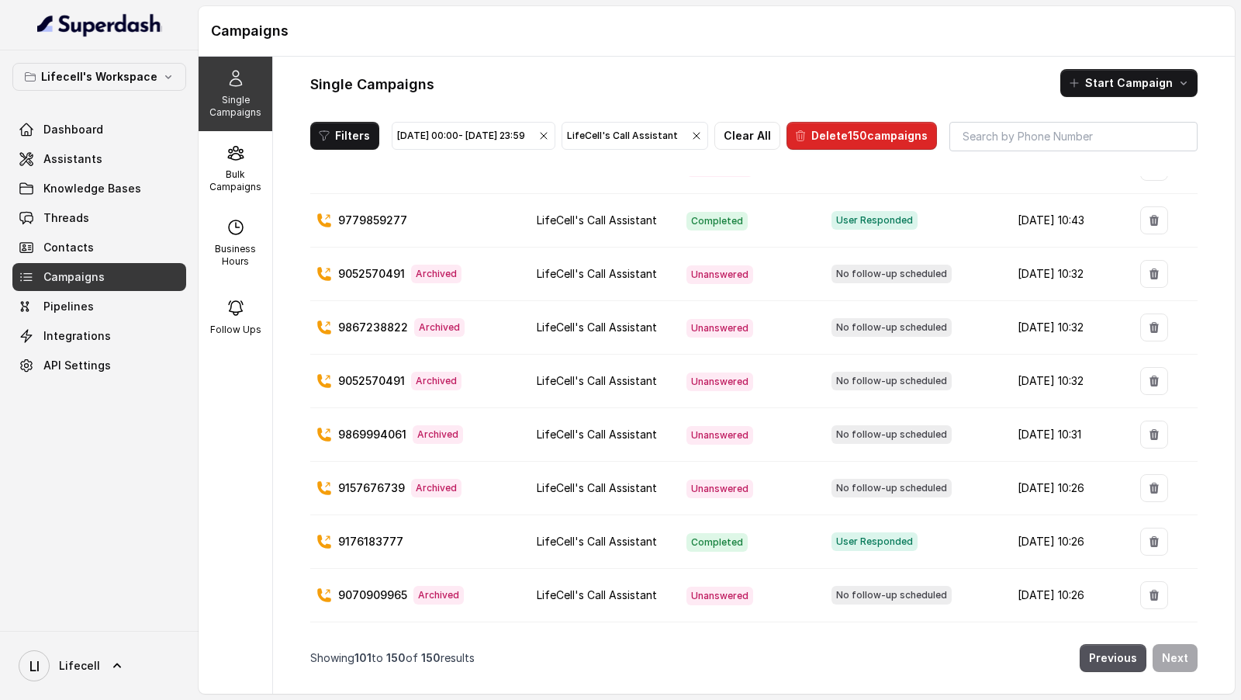
scroll to position [1984, 0]
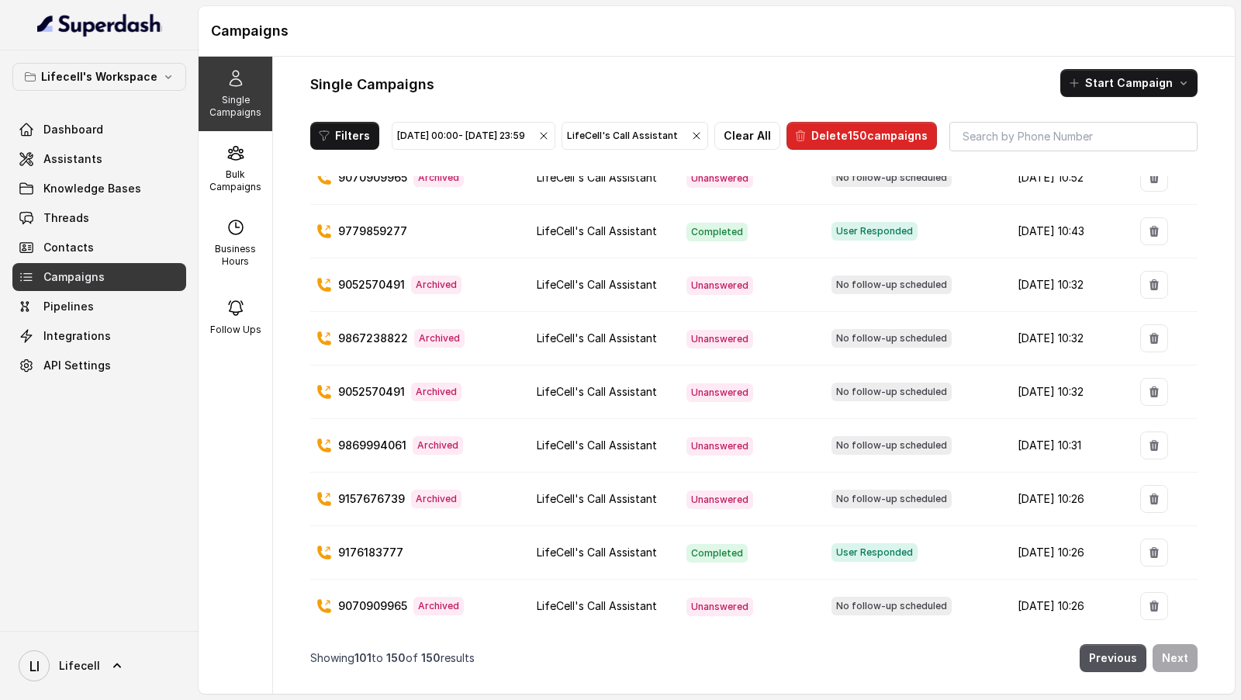
click at [370, 491] on p "9157676739" at bounding box center [371, 499] width 67 height 16
copy p "9157676739"
click at [465, 526] on td "9176183777" at bounding box center [417, 553] width 214 height 54
click at [355, 491] on p "9157676739" at bounding box center [371, 499] width 67 height 16
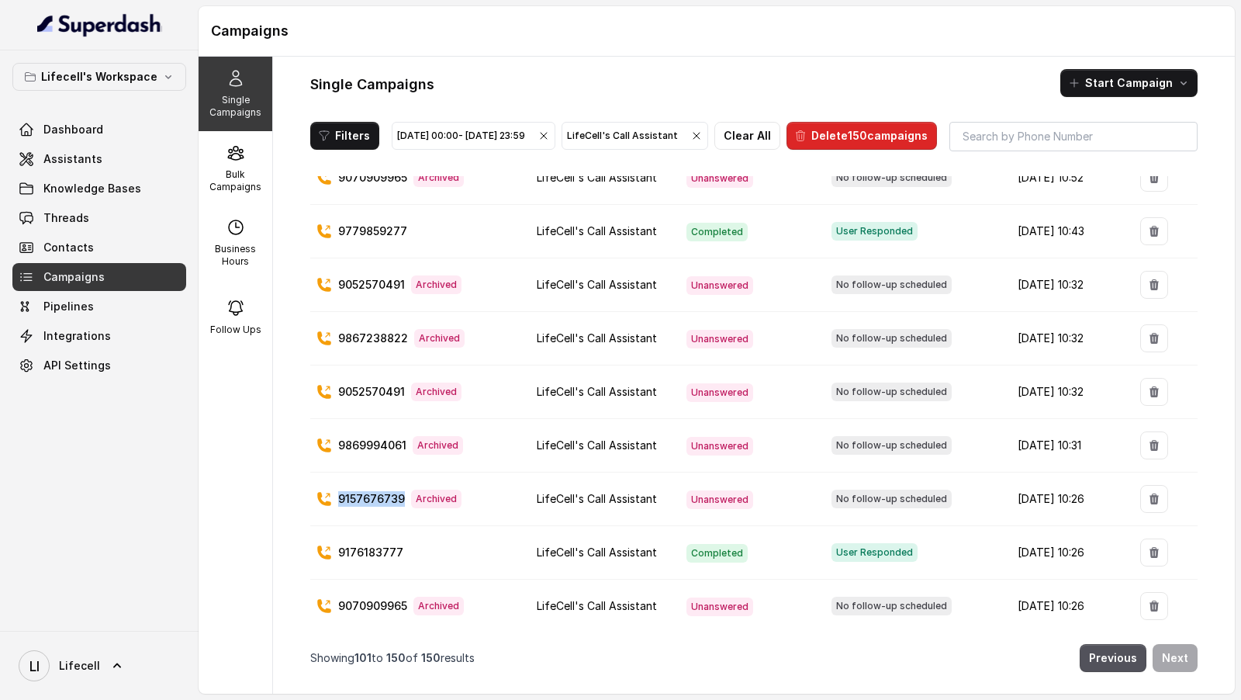
click at [355, 491] on p "9157676739" at bounding box center [371, 499] width 67 height 16
copy p "9157676739"
click at [381, 438] on p "9869994061" at bounding box center [372, 446] width 68 height 16
copy p "9869994061"
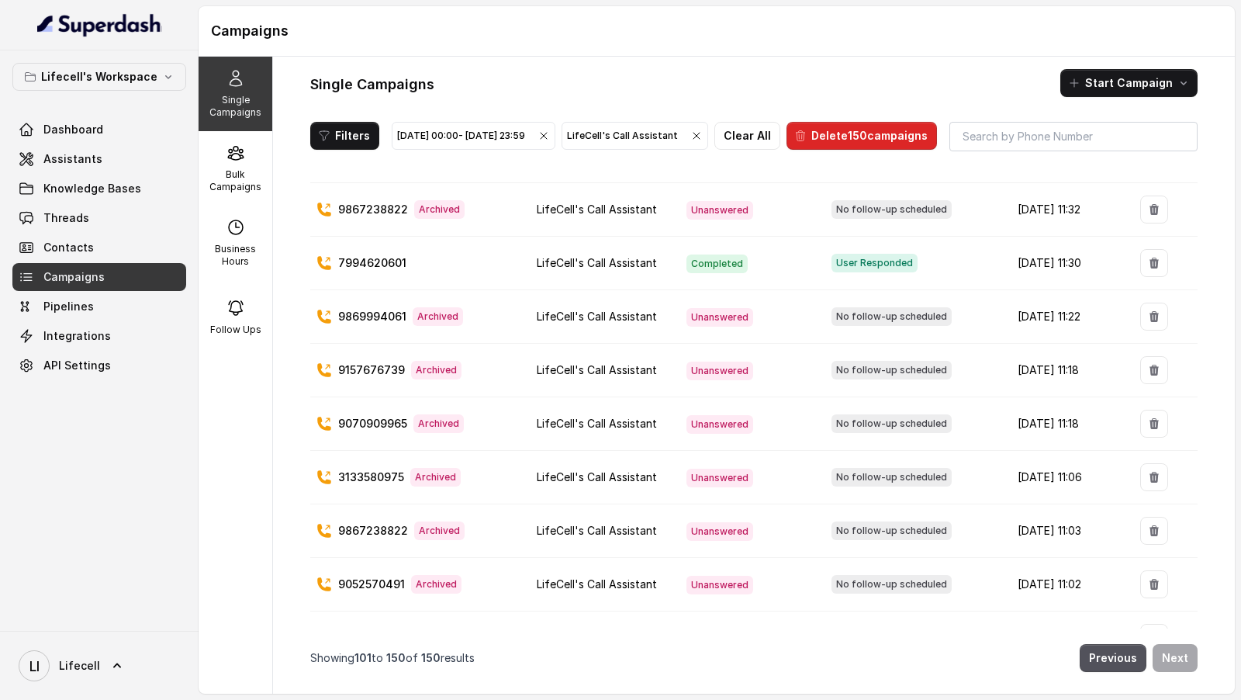
scroll to position [1264, 0]
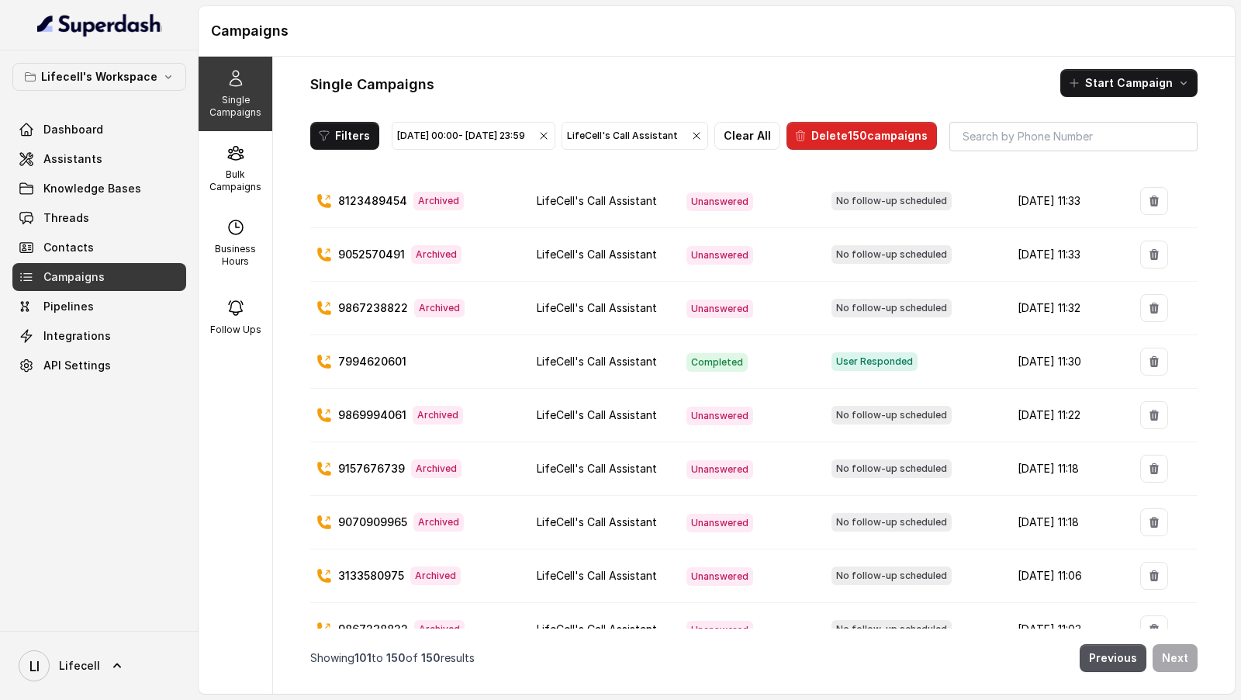
click at [348, 426] on td "9869994061 Archived" at bounding box center [417, 416] width 214 height 54
click at [362, 410] on p "9869994061" at bounding box center [372, 415] width 68 height 16
copy p "9869994061"
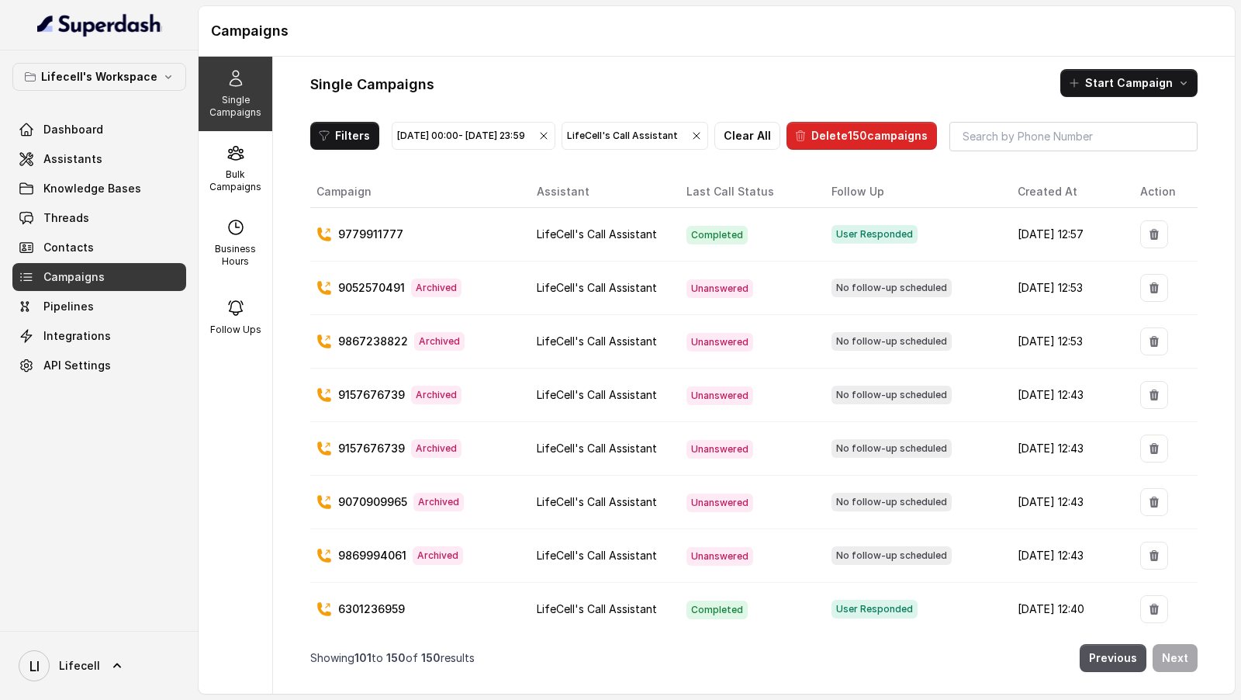
scroll to position [8, 0]
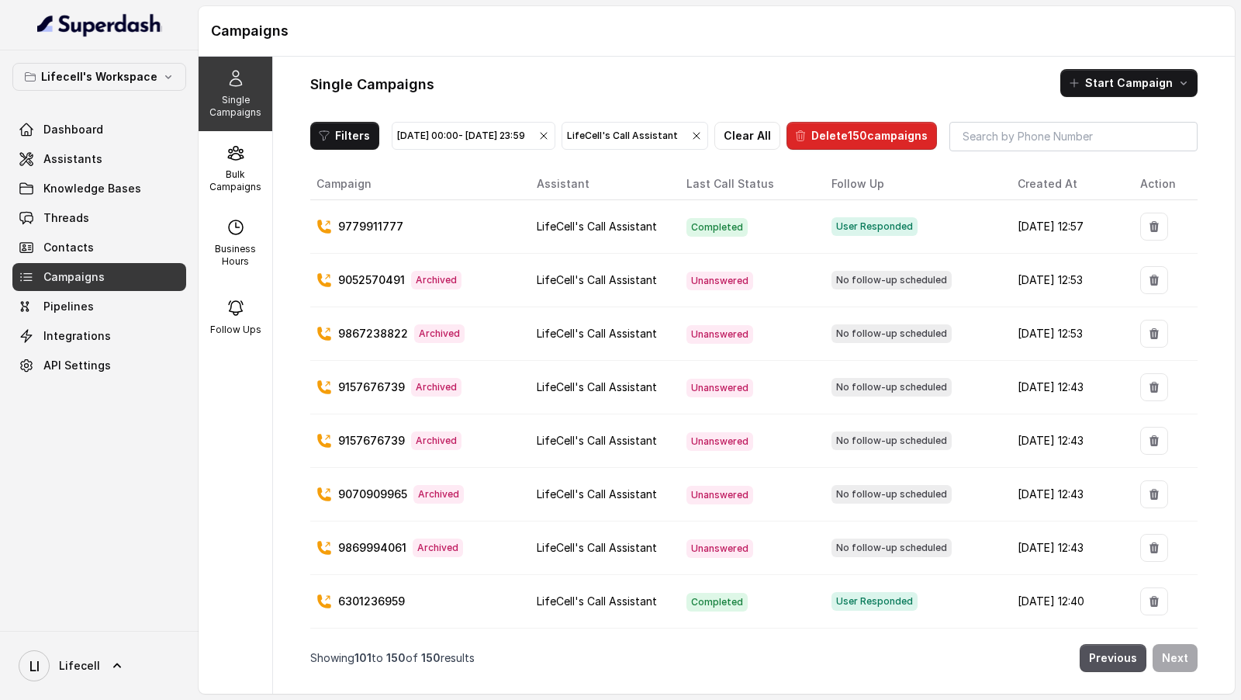
click at [360, 234] on p "9779911777" at bounding box center [370, 227] width 65 height 16
copy p "9779911777"
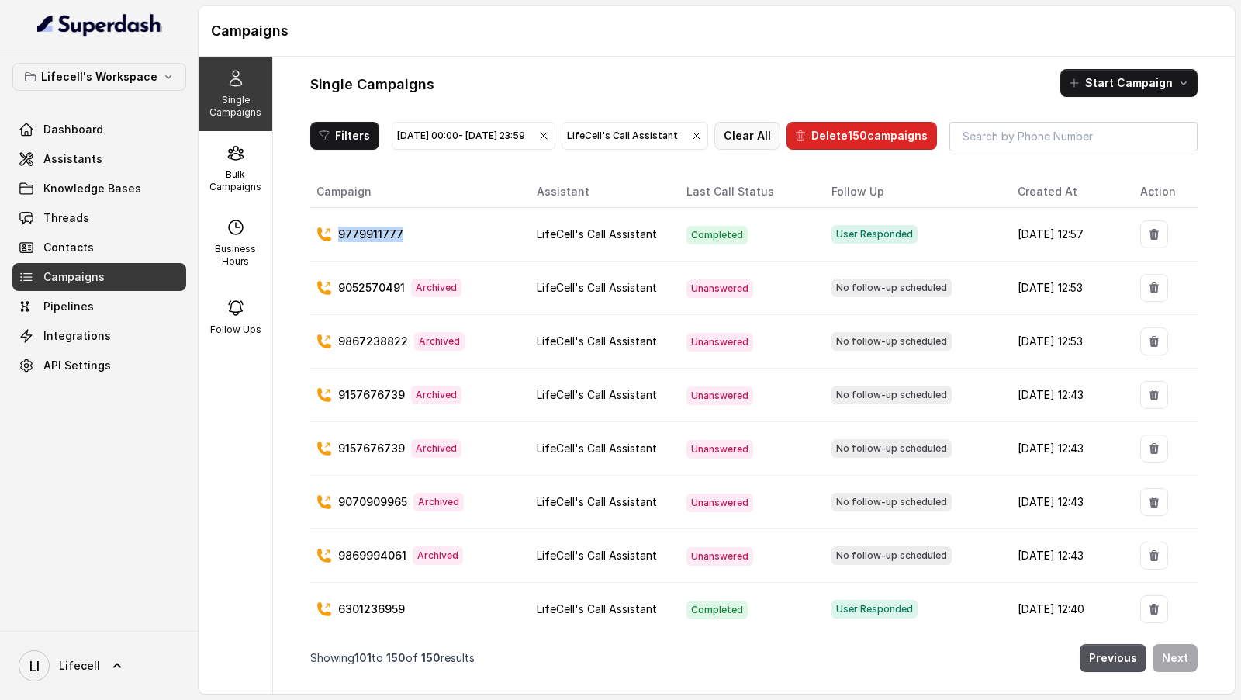
click at [780, 137] on button "Clear All" at bounding box center [747, 136] width 66 height 28
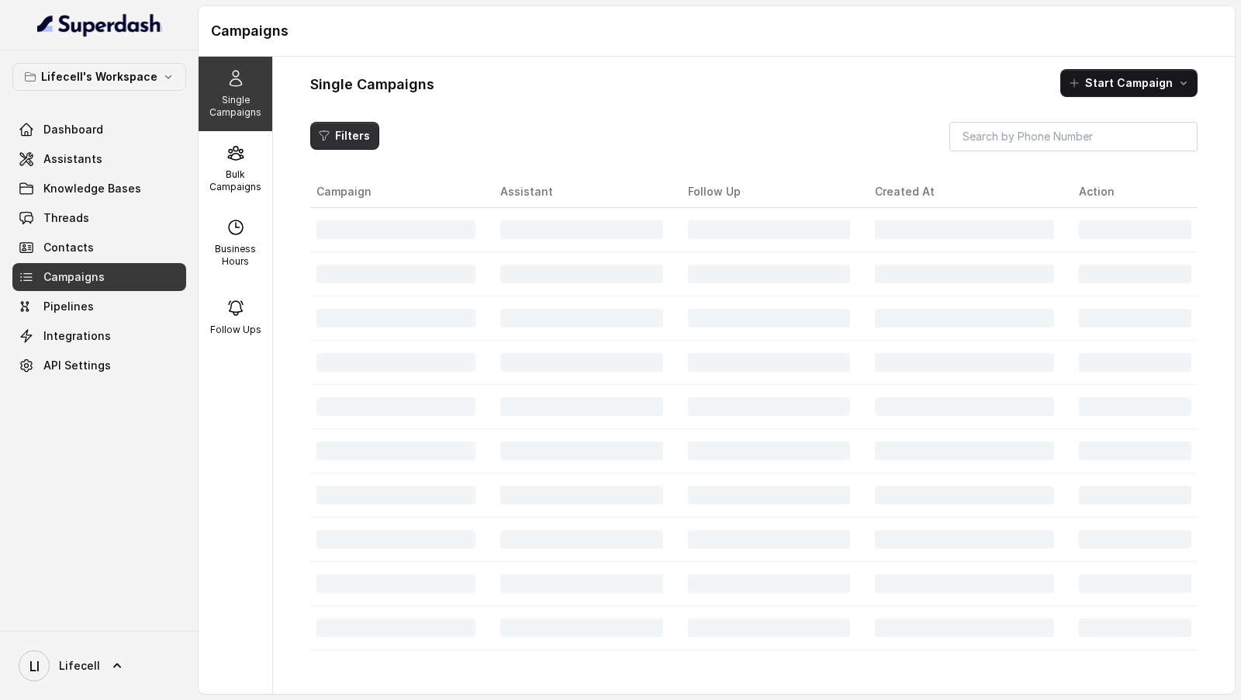
click at [364, 138] on button "Filters" at bounding box center [344, 136] width 69 height 28
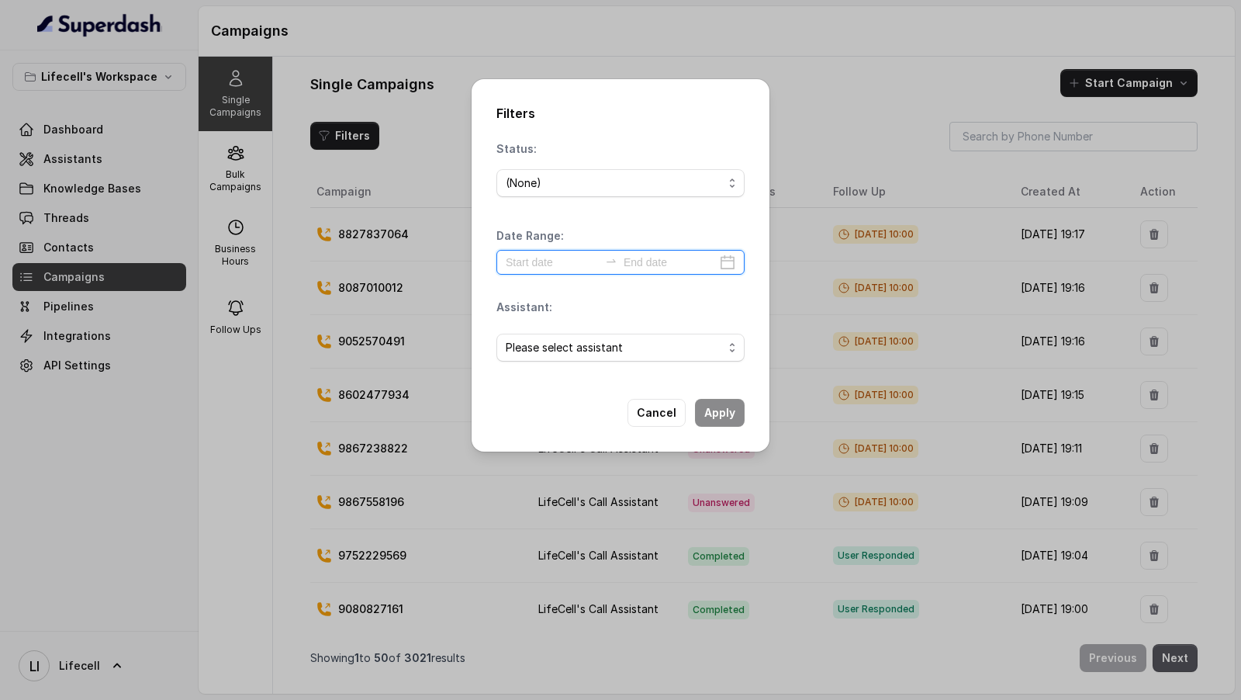
click at [554, 265] on input at bounding box center [552, 262] width 93 height 17
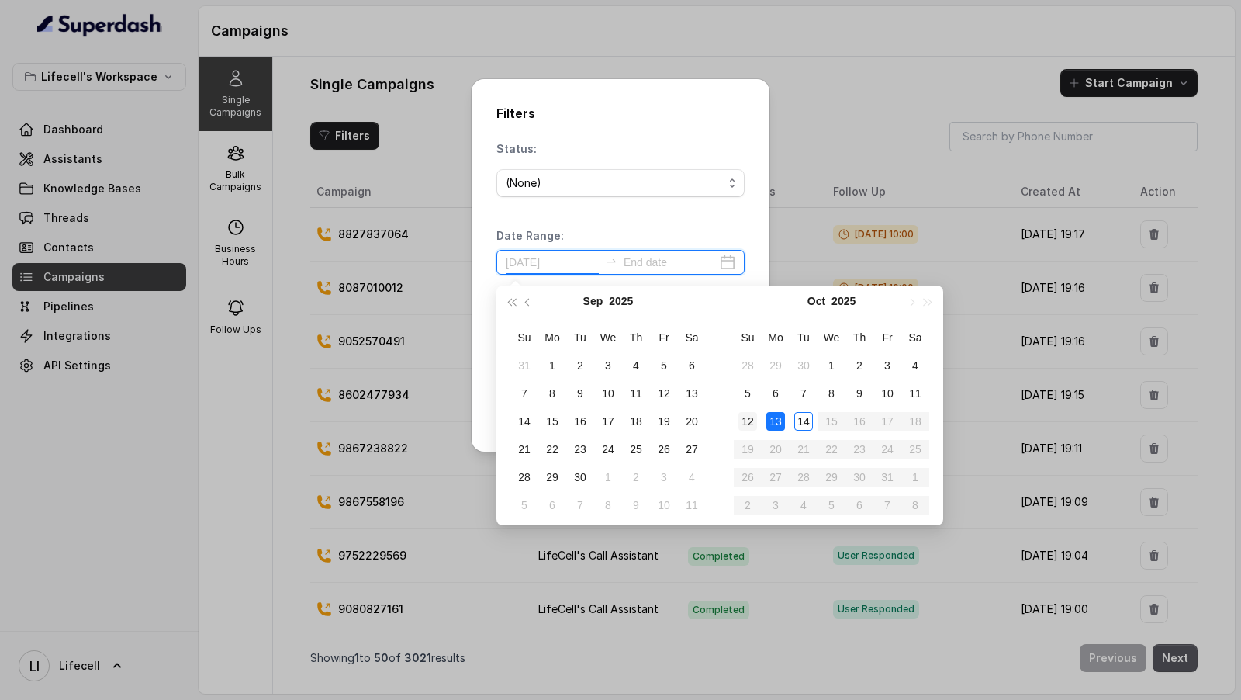
type input "2025-10-12"
click at [754, 420] on div "12" at bounding box center [748, 421] width 19 height 19
click at [782, 420] on div "13" at bounding box center [775, 421] width 19 height 19
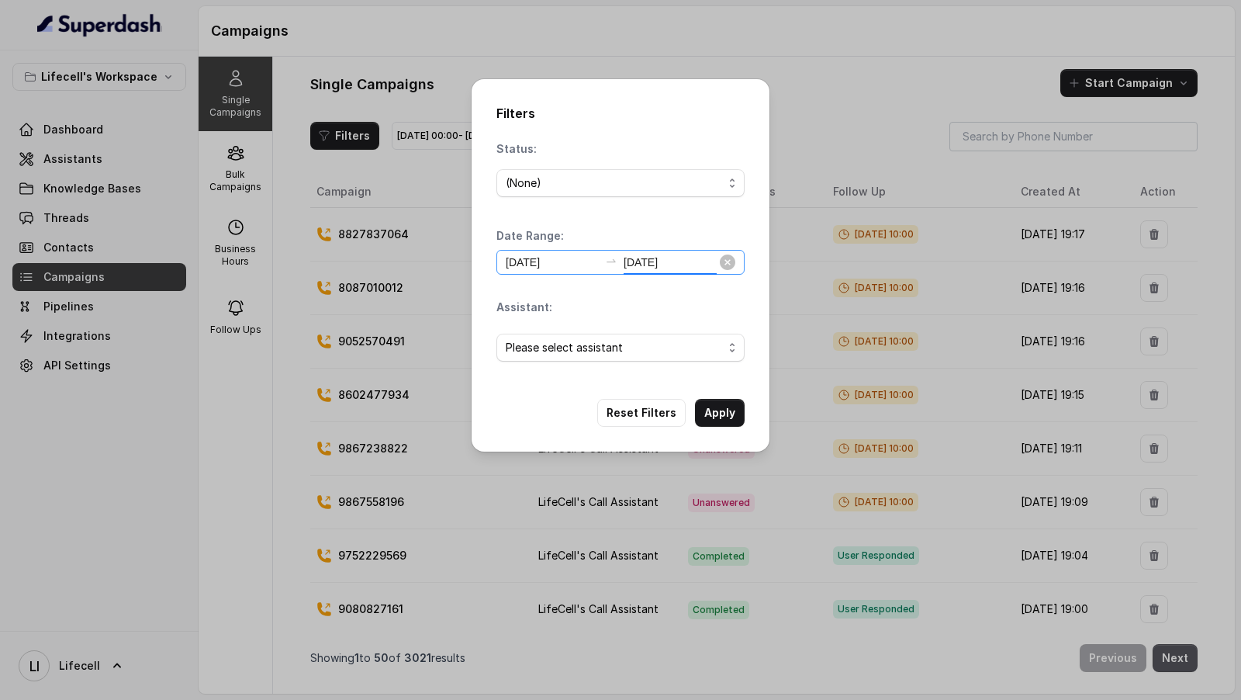
type input "2025-10-13"
click at [545, 347] on span "Please select assistant" at bounding box center [614, 347] width 217 height 19
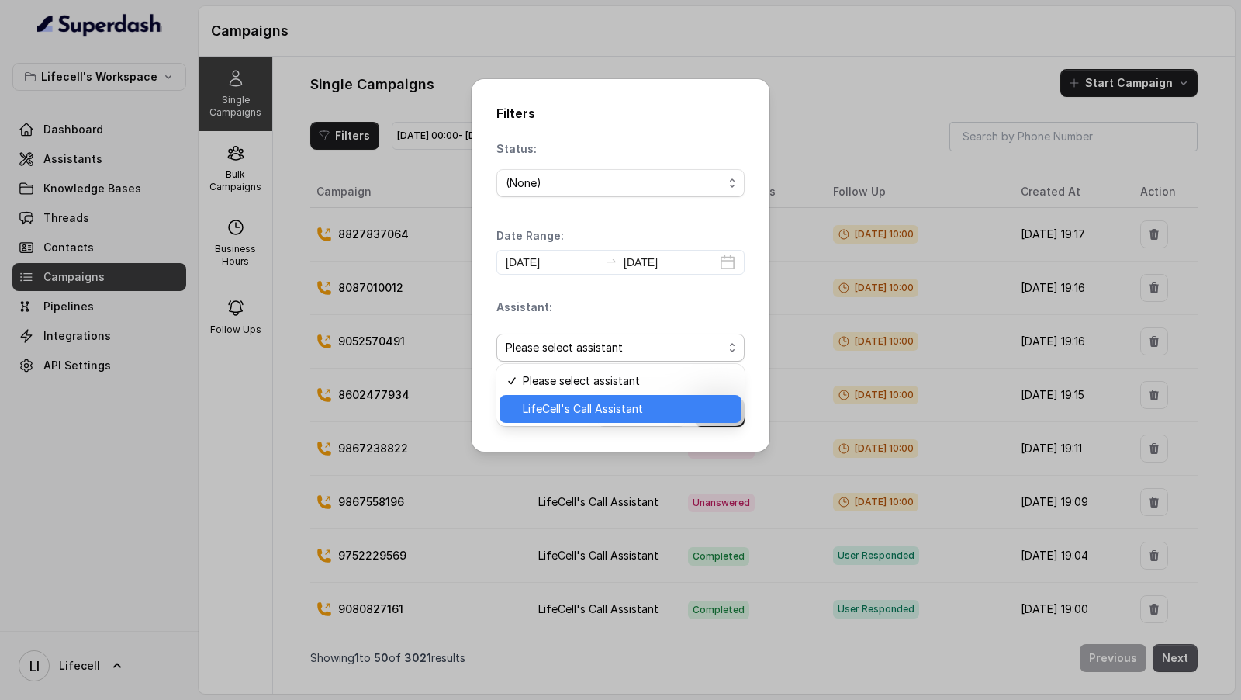
click at [545, 414] on span "LifeCell's Call Assistant" at bounding box center [627, 409] width 209 height 19
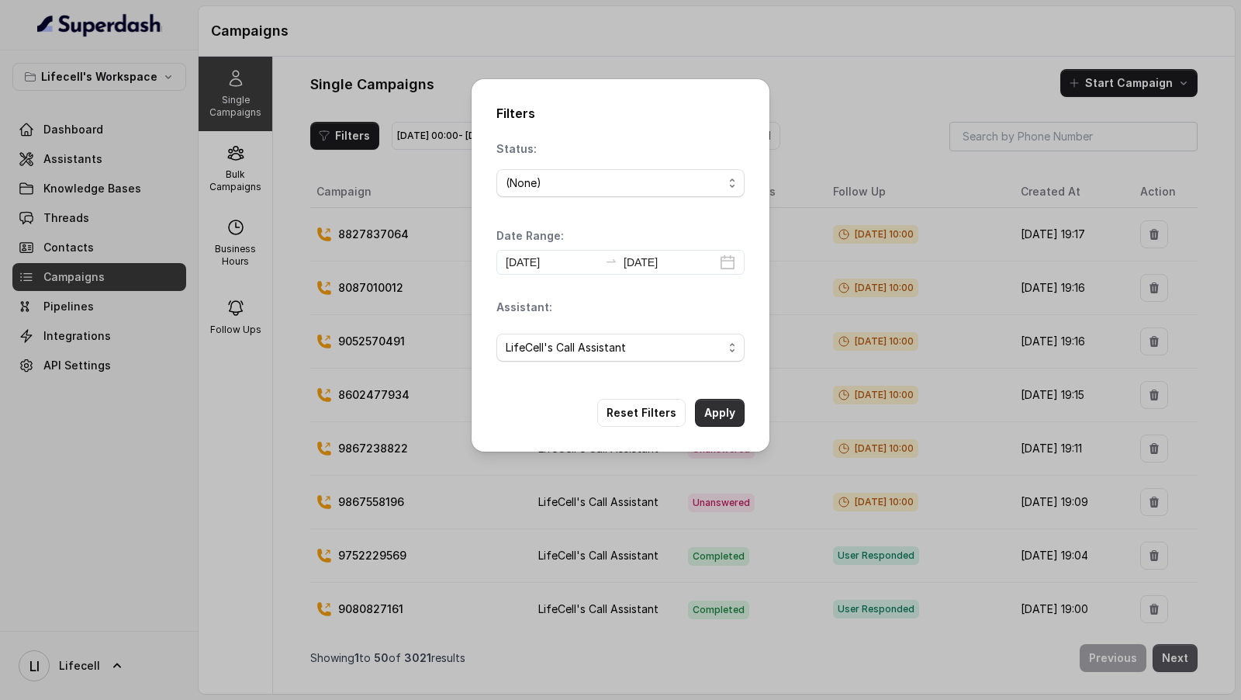
click at [714, 412] on button "Apply" at bounding box center [720, 413] width 50 height 28
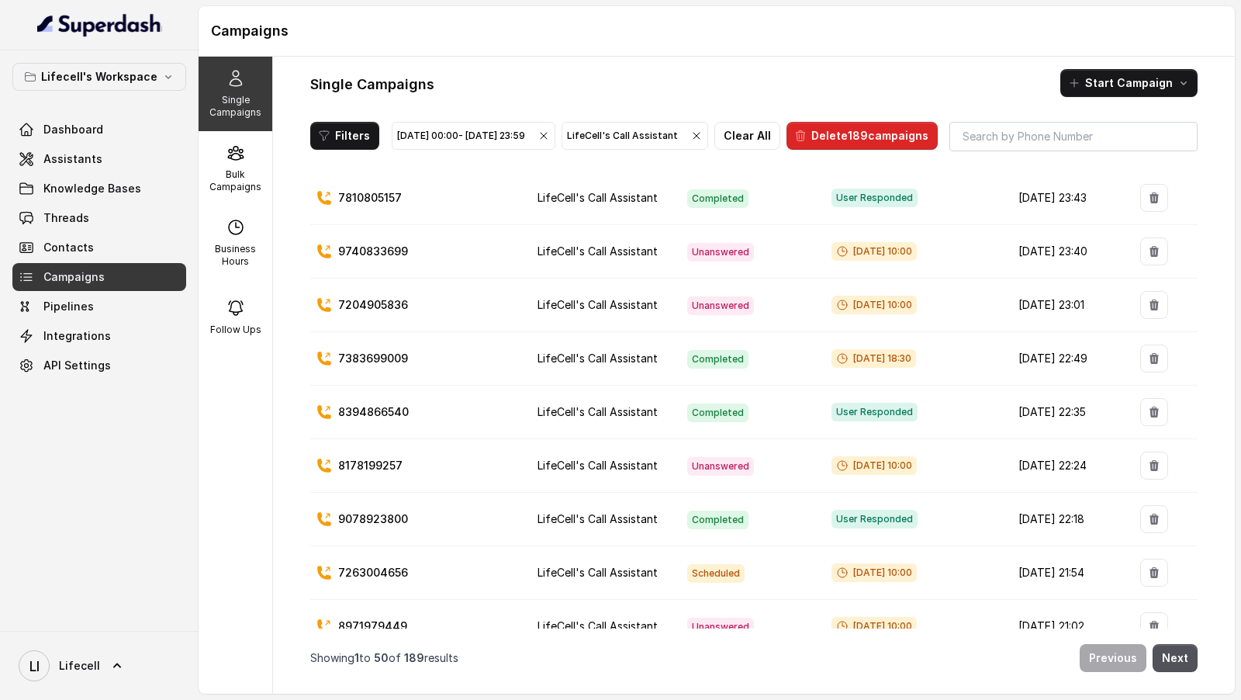
scroll to position [40, 0]
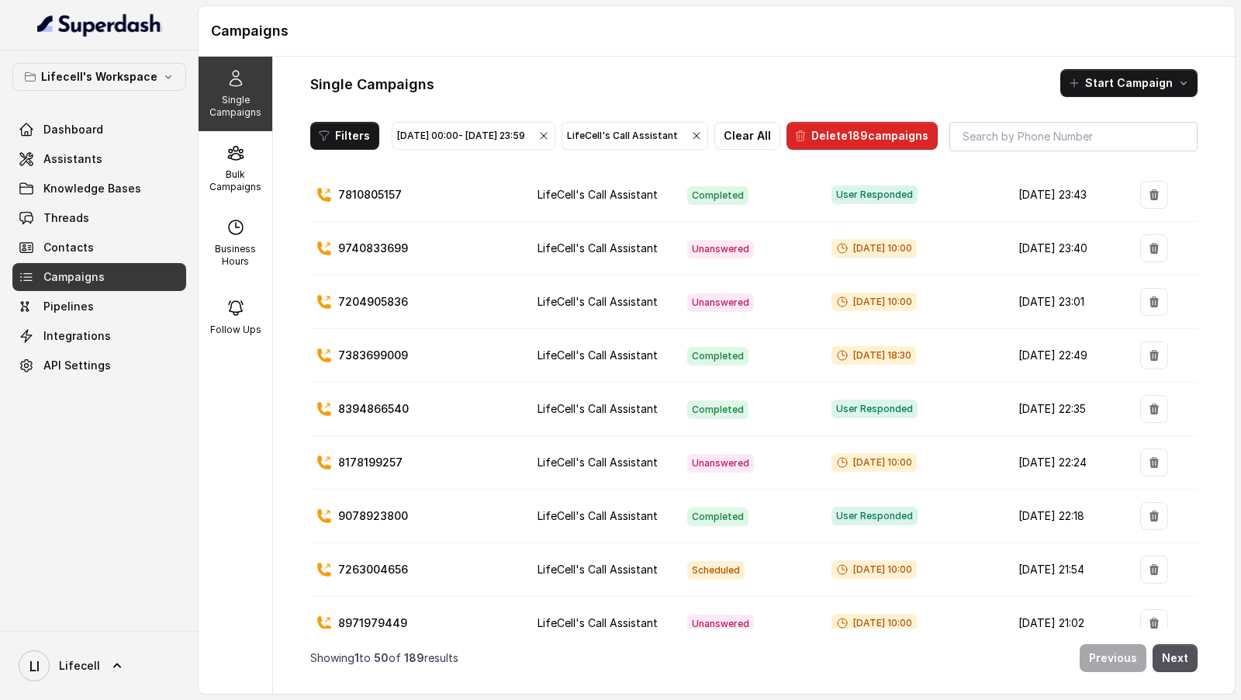
click at [352, 256] on p "9740833699" at bounding box center [373, 248] width 70 height 16
copy p "9740833699"
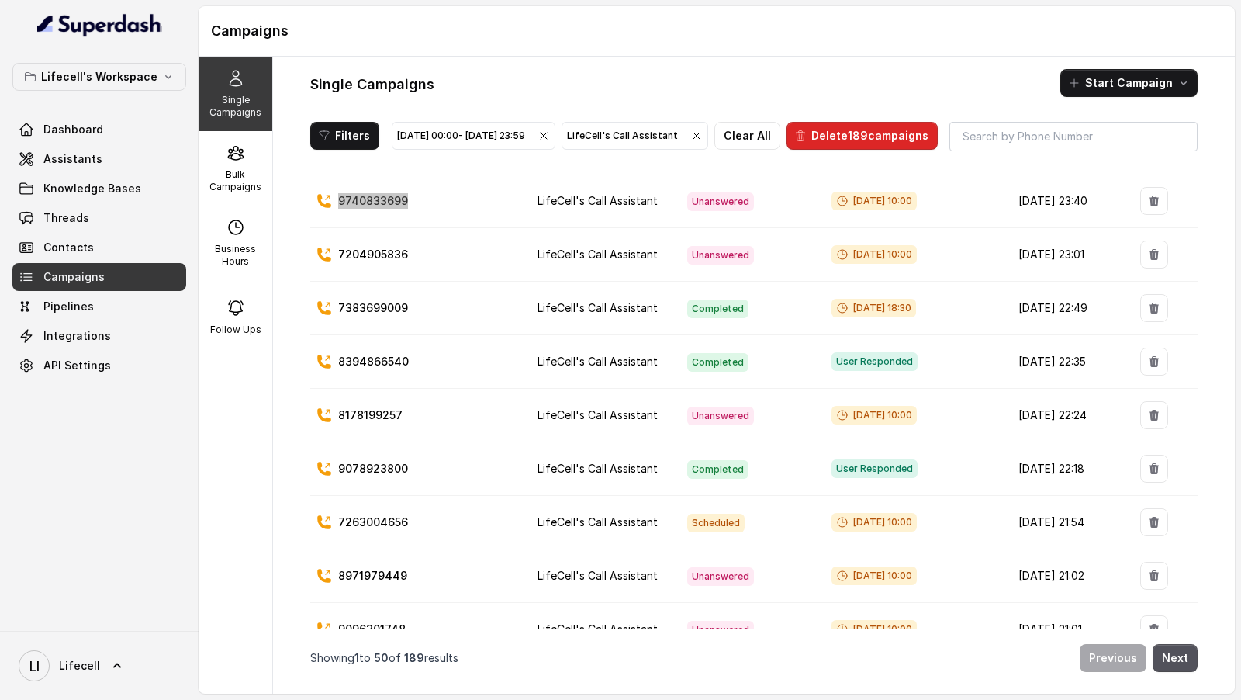
scroll to position [95, 0]
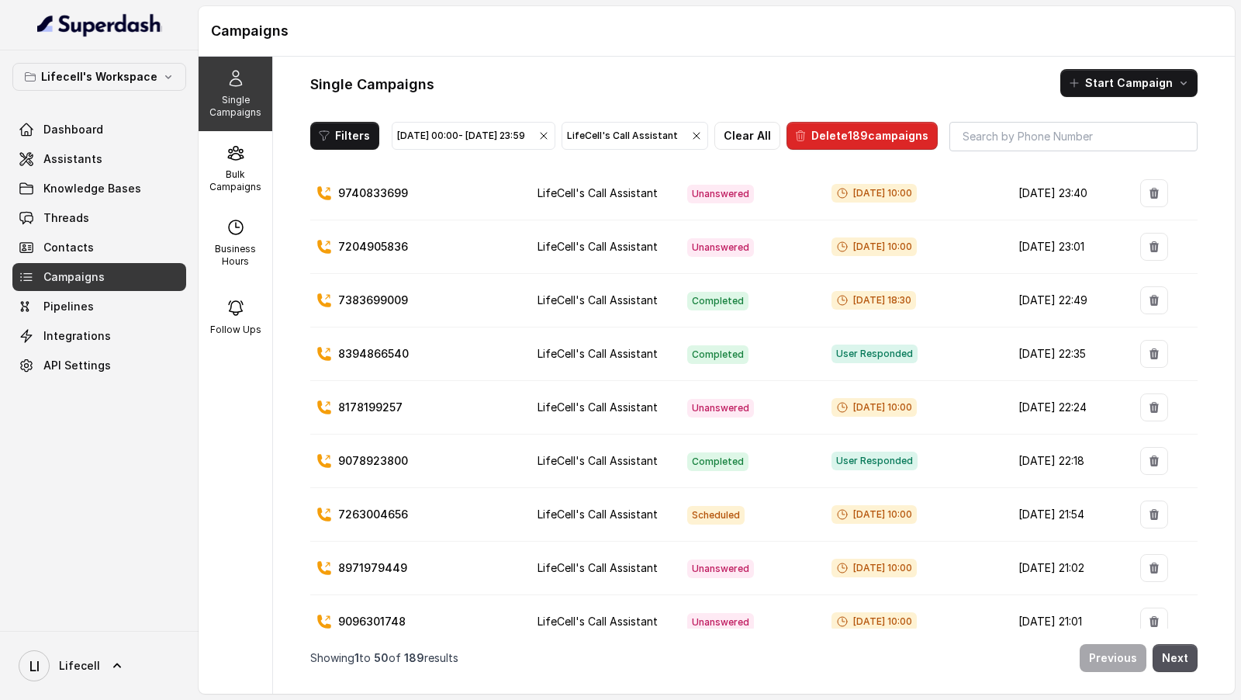
click at [369, 421] on td "8178199257" at bounding box center [417, 408] width 215 height 54
copy p "8178199257"
click at [429, 415] on div "8178199257" at bounding box center [415, 408] width 196 height 16
drag, startPoint x: 416, startPoint y: 431, endPoint x: 319, endPoint y: 431, distance: 97.0
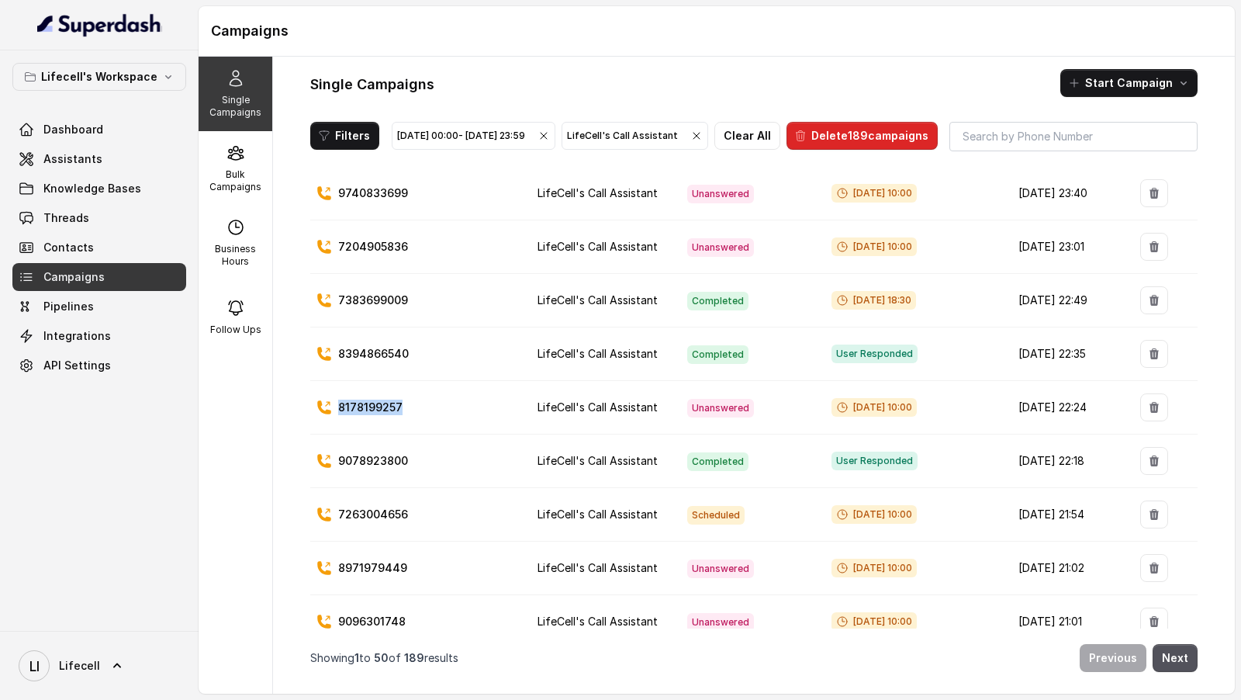
click at [318, 415] on div "8178199257" at bounding box center [415, 408] width 196 height 16
copy p "8178199257"
click at [393, 415] on p "8178199257" at bounding box center [370, 408] width 64 height 16
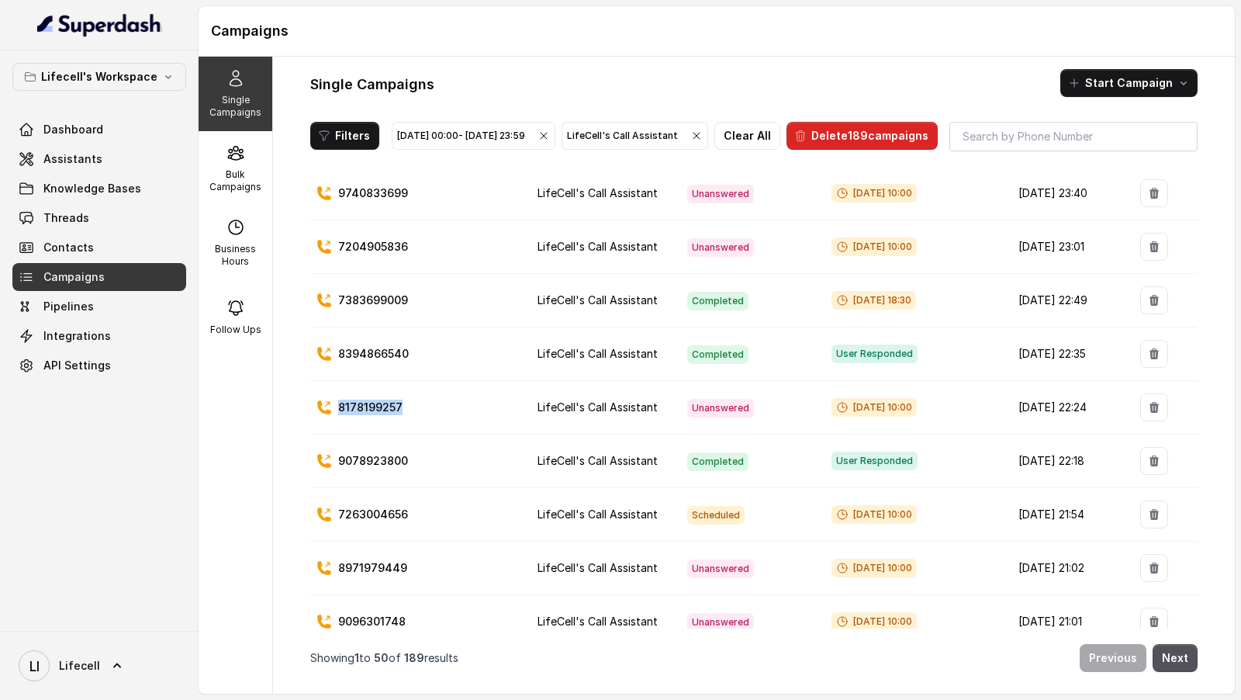
copy p "8178199257"
click at [109, 272] on link "Campaigns" at bounding box center [99, 277] width 174 height 28
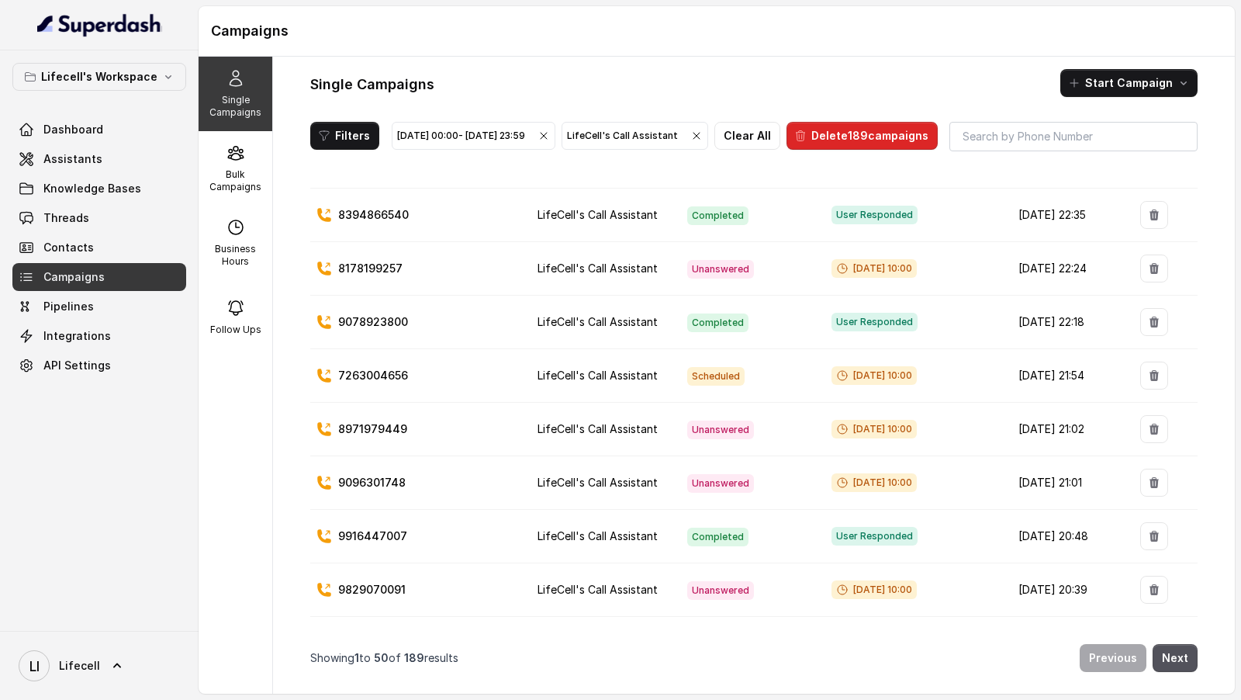
click at [366, 383] on p "7263004656" at bounding box center [373, 376] width 70 height 16
click at [369, 437] on p "8971979449" at bounding box center [372, 429] width 69 height 16
click at [462, 437] on div "8971979449" at bounding box center [415, 429] width 196 height 16
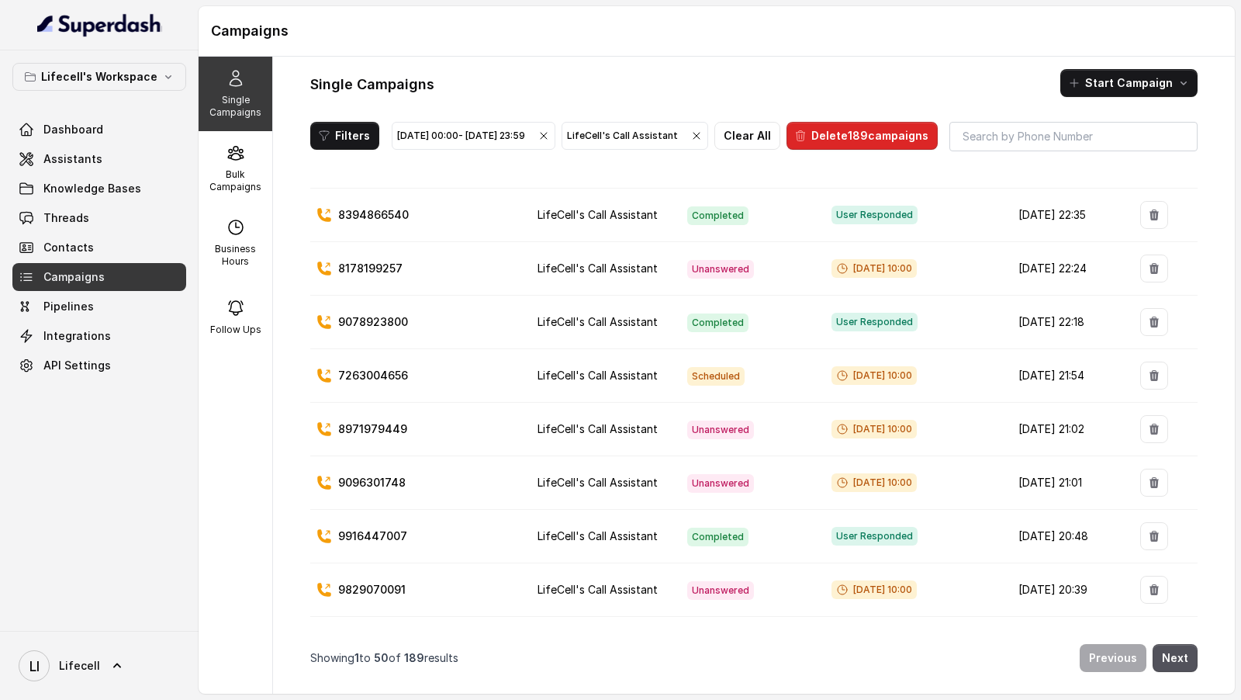
click at [381, 437] on p "8971979449" at bounding box center [372, 429] width 69 height 16
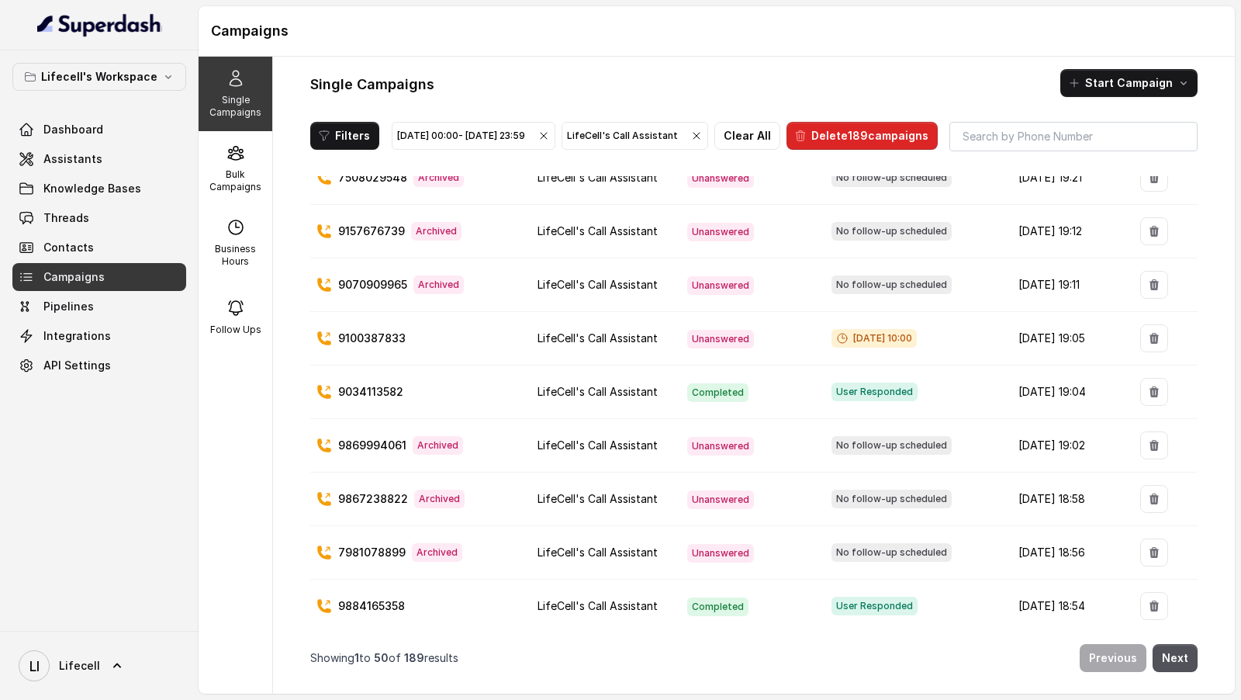
scroll to position [2232, 0]
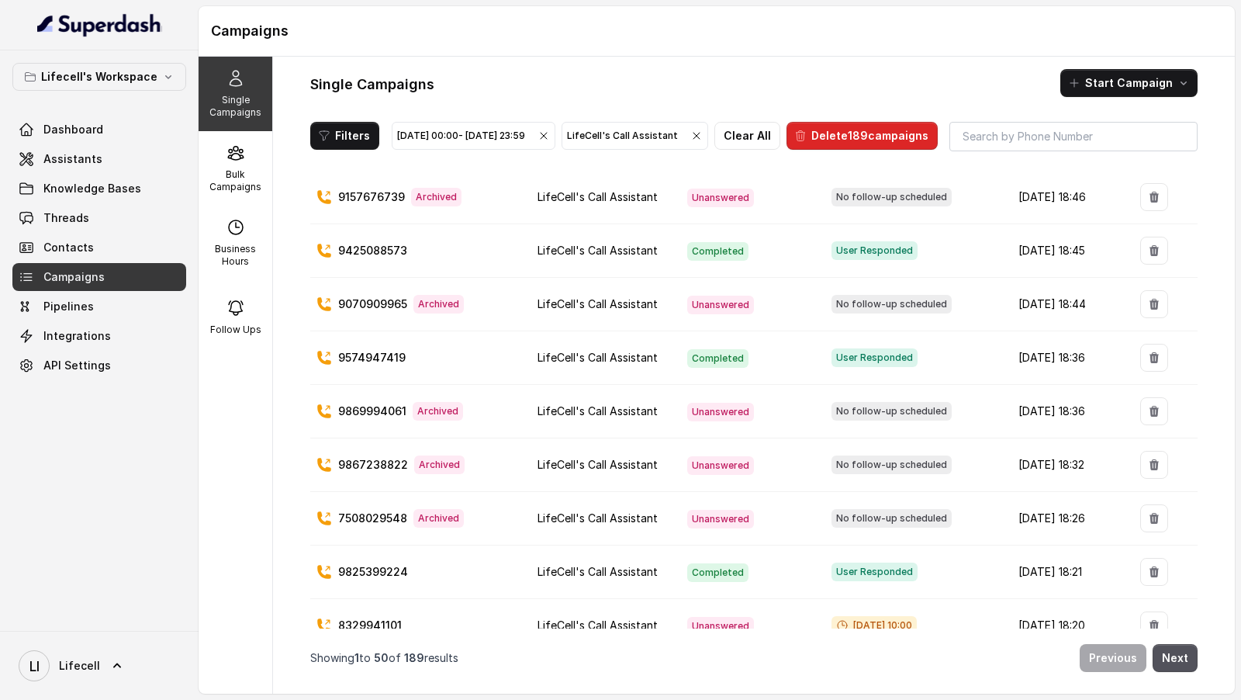
click at [362, 403] on p "9869994061" at bounding box center [372, 411] width 68 height 16
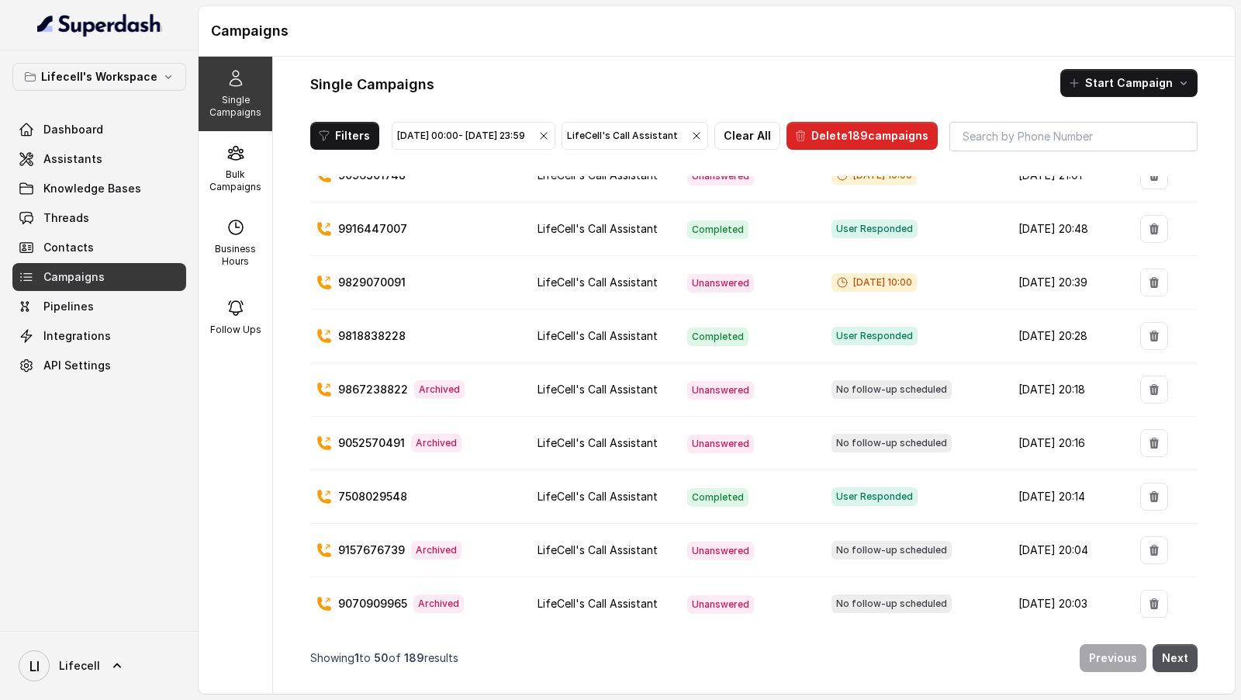
scroll to position [461, 0]
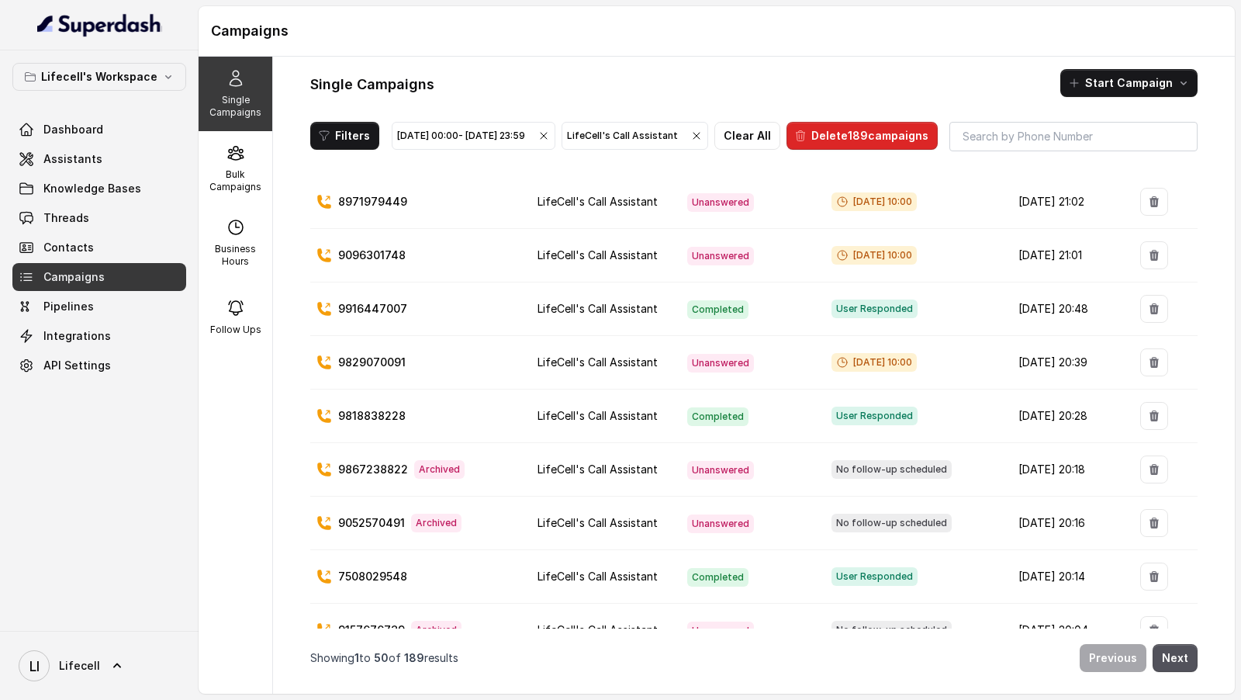
click at [376, 369] on td "9829070091" at bounding box center [417, 363] width 215 height 54
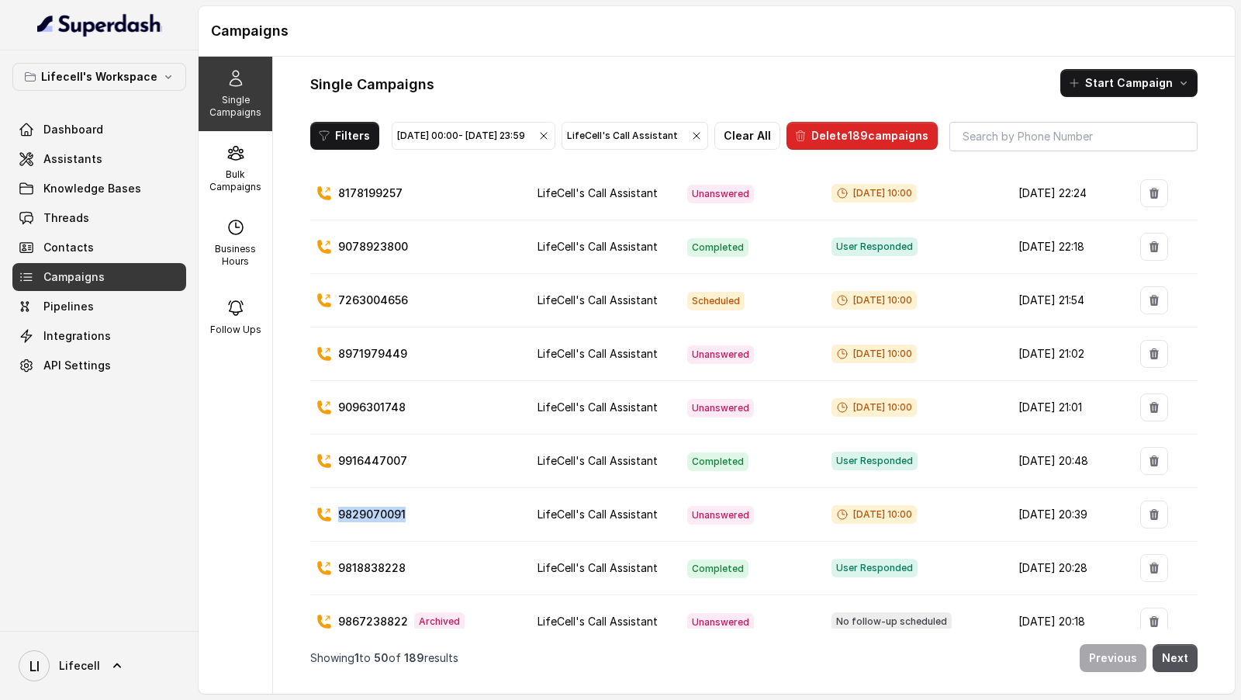
scroll to position [281, 0]
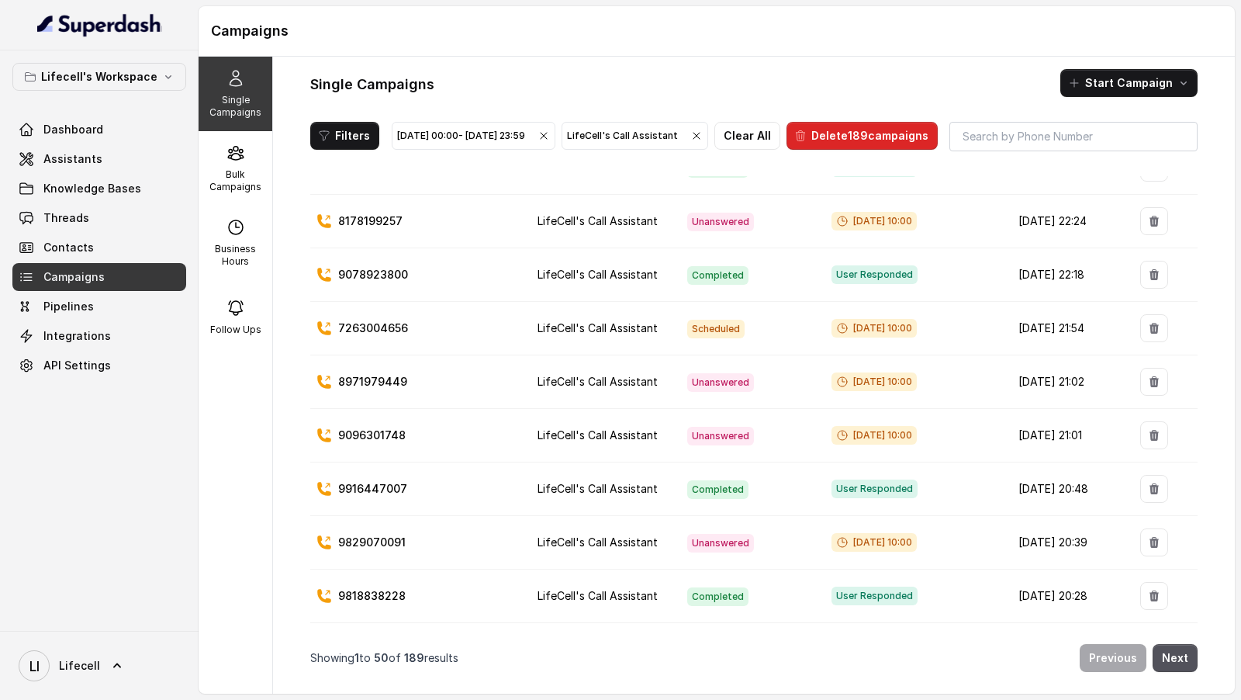
click at [382, 443] on p "9096301748" at bounding box center [371, 435] width 67 height 16
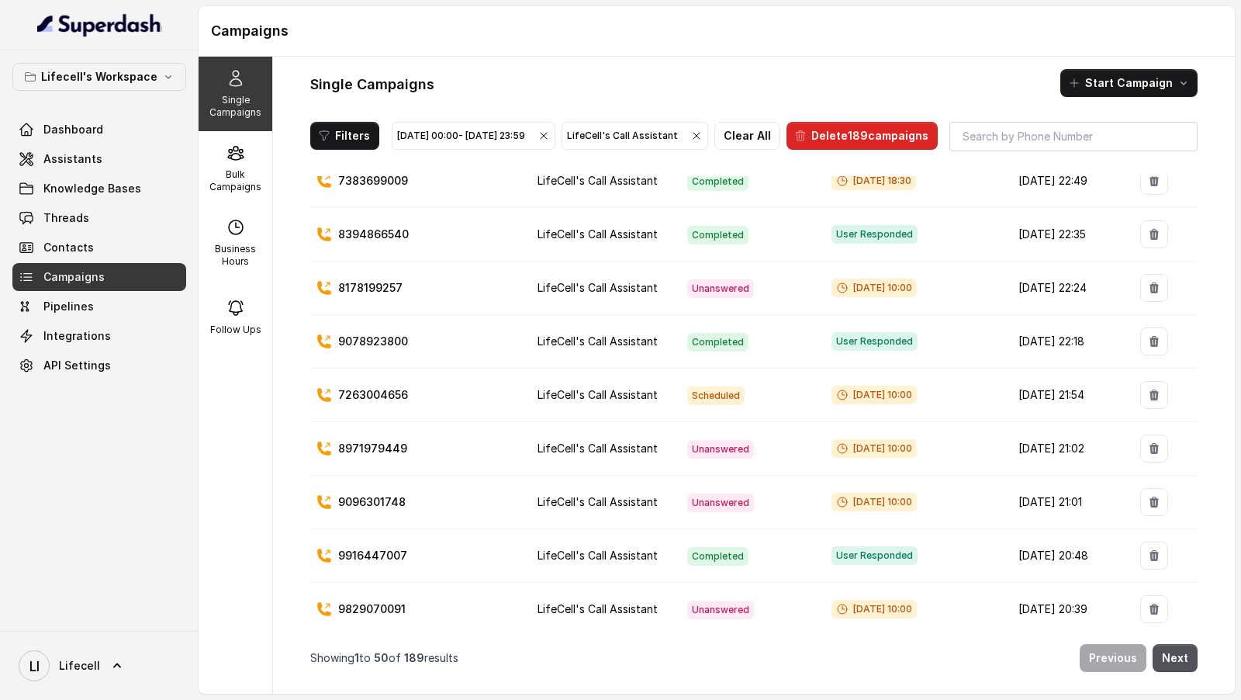
click at [365, 301] on td "8178199257" at bounding box center [417, 288] width 215 height 54
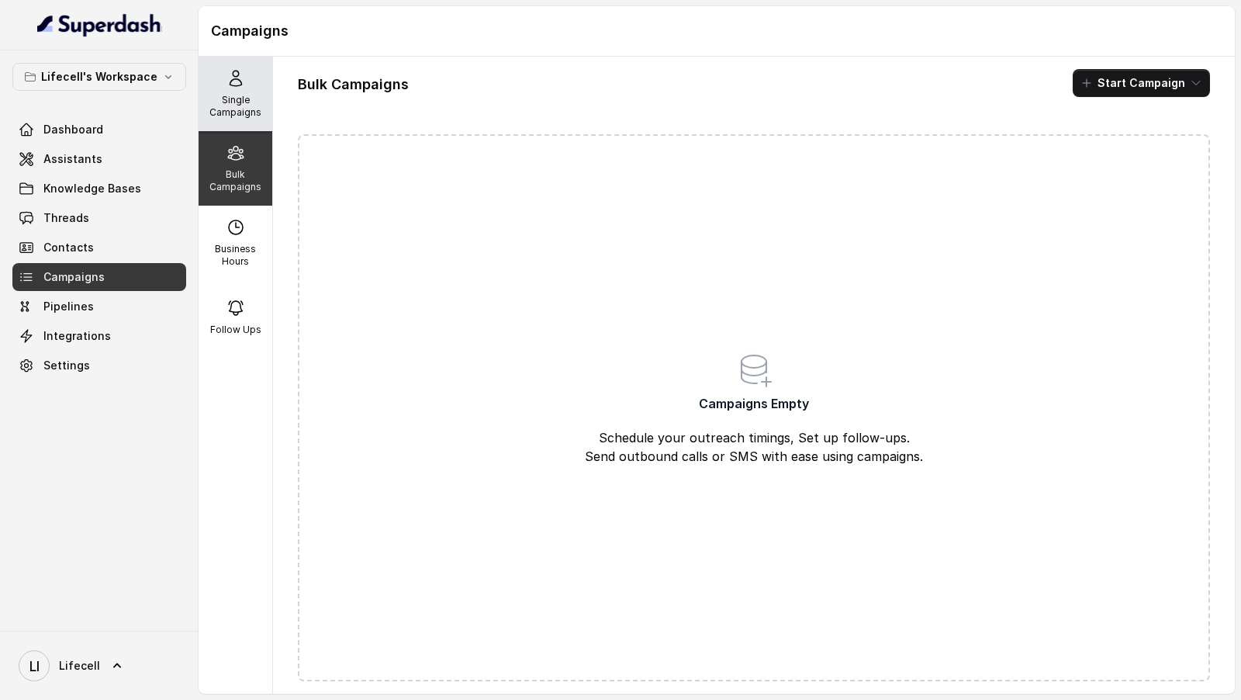
click at [218, 97] on p "Single Campaigns" at bounding box center [235, 106] width 61 height 25
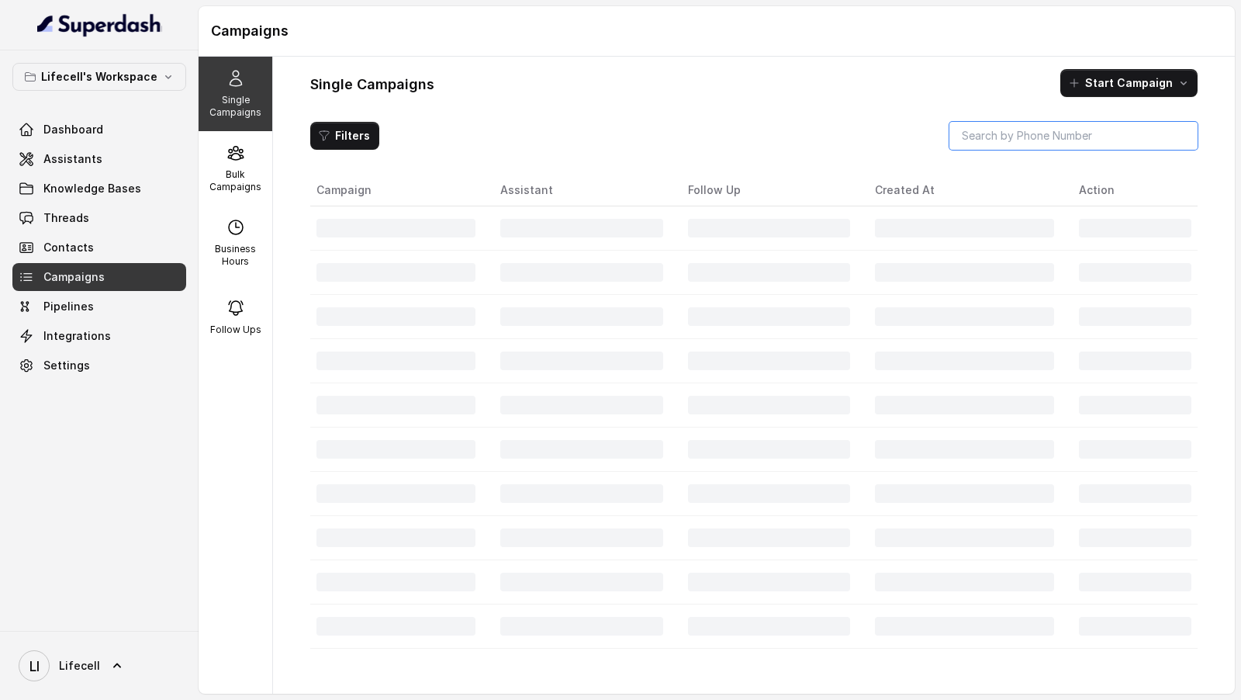
click at [998, 130] on input "search" at bounding box center [1074, 136] width 248 height 28
paste input "8178199257"
type input "8178199257"
